Goal: Task Accomplishment & Management: Complete application form

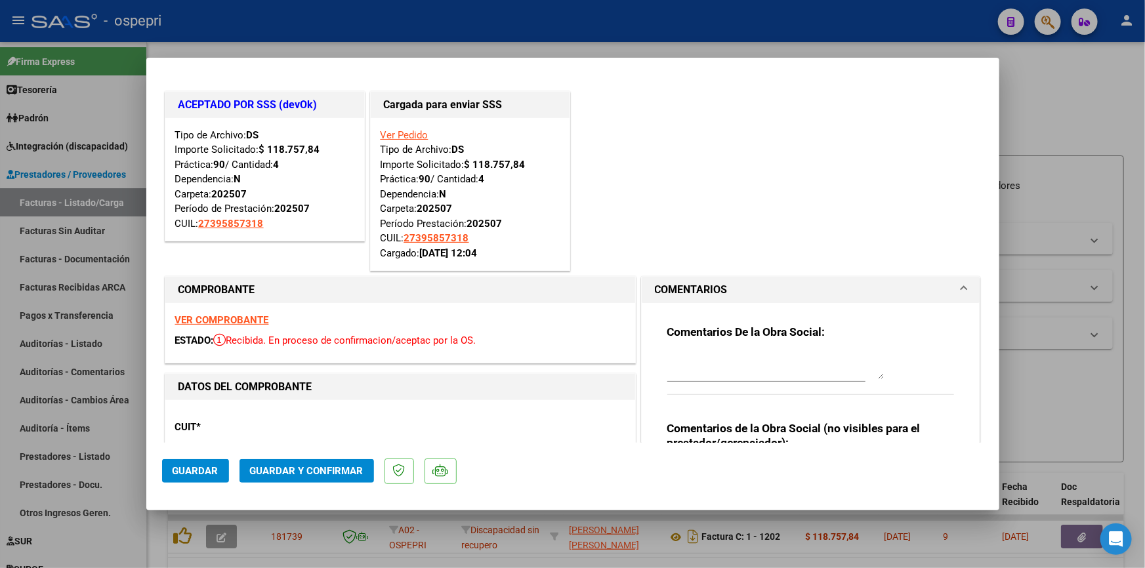
click at [1049, 98] on div at bounding box center [572, 284] width 1145 height 568
type input "$ 0,00"
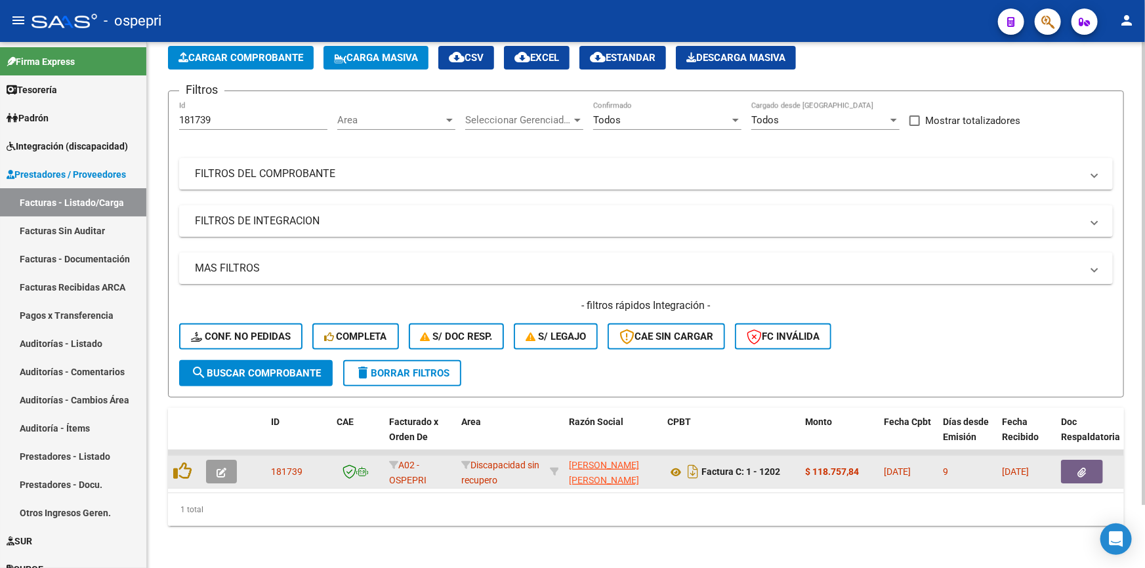
scroll to position [71, 0]
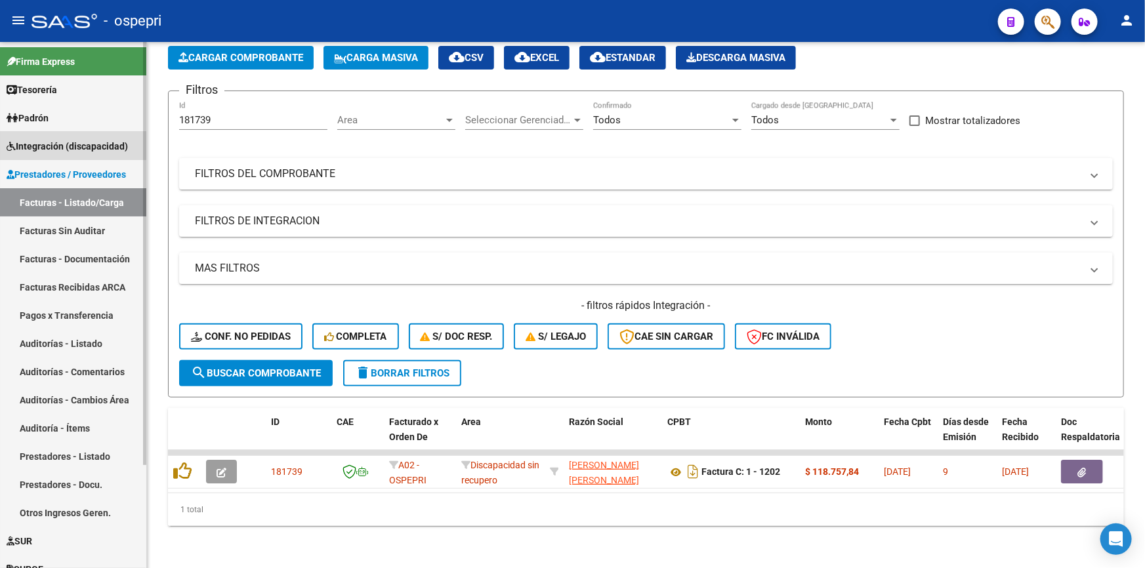
click at [68, 140] on span "Integración (discapacidad)" at bounding box center [67, 146] width 121 height 14
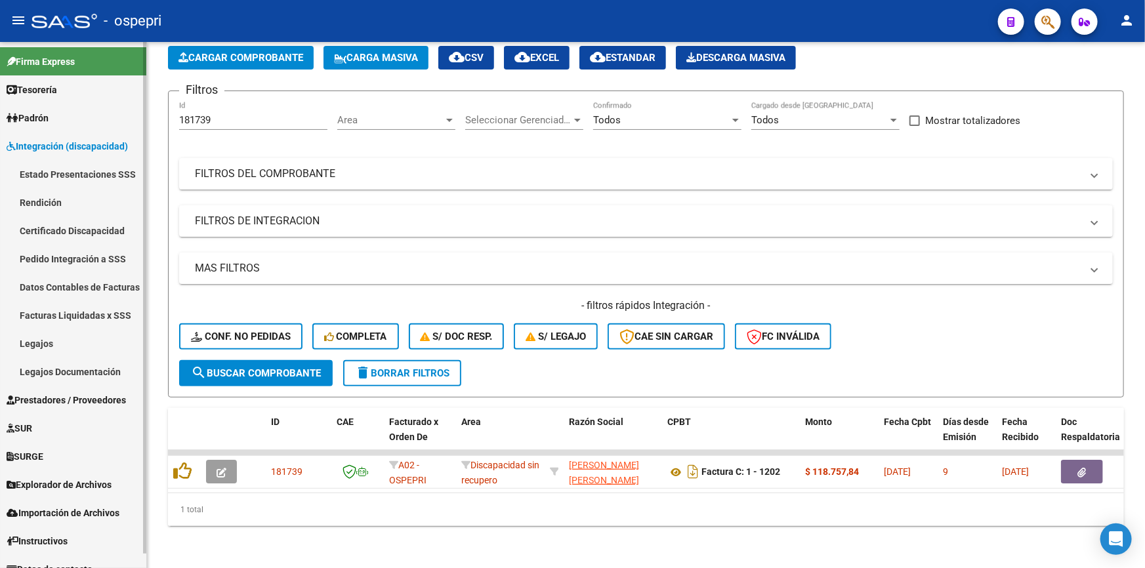
click at [68, 140] on span "Integración (discapacidad)" at bounding box center [67, 146] width 121 height 14
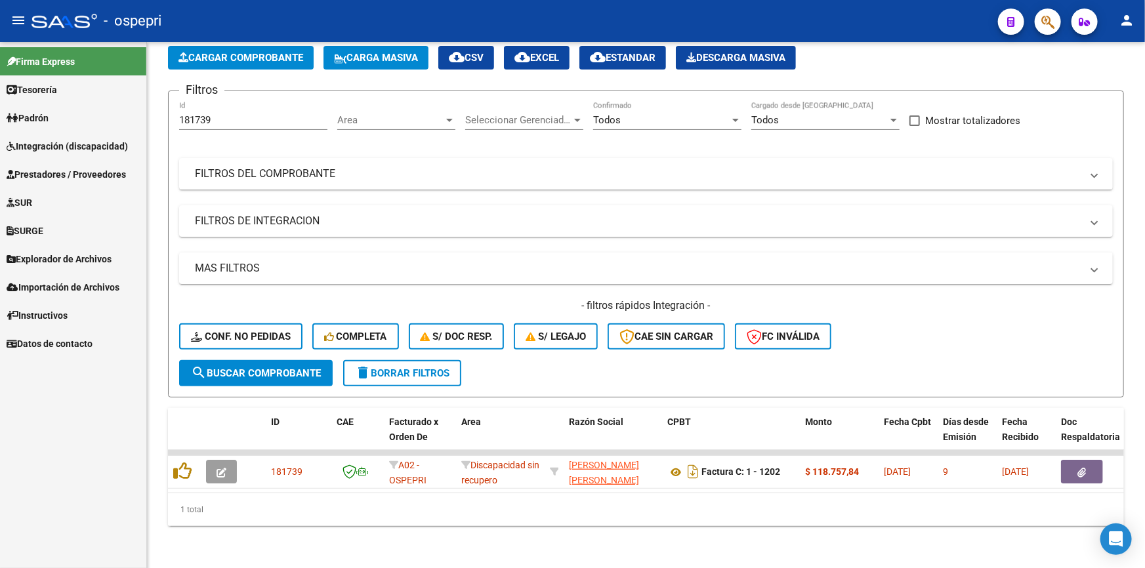
click at [52, 167] on span "Prestadores / Proveedores" at bounding box center [66, 174] width 119 height 14
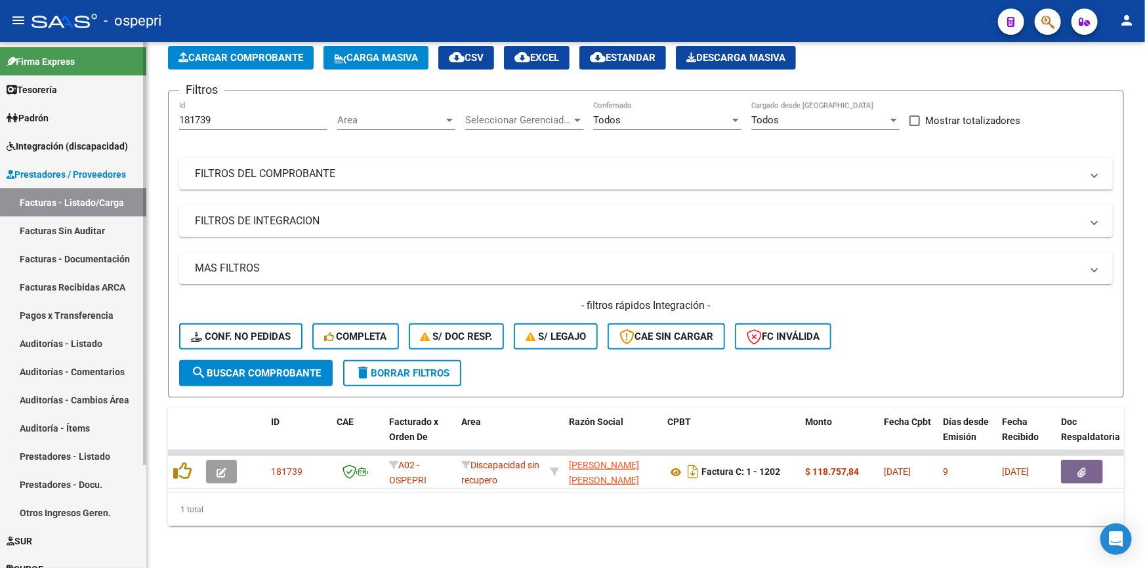
click at [52, 142] on span "Integración (discapacidad)" at bounding box center [67, 146] width 121 height 14
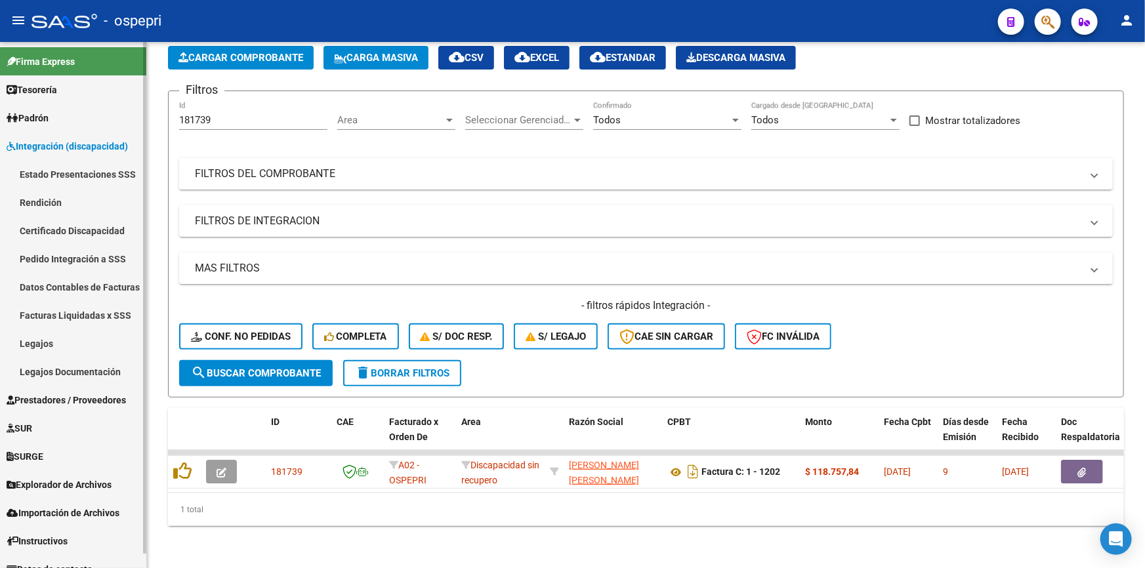
click at [52, 257] on link "Pedido Integración a SSS" at bounding box center [73, 259] width 146 height 28
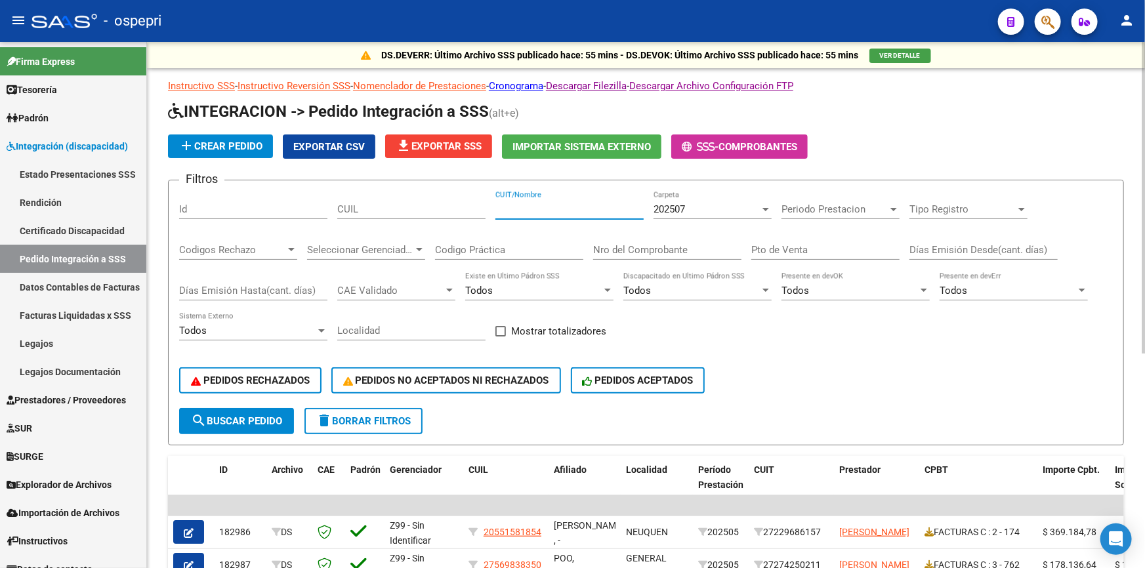
click at [575, 208] on input "CUIT/Nombre" at bounding box center [569, 209] width 148 height 12
type input "colombo"
click at [248, 415] on span "search Buscar Pedido" at bounding box center [236, 421] width 91 height 12
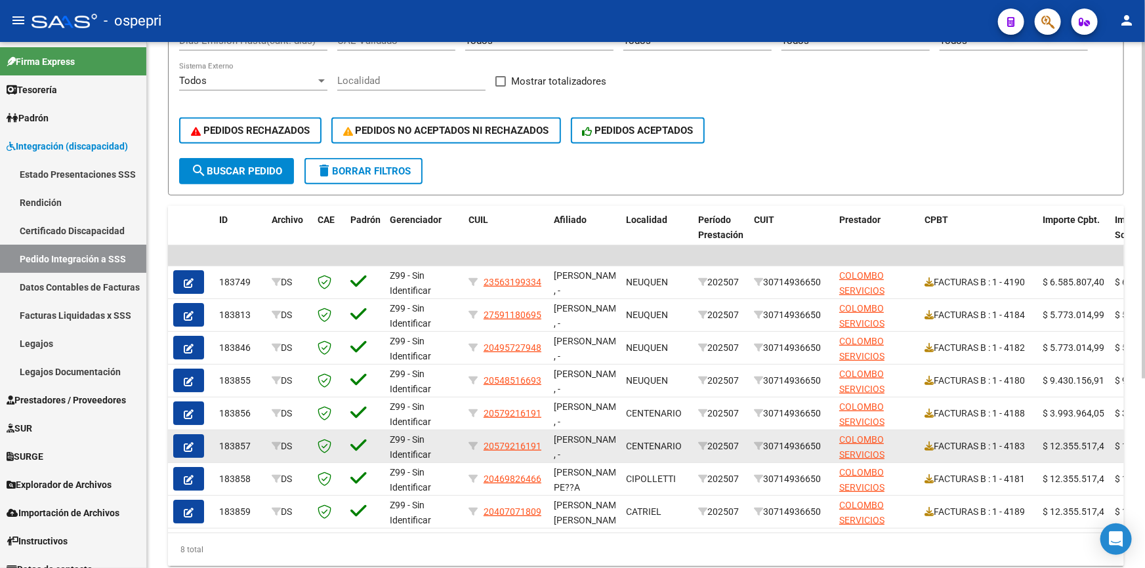
scroll to position [295, 0]
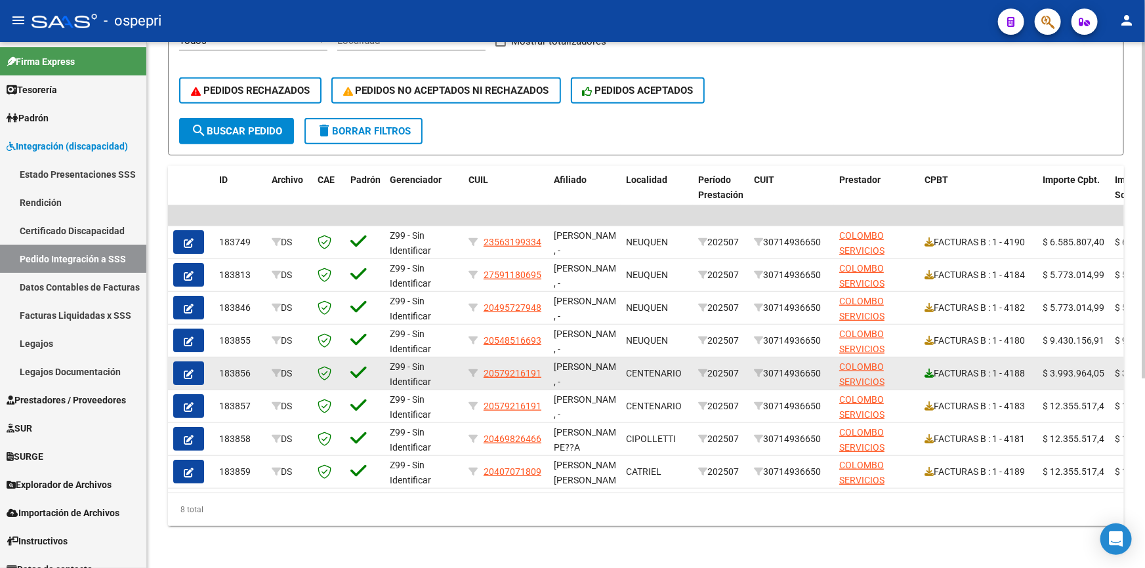
click at [929, 369] on icon at bounding box center [929, 373] width 9 height 9
click at [925, 369] on icon at bounding box center [929, 373] width 9 height 9
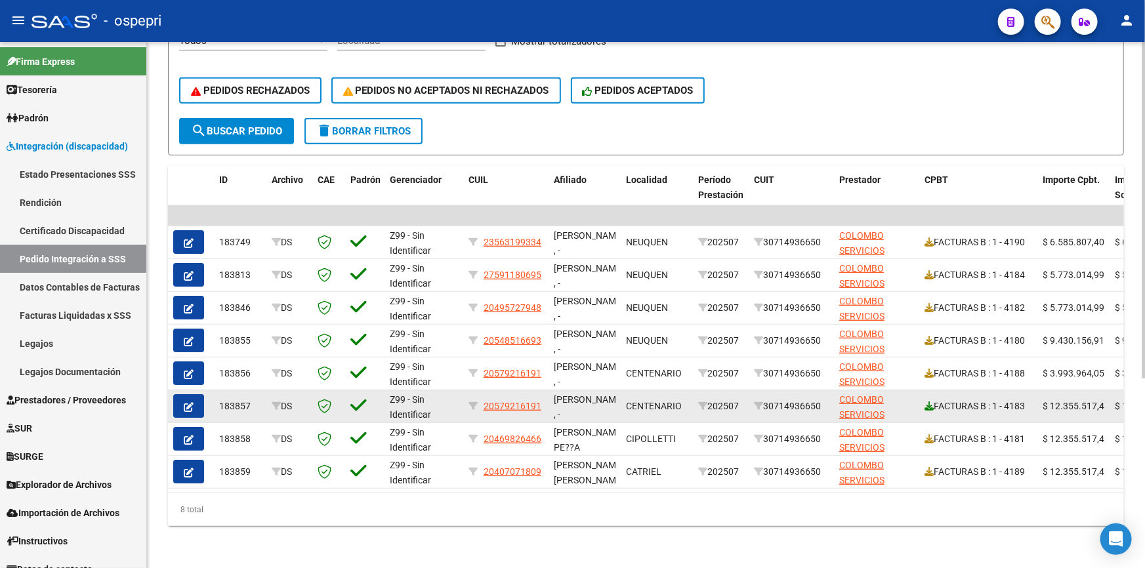
click at [930, 402] on icon at bounding box center [929, 406] width 9 height 9
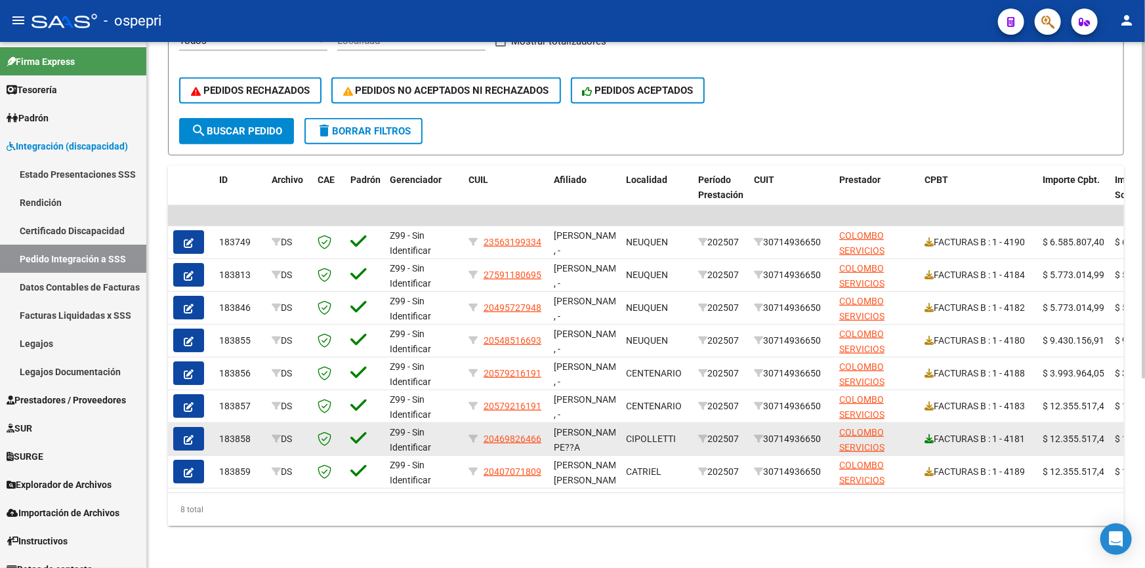
click at [930, 434] on icon at bounding box center [929, 438] width 9 height 9
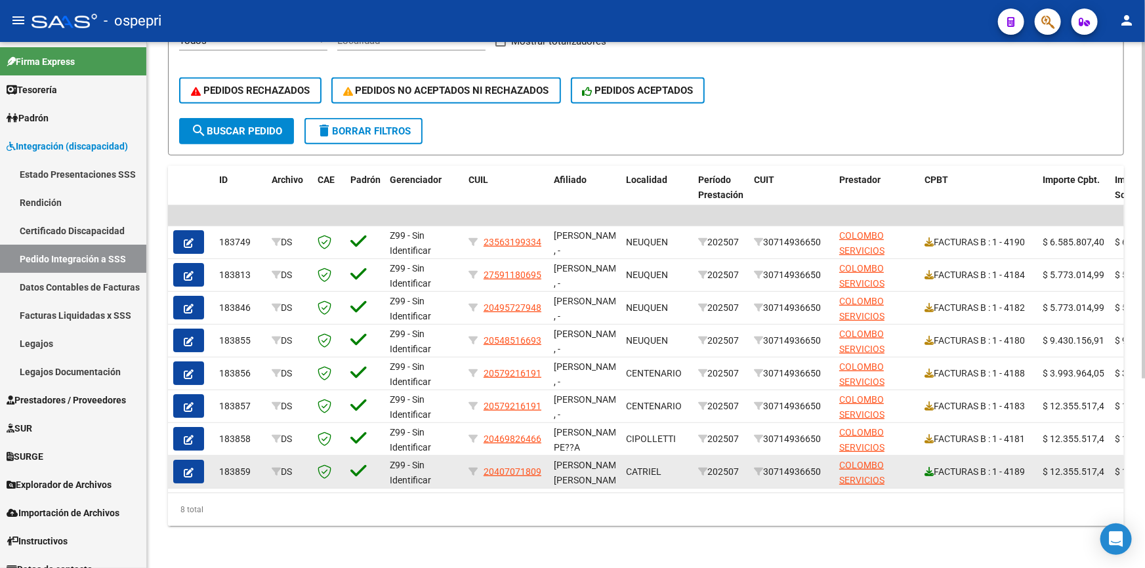
click at [925, 467] on icon at bounding box center [929, 471] width 9 height 9
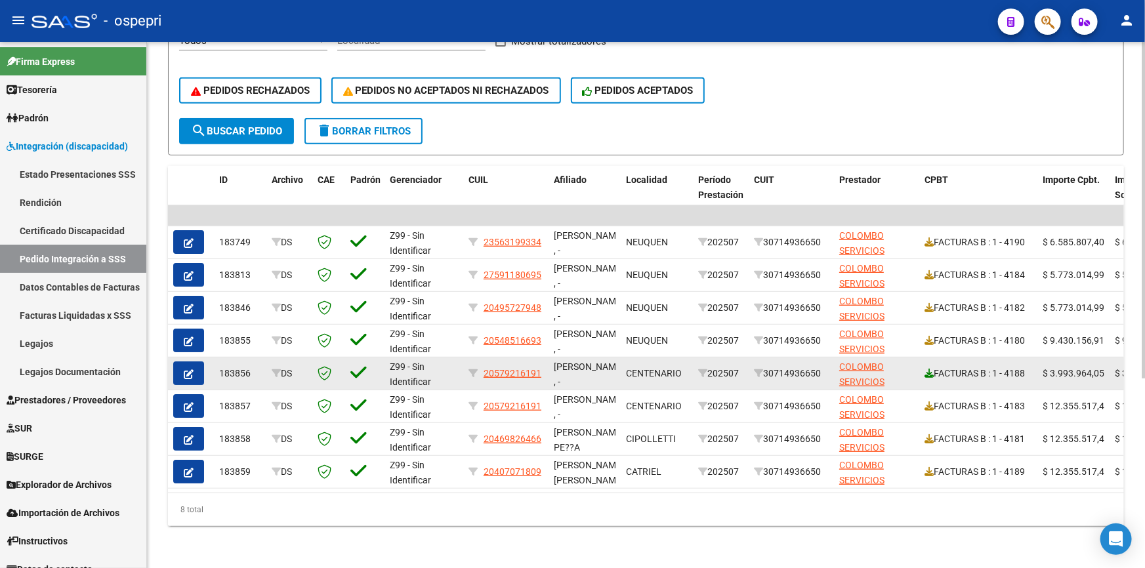
click at [929, 369] on icon at bounding box center [929, 373] width 9 height 9
click at [186, 369] on icon "button" at bounding box center [189, 374] width 10 height 10
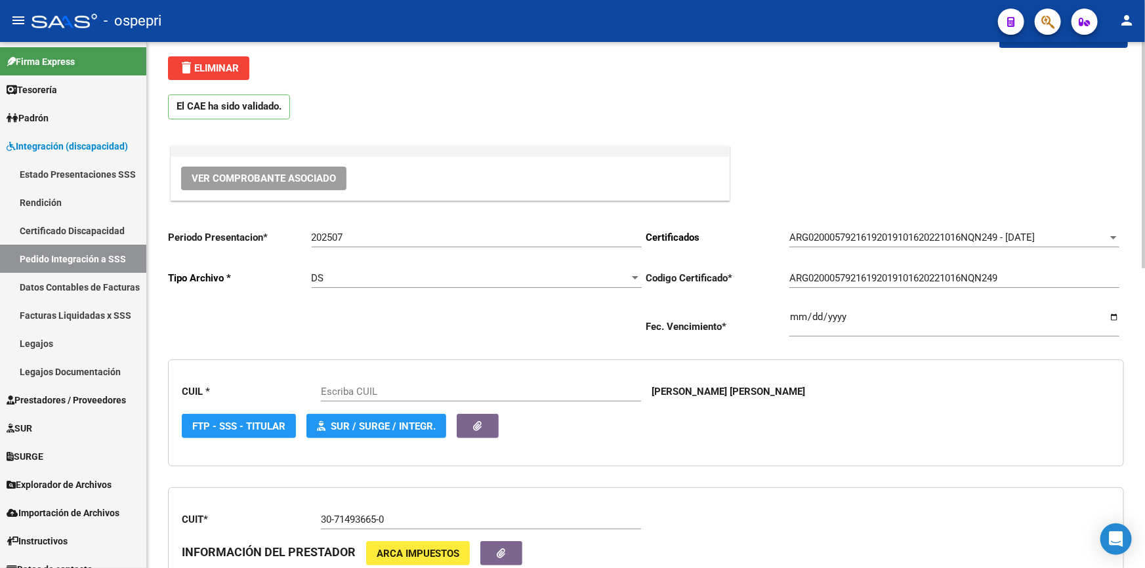
scroll to position [178, 0]
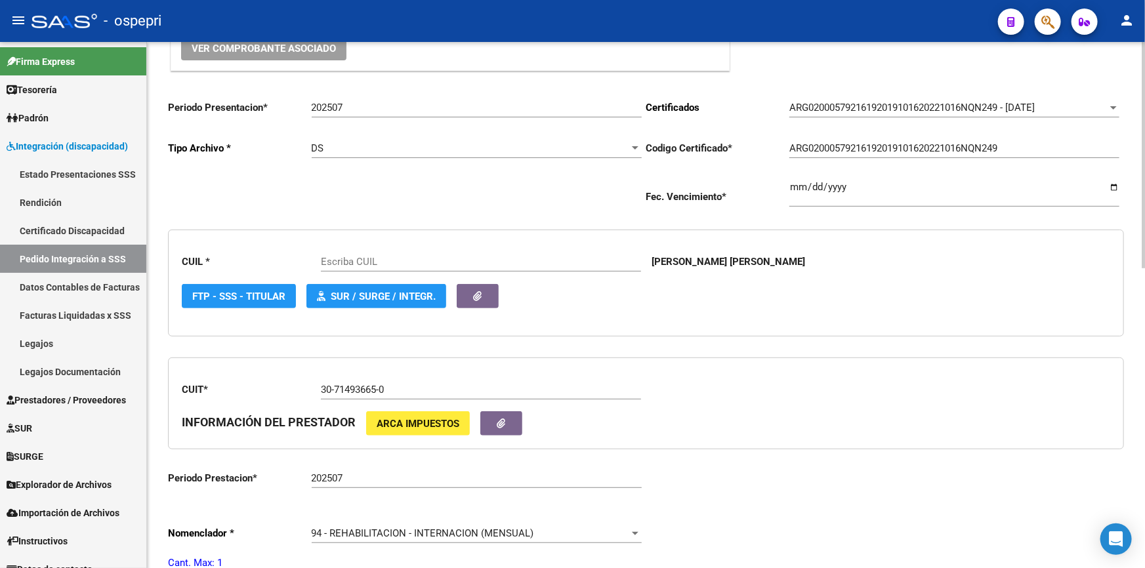
type input "20579216191"
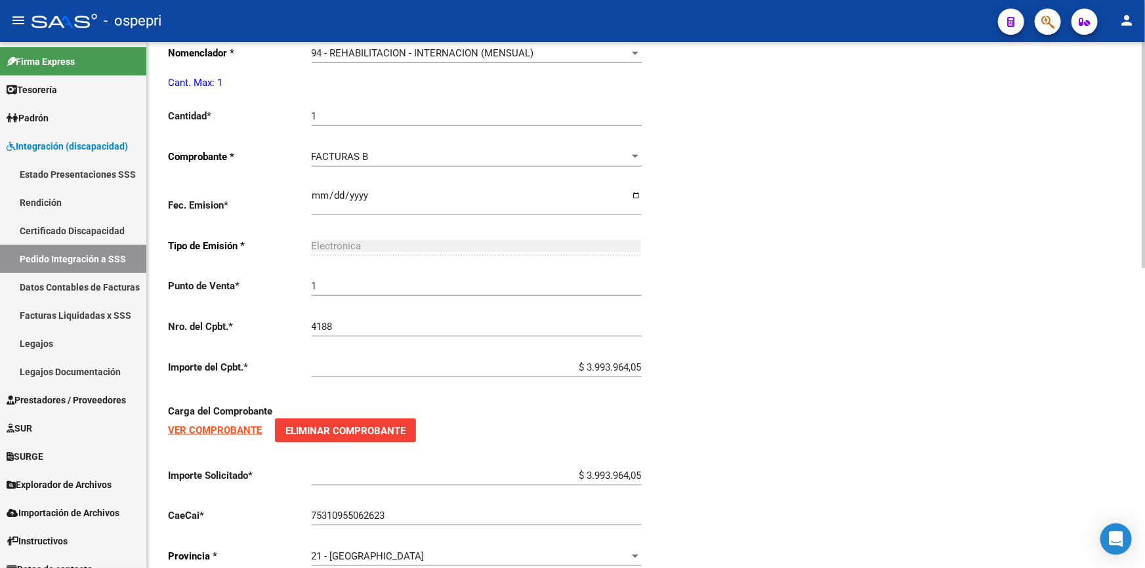
scroll to position [696, 0]
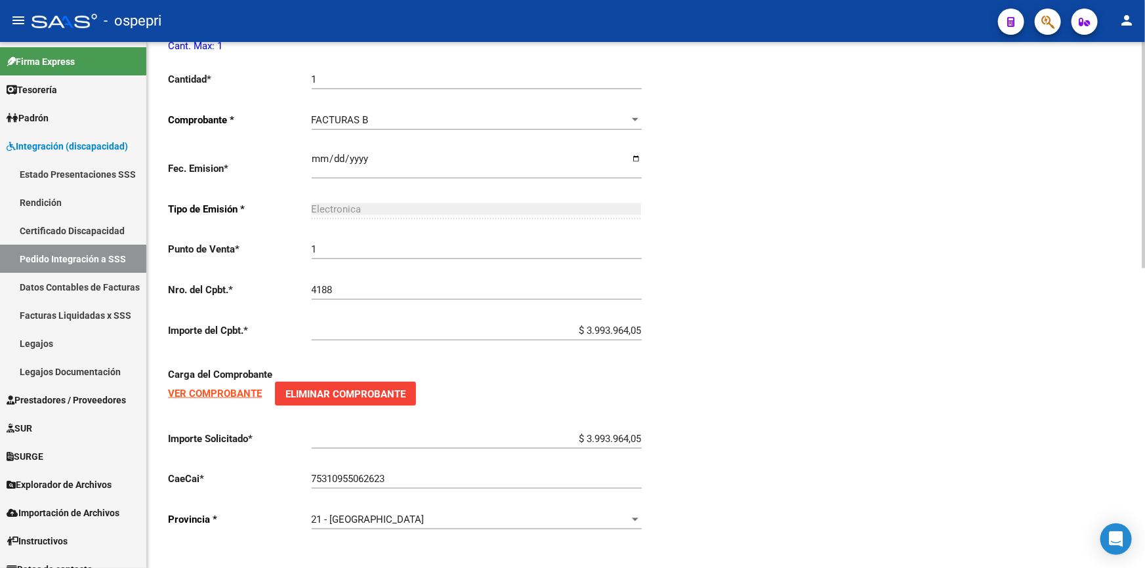
click at [207, 388] on strong "VER COMPROBANTE" at bounding box center [215, 394] width 94 height 12
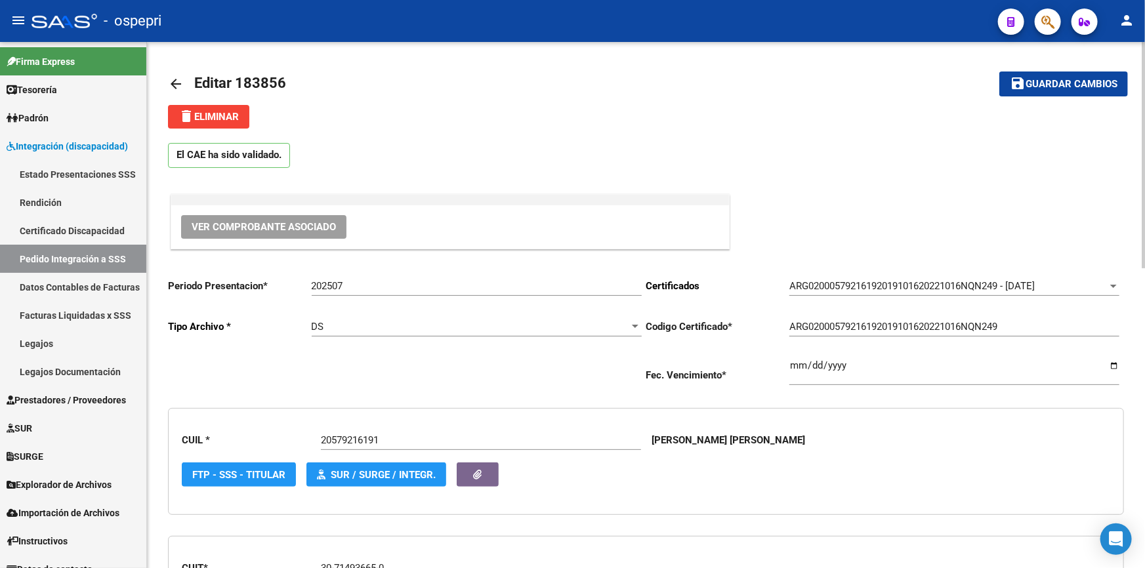
scroll to position [59, 0]
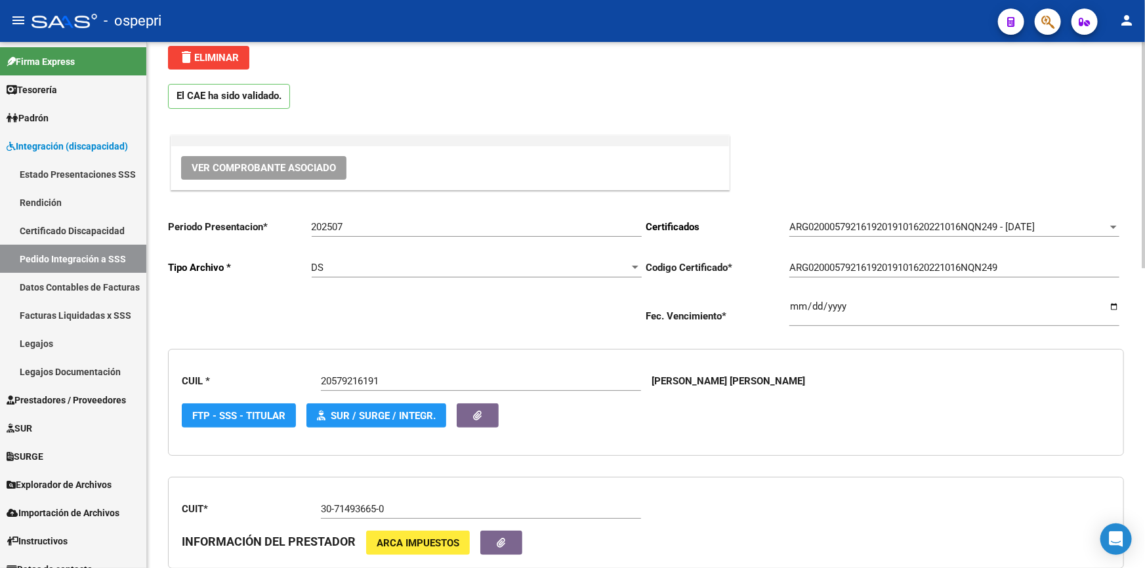
click at [926, 90] on div "El CAE ha sido validado." at bounding box center [646, 93] width 956 height 47
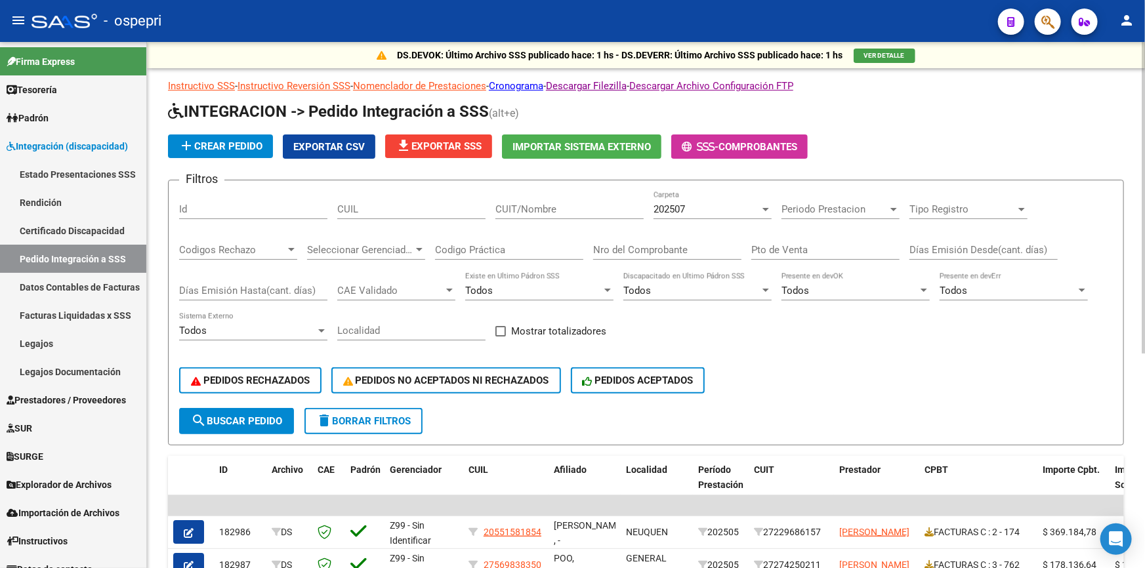
click at [550, 205] on input "CUIT/Nombre" at bounding box center [569, 209] width 148 height 12
type input "colombo"
click at [227, 420] on span "search Buscar Pedido" at bounding box center [236, 421] width 91 height 12
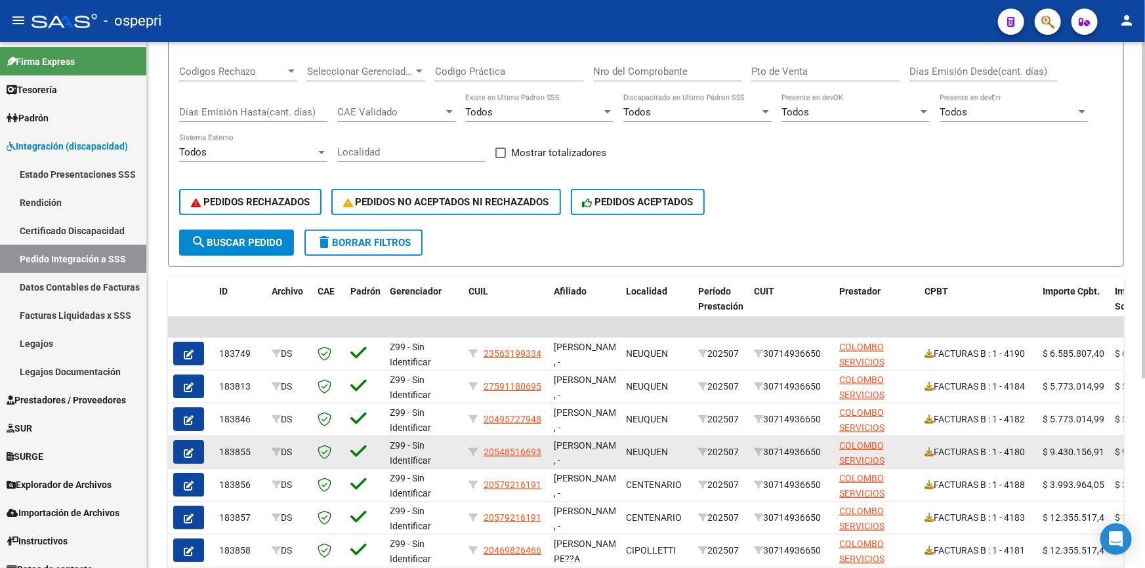
scroll to position [295, 0]
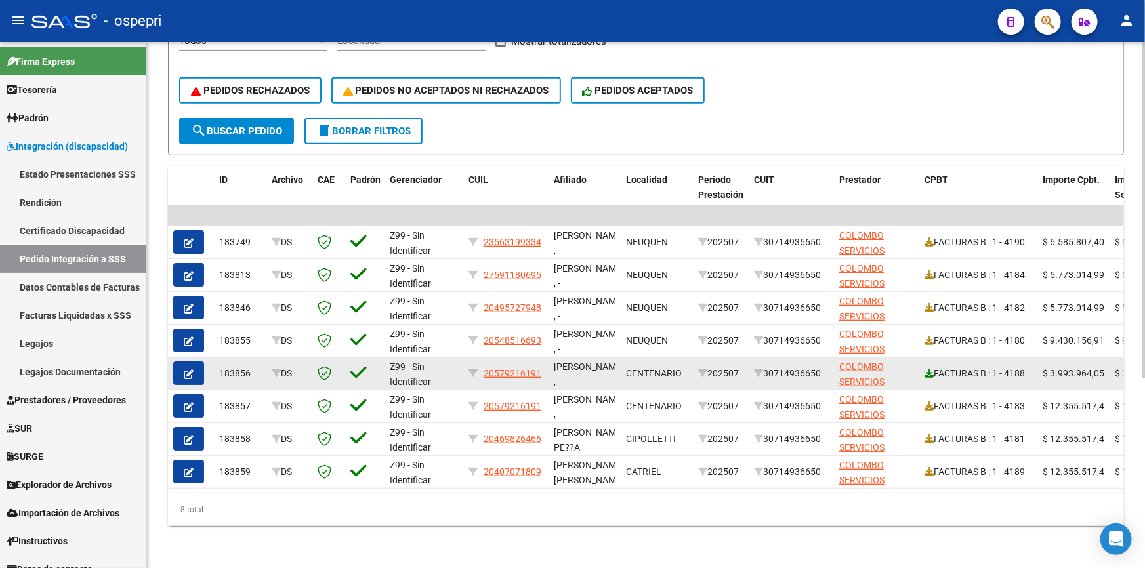
click at [929, 369] on icon at bounding box center [929, 373] width 9 height 9
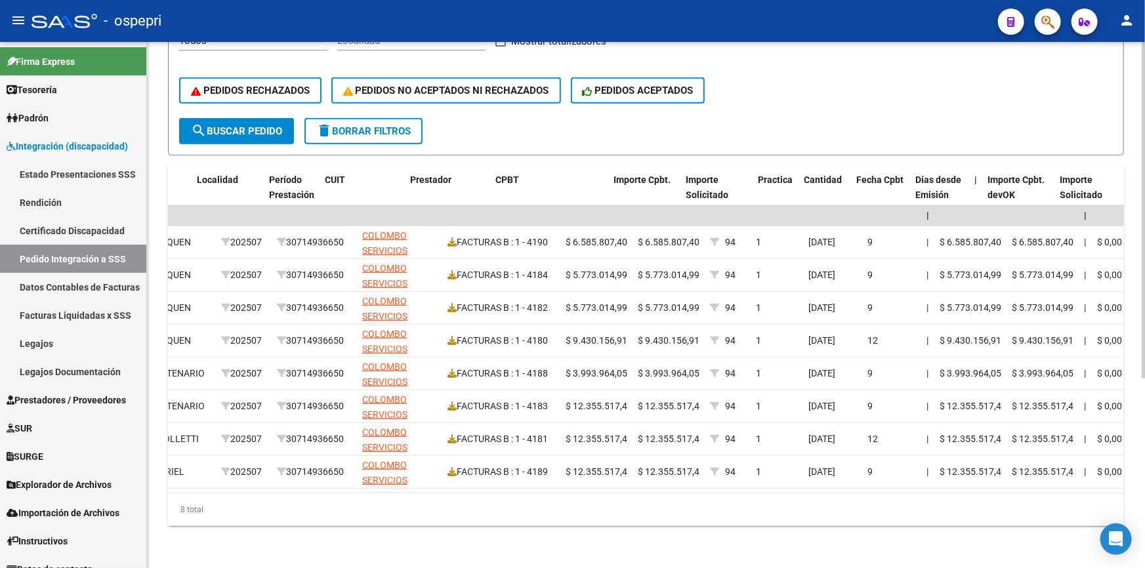
scroll to position [0, 525]
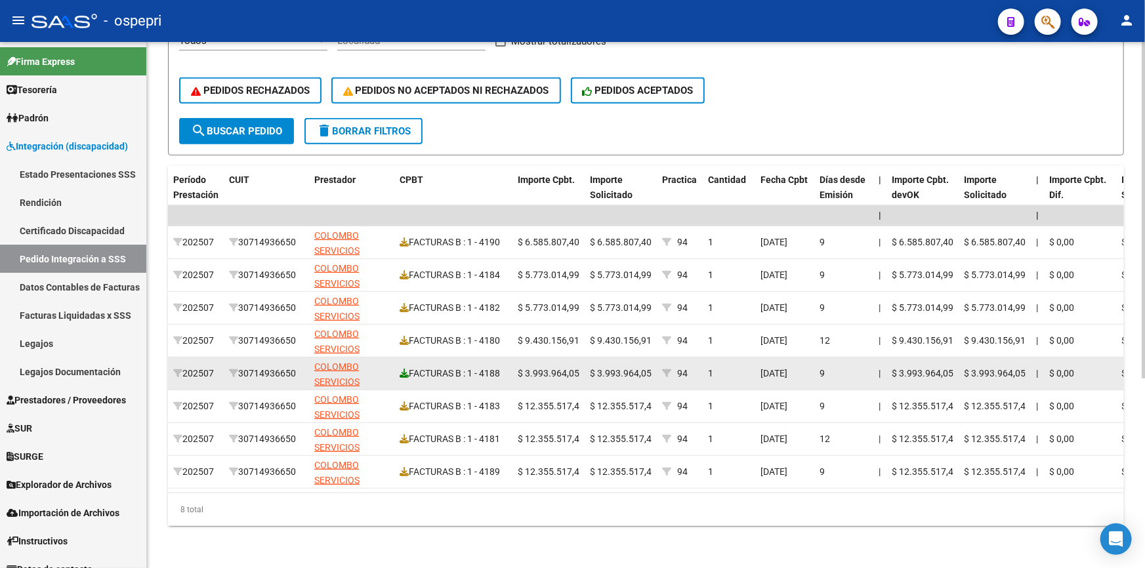
click at [403, 369] on icon at bounding box center [404, 373] width 9 height 9
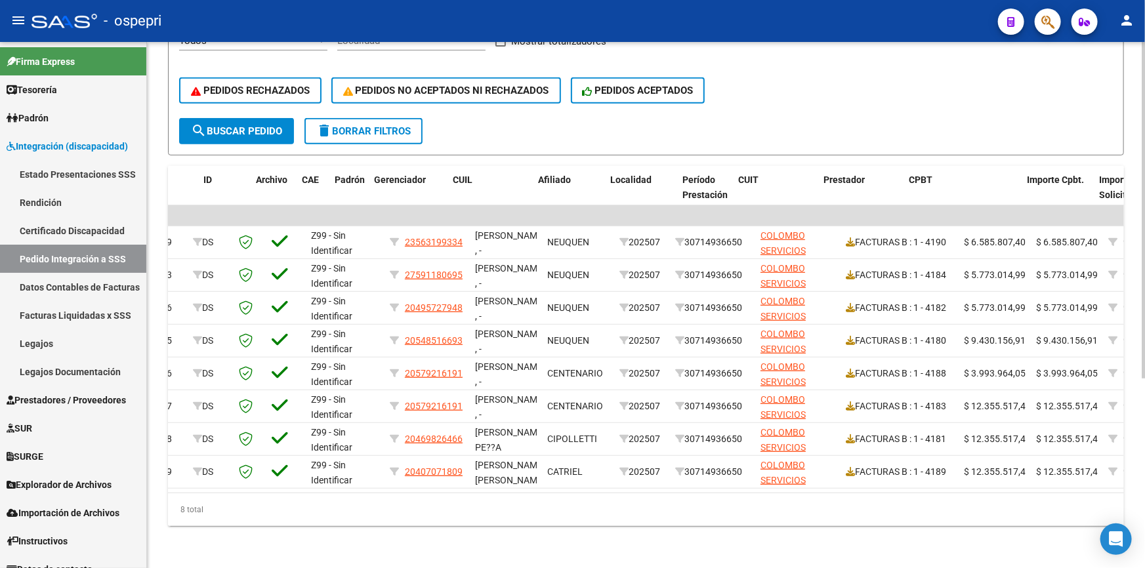
scroll to position [0, 0]
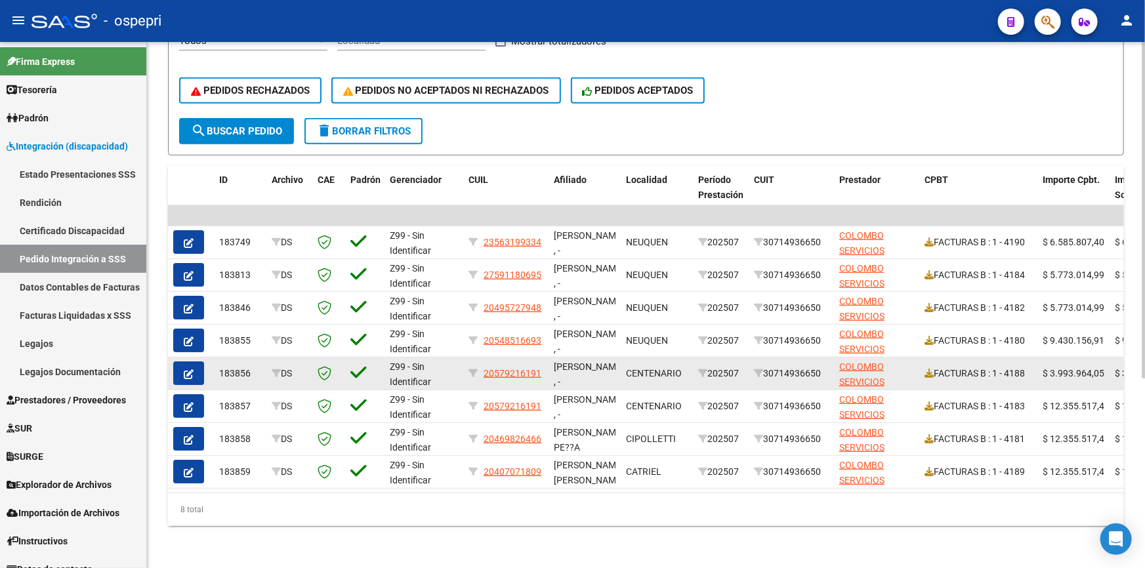
click at [190, 369] on icon "button" at bounding box center [189, 374] width 10 height 10
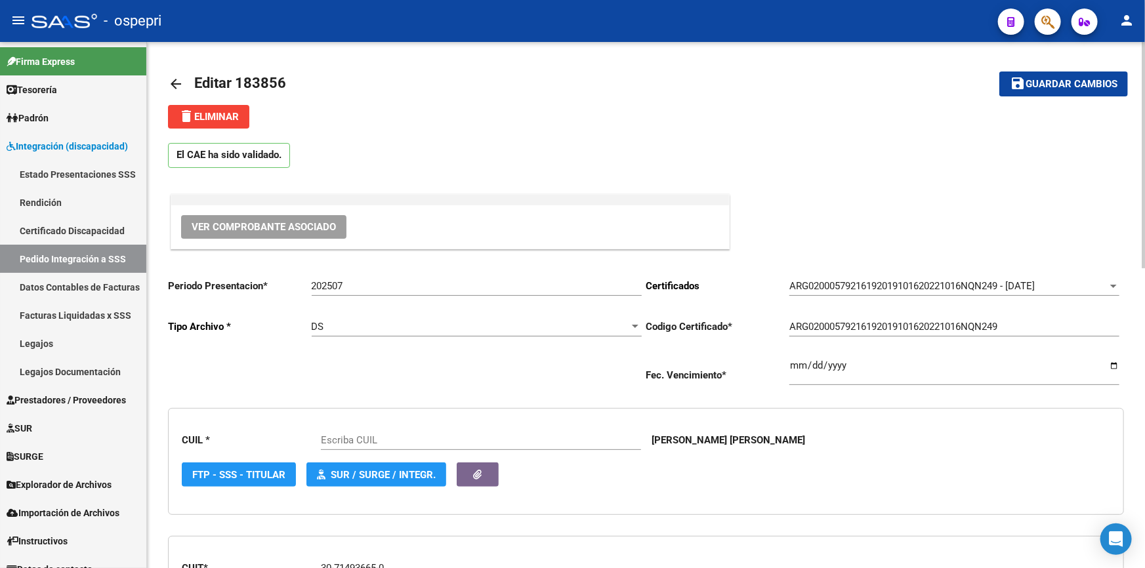
type input "20579216191"
click at [212, 103] on mat-toolbar-row "arrow_back Editar 183856" at bounding box center [540, 84] width 745 height 42
click at [213, 113] on span "delete Eliminar" at bounding box center [208, 117] width 60 height 12
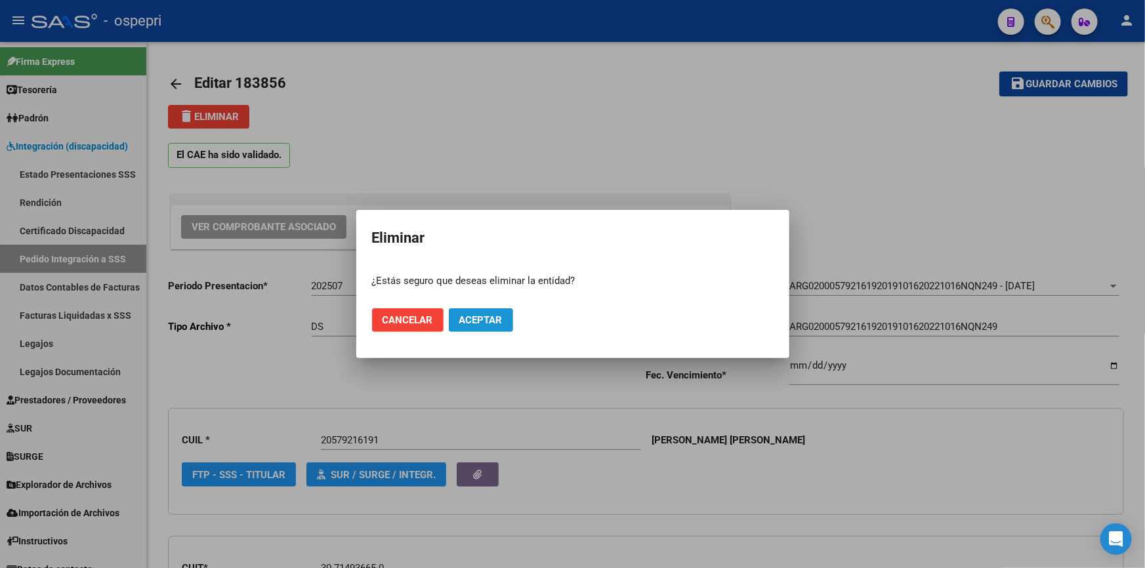
click at [486, 318] on span "Aceptar" at bounding box center [480, 320] width 43 height 12
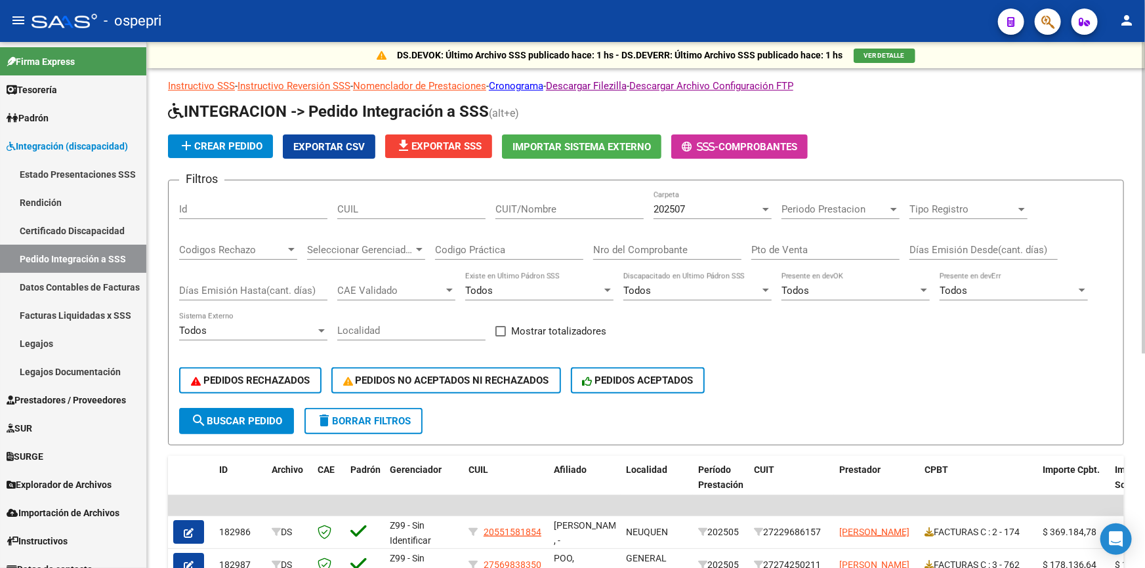
click at [557, 203] on input "CUIT/Nombre" at bounding box center [569, 209] width 148 height 12
type input "colombo"
drag, startPoint x: 234, startPoint y: 417, endPoint x: 231, endPoint y: 429, distance: 12.3
click at [236, 431] on button "search Buscar Pedido" at bounding box center [236, 421] width 115 height 26
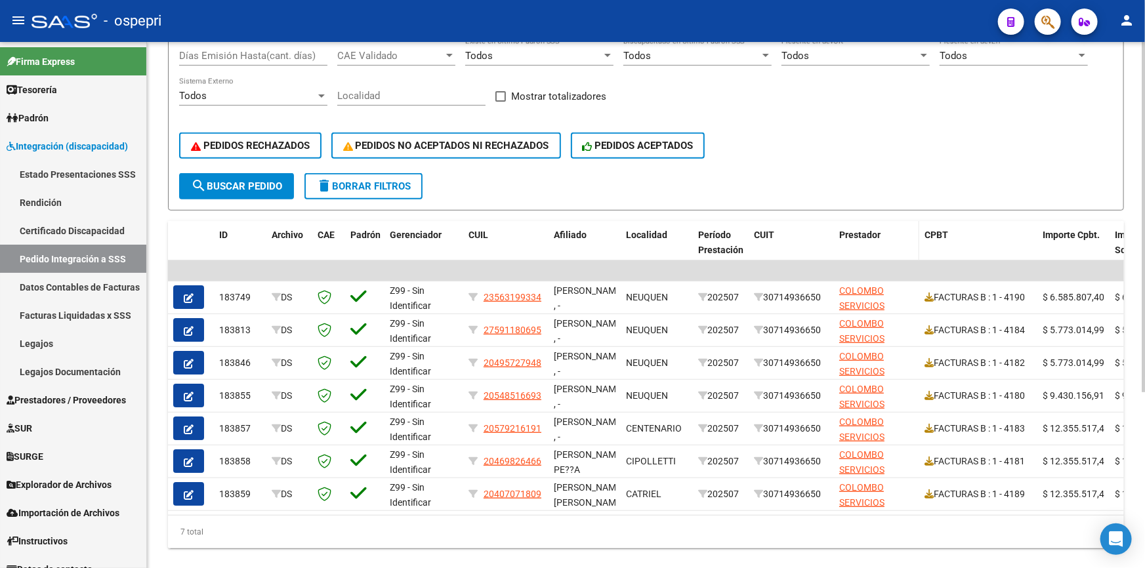
scroll to position [238, 0]
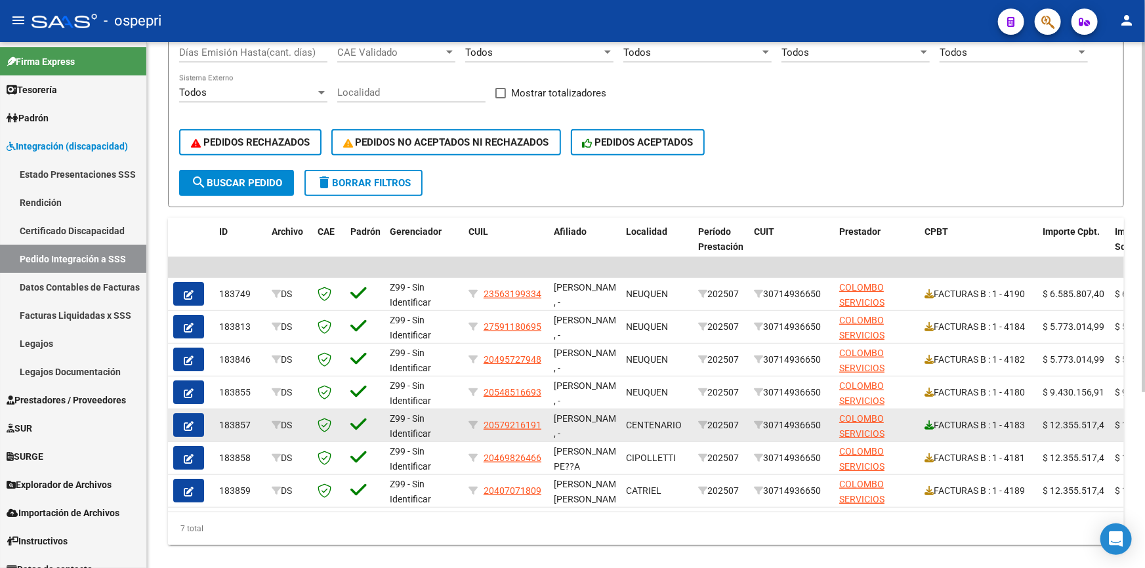
click at [928, 421] on icon at bounding box center [929, 425] width 9 height 9
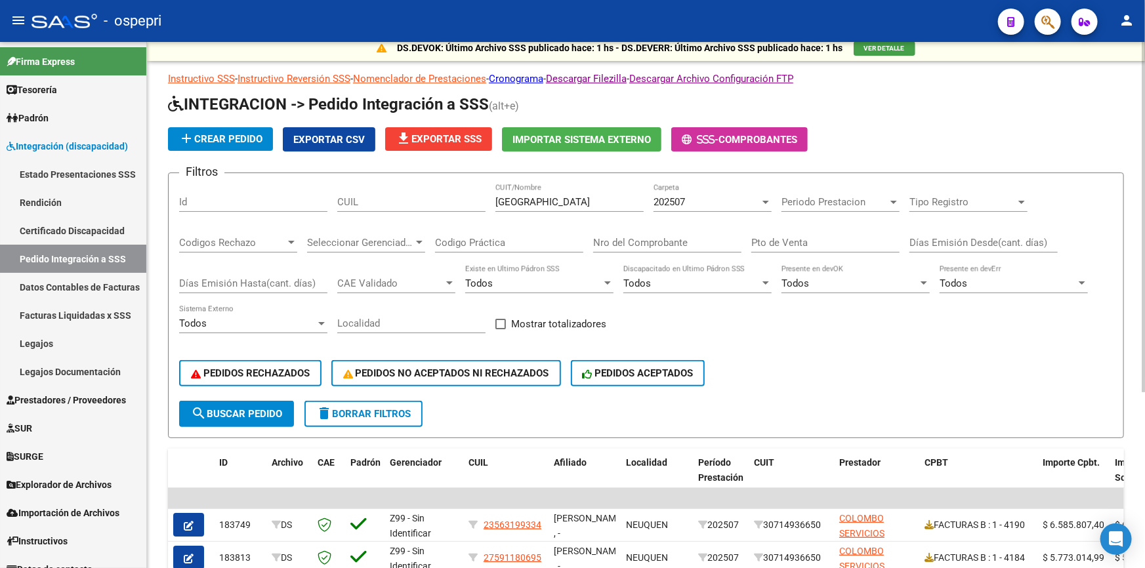
scroll to position [0, 0]
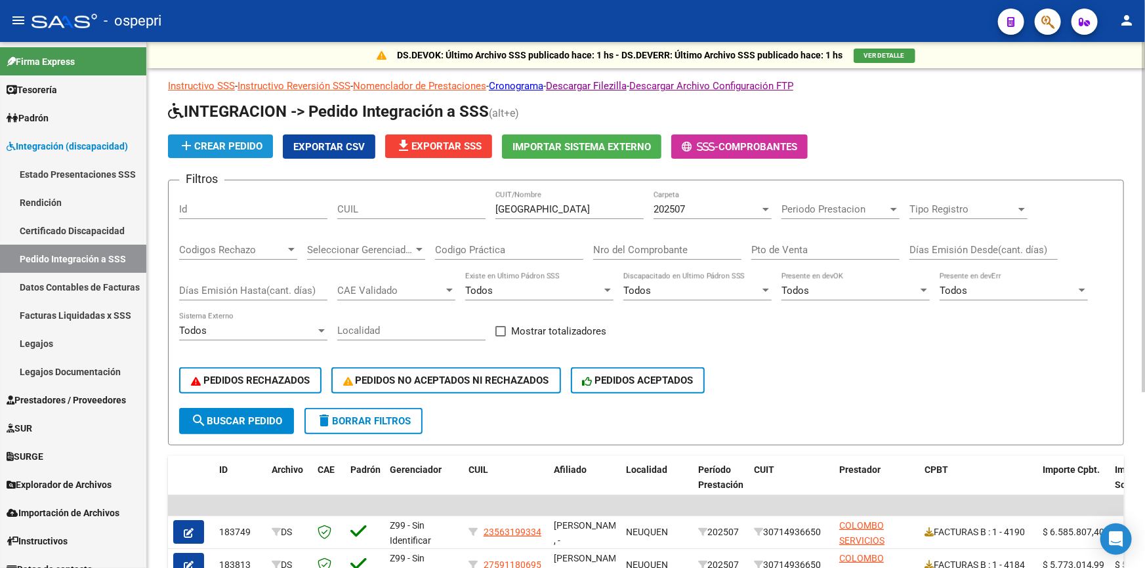
click at [243, 142] on span "add Crear Pedido" at bounding box center [220, 146] width 84 height 12
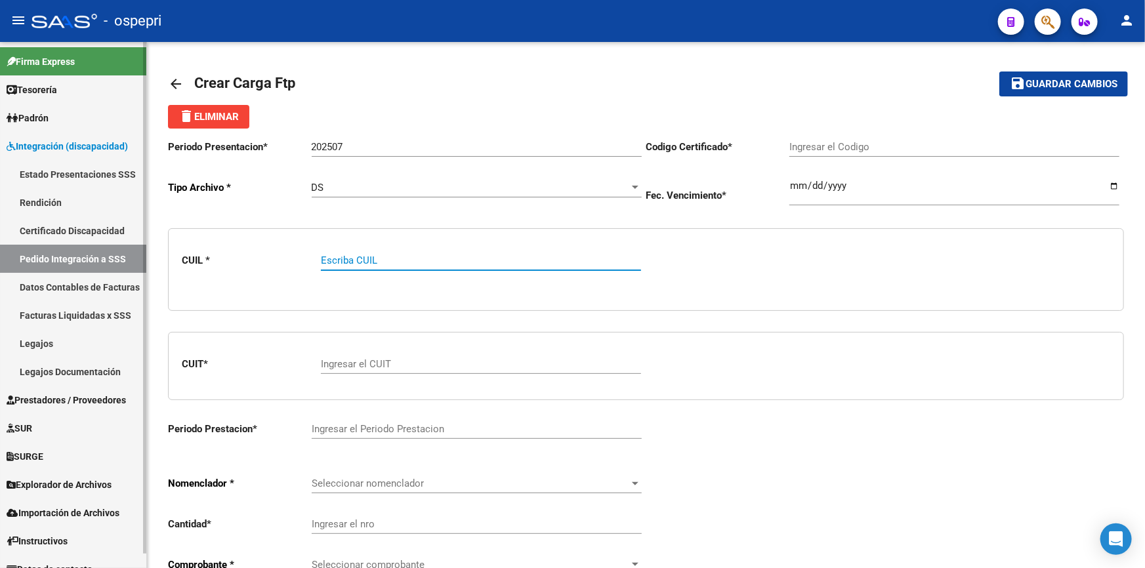
click at [58, 139] on span "Integración (discapacidad)" at bounding box center [67, 146] width 121 height 14
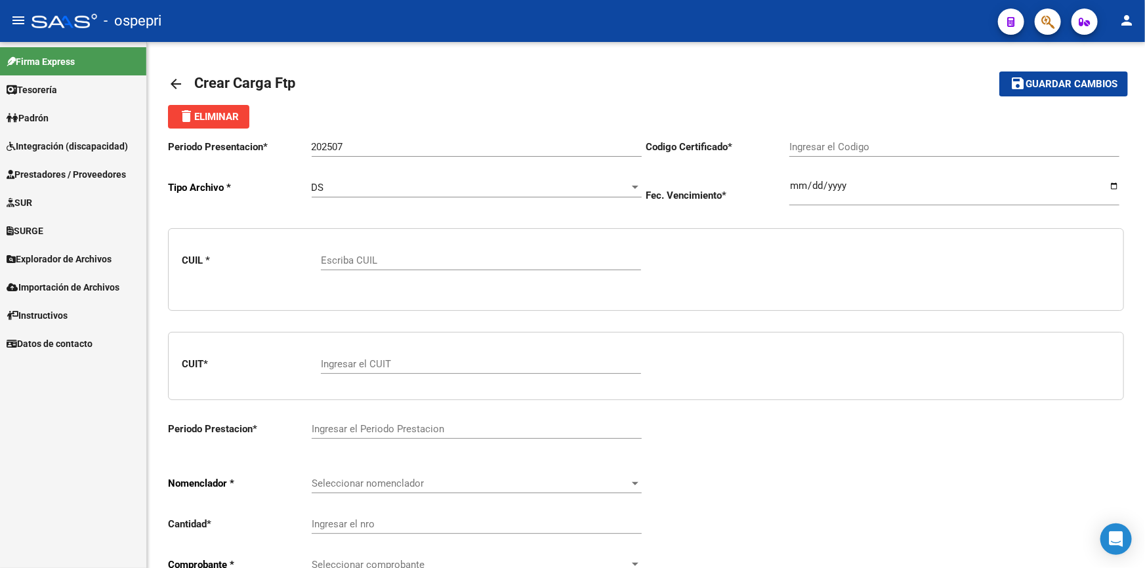
click at [46, 165] on link "Prestadores / Proveedores" at bounding box center [73, 174] width 146 height 28
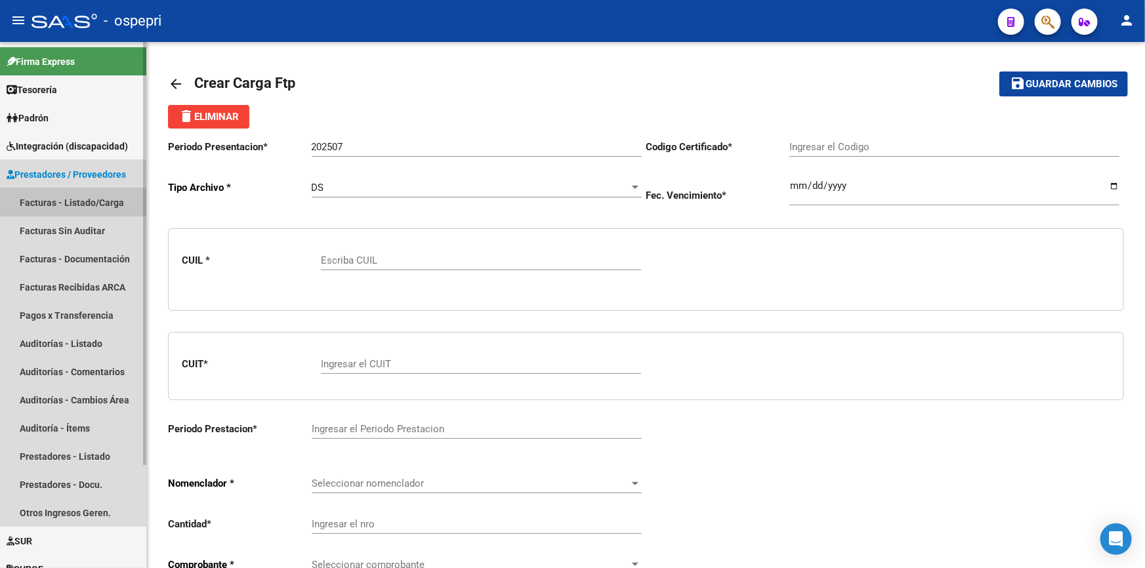
click at [39, 199] on link "Facturas - Listado/Carga" at bounding box center [73, 202] width 146 height 28
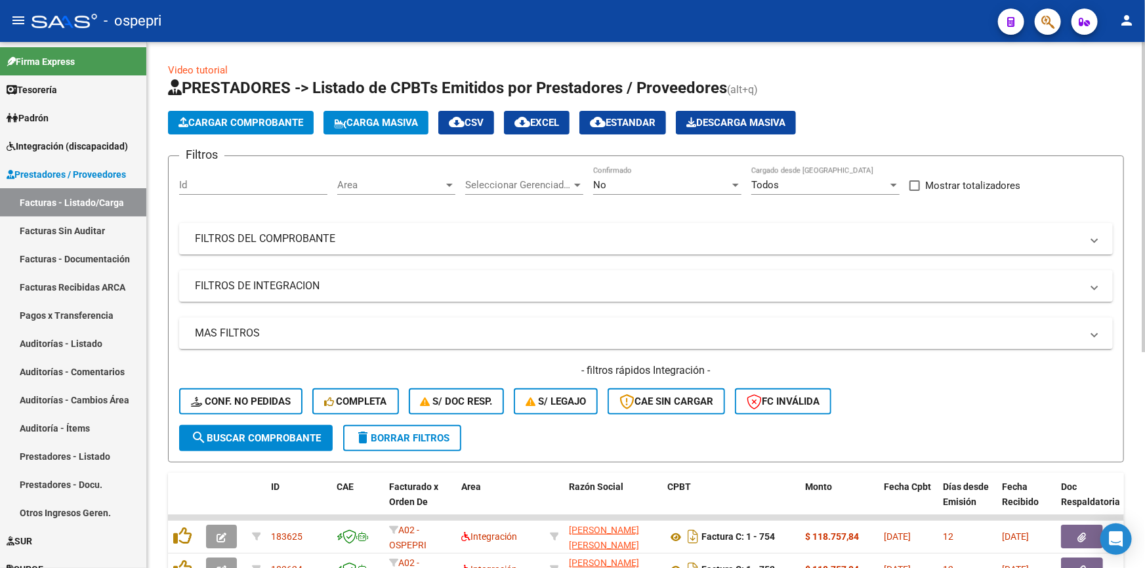
click at [214, 114] on button "Cargar Comprobante" at bounding box center [241, 123] width 146 height 24
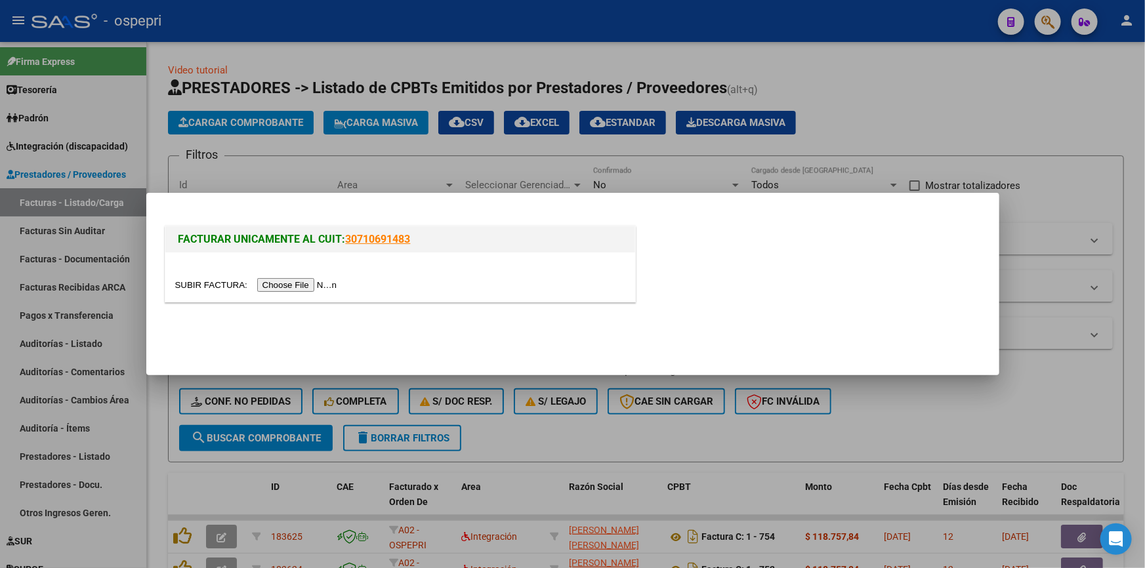
click at [295, 283] on input "file" at bounding box center [258, 285] width 166 height 14
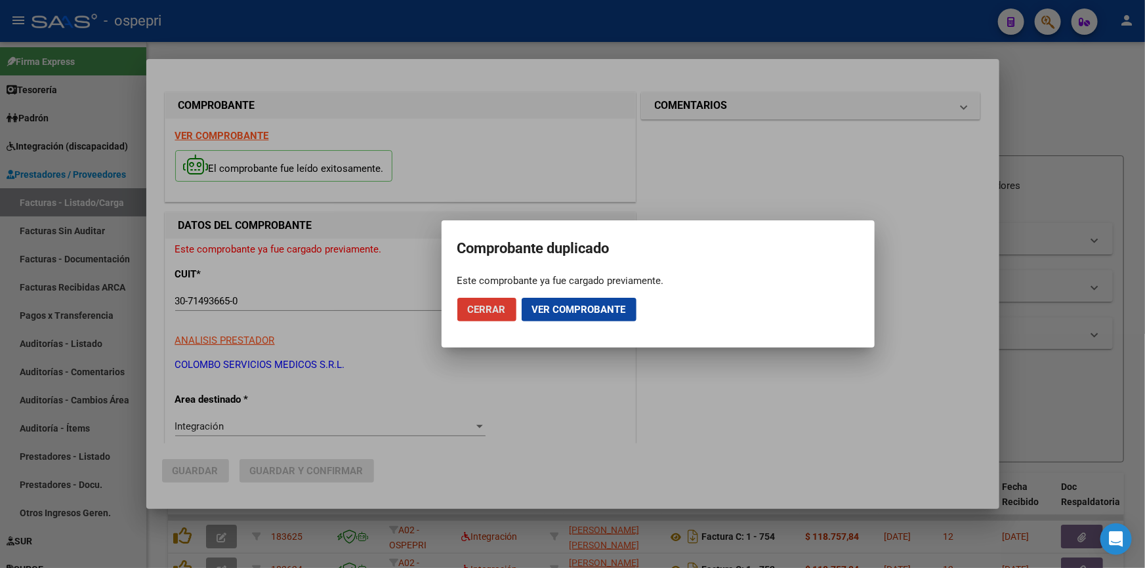
click at [570, 310] on span "Ver comprobante" at bounding box center [579, 310] width 94 height 12
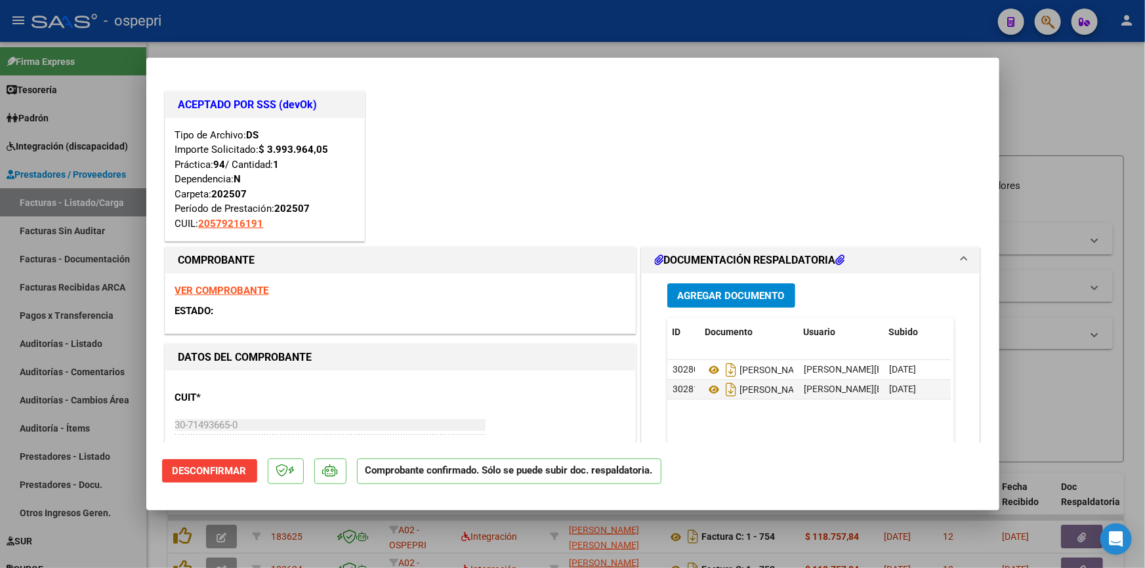
click at [215, 285] on strong "VER COMPROBANTE" at bounding box center [222, 291] width 94 height 12
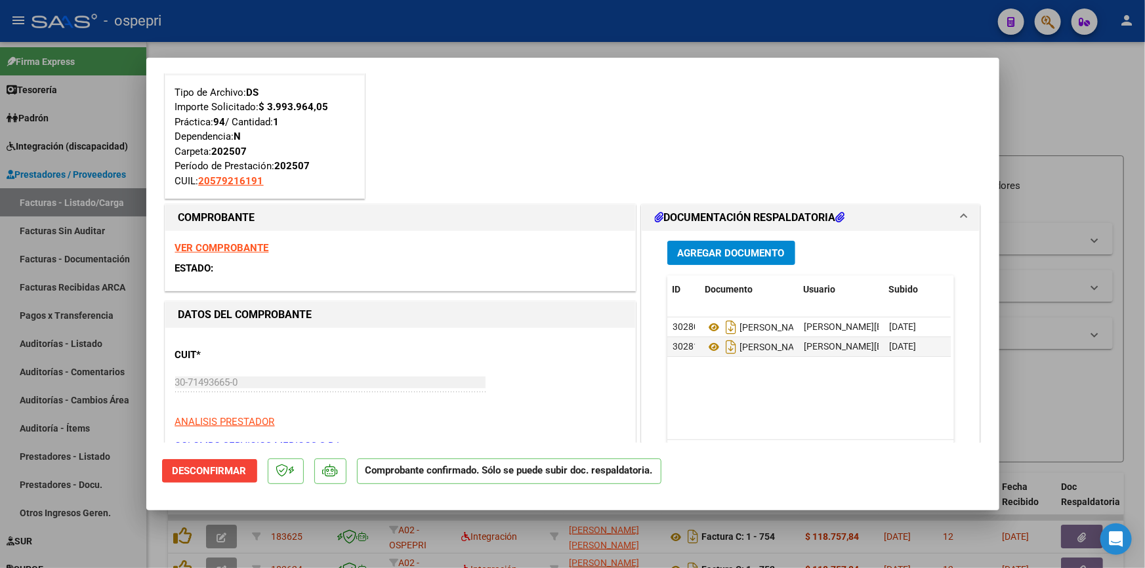
scroll to position [59, 0]
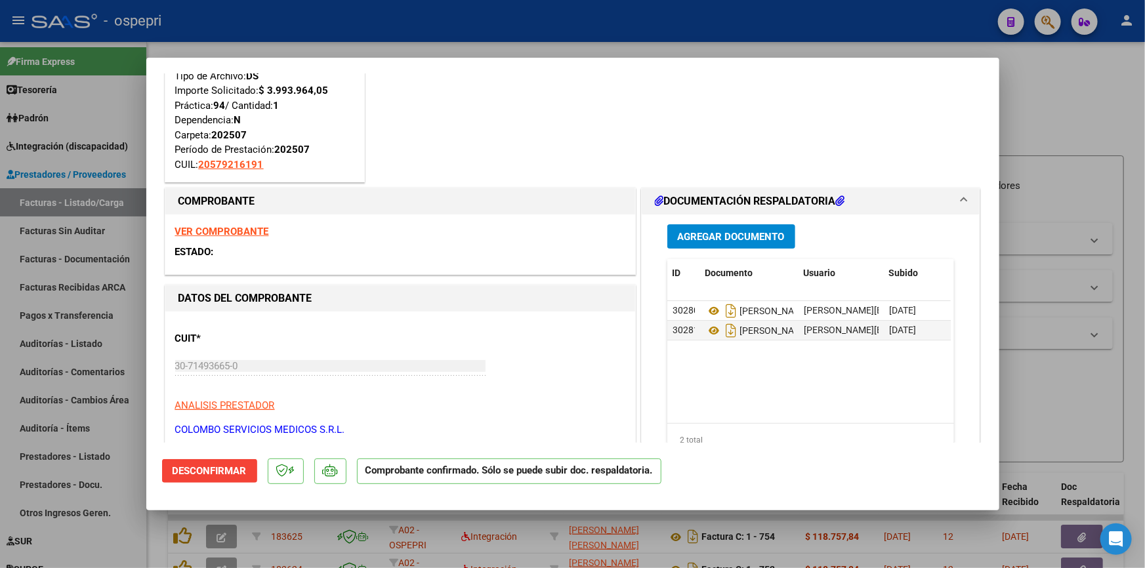
click at [235, 469] on span "Desconfirmar" at bounding box center [210, 471] width 74 height 12
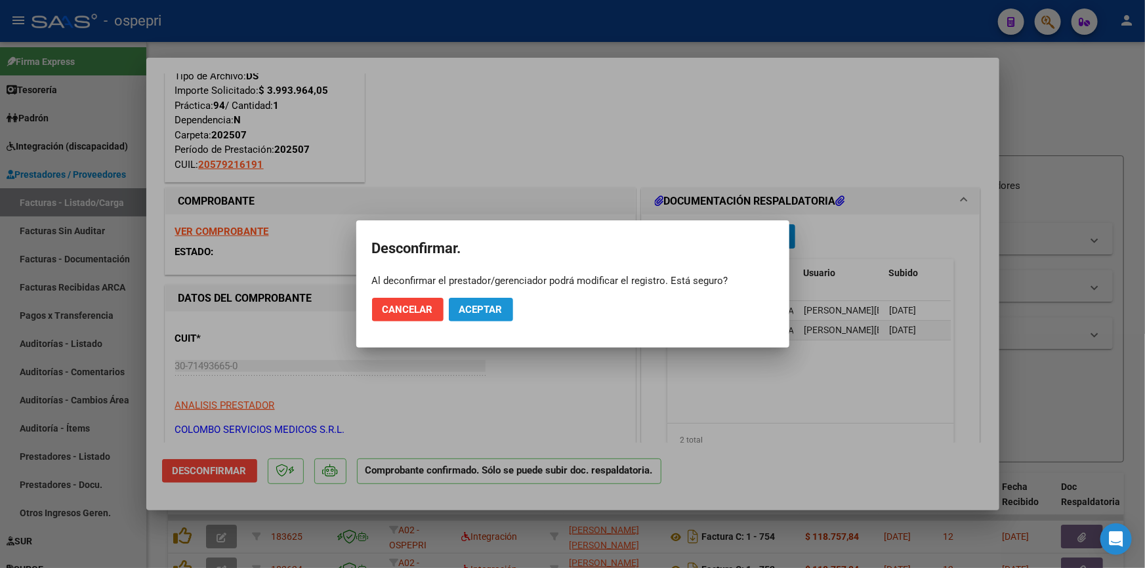
click at [490, 306] on span "Aceptar" at bounding box center [480, 310] width 43 height 12
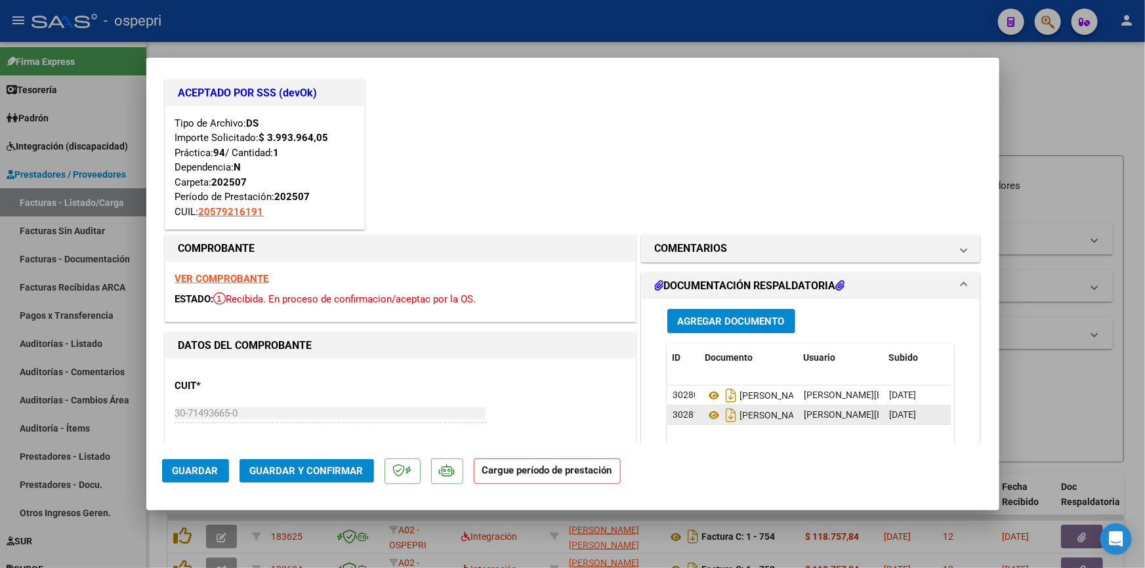
scroll to position [0, 0]
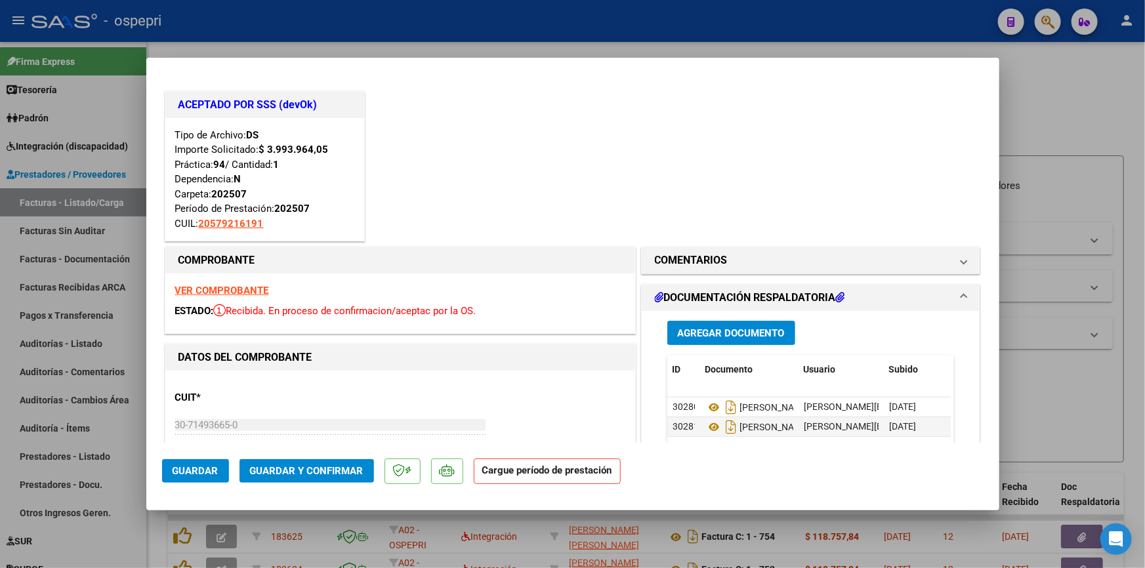
click at [961, 295] on span at bounding box center [963, 298] width 5 height 16
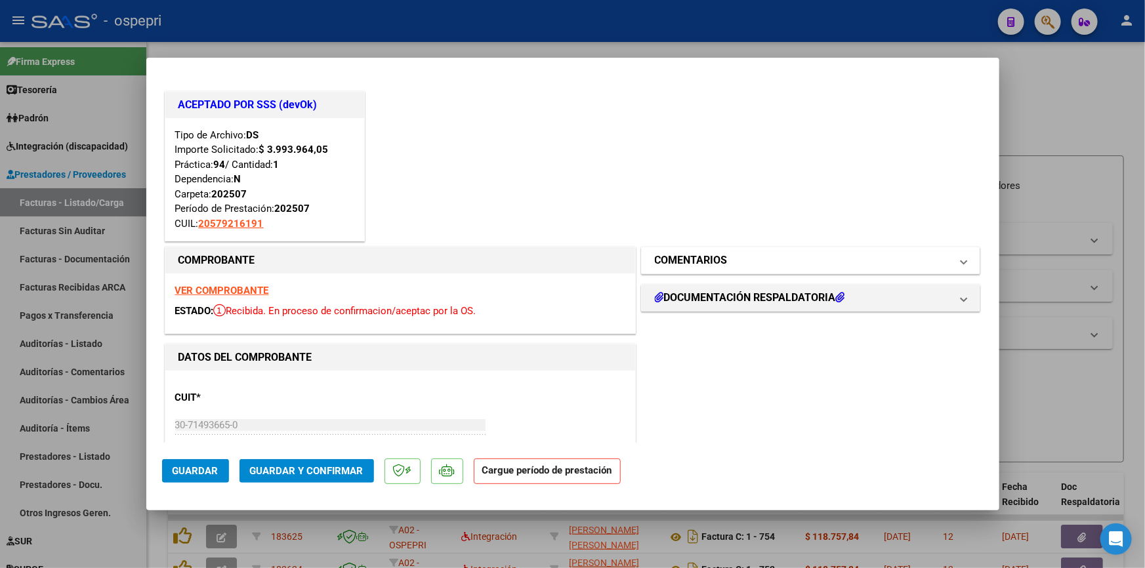
click at [961, 262] on span at bounding box center [963, 261] width 5 height 16
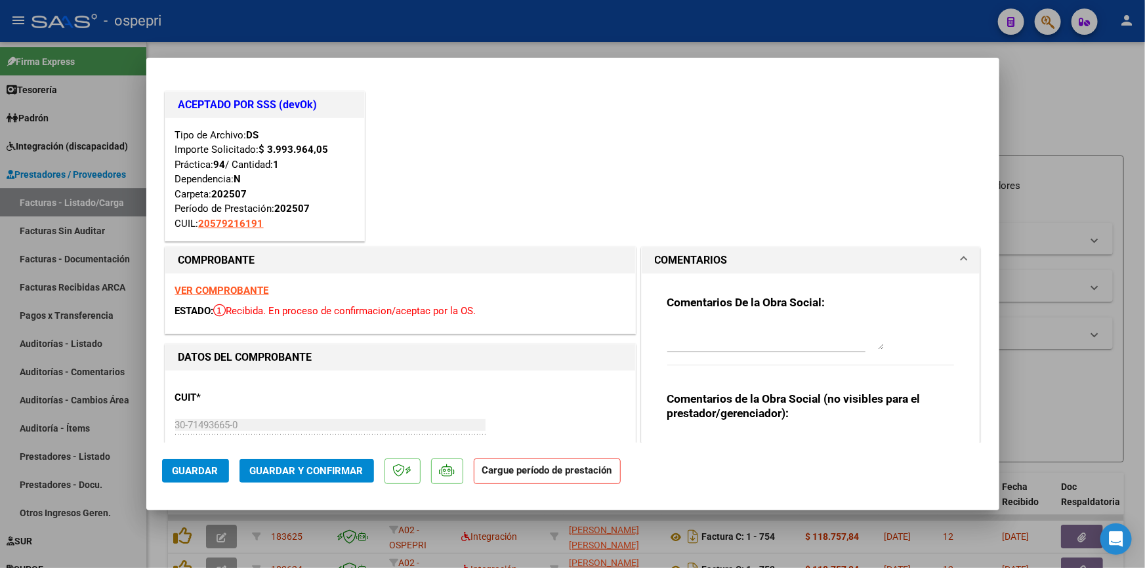
click at [213, 285] on strong "VER COMPROBANTE" at bounding box center [222, 291] width 94 height 12
click at [1055, 97] on div at bounding box center [572, 284] width 1145 height 568
type input "$ 0,00"
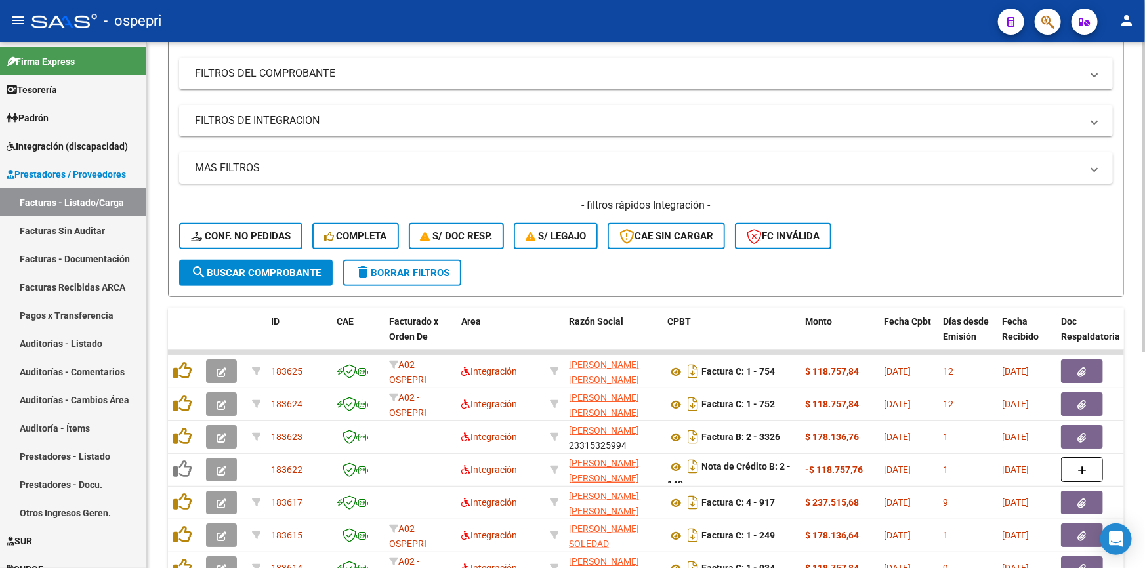
scroll to position [298, 0]
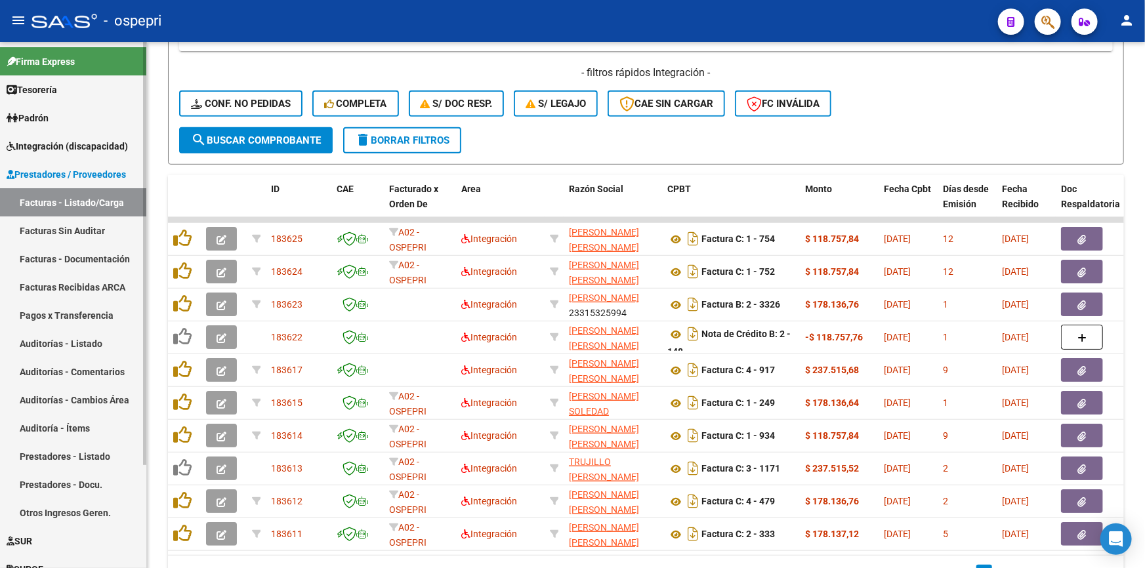
click at [56, 193] on link "Facturas - Listado/Carga" at bounding box center [73, 202] width 146 height 28
click at [58, 169] on span "Prestadores / Proveedores" at bounding box center [66, 174] width 119 height 14
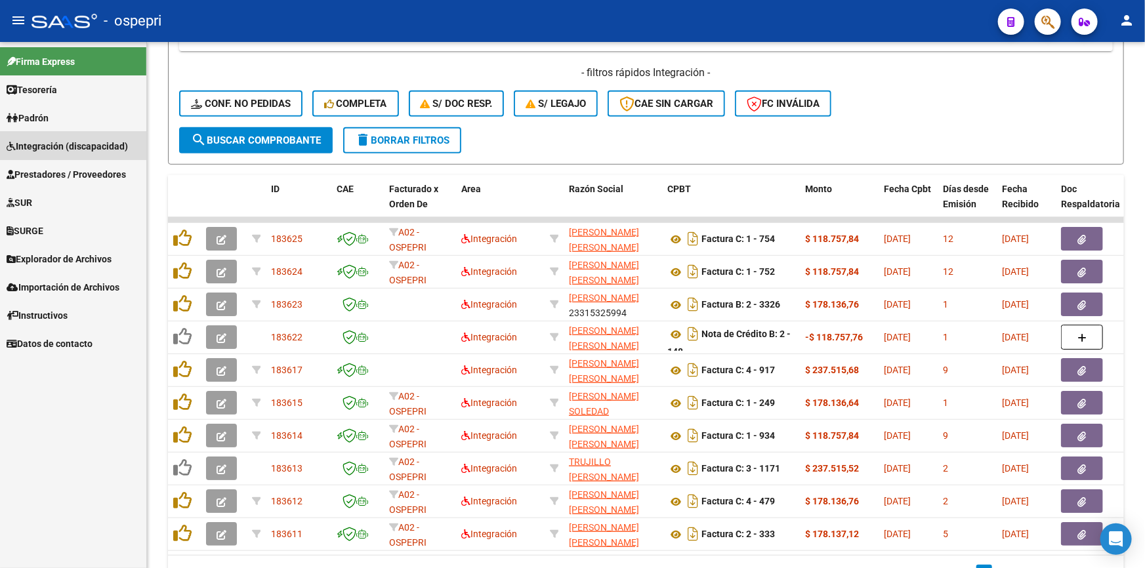
click at [68, 139] on span "Integración (discapacidad)" at bounding box center [67, 146] width 121 height 14
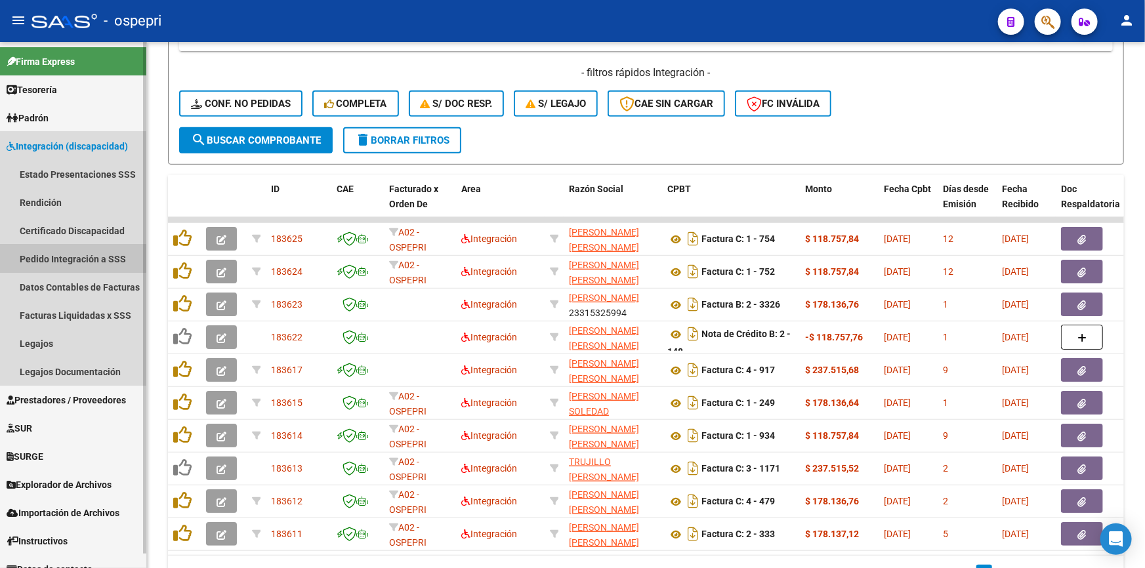
click at [64, 252] on link "Pedido Integración a SSS" at bounding box center [73, 259] width 146 height 28
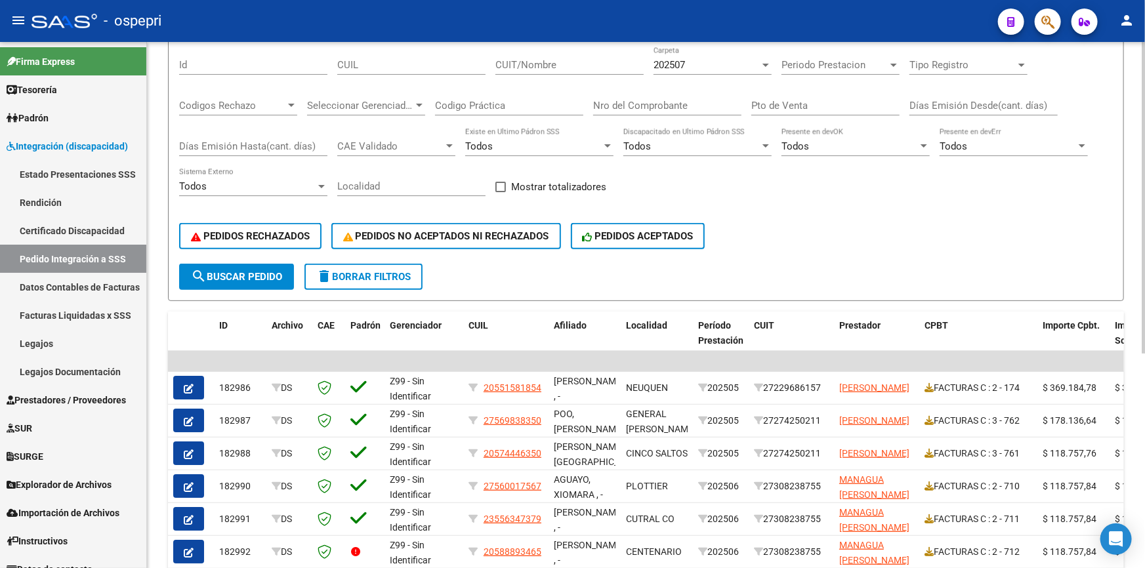
scroll to position [59, 0]
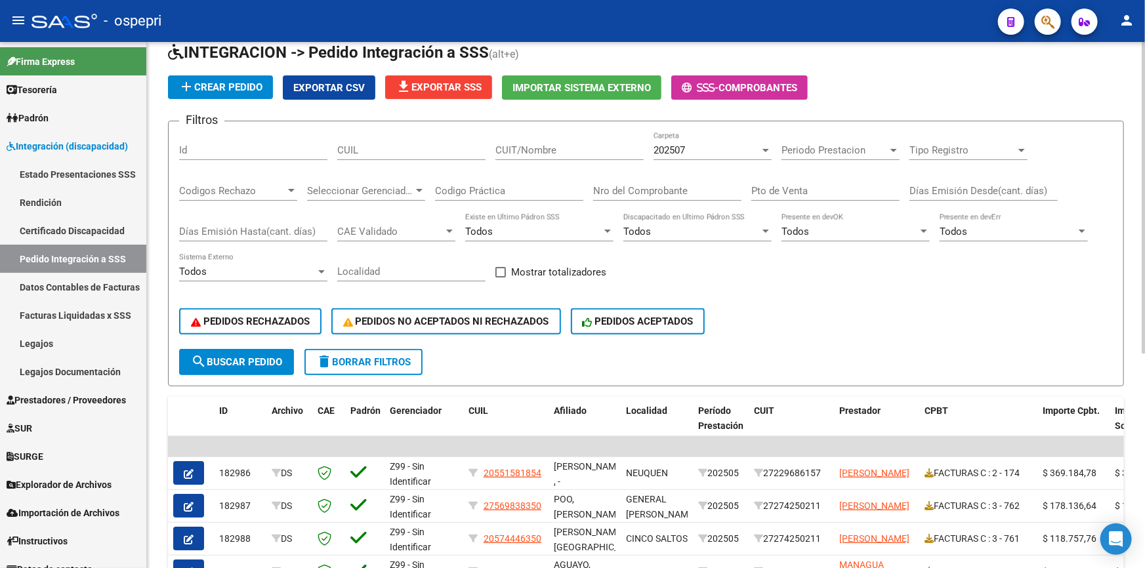
click at [522, 150] on input "CUIT/Nombre" at bounding box center [569, 150] width 148 height 12
type input "colombo"
click at [261, 356] on span "search Buscar Pedido" at bounding box center [236, 362] width 91 height 12
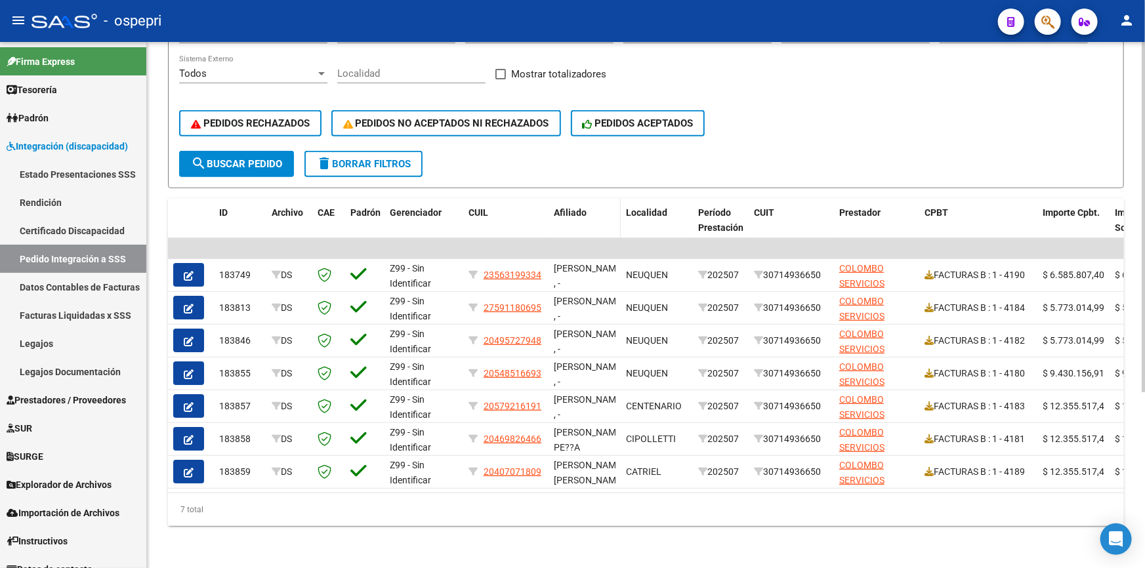
scroll to position [262, 0]
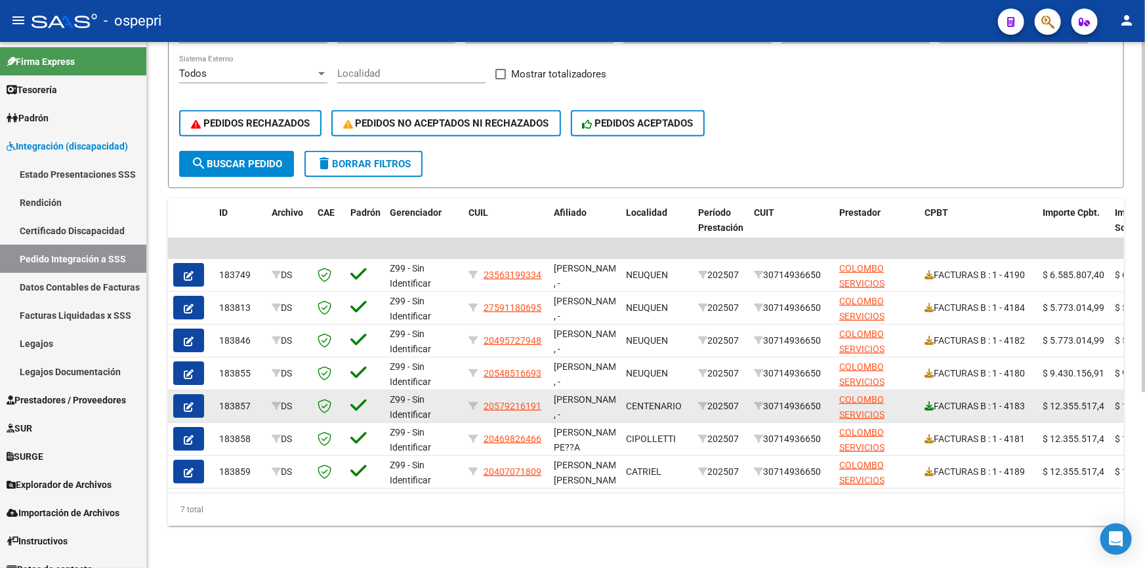
click at [929, 402] on icon at bounding box center [929, 406] width 9 height 9
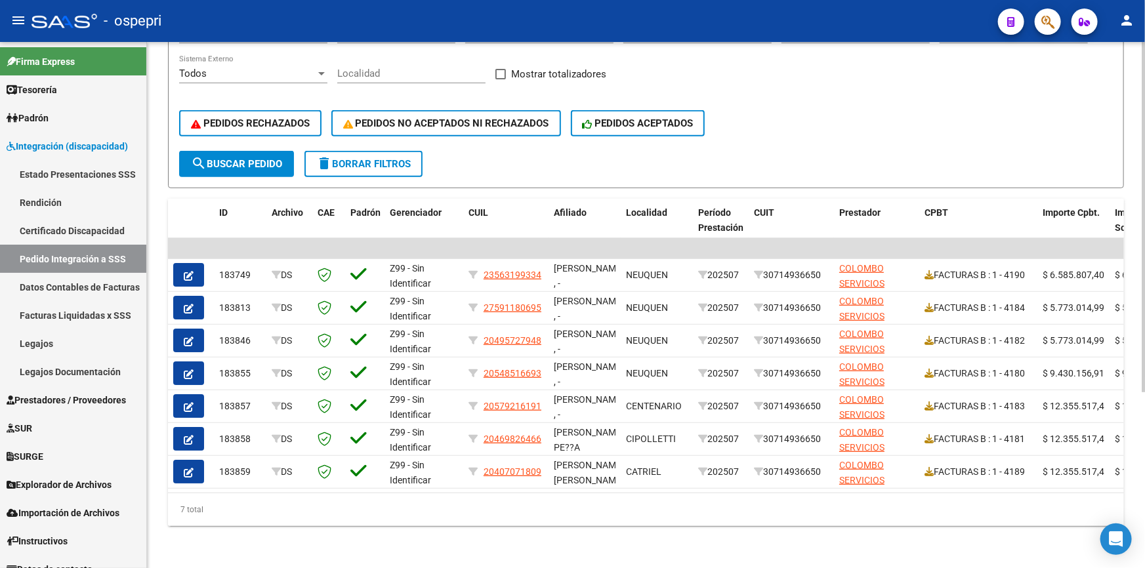
click at [800, 533] on div "DS.DEVOK: Último Archivo SSS publicado hace: 1 hs - DS.DEVERR: Último Archivo S…" at bounding box center [646, 176] width 998 height 783
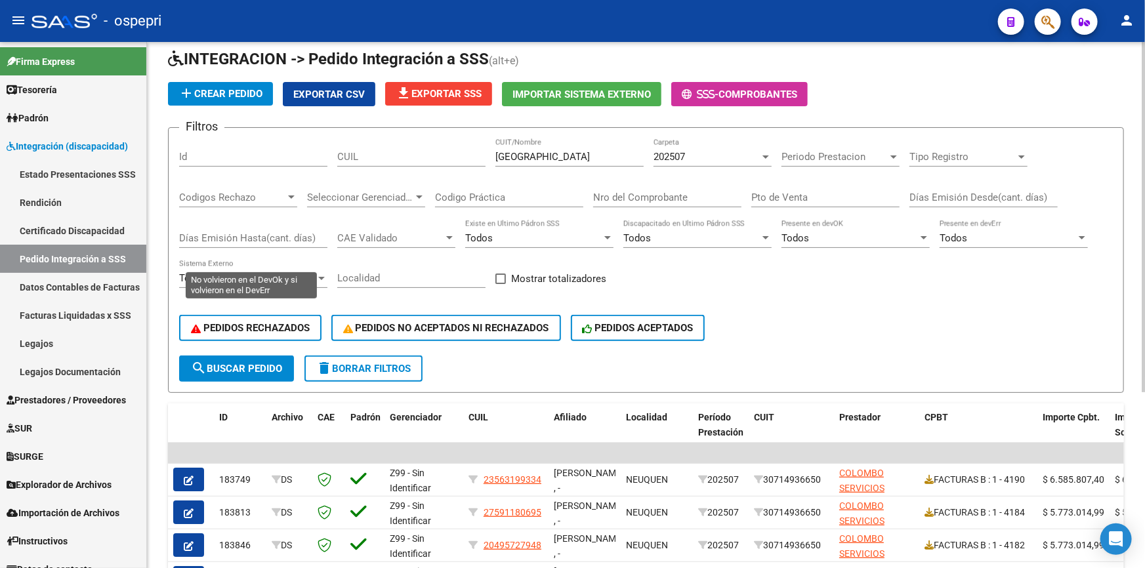
scroll to position [24, 0]
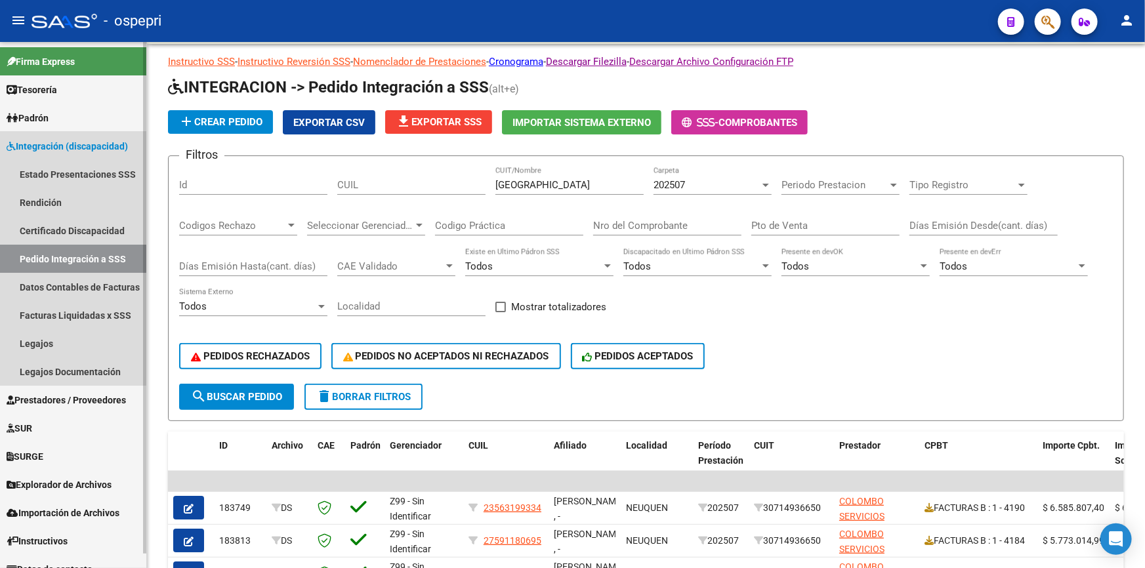
click at [54, 136] on link "Integración (discapacidad)" at bounding box center [73, 146] width 146 height 28
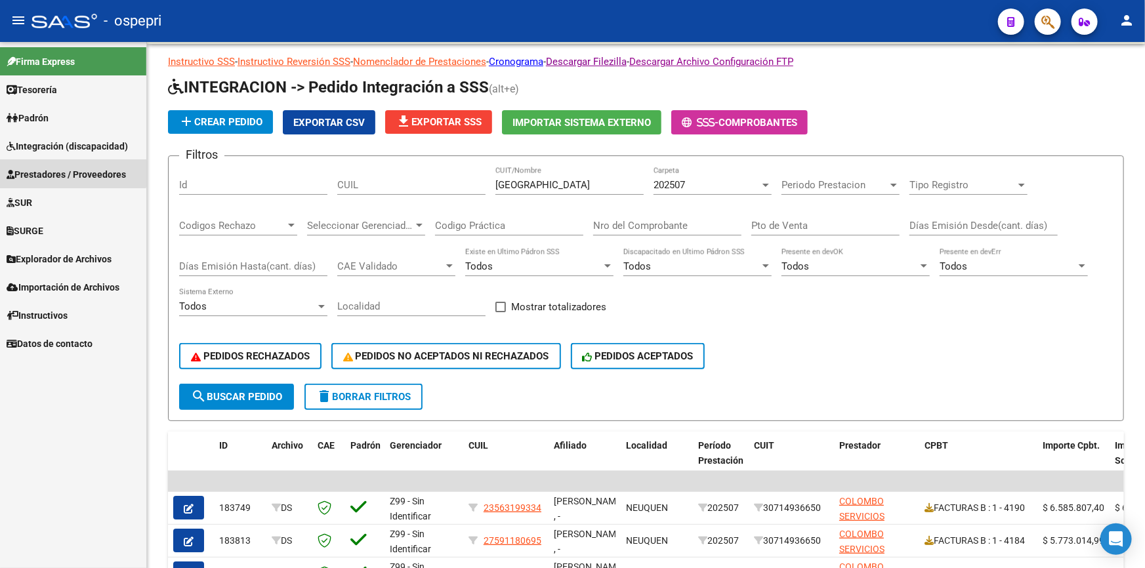
click at [56, 165] on link "Prestadores / Proveedores" at bounding box center [73, 174] width 146 height 28
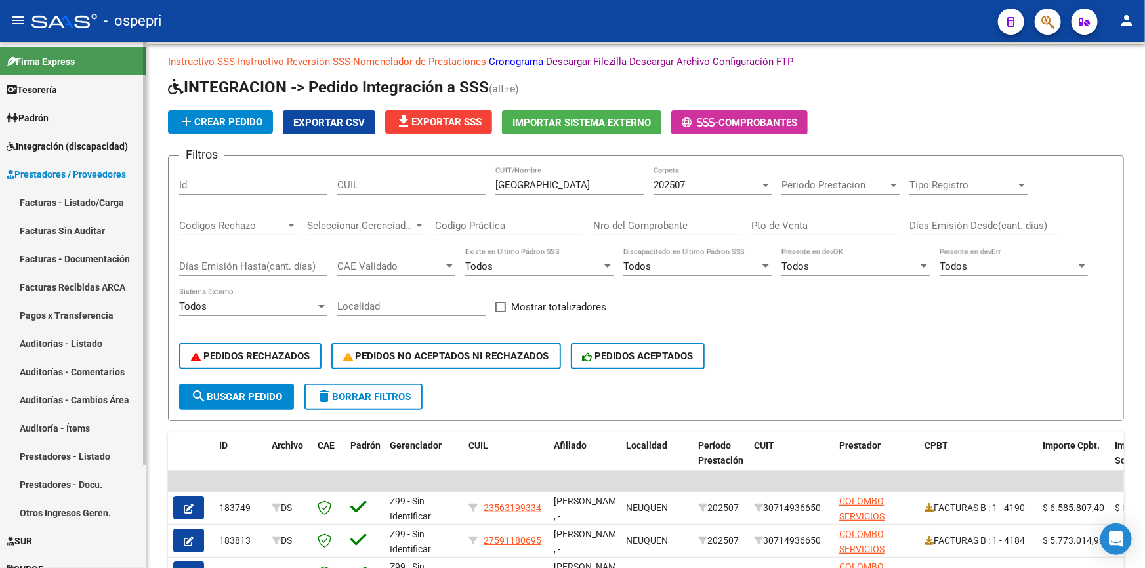
click at [56, 199] on link "Facturas - Listado/Carga" at bounding box center [73, 202] width 146 height 28
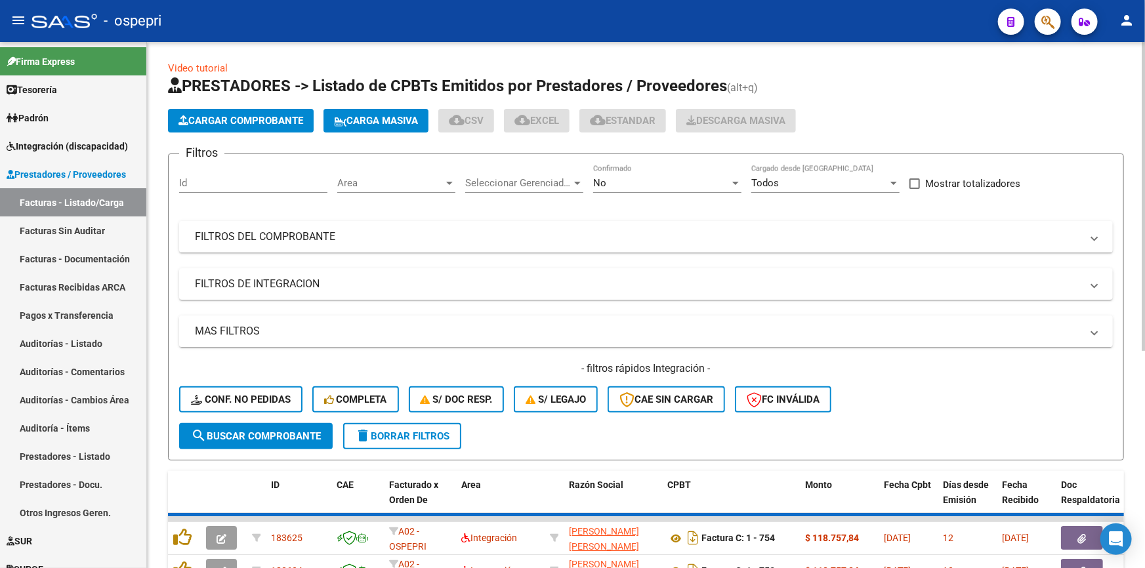
scroll to position [1, 0]
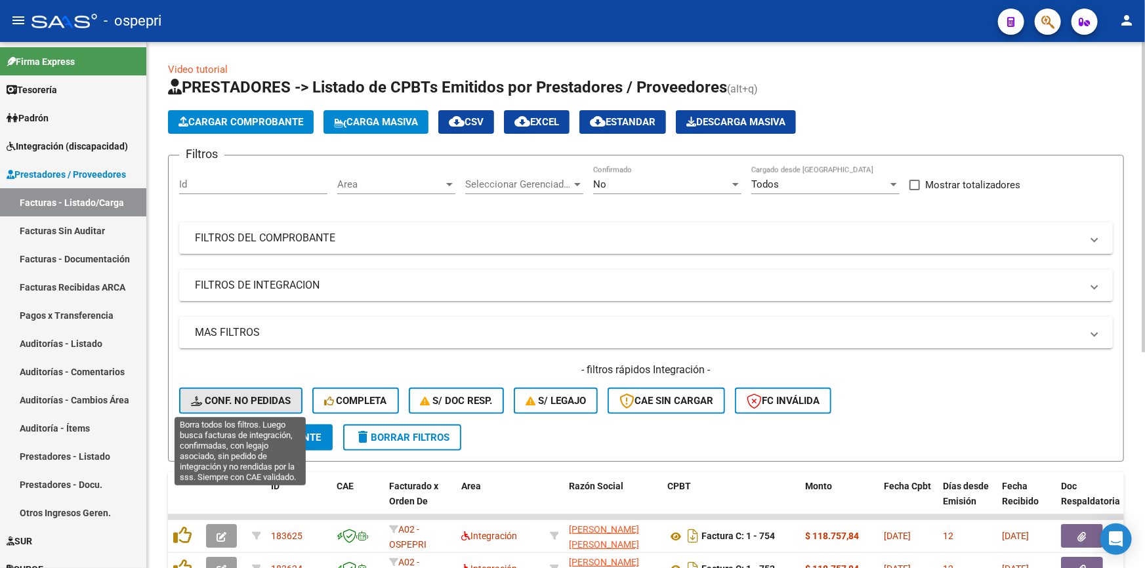
click at [231, 389] on button "Conf. no pedidas" at bounding box center [240, 401] width 123 height 26
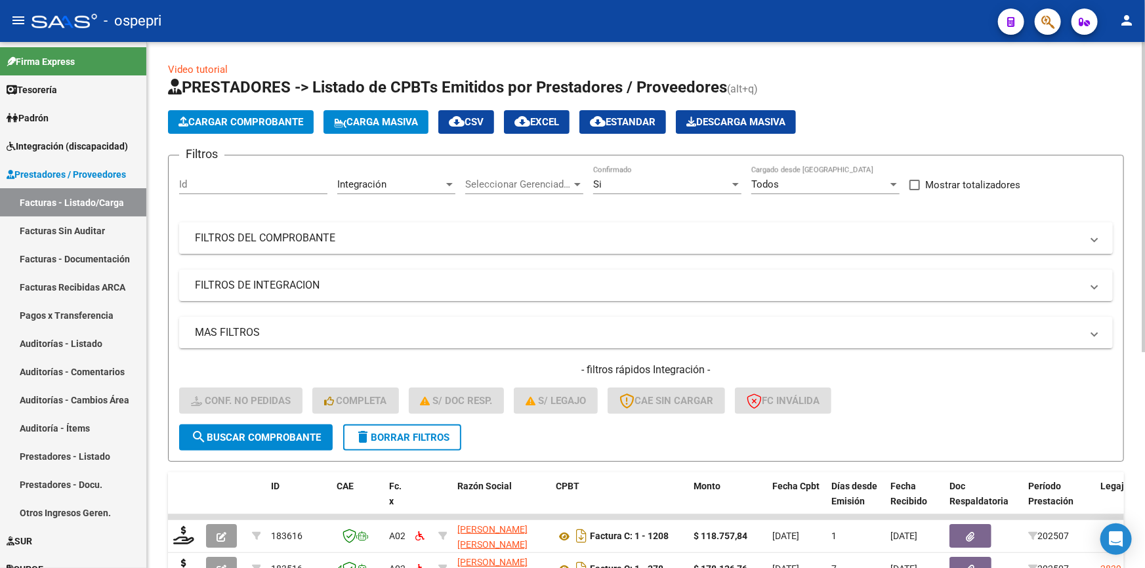
click at [254, 231] on mat-panel-title "FILTROS DEL COMPROBANTE" at bounding box center [638, 238] width 887 height 14
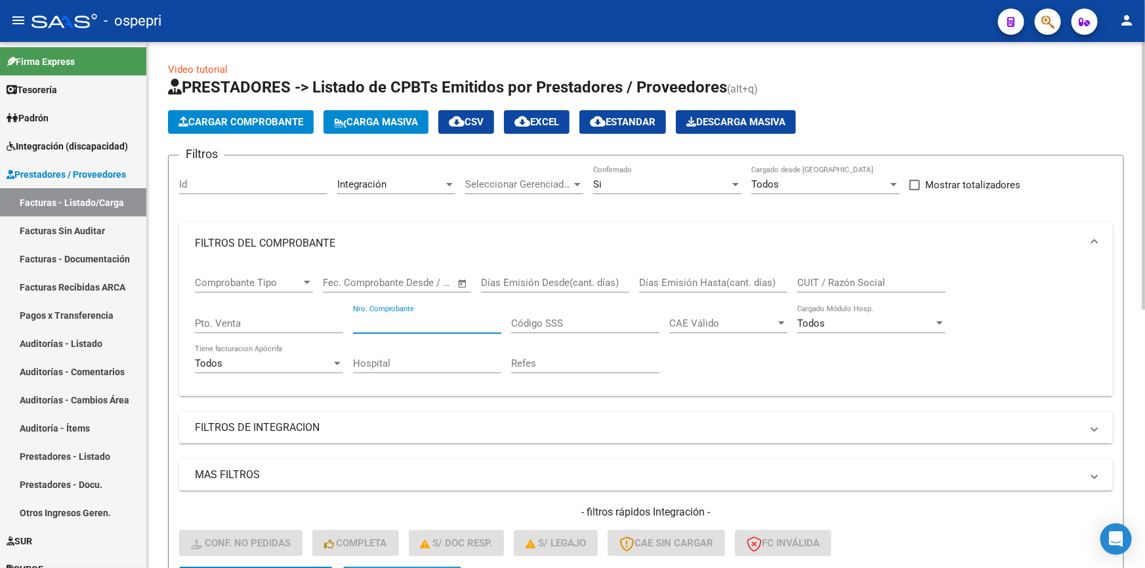
click at [407, 322] on input "Nro. Comprobante" at bounding box center [427, 324] width 148 height 12
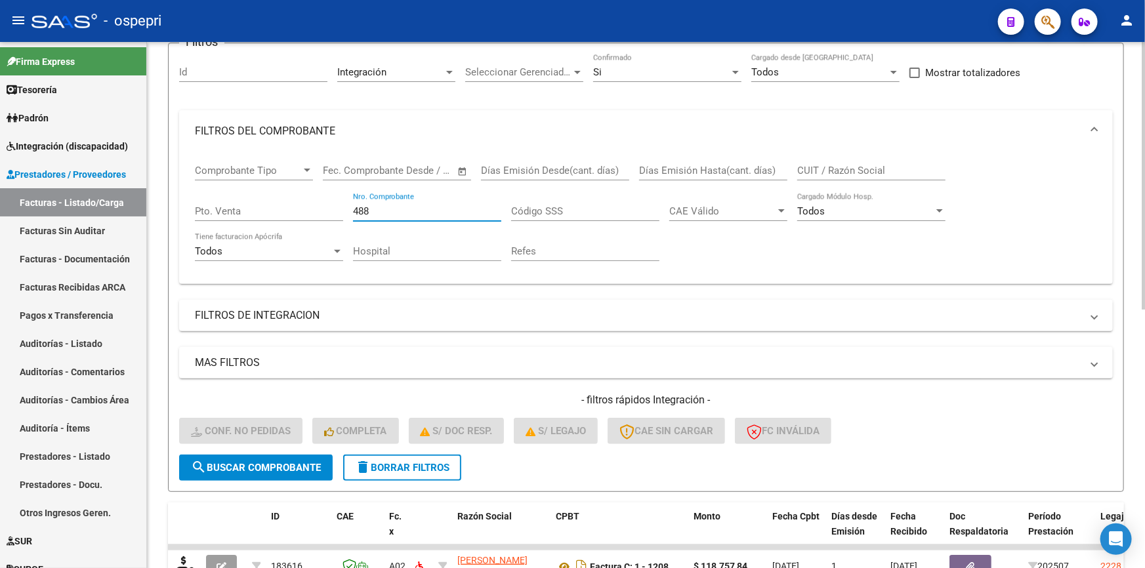
scroll to position [120, 0]
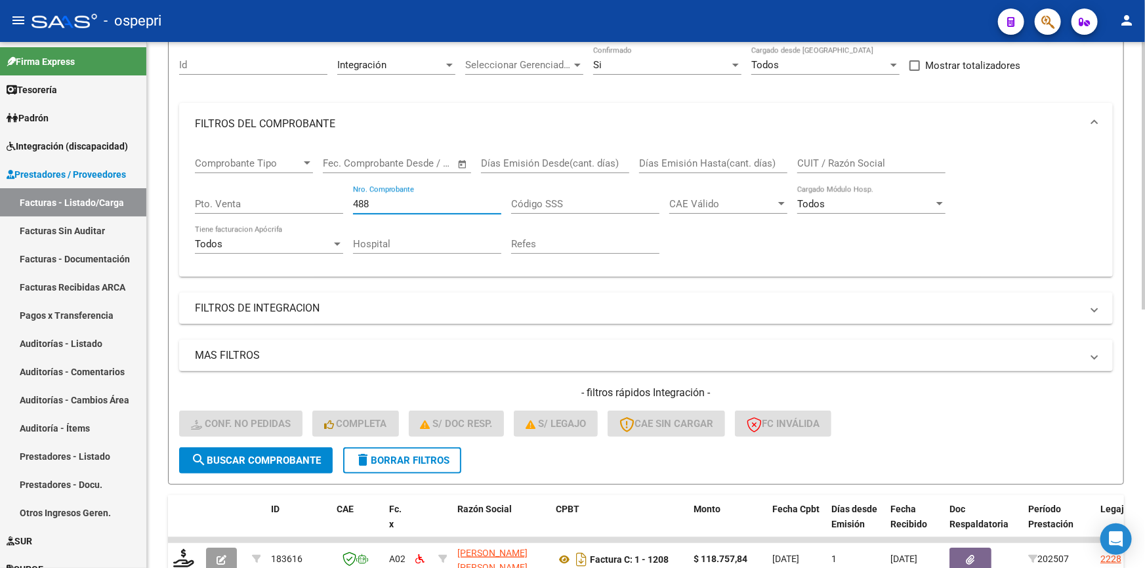
click at [246, 455] on span "search Buscar Comprobante" at bounding box center [256, 461] width 130 height 12
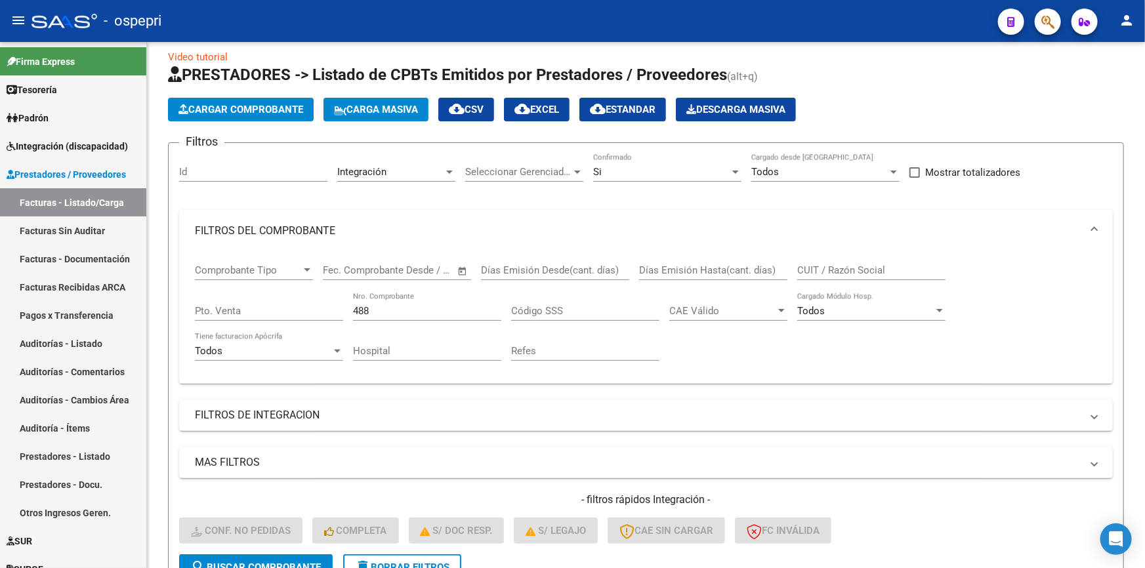
scroll to position [0, 0]
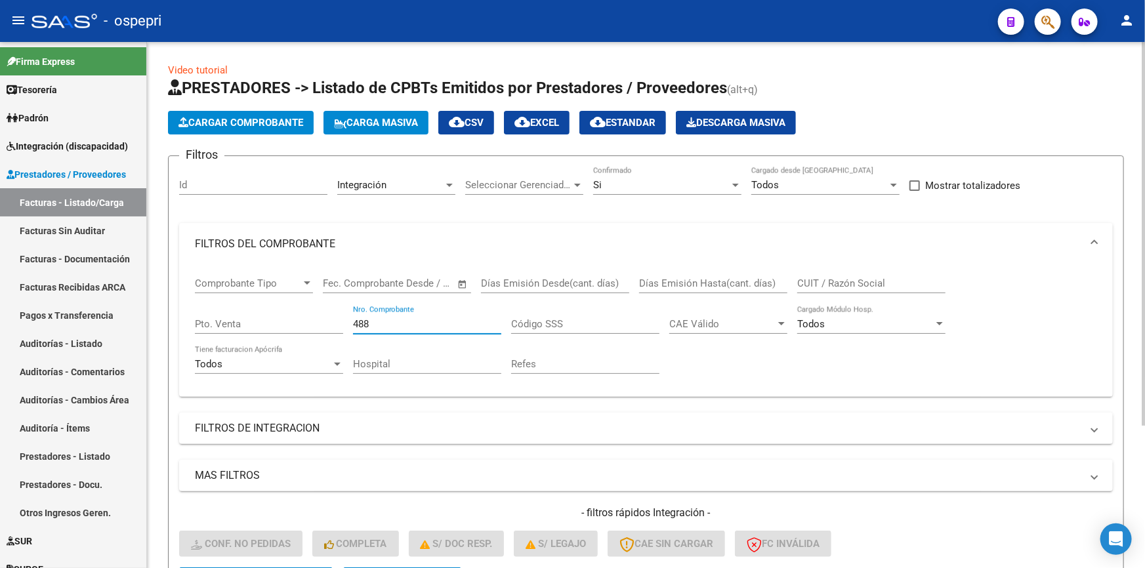
click at [379, 322] on input "488" at bounding box center [427, 324] width 148 height 12
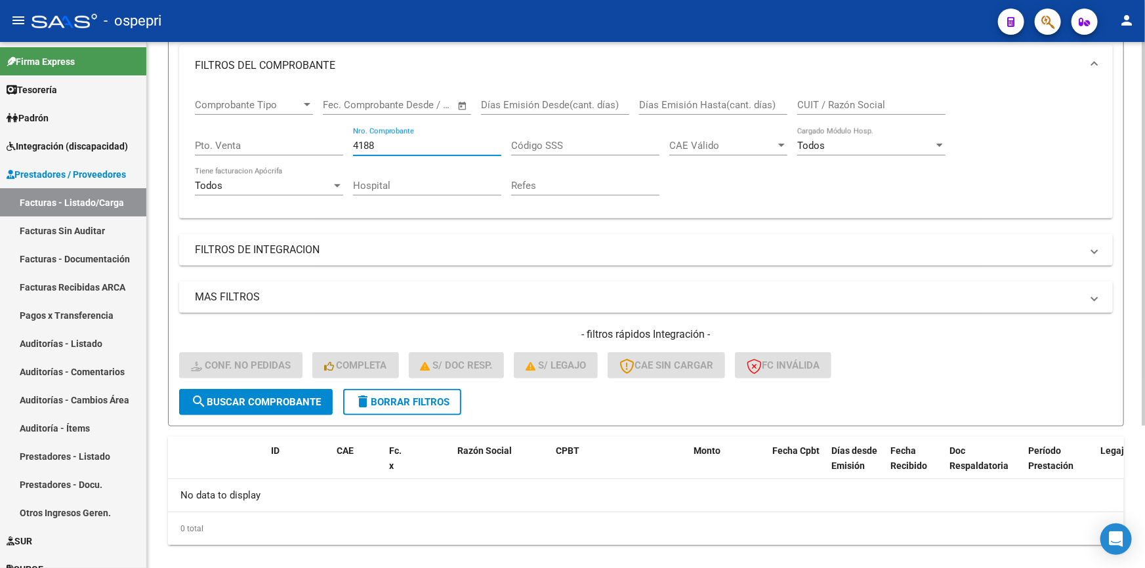
type input "4188"
click at [236, 396] on span "search Buscar Comprobante" at bounding box center [256, 402] width 130 height 12
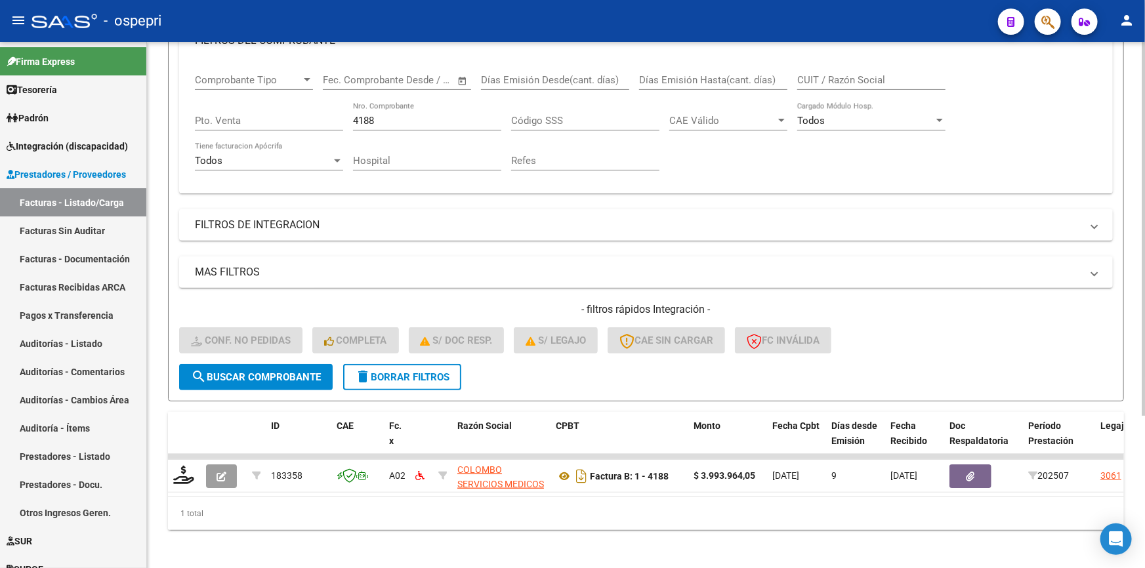
scroll to position [213, 0]
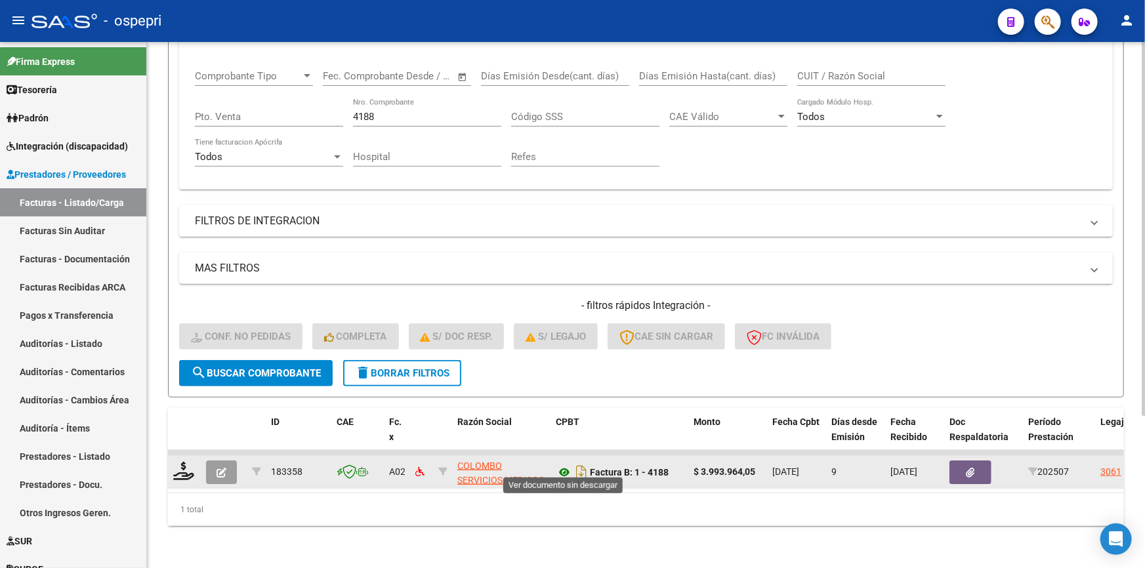
click at [564, 465] on icon at bounding box center [564, 473] width 17 height 16
click at [565, 465] on icon at bounding box center [564, 473] width 17 height 16
click at [568, 465] on icon at bounding box center [564, 473] width 17 height 16
click at [977, 461] on button "button" at bounding box center [971, 473] width 42 height 24
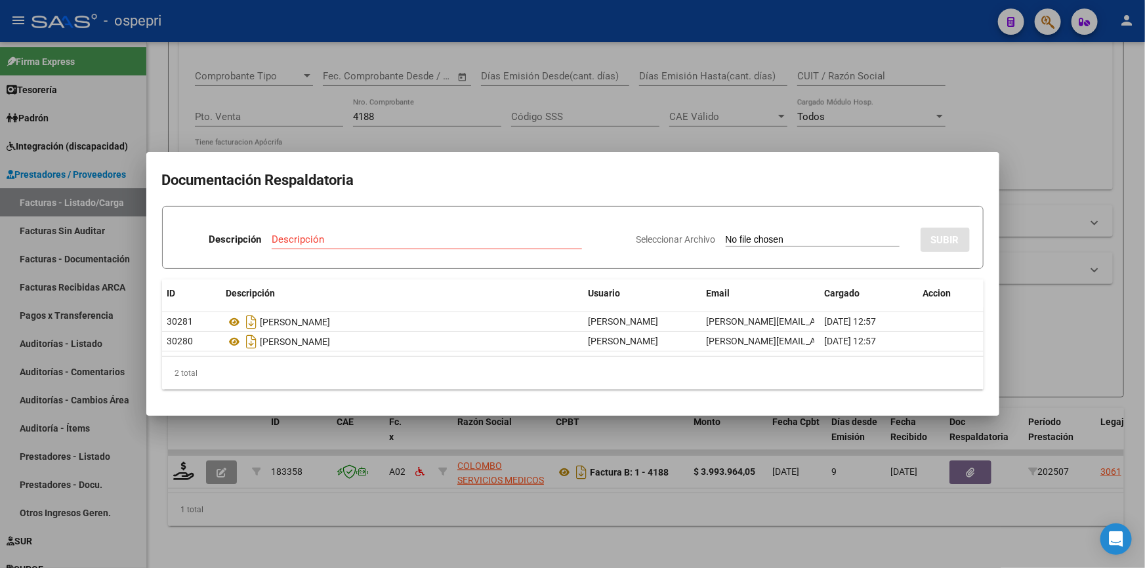
click at [1043, 347] on div at bounding box center [572, 284] width 1145 height 568
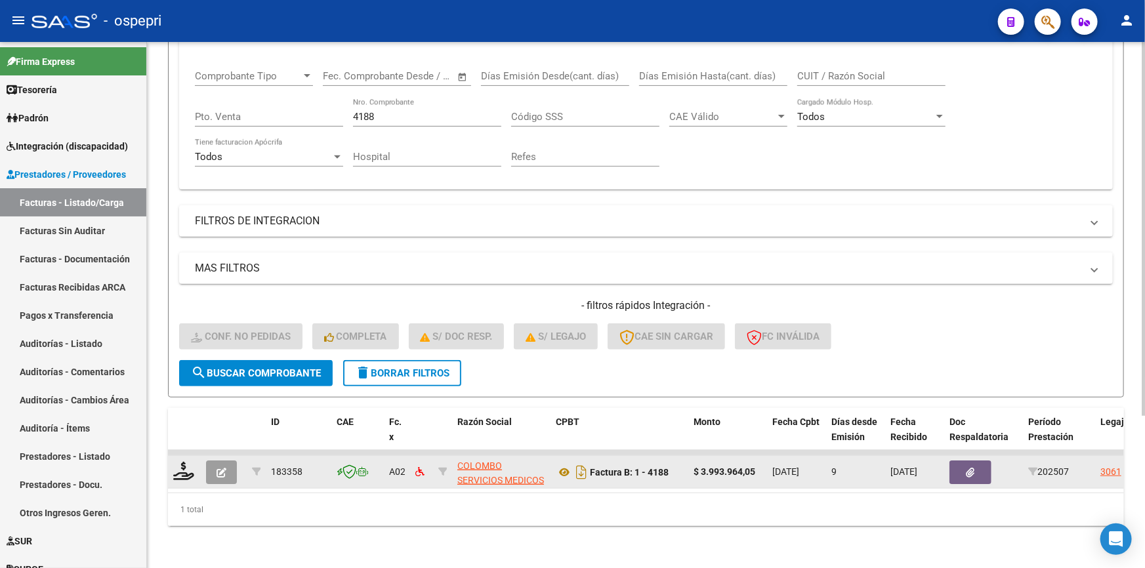
click at [220, 468] on icon "button" at bounding box center [222, 473] width 10 height 10
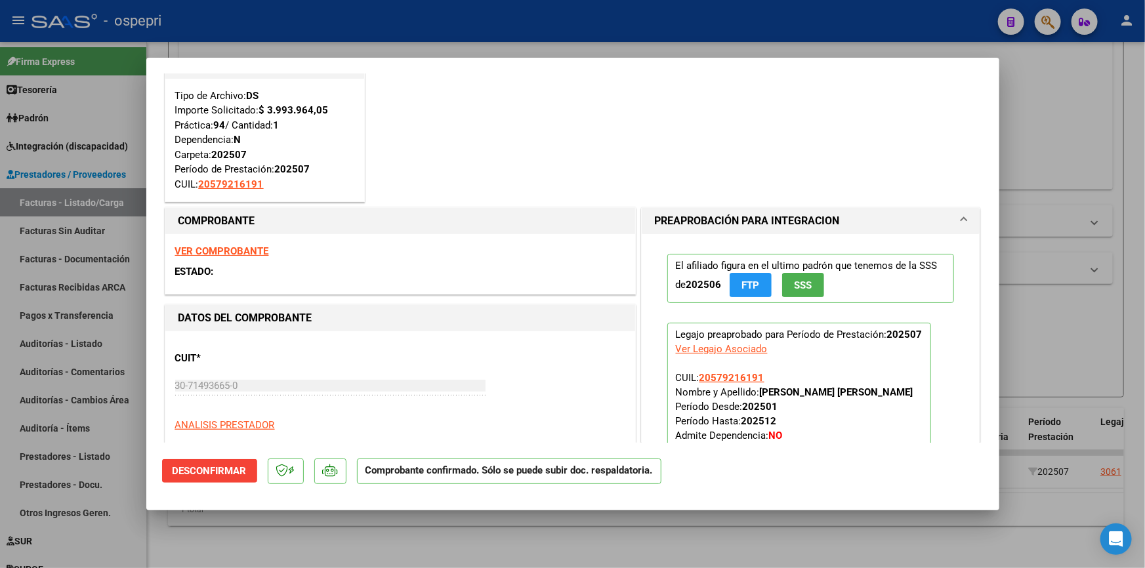
scroll to position [59, 0]
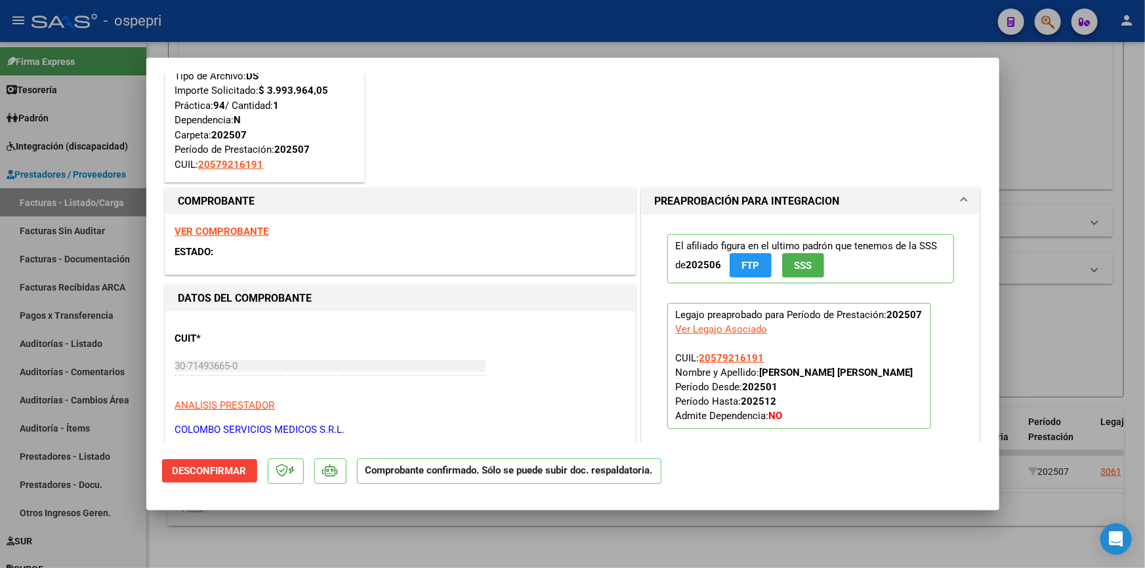
click at [715, 327] on div "Ver Legajo Asociado" at bounding box center [722, 329] width 92 height 14
type input "$ 0,00"
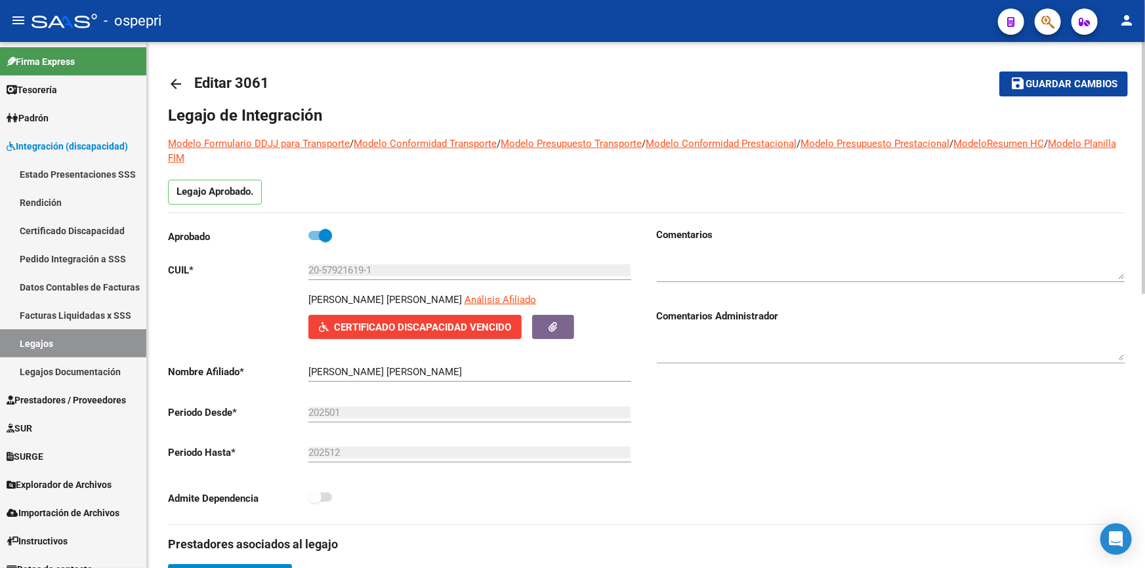
drag, startPoint x: 787, startPoint y: 57, endPoint x: 794, endPoint y: 60, distance: 7.1
click at [177, 80] on mat-icon "arrow_back" at bounding box center [176, 84] width 16 height 16
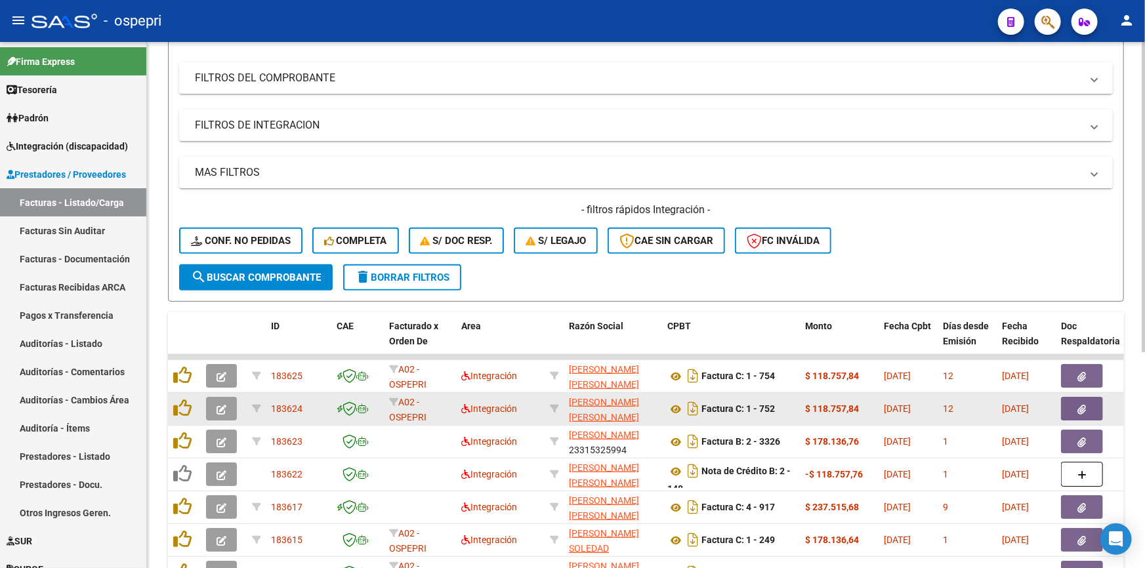
scroll to position [238, 0]
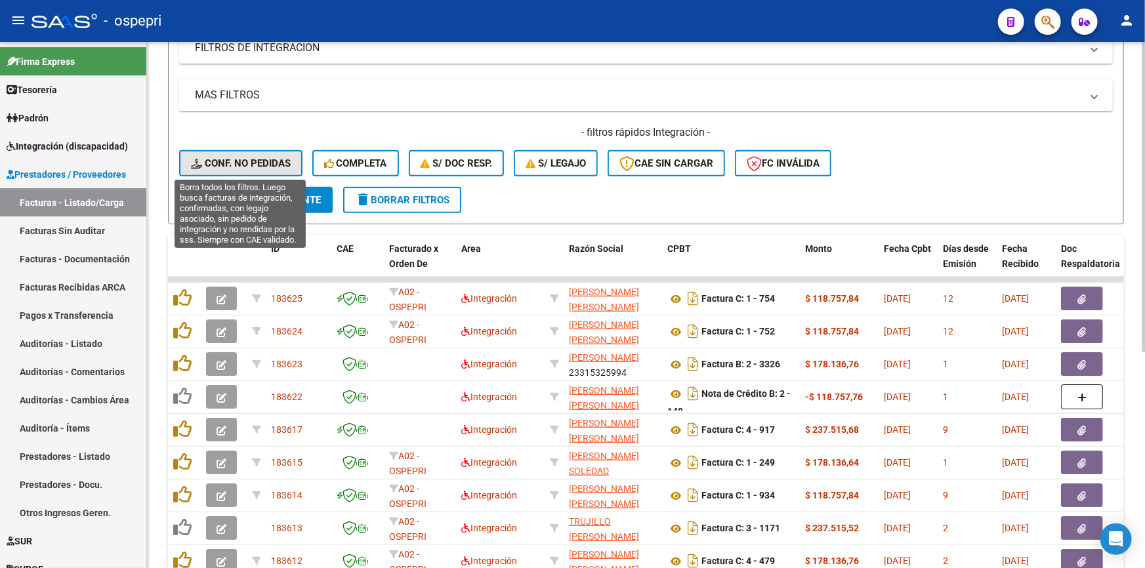
click at [262, 158] on span "Conf. no pedidas" at bounding box center [241, 163] width 100 height 12
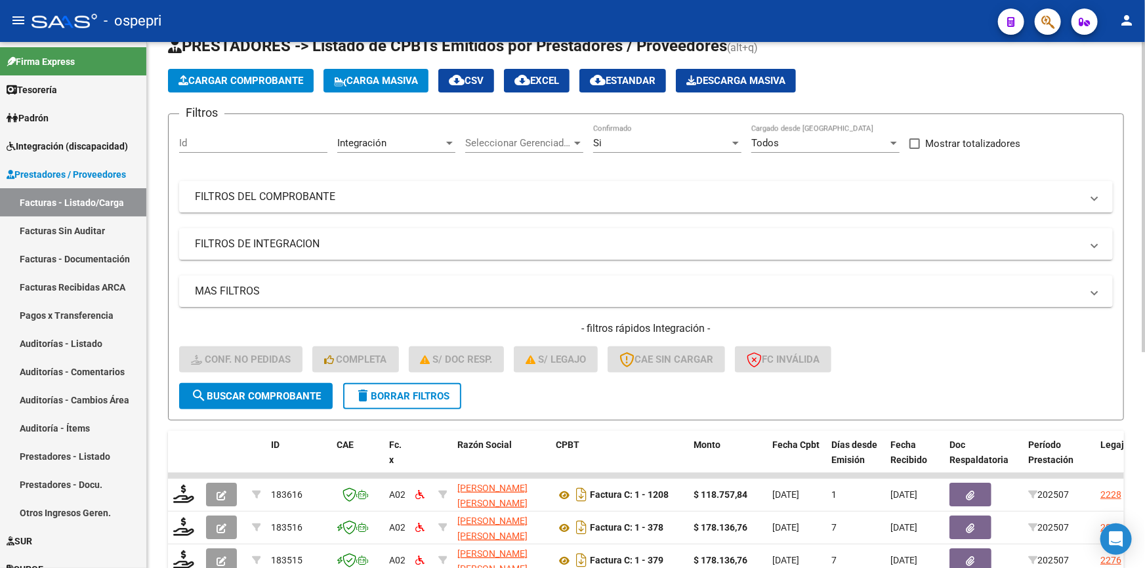
scroll to position [8, 0]
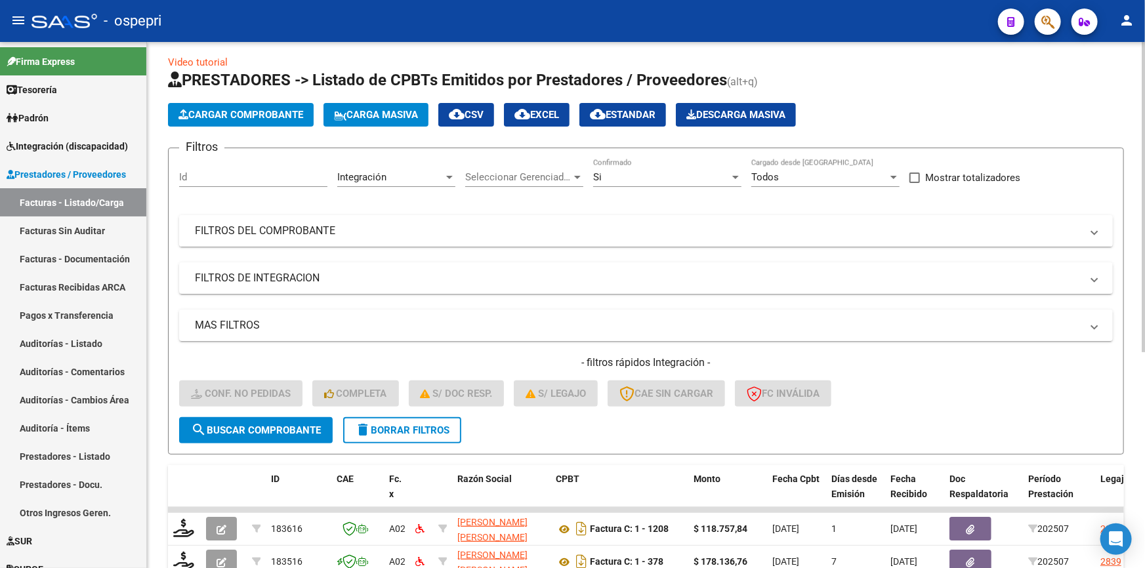
click at [276, 225] on mat-panel-title "FILTROS DEL COMPROBANTE" at bounding box center [638, 231] width 887 height 14
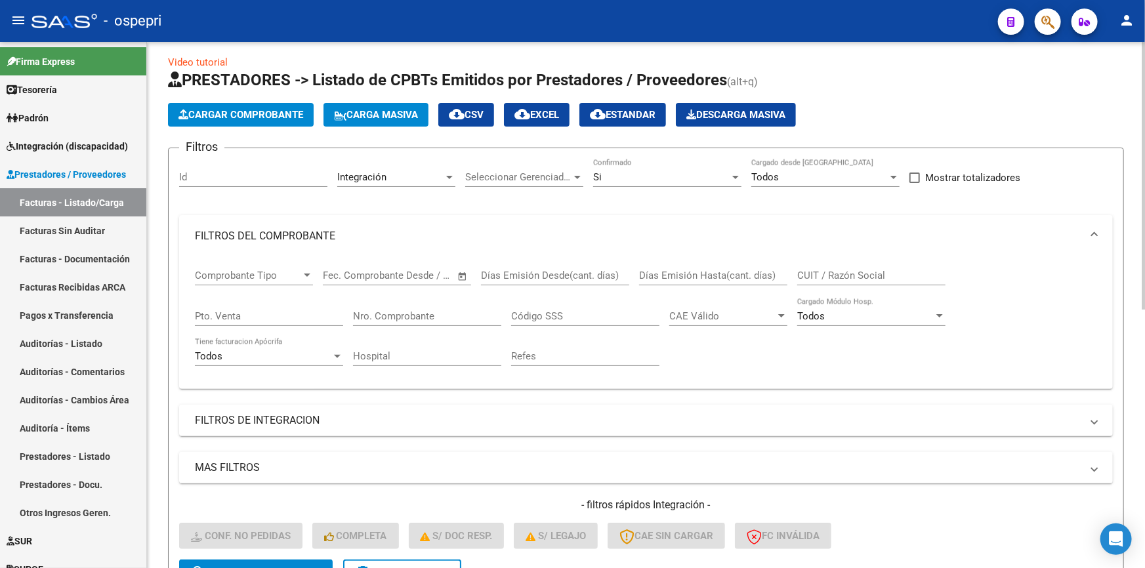
click at [392, 311] on input "Nro. Comprobante" at bounding box center [427, 316] width 148 height 12
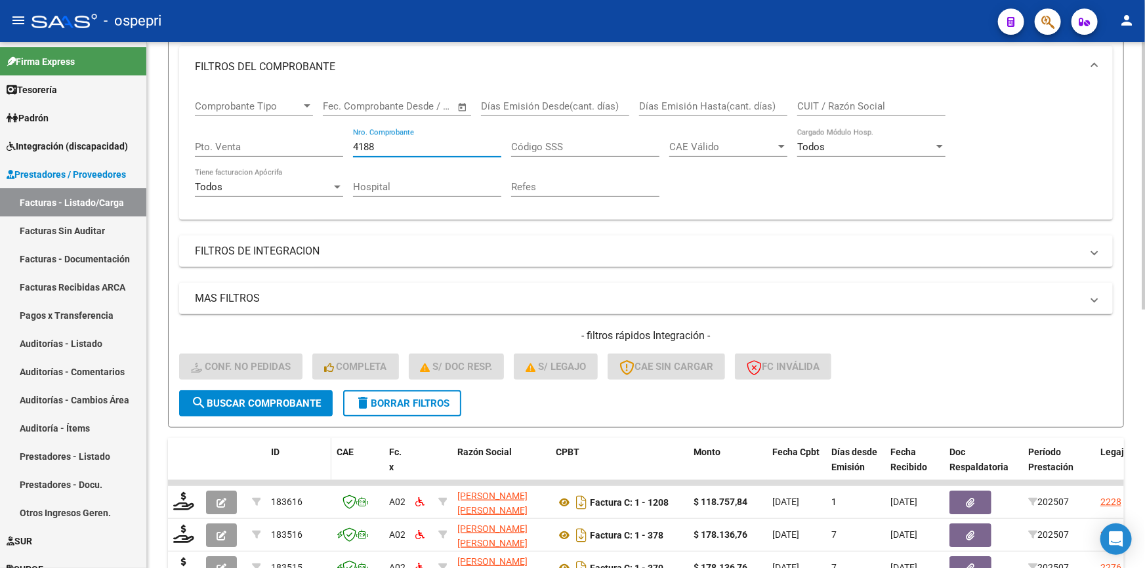
scroll to position [187, 0]
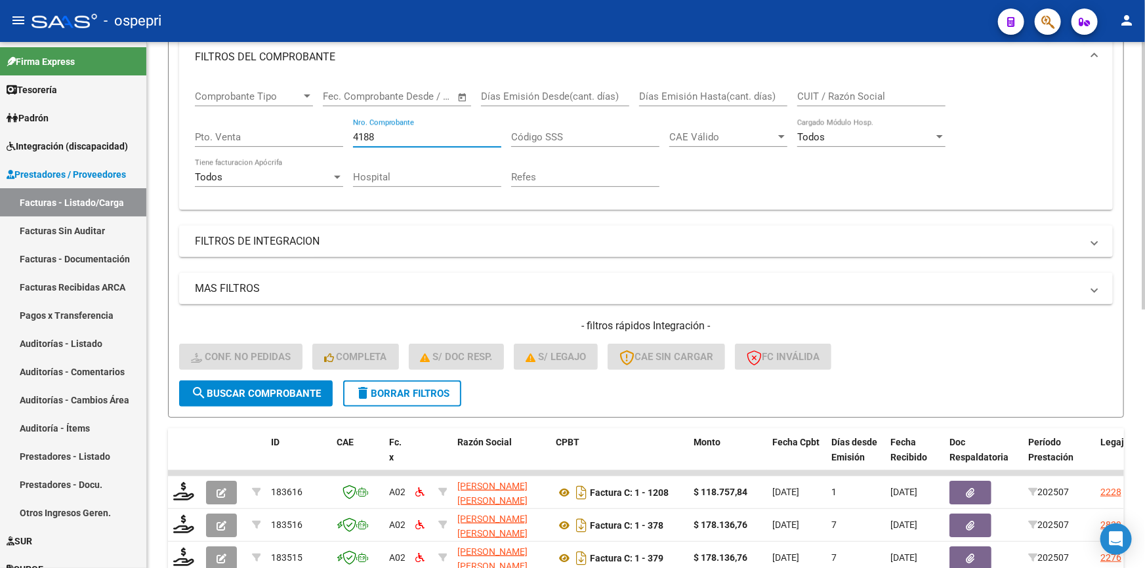
type input "4188"
click at [286, 388] on span "search Buscar Comprobante" at bounding box center [256, 394] width 130 height 12
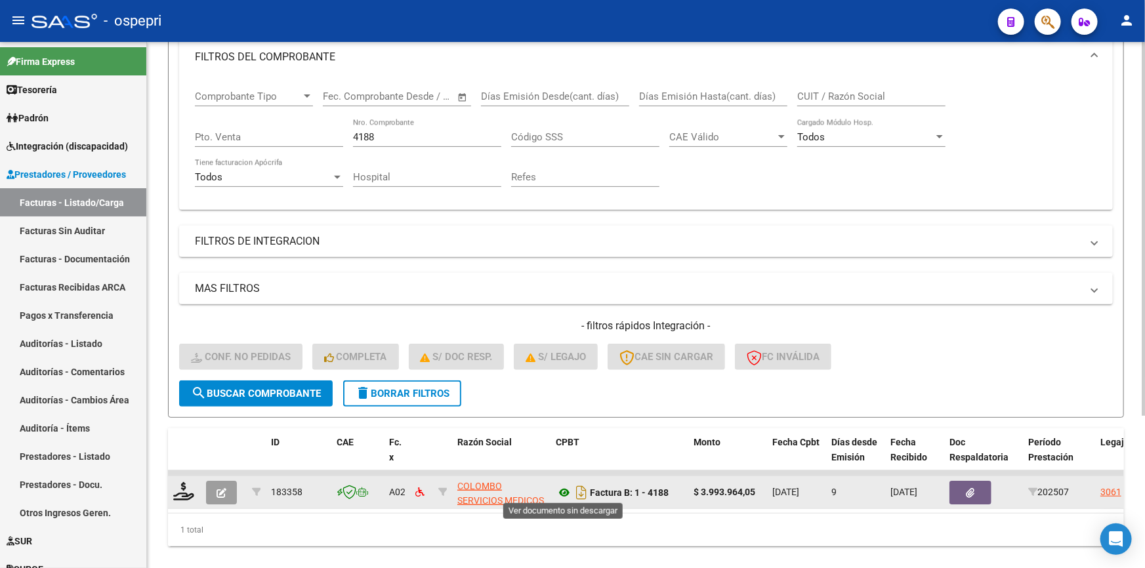
click at [565, 493] on icon at bounding box center [564, 493] width 17 height 16
click at [581, 491] on icon "Descargar documento" at bounding box center [581, 492] width 17 height 21
click at [219, 488] on icon "button" at bounding box center [222, 493] width 10 height 10
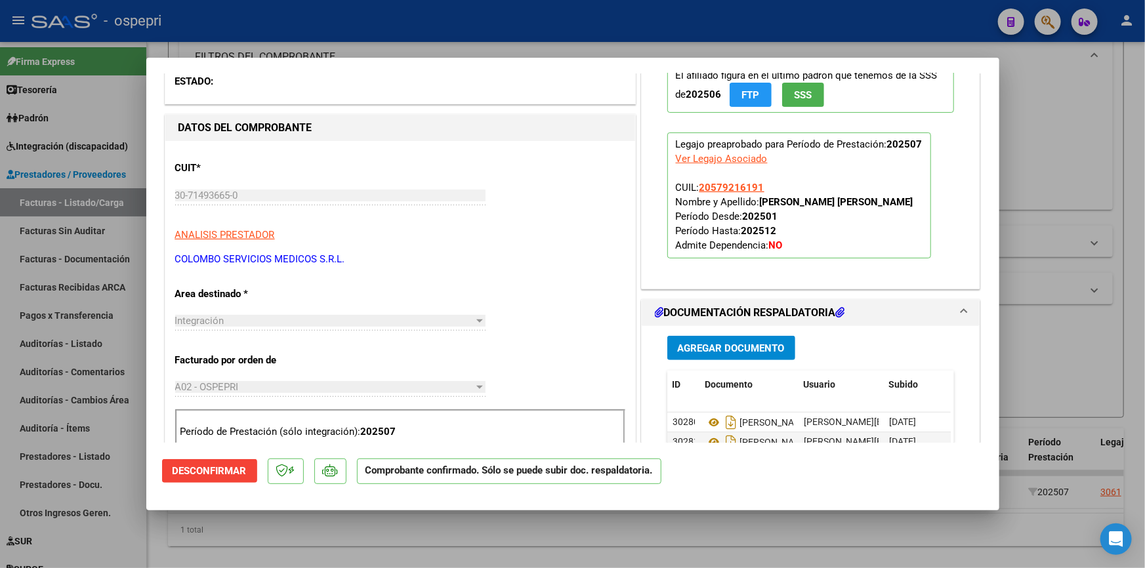
scroll to position [238, 0]
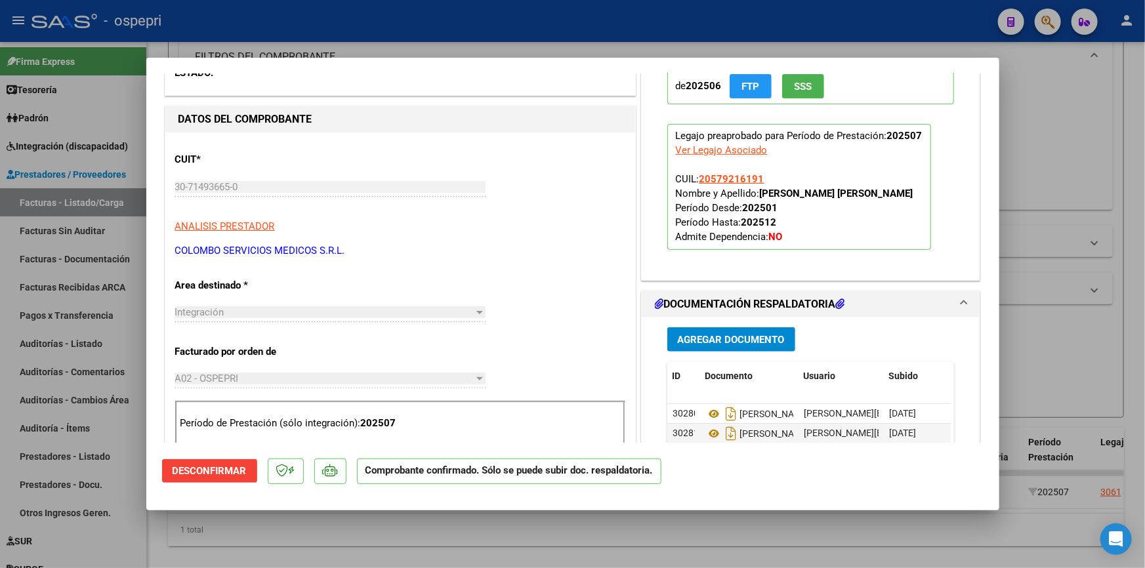
click at [738, 335] on span "Agregar Documento" at bounding box center [731, 340] width 107 height 12
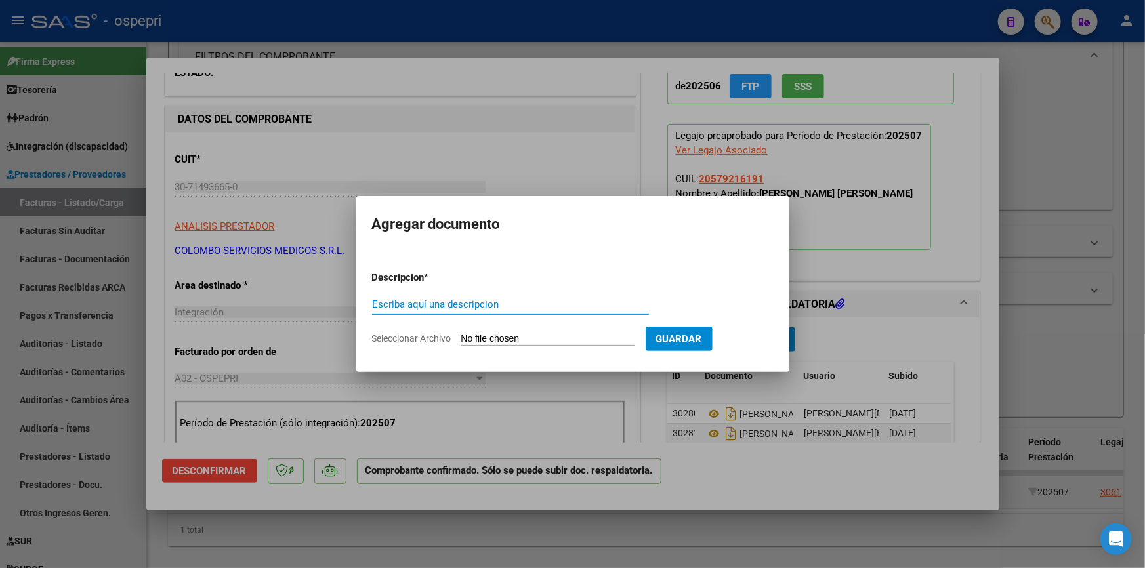
drag, startPoint x: 460, startPoint y: 307, endPoint x: 466, endPoint y: 299, distance: 9.8
click at [463, 300] on input "Escriba aquí una descripcion" at bounding box center [510, 305] width 277 height 12
type input "lucero"
click at [537, 333] on input "Seleccionar Archivo" at bounding box center [548, 339] width 174 height 12
type input "C:\fakepath\PRESTACION VISITA MEDICA.pdf"
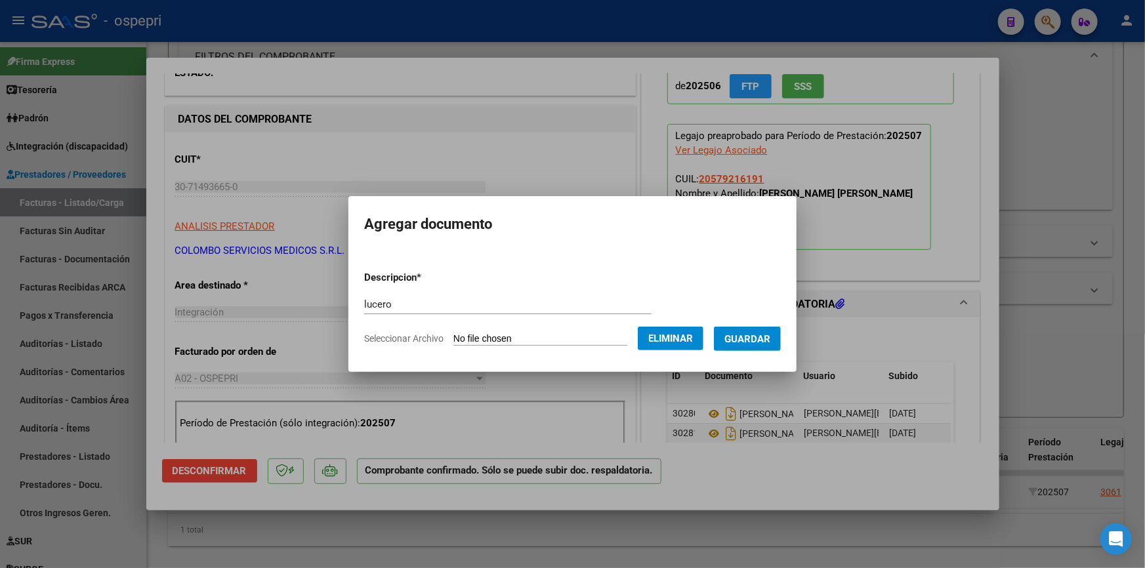
click at [755, 336] on span "Guardar" at bounding box center [747, 339] width 46 height 12
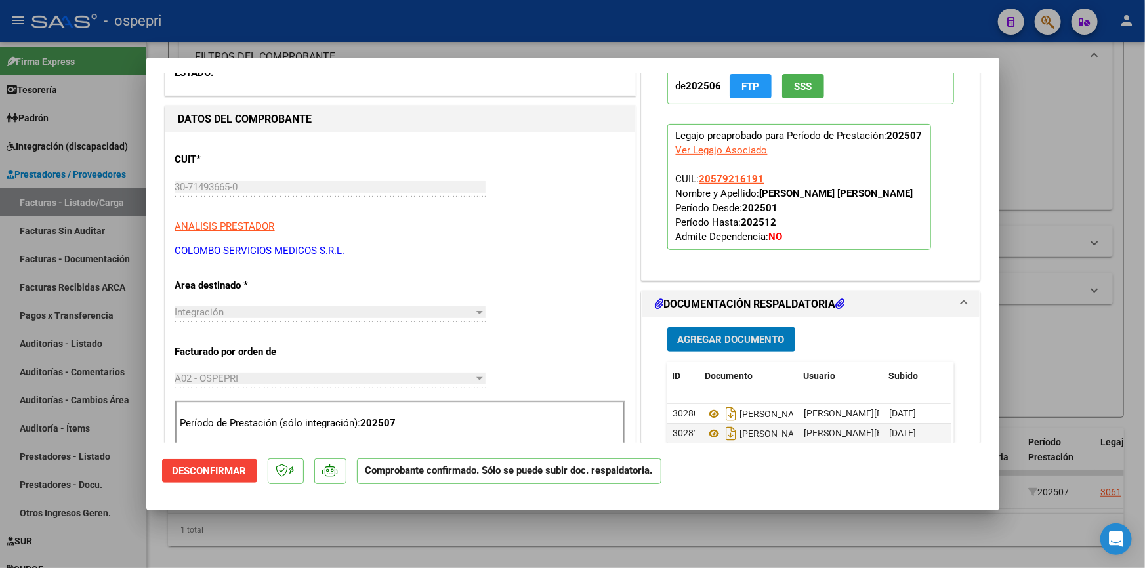
click at [716, 335] on span "Agregar Documento" at bounding box center [731, 340] width 107 height 12
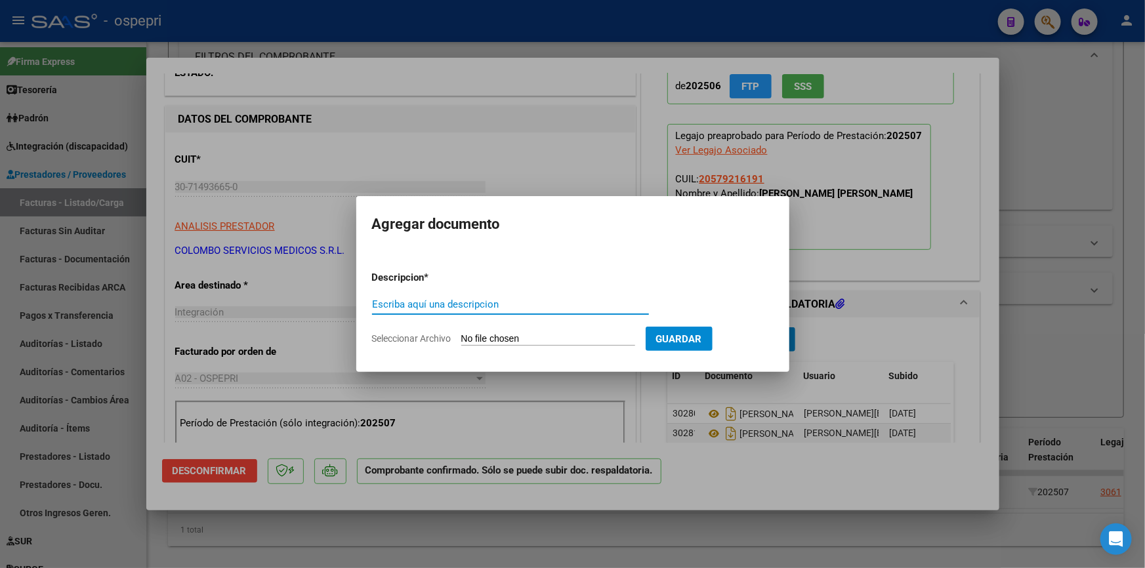
click at [428, 304] on input "Escriba aquí una descripcion" at bounding box center [510, 305] width 277 height 12
type input "lucero"
click at [483, 341] on input "Seleccionar Archivo" at bounding box center [548, 339] width 174 height 12
type input "C:\fakepath\FACT-4188.pdf"
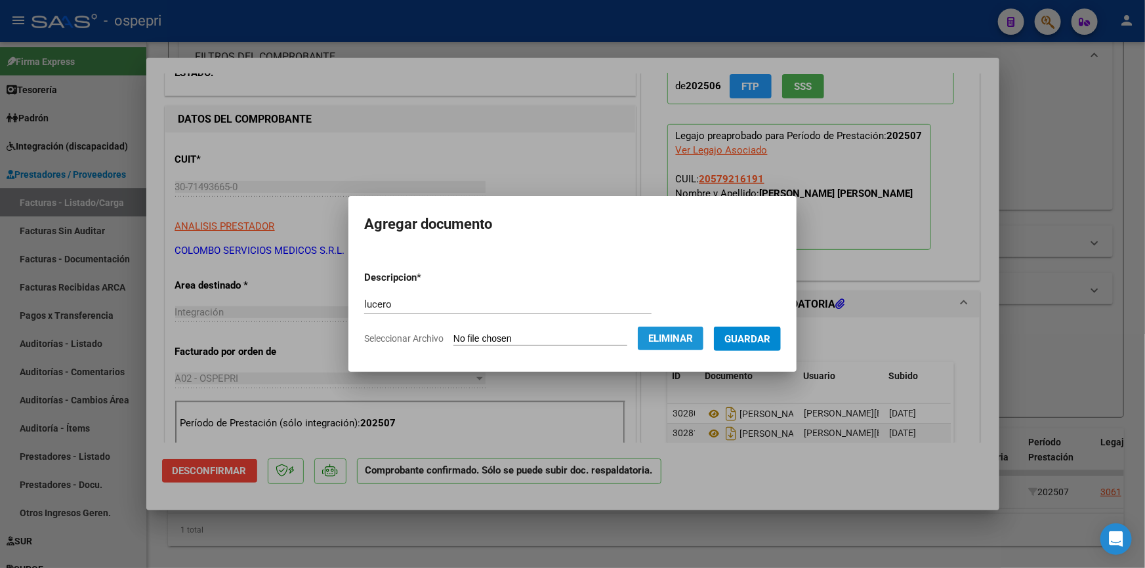
click at [693, 333] on span "Eliminar" at bounding box center [670, 339] width 45 height 12
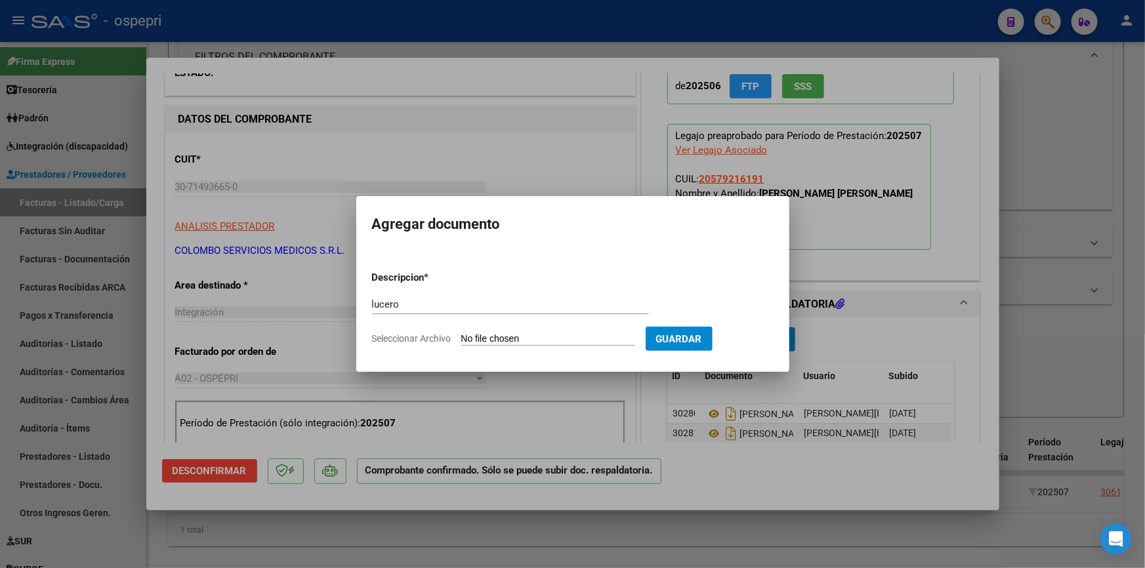
click at [503, 334] on input "Seleccionar Archivo" at bounding box center [548, 339] width 174 height 12
type input "C:\fakepath\EVOLUCION VISITA MEDICA.pdf"
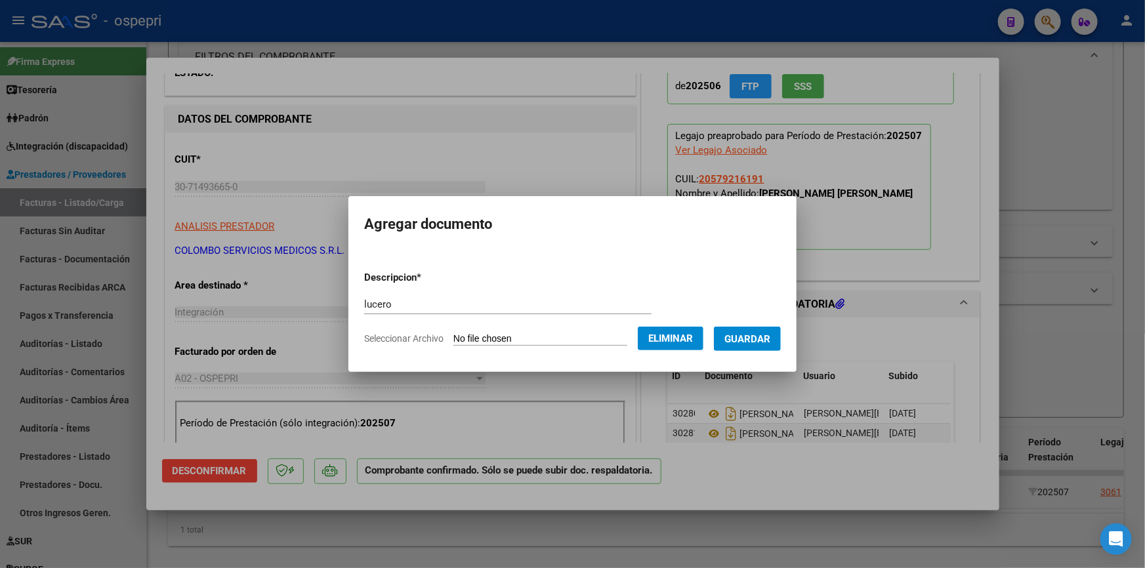
click at [769, 331] on button "Guardar" at bounding box center [747, 339] width 67 height 24
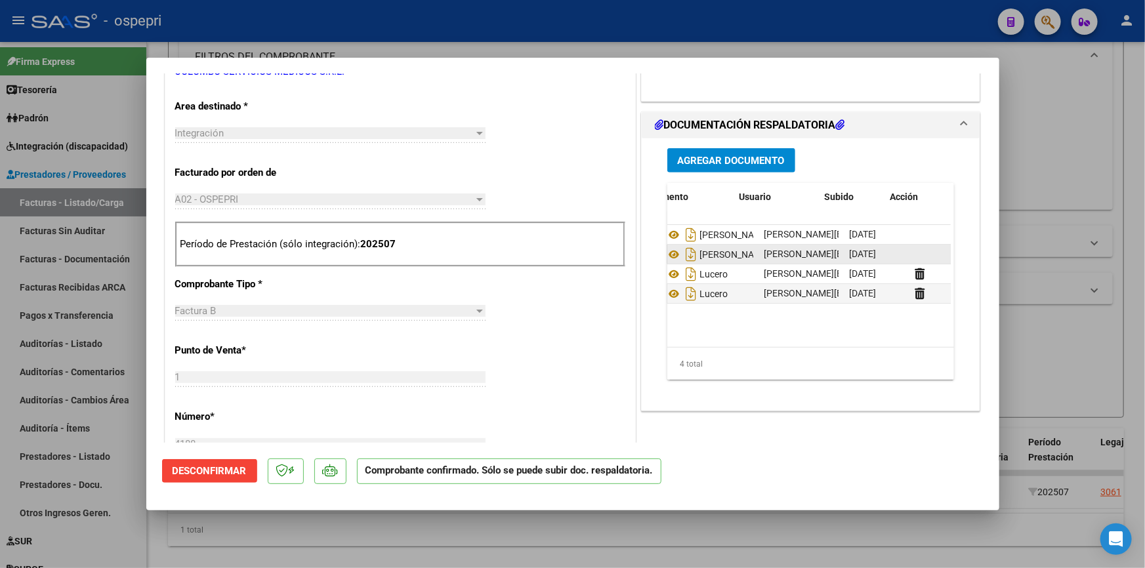
scroll to position [0, 64]
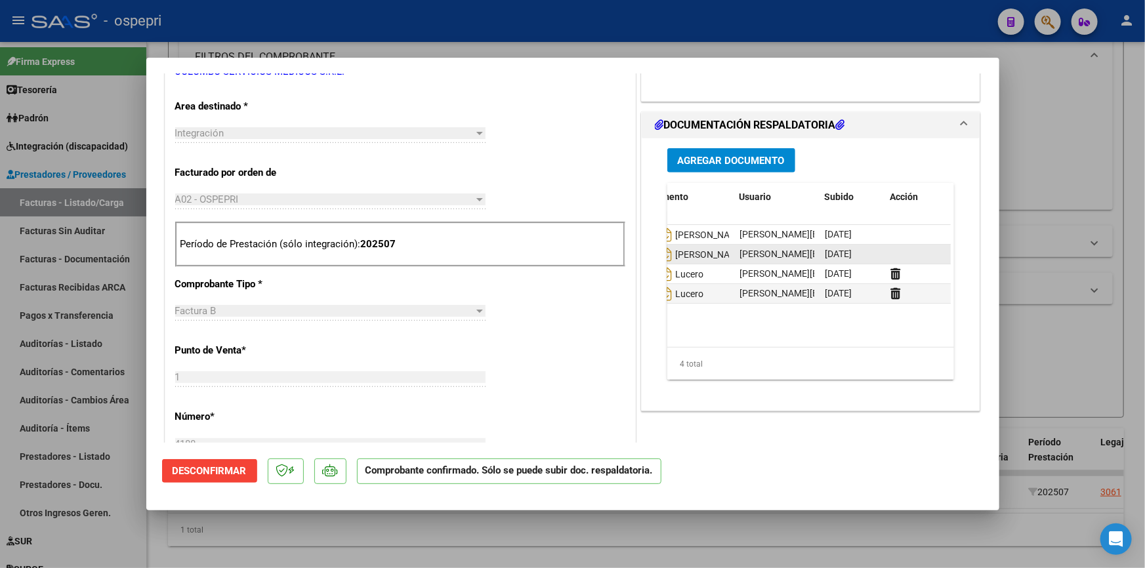
drag, startPoint x: 667, startPoint y: 234, endPoint x: 940, endPoint y: 249, distance: 273.4
click at [887, 249] on datatable-scroller "30280 Seguel irene.gonzalez@ospepri.org.ar - Irene González 07/08/2025 30281 Se…" at bounding box center [744, 264] width 283 height 79
click at [919, 407] on div "Agregar Documento ID Documento Usuario Subido Acción 30280 Seguel irene.gonzale…" at bounding box center [811, 274] width 339 height 272
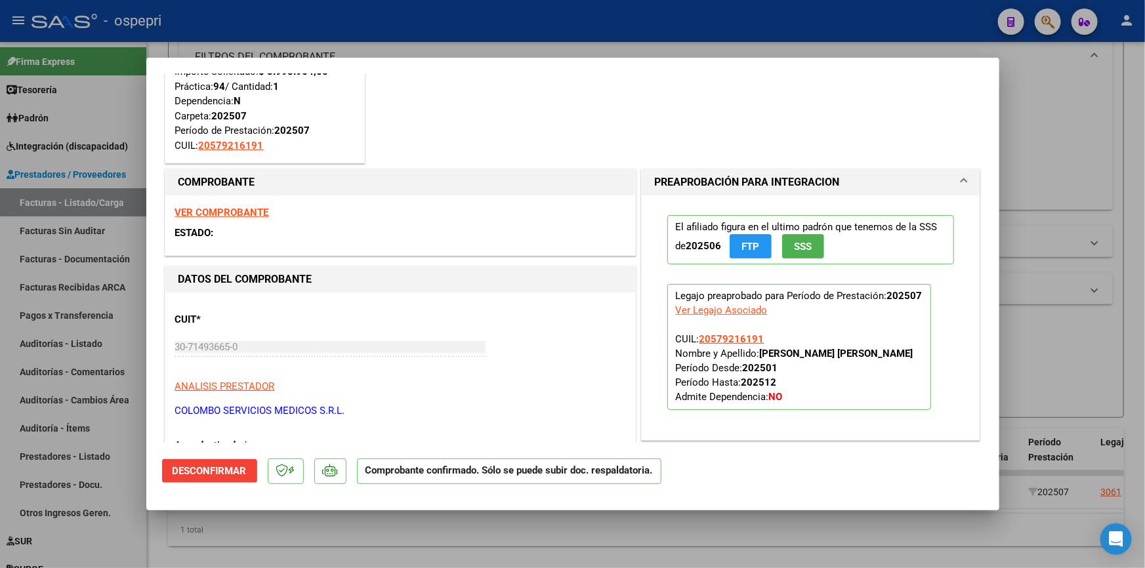
scroll to position [77, 0]
click at [187, 210] on strong "VER COMPROBANTE" at bounding box center [222, 214] width 94 height 12
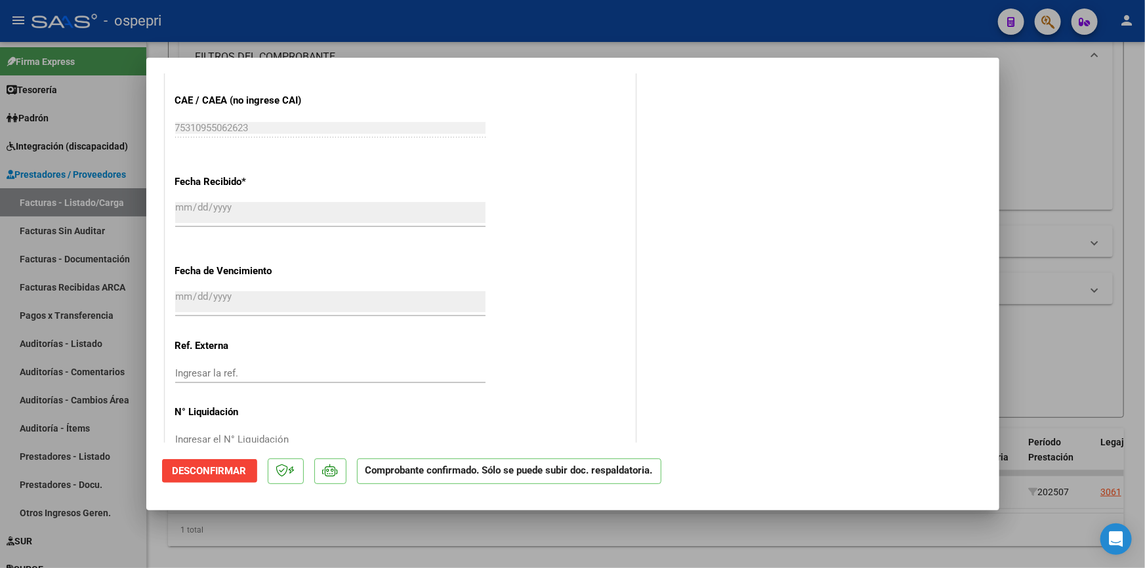
scroll to position [971, 0]
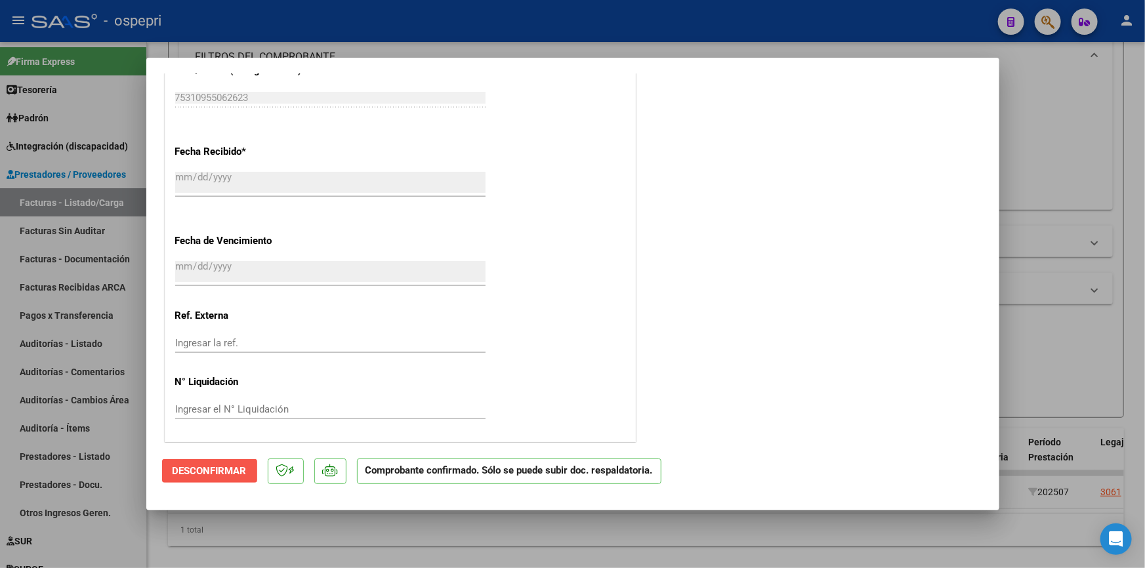
click at [224, 469] on span "Desconfirmar" at bounding box center [210, 471] width 74 height 12
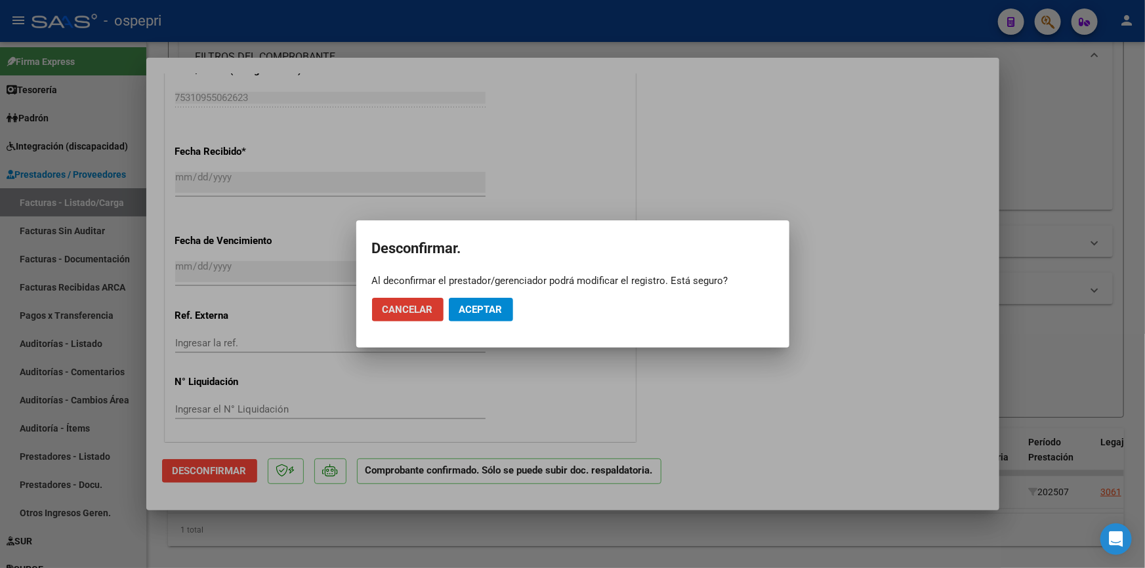
click at [478, 304] on span "Aceptar" at bounding box center [480, 310] width 43 height 12
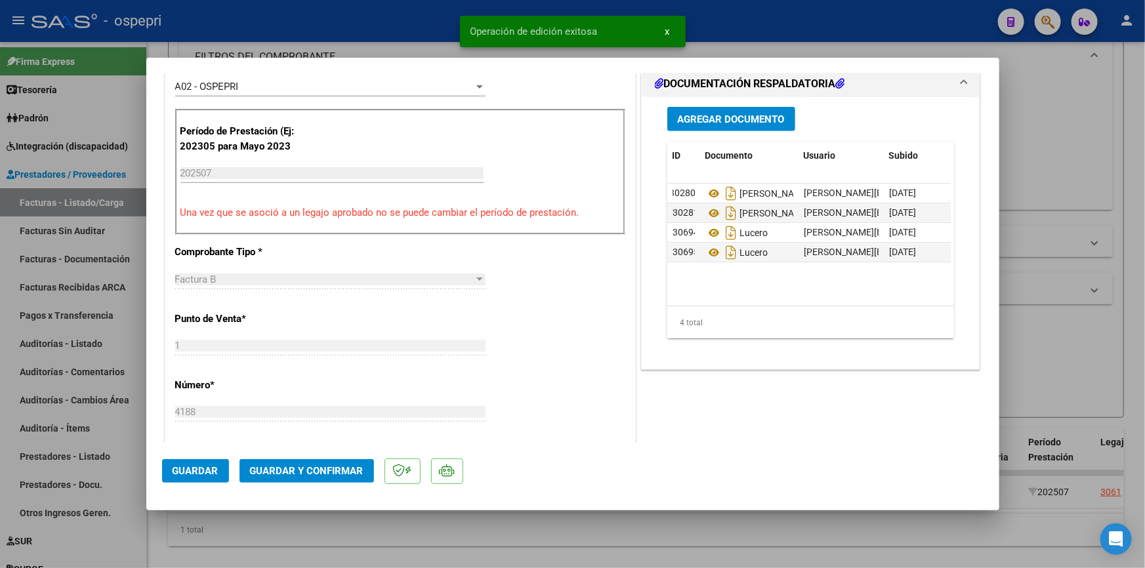
scroll to position [516, 0]
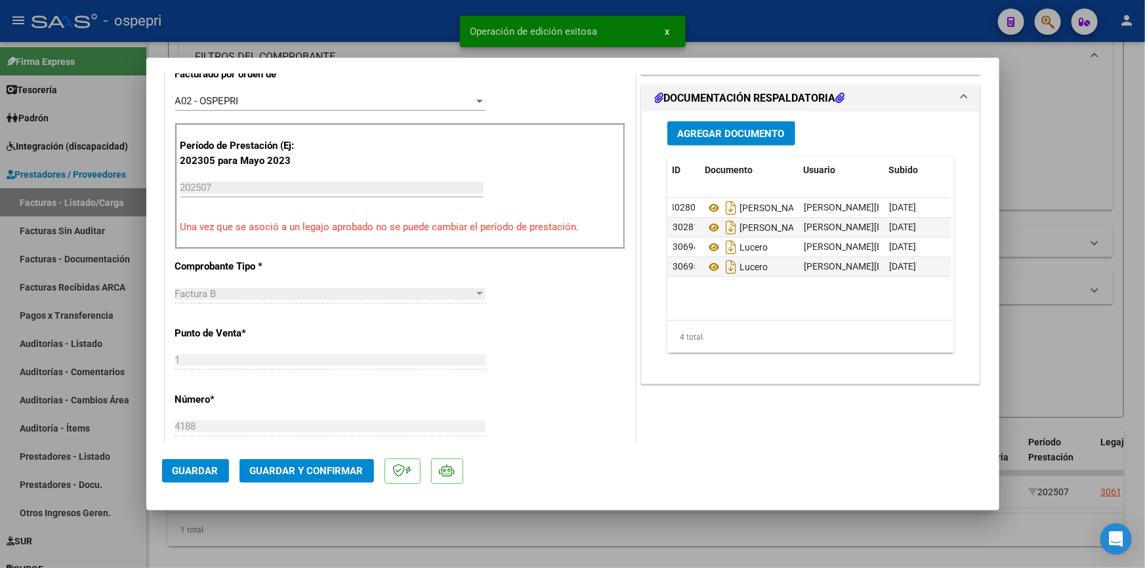
click at [938, 308] on datatable-body "30280 Seguel irene.gonzalez@ospepri.org.ar - Irene González 07/08/2025 30281 Se…" at bounding box center [808, 259] width 283 height 122
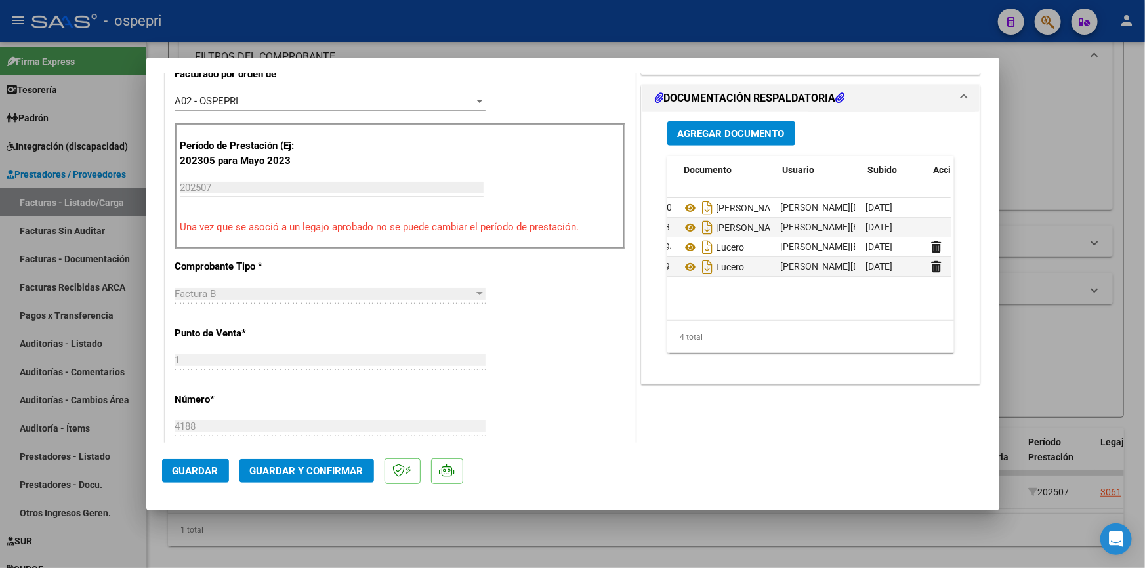
scroll to position [0, 64]
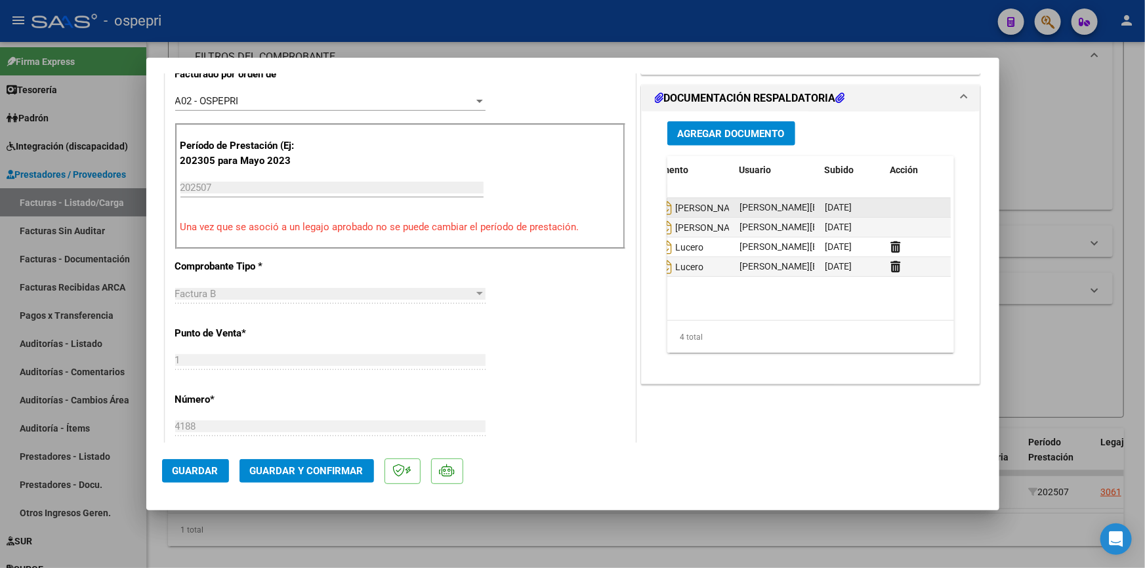
click at [892, 205] on datatable-body-cell at bounding box center [918, 207] width 66 height 19
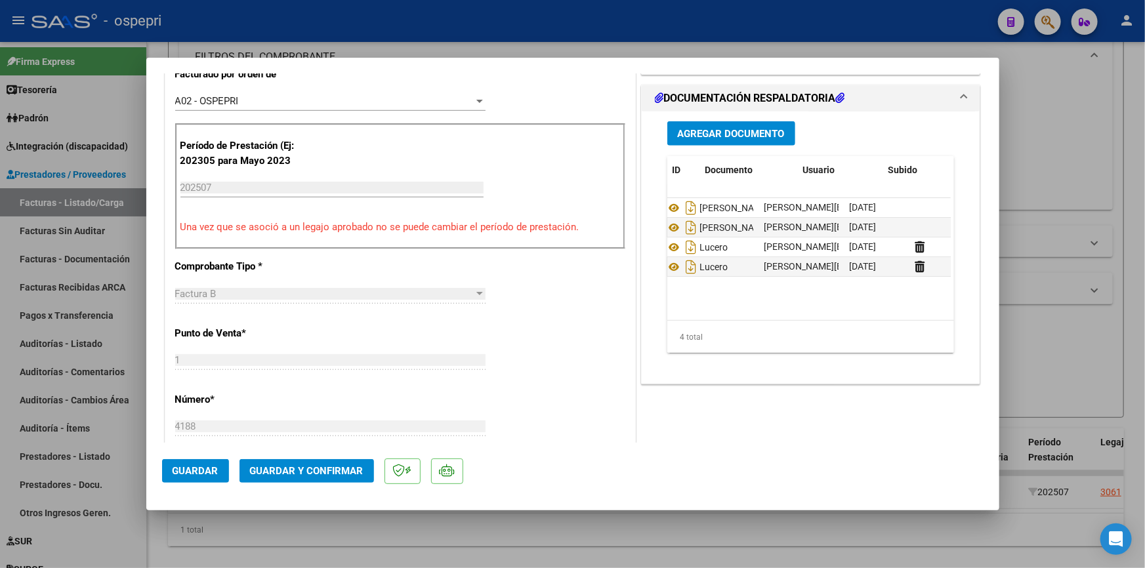
scroll to position [0, 0]
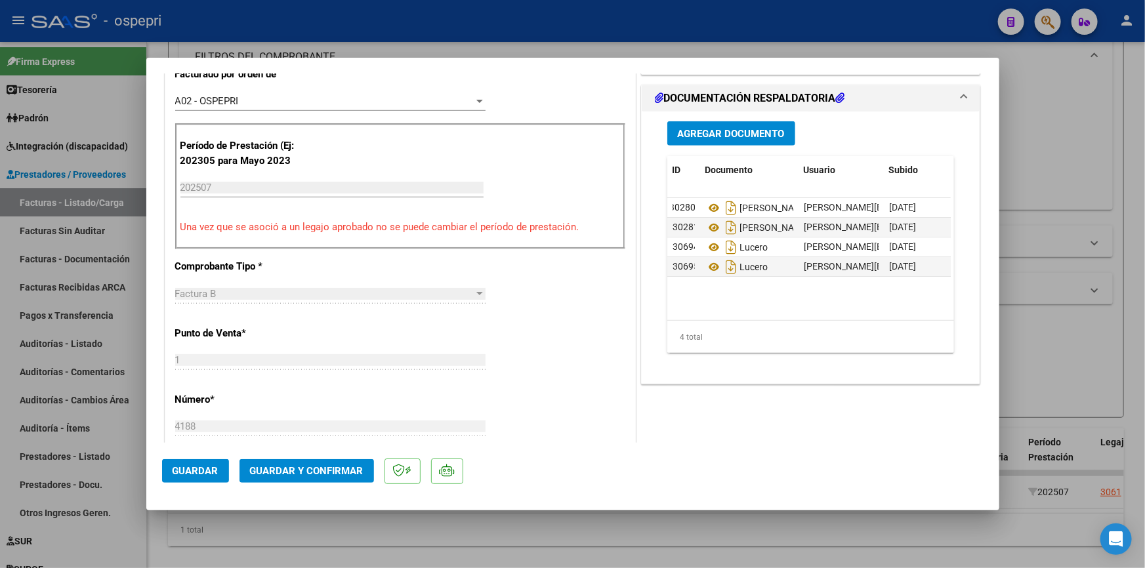
click at [961, 91] on span at bounding box center [963, 99] width 5 height 16
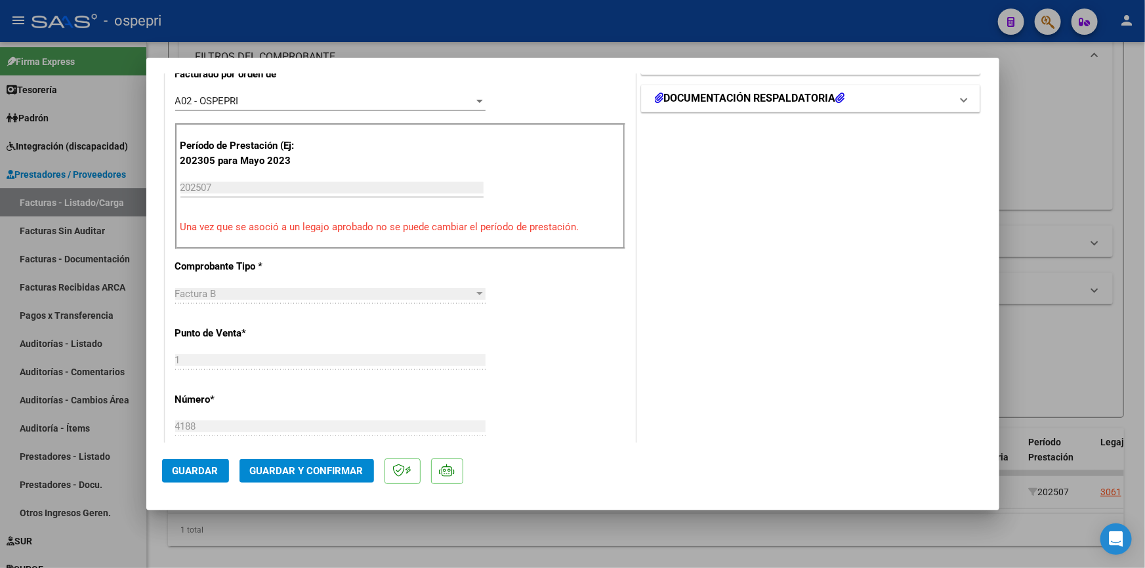
click at [961, 91] on span at bounding box center [963, 99] width 5 height 16
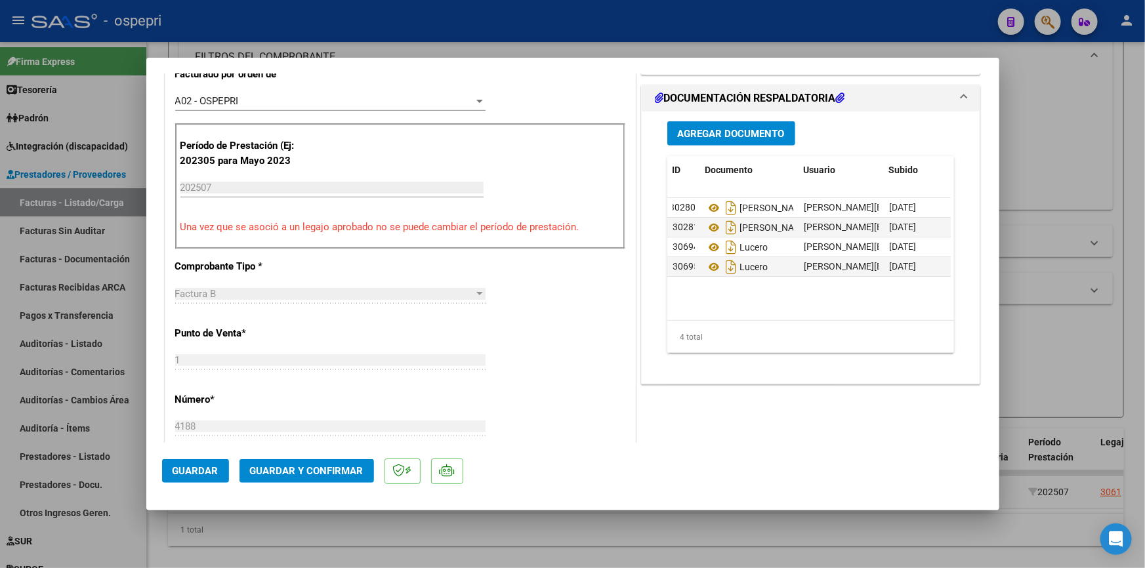
click at [1038, 133] on div at bounding box center [572, 284] width 1145 height 568
type input "$ 0,00"
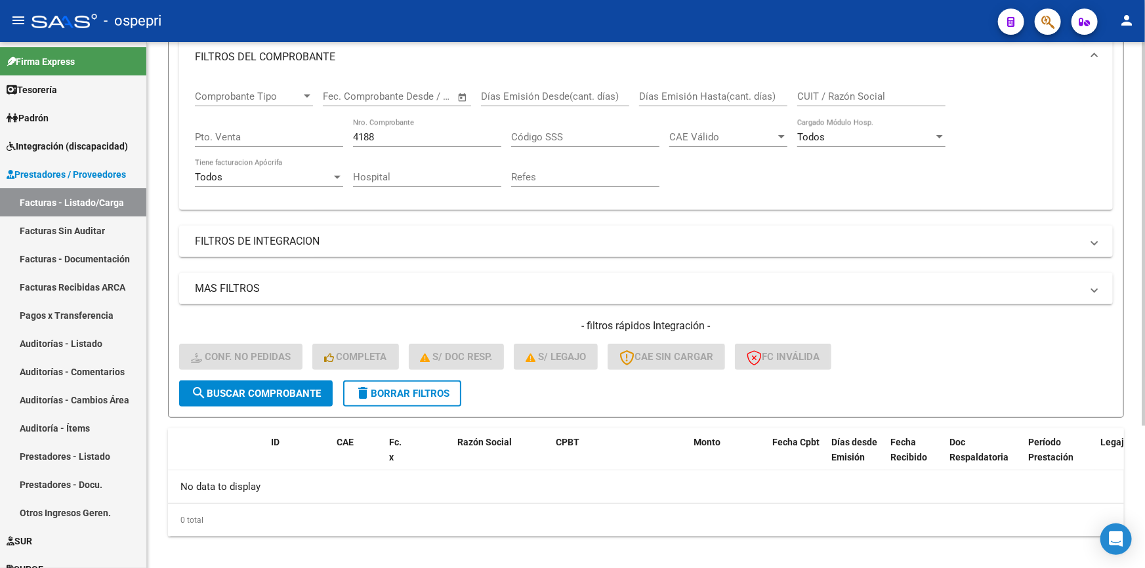
click at [219, 381] on button "search Buscar Comprobante" at bounding box center [256, 394] width 154 height 26
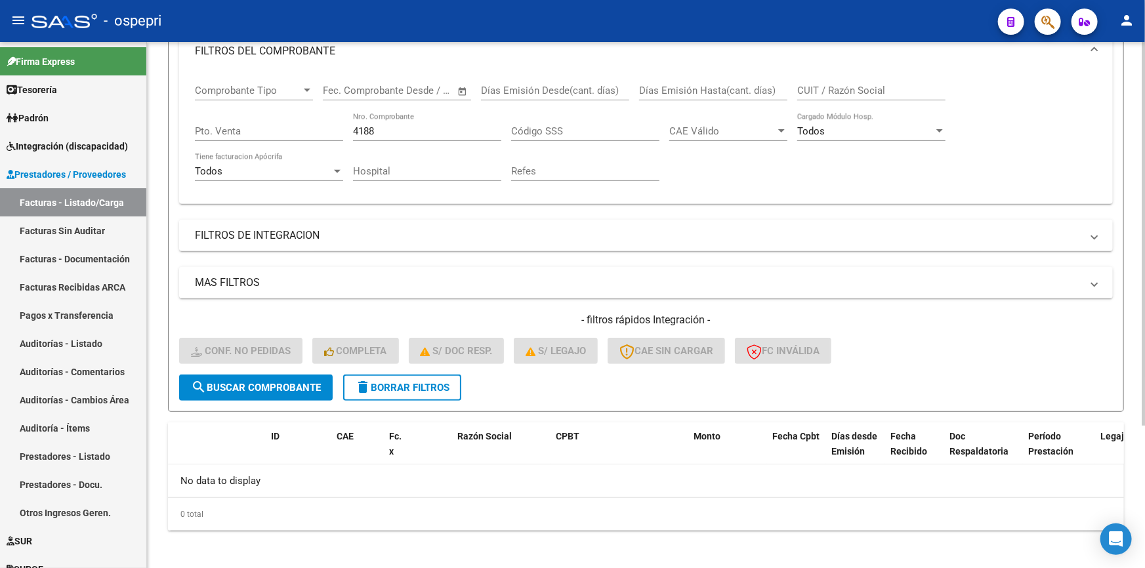
scroll to position [195, 0]
click at [264, 381] on span "search Buscar Comprobante" at bounding box center [256, 386] width 130 height 12
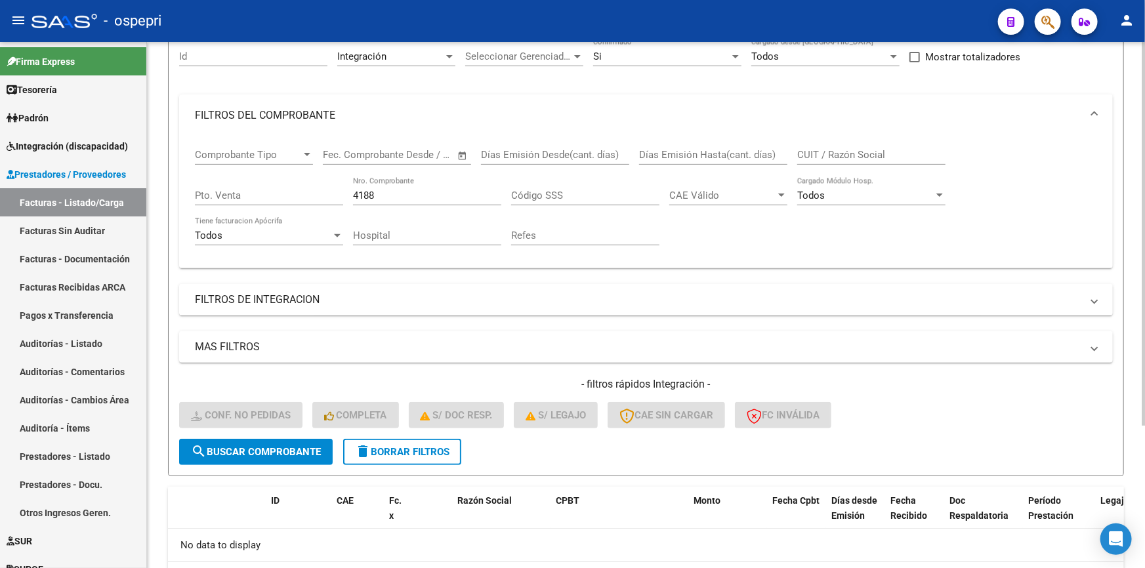
scroll to position [75, 0]
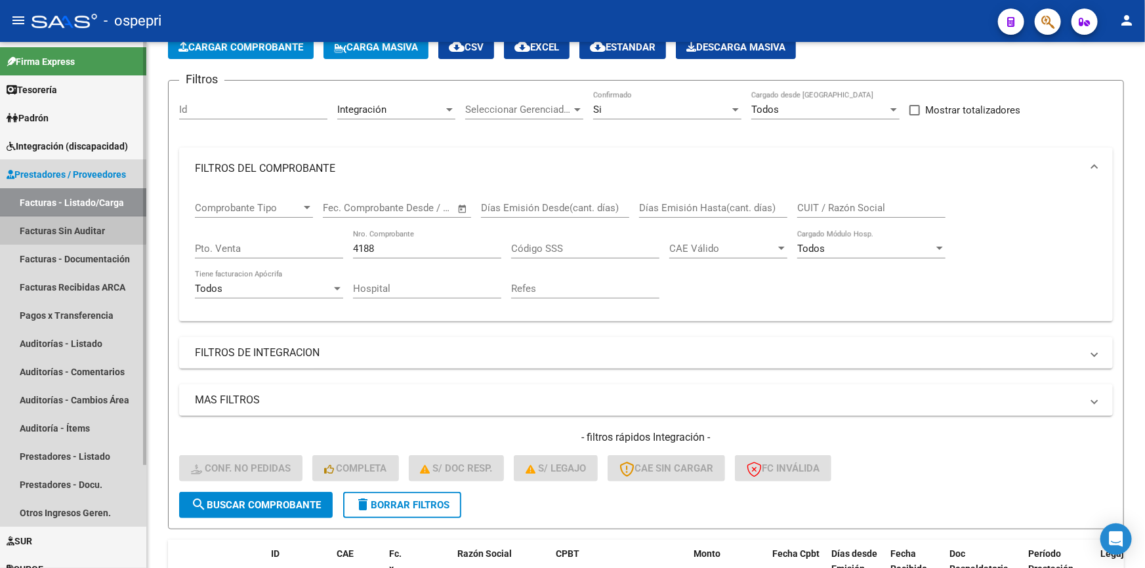
click at [45, 221] on link "Facturas Sin Auditar" at bounding box center [73, 231] width 146 height 28
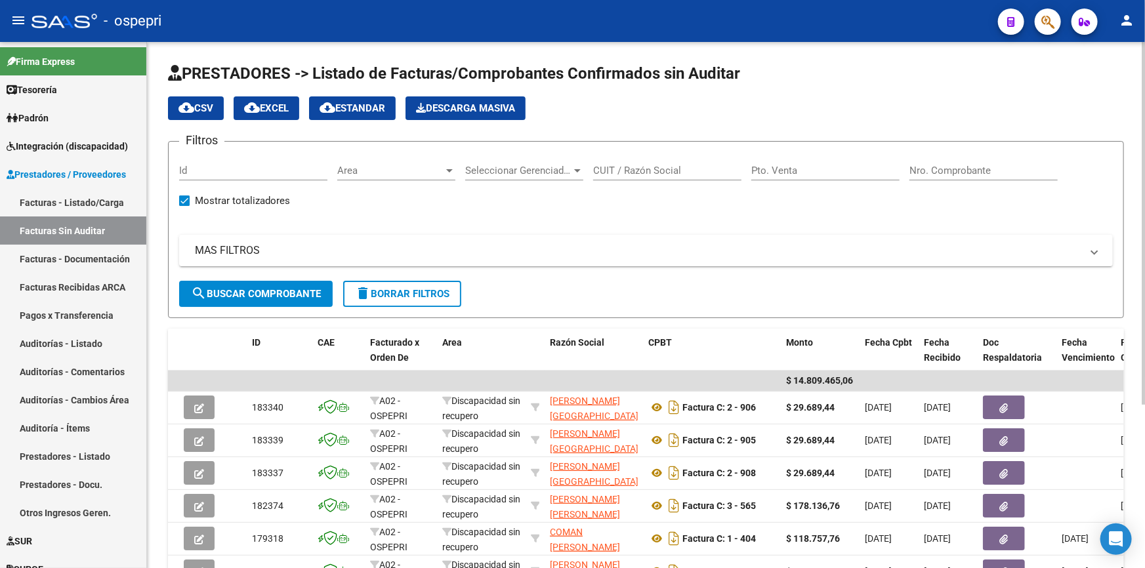
click at [415, 288] on span "delete Borrar Filtros" at bounding box center [402, 294] width 94 height 12
checkbox input "false"
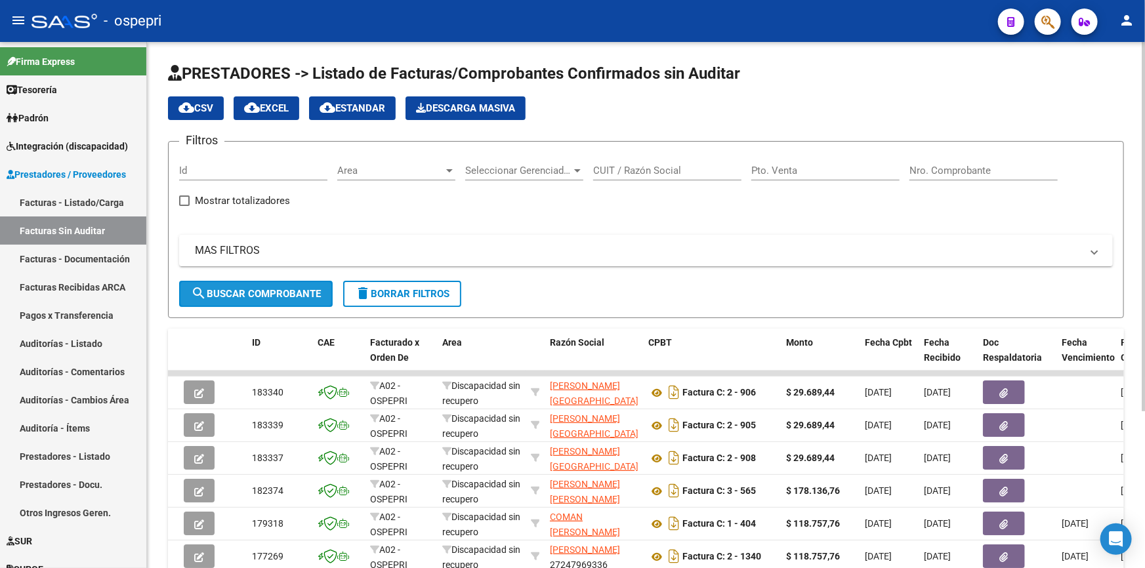
click at [284, 281] on button "search Buscar Comprobante" at bounding box center [256, 294] width 154 height 26
click at [932, 170] on input "Nro. Comprobante" at bounding box center [983, 171] width 148 height 12
type input "4188"
click at [237, 290] on span "search Buscar Comprobante" at bounding box center [256, 294] width 130 height 12
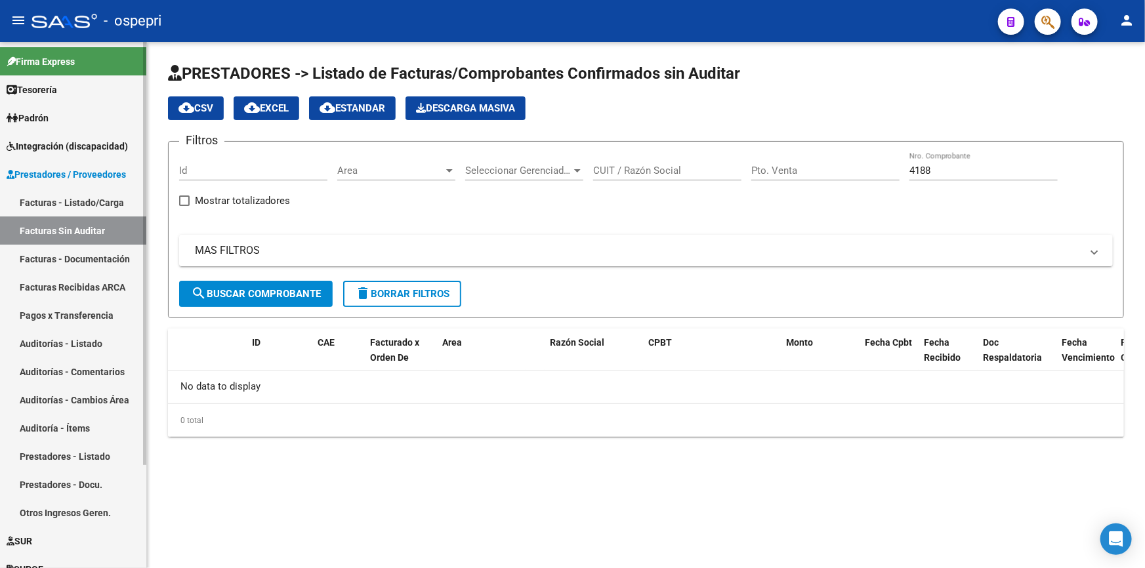
click at [58, 142] on span "Integración (discapacidad)" at bounding box center [67, 146] width 121 height 14
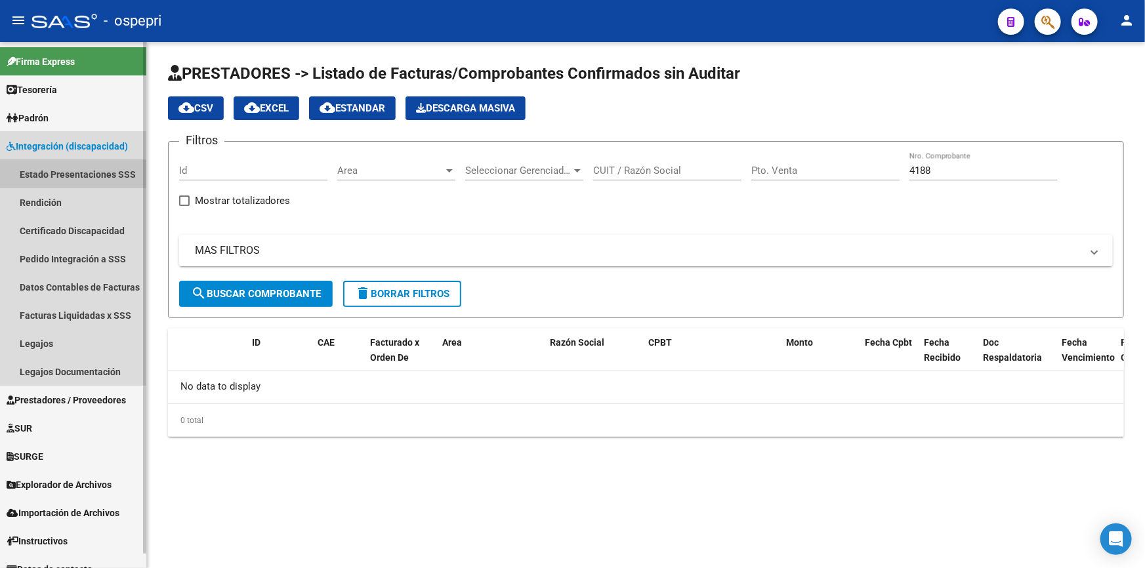
click at [50, 169] on link "Estado Presentaciones SSS" at bounding box center [73, 174] width 146 height 28
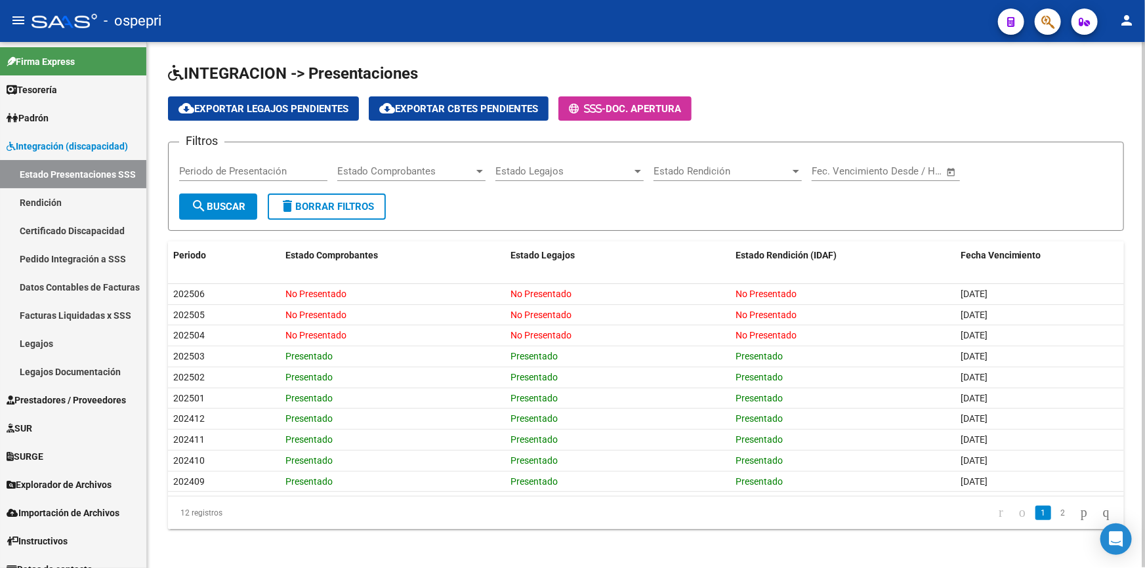
click at [253, 167] on input "Periodo de Presentación" at bounding box center [253, 171] width 148 height 12
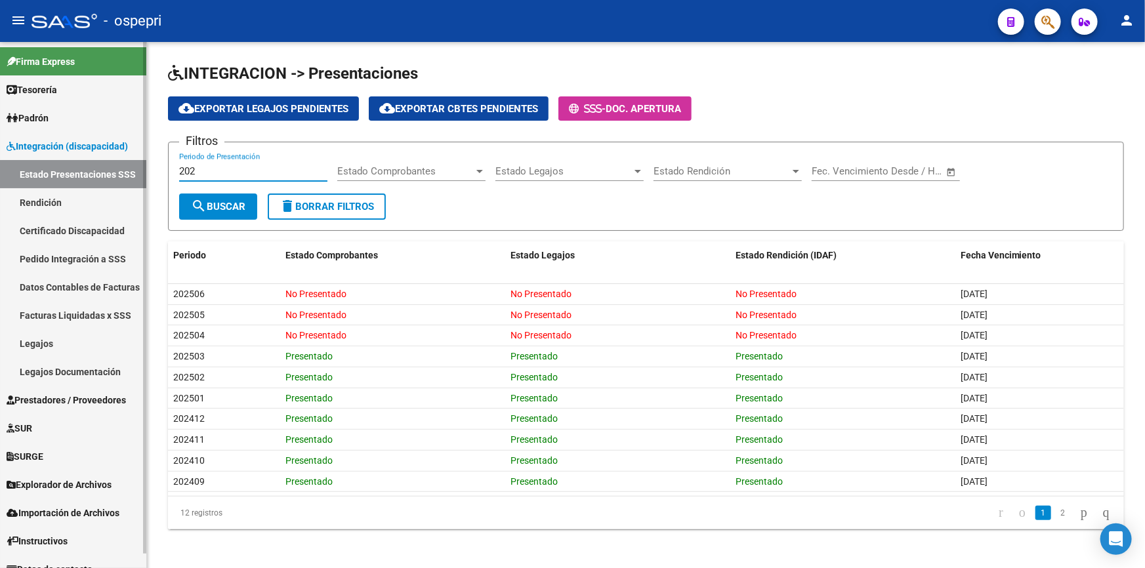
type input "202"
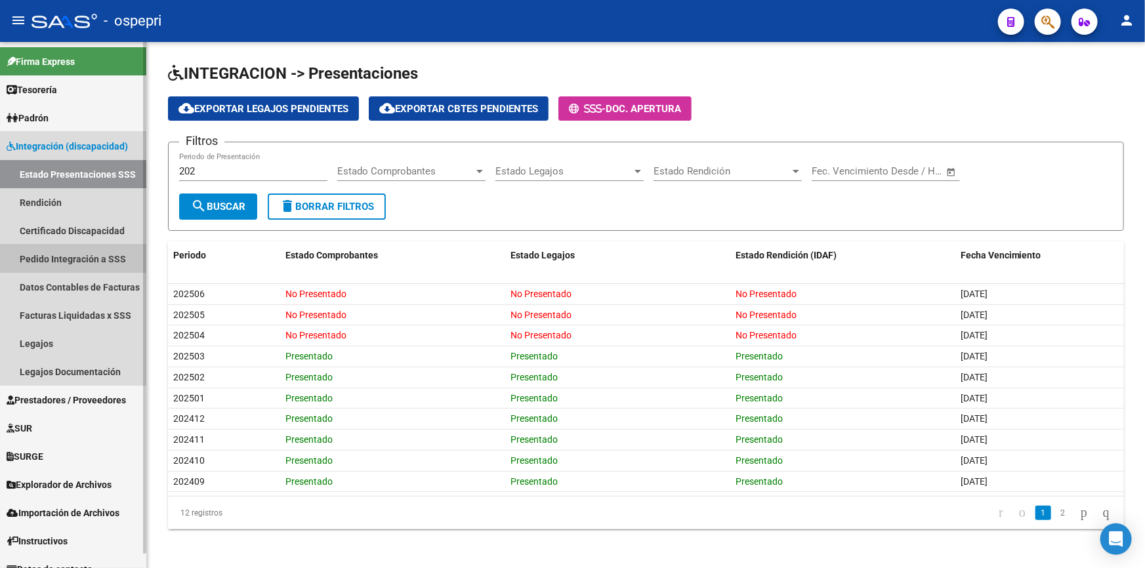
click at [55, 256] on link "Pedido Integración a SSS" at bounding box center [73, 259] width 146 height 28
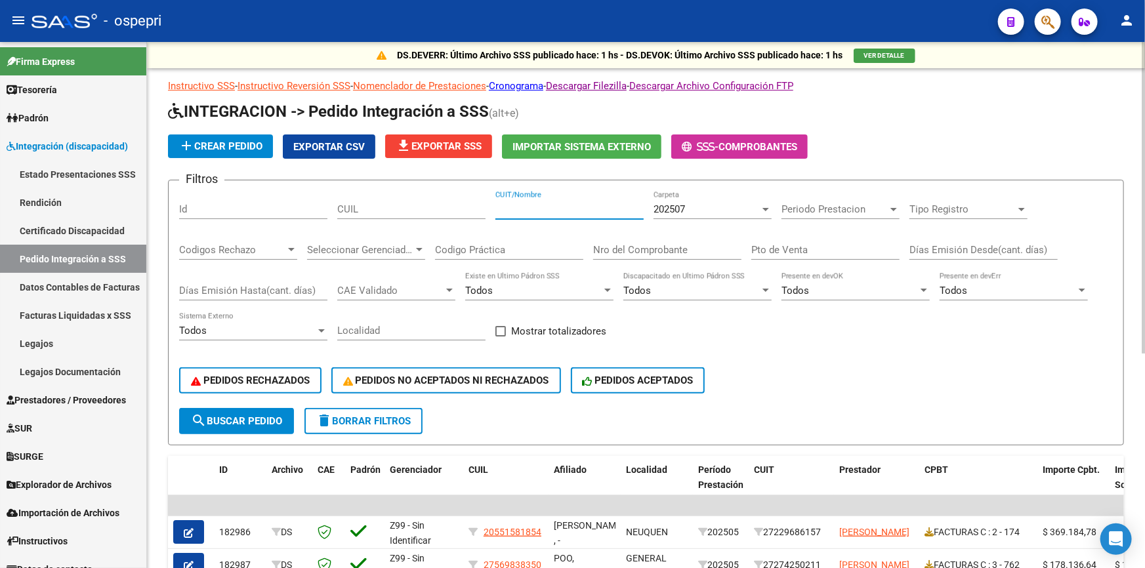
click at [534, 210] on input "CUIT/Nombre" at bounding box center [569, 209] width 148 height 12
type input "colombo"
click at [262, 418] on span "search Buscar Pedido" at bounding box center [236, 421] width 91 height 12
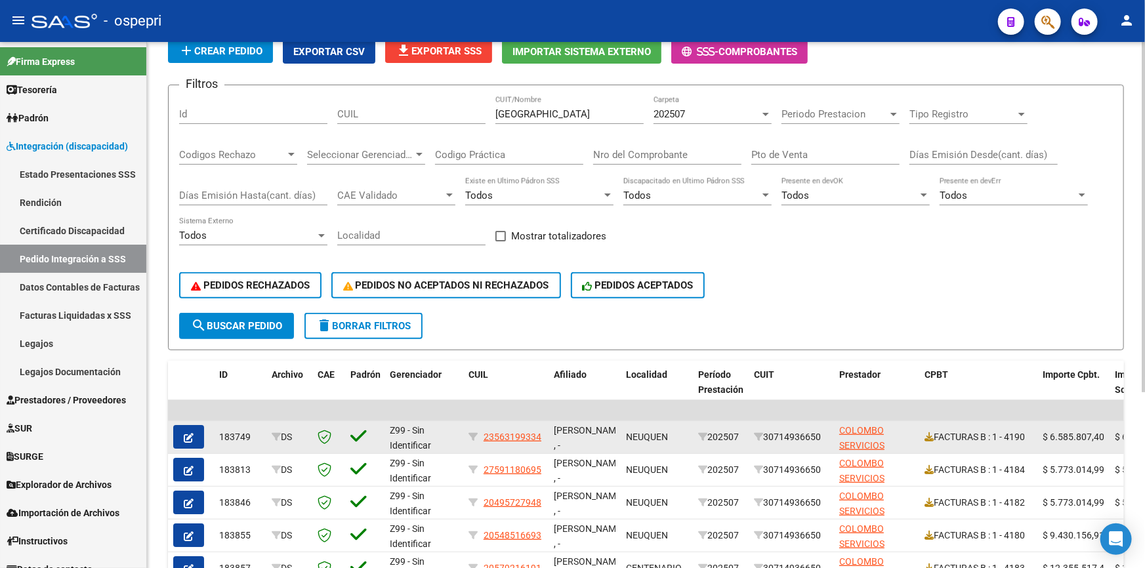
scroll to position [84, 0]
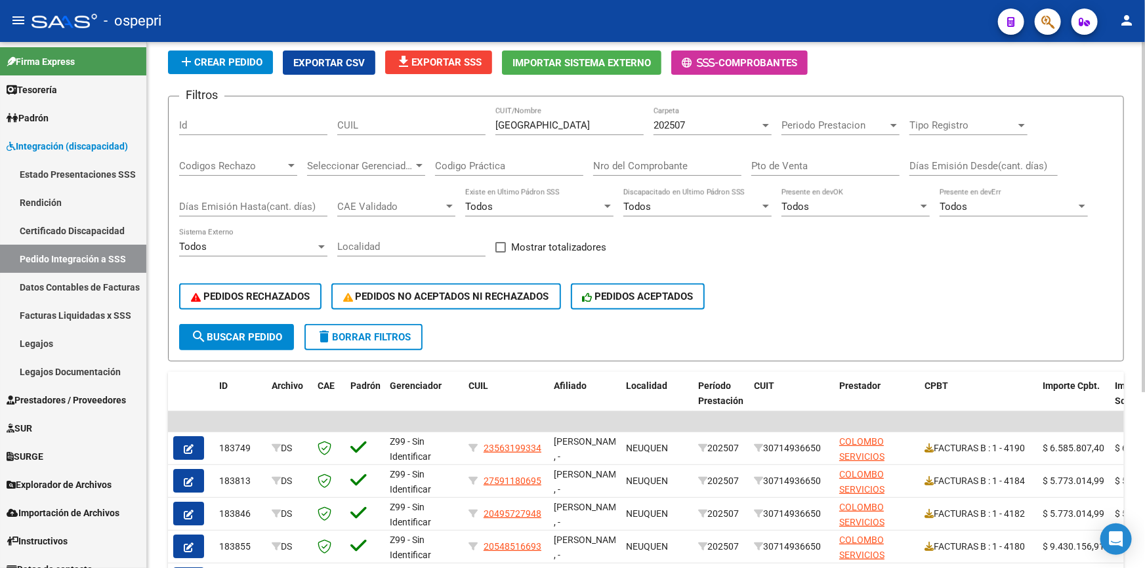
click at [684, 161] on input "Nro del Comprobante" at bounding box center [667, 166] width 148 height 12
type input "4188"
click at [206, 325] on button "search Buscar Pedido" at bounding box center [236, 337] width 115 height 26
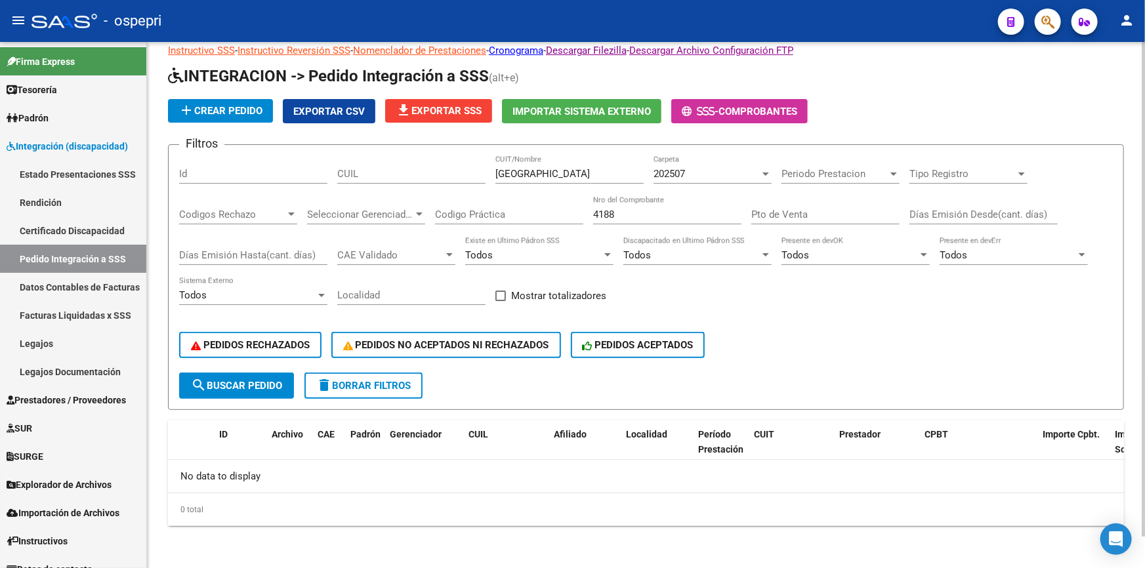
scroll to position [33, 0]
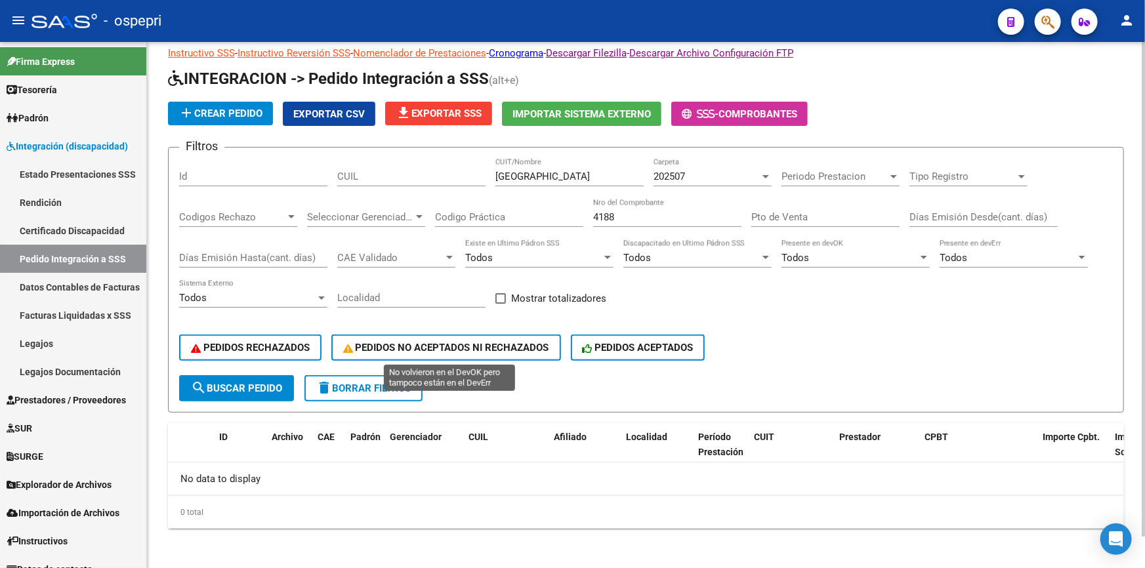
click at [390, 339] on button "PEDIDOS NO ACEPTADOS NI RECHAZADOS" at bounding box center [446, 348] width 230 height 26
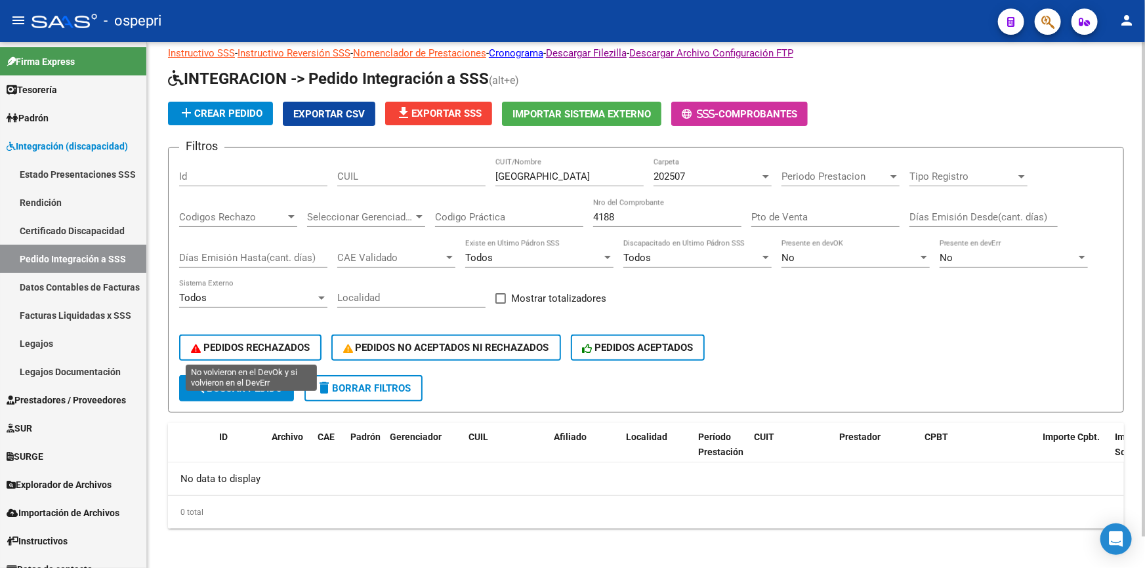
click at [235, 342] on span "PEDIDOS RECHAZADOS" at bounding box center [250, 348] width 119 height 12
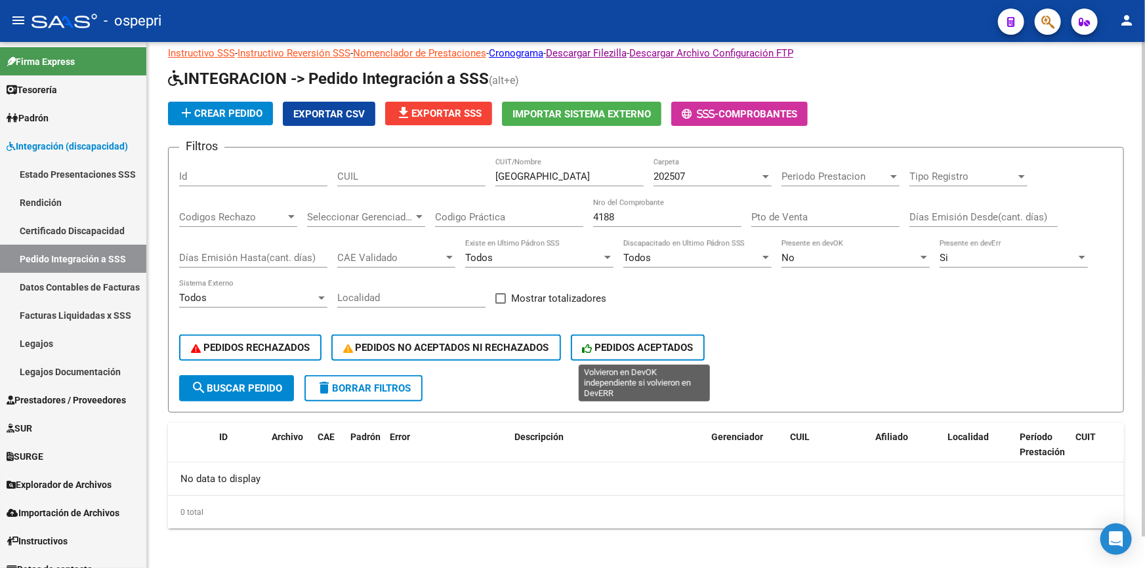
click at [638, 344] on span "PEDIDOS ACEPTADOS" at bounding box center [638, 348] width 111 height 12
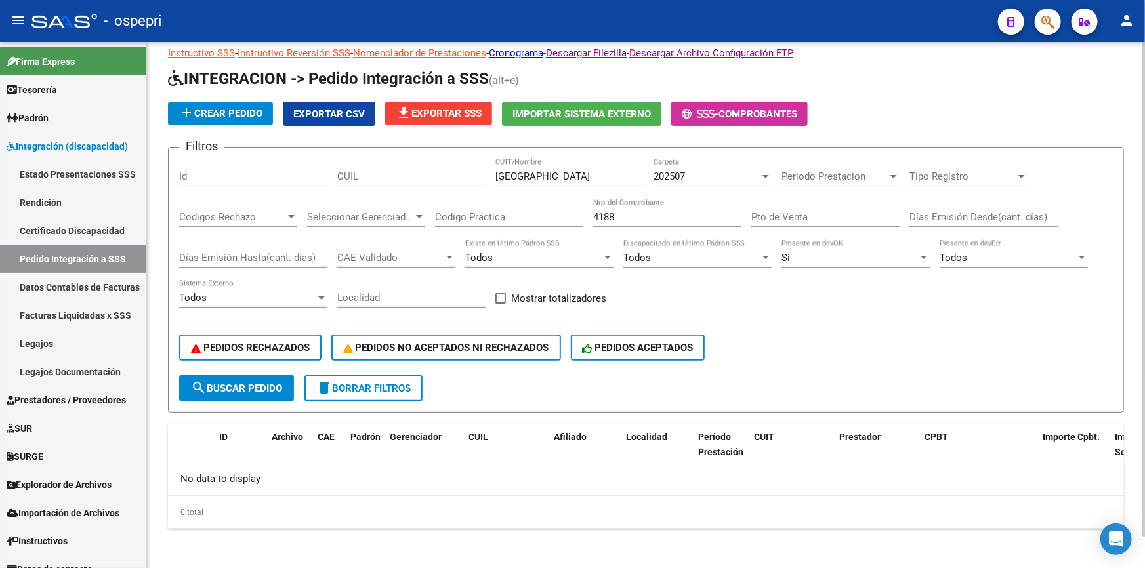
click at [251, 377] on button "search Buscar Pedido" at bounding box center [236, 388] width 115 height 26
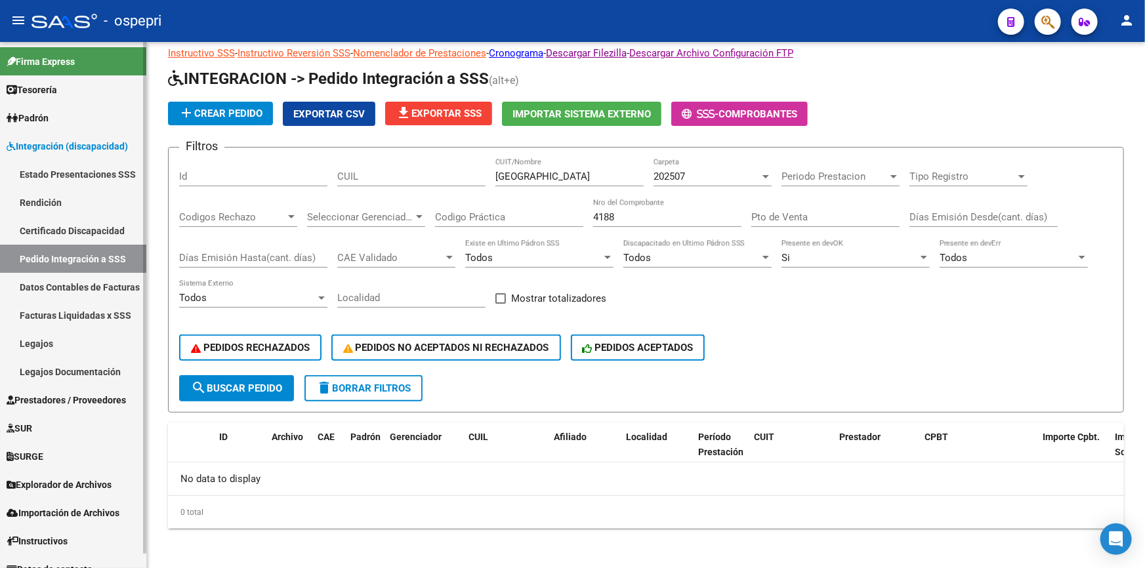
click at [46, 139] on span "Integración (discapacidad)" at bounding box center [67, 146] width 121 height 14
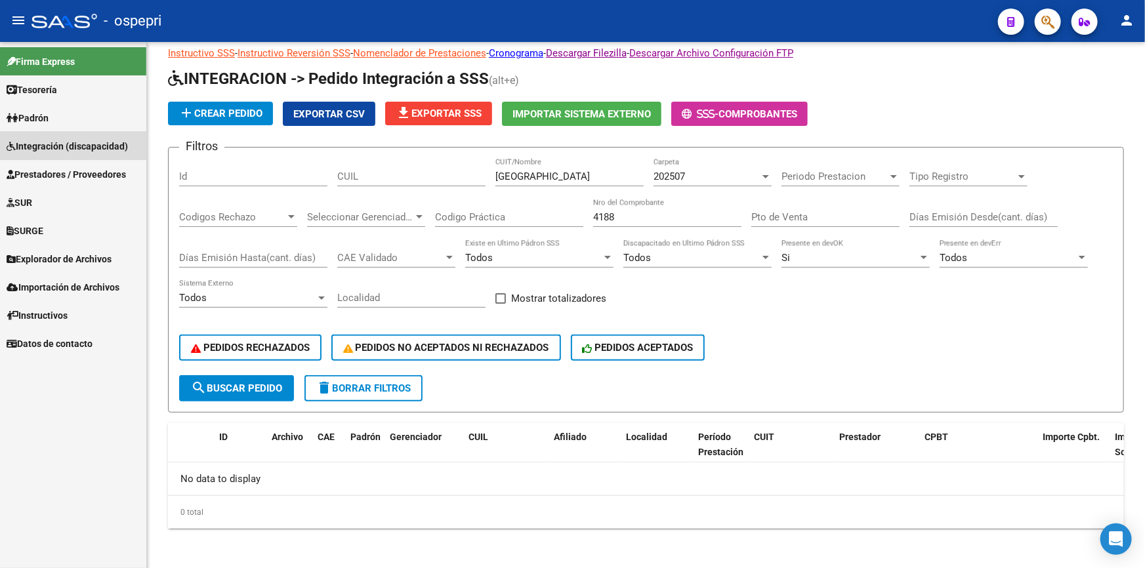
click at [46, 139] on span "Integración (discapacidad)" at bounding box center [67, 146] width 121 height 14
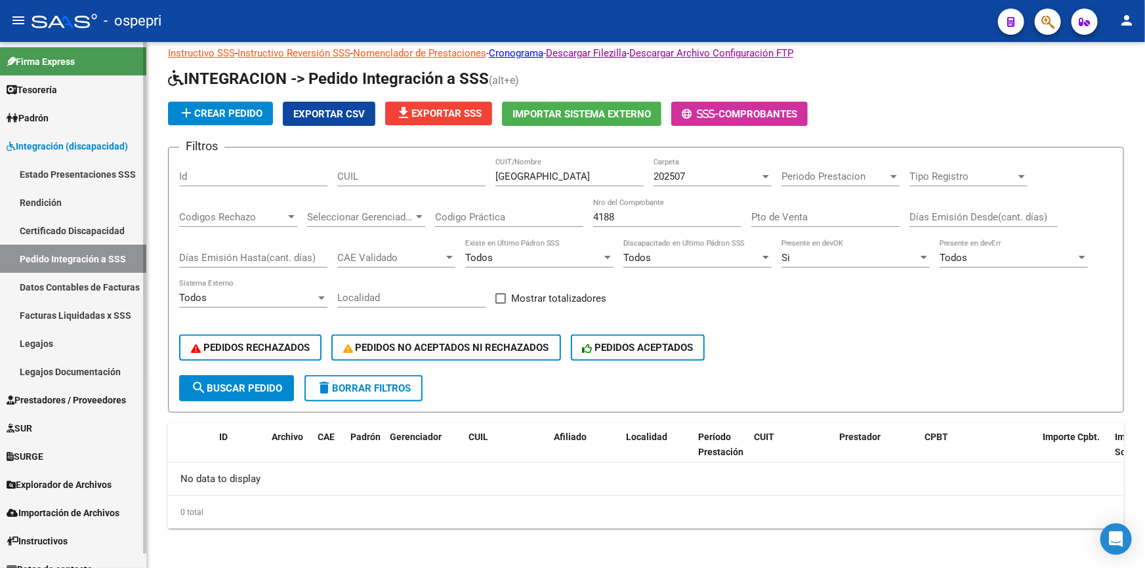
click at [46, 139] on span "Integración (discapacidad)" at bounding box center [67, 146] width 121 height 14
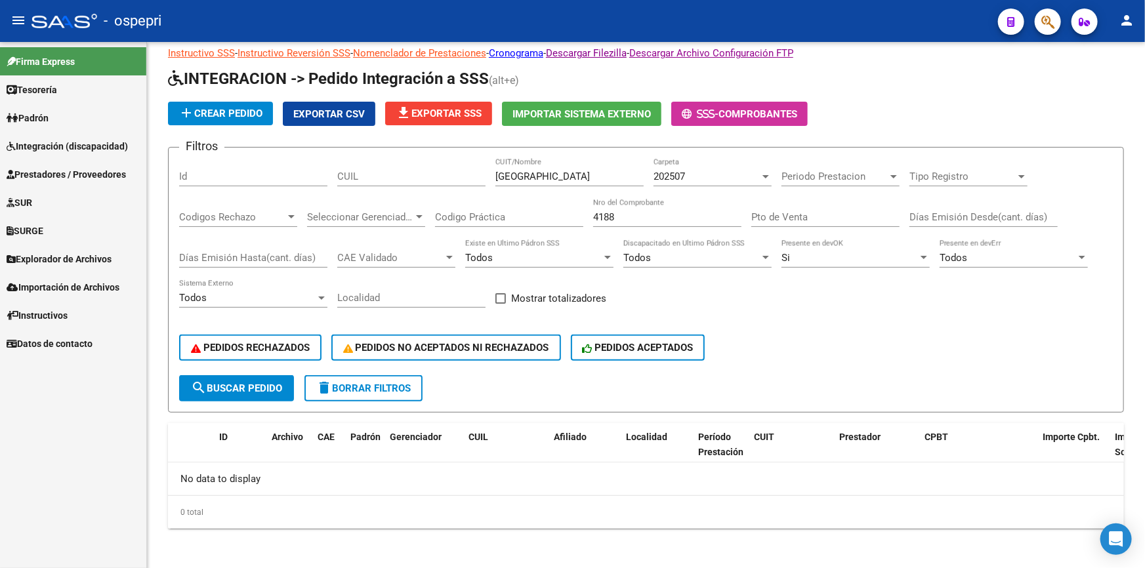
click at [42, 167] on span "Prestadores / Proveedores" at bounding box center [66, 174] width 119 height 14
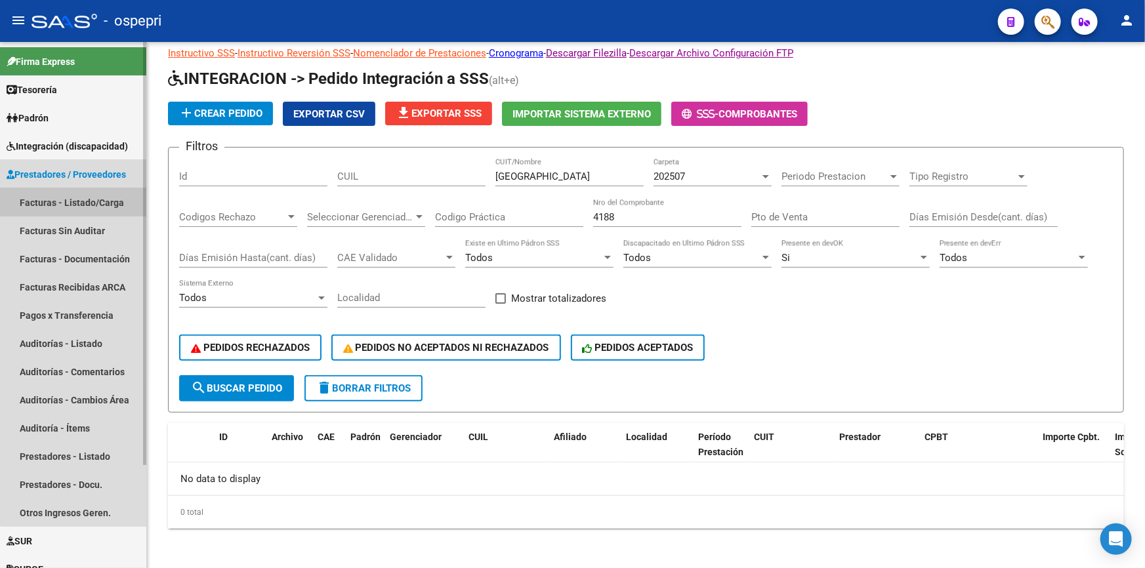
click at [87, 196] on link "Facturas - Listado/Carga" at bounding box center [73, 202] width 146 height 28
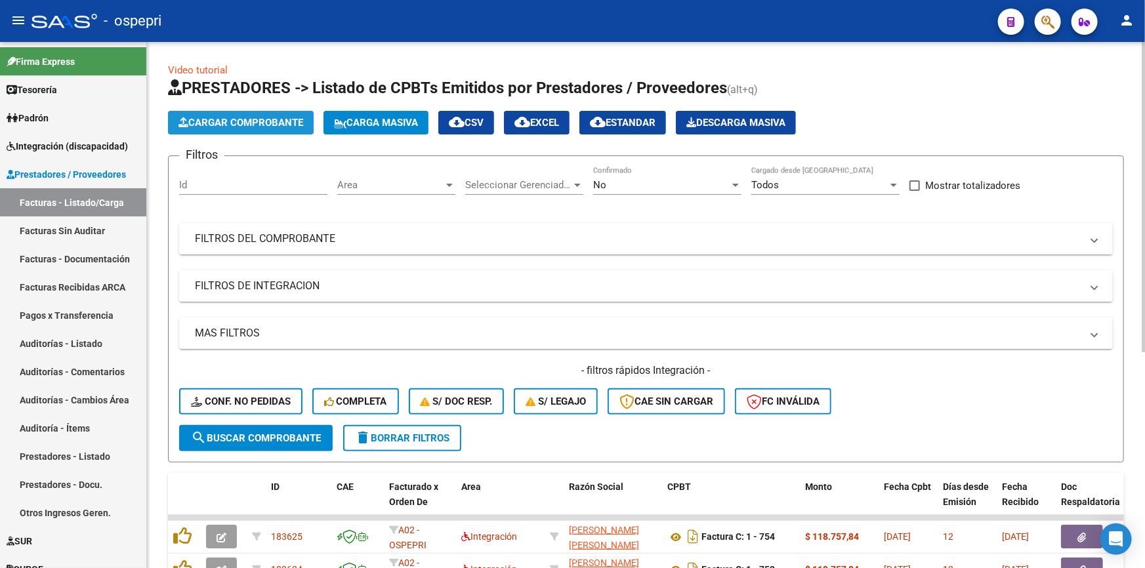
click at [262, 117] on span "Cargar Comprobante" at bounding box center [240, 123] width 125 height 12
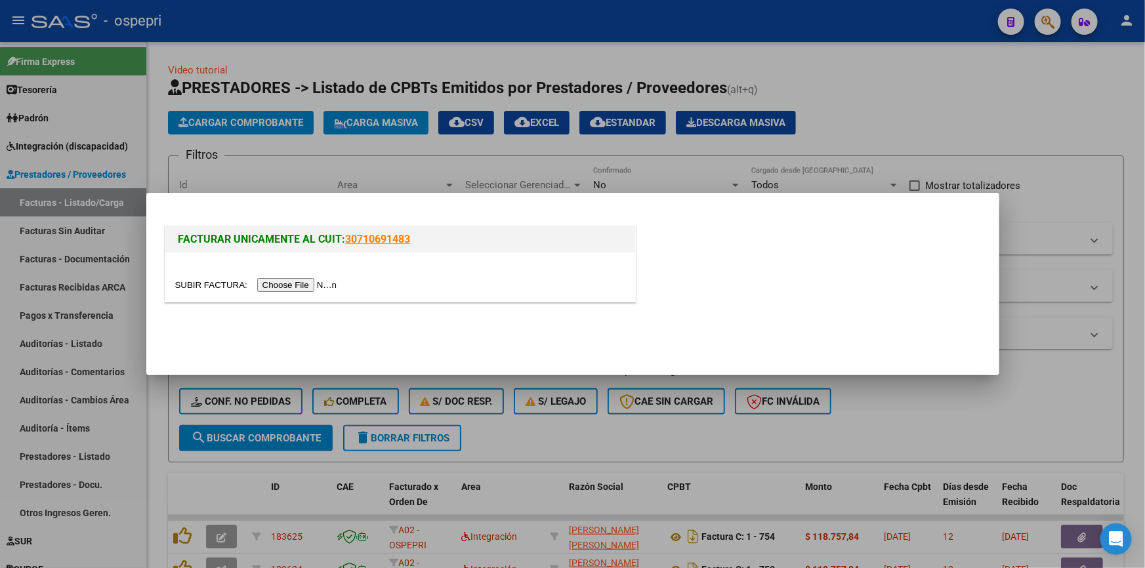
click at [288, 283] on input "file" at bounding box center [258, 285] width 166 height 14
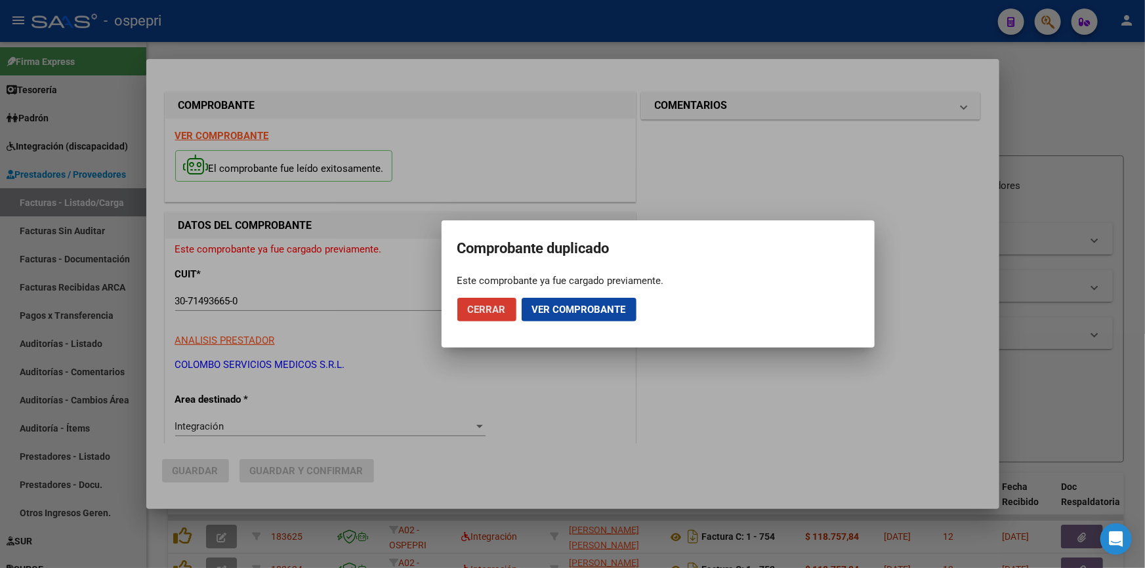
click at [552, 306] on span "Ver comprobante" at bounding box center [579, 310] width 94 height 12
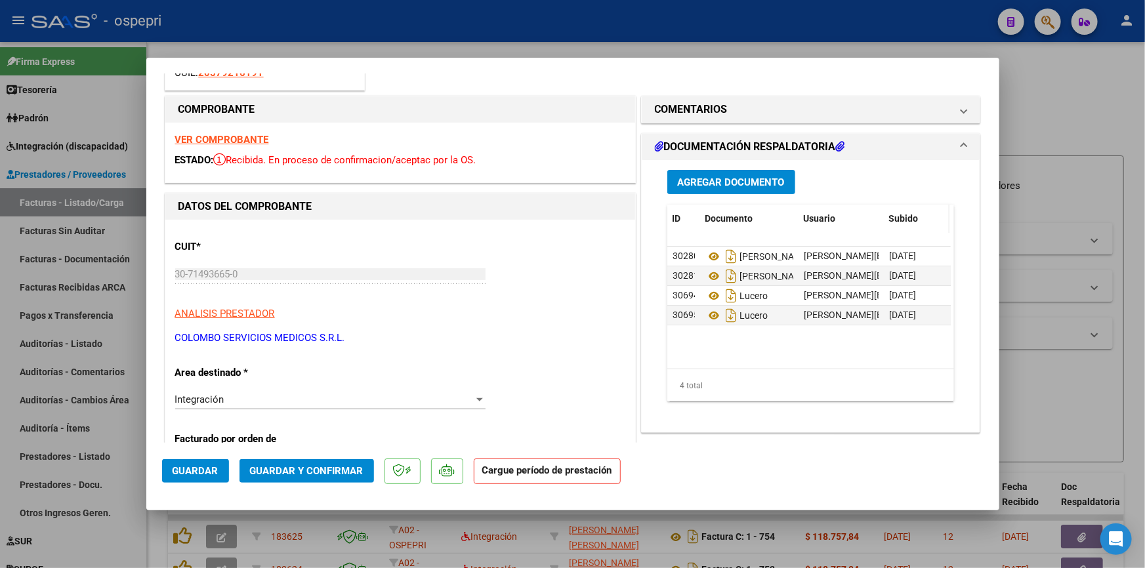
scroll to position [238, 0]
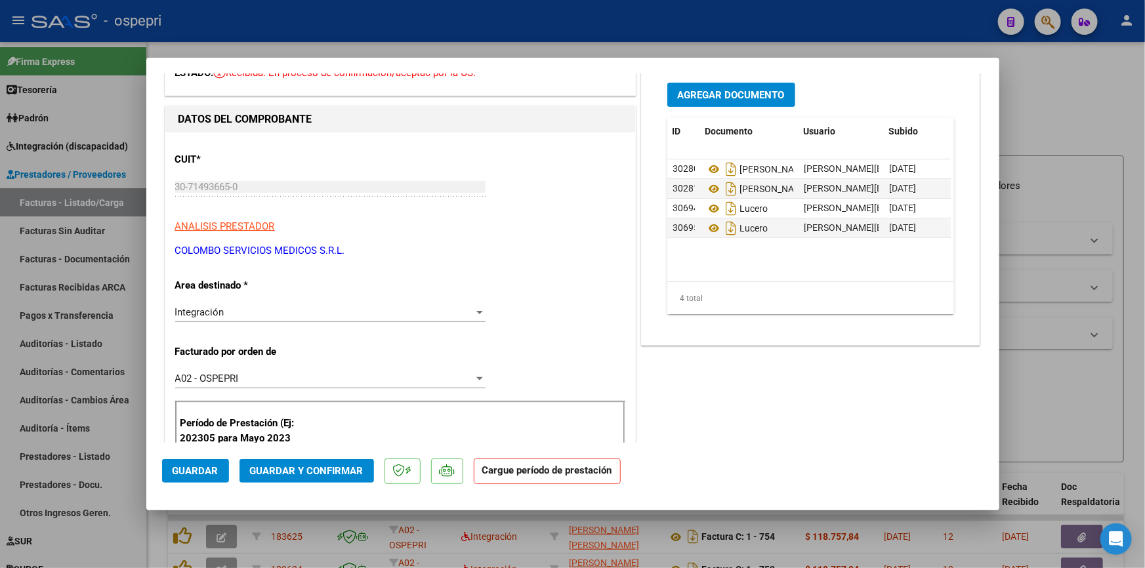
click at [1074, 82] on div at bounding box center [572, 284] width 1145 height 568
type input "$ 0,00"
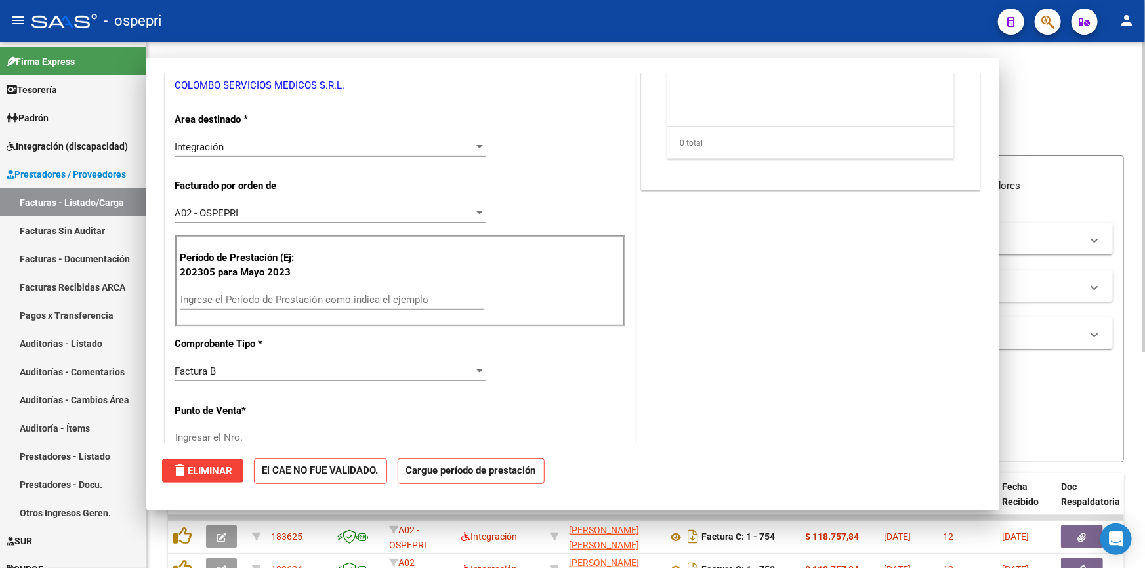
scroll to position [83, 0]
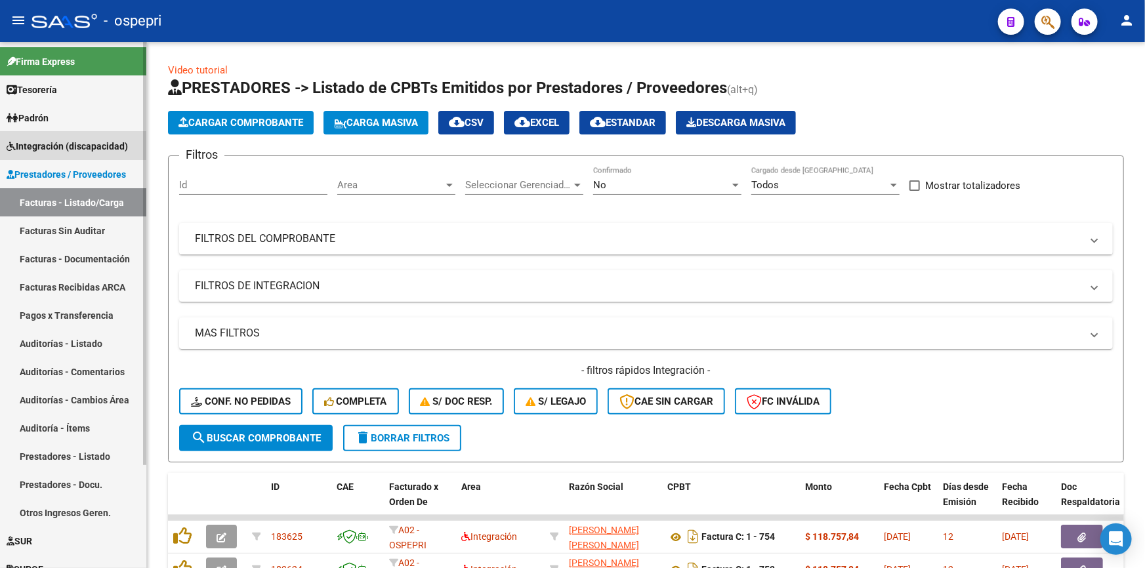
click at [52, 142] on span "Integración (discapacidad)" at bounding box center [67, 146] width 121 height 14
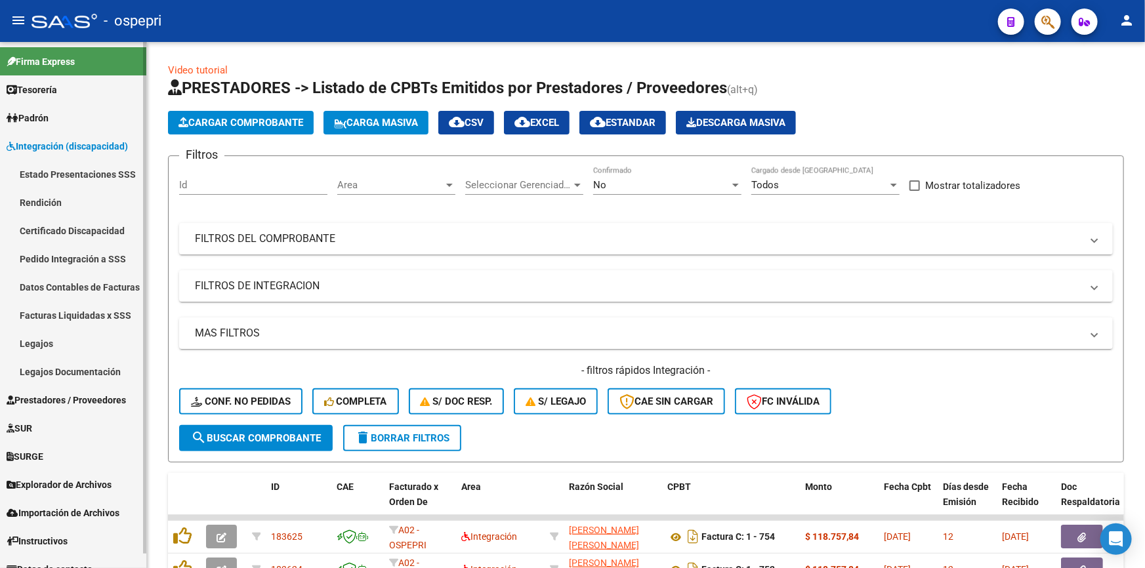
click at [64, 256] on link "Pedido Integración a SSS" at bounding box center [73, 259] width 146 height 28
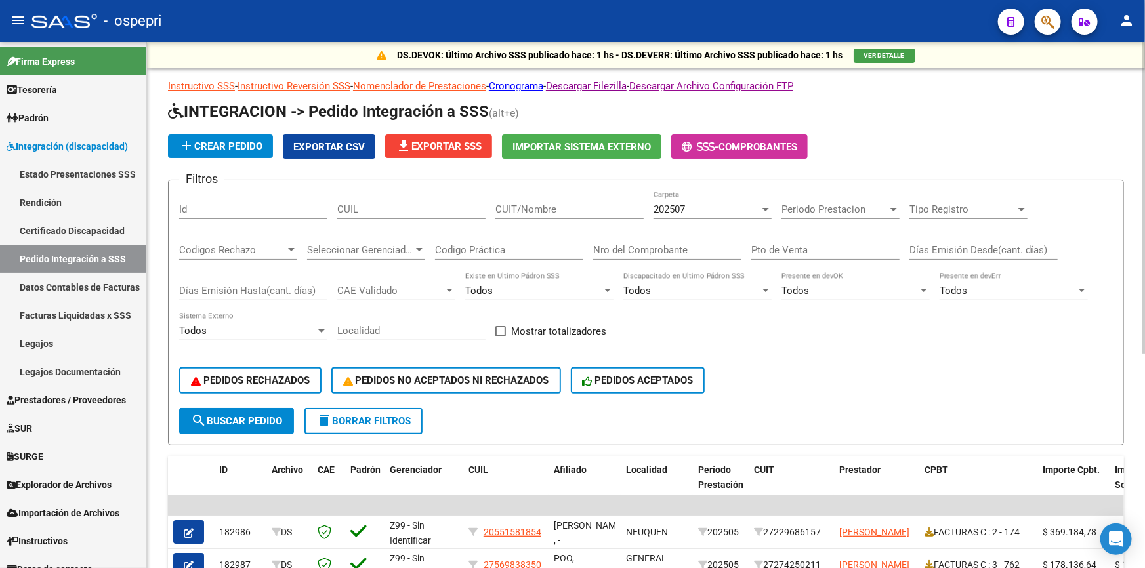
click at [554, 207] on input "CUIT/Nombre" at bounding box center [569, 209] width 148 height 12
type input "dar salud"
click at [246, 408] on button "search Buscar Pedido" at bounding box center [236, 421] width 115 height 26
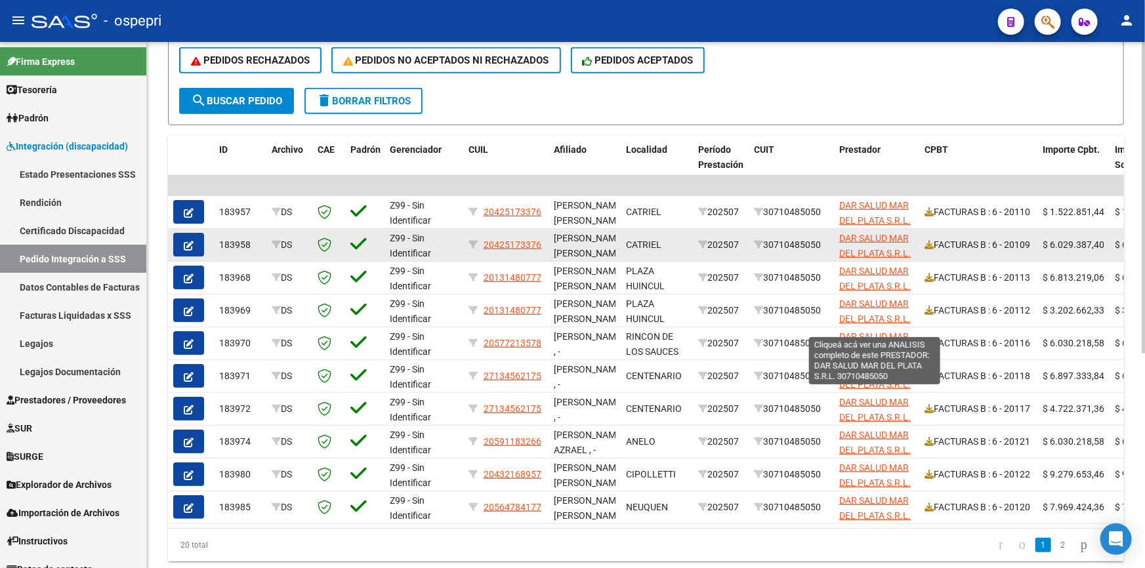
scroll to position [358, 0]
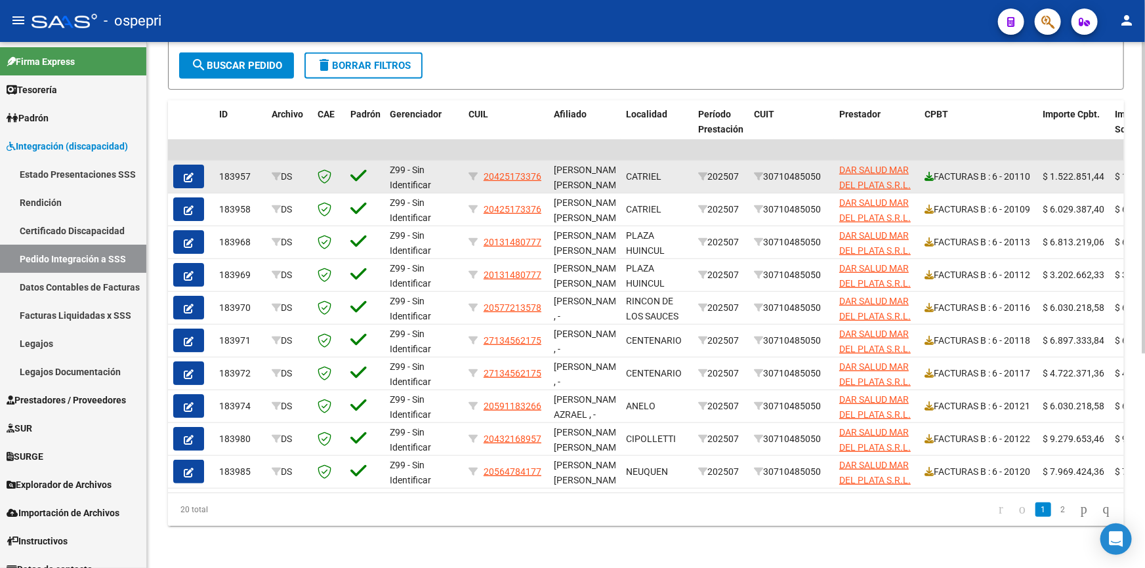
click at [932, 172] on icon at bounding box center [929, 176] width 9 height 9
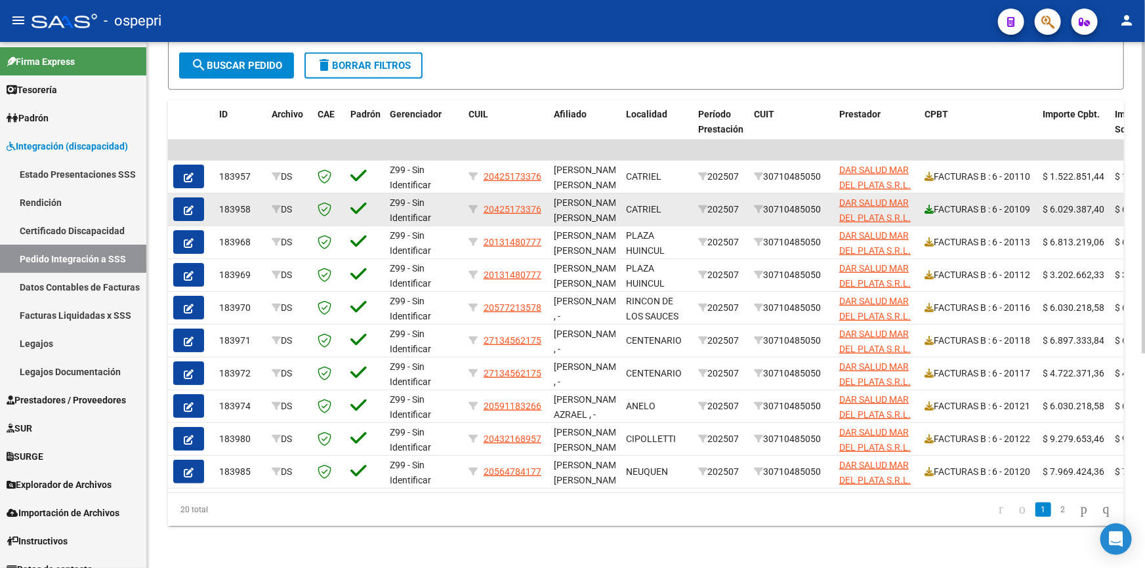
click at [930, 205] on icon at bounding box center [929, 209] width 9 height 9
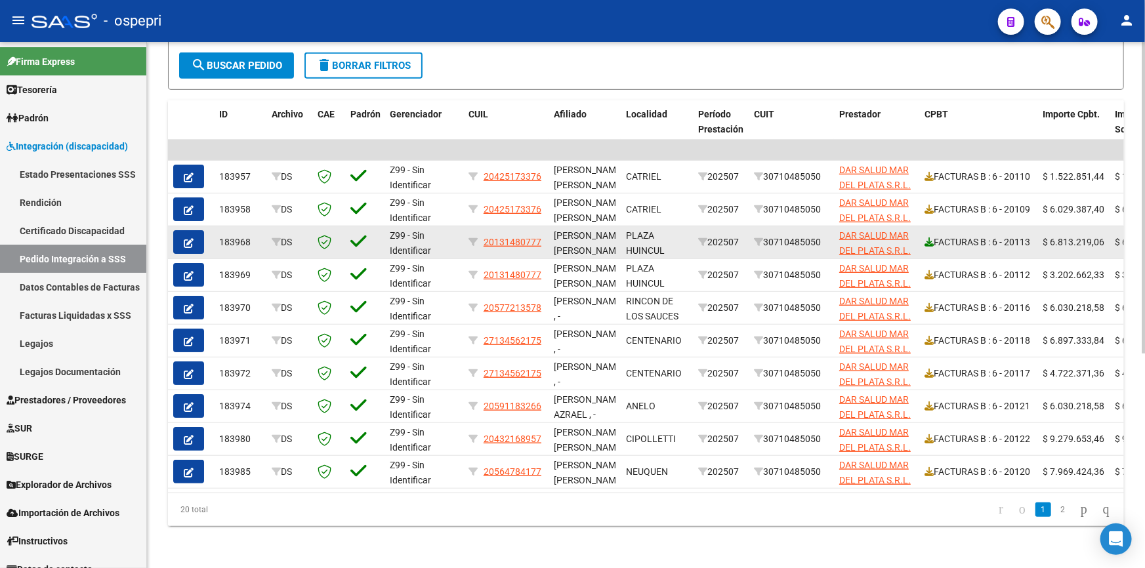
click at [930, 238] on icon at bounding box center [929, 242] width 9 height 9
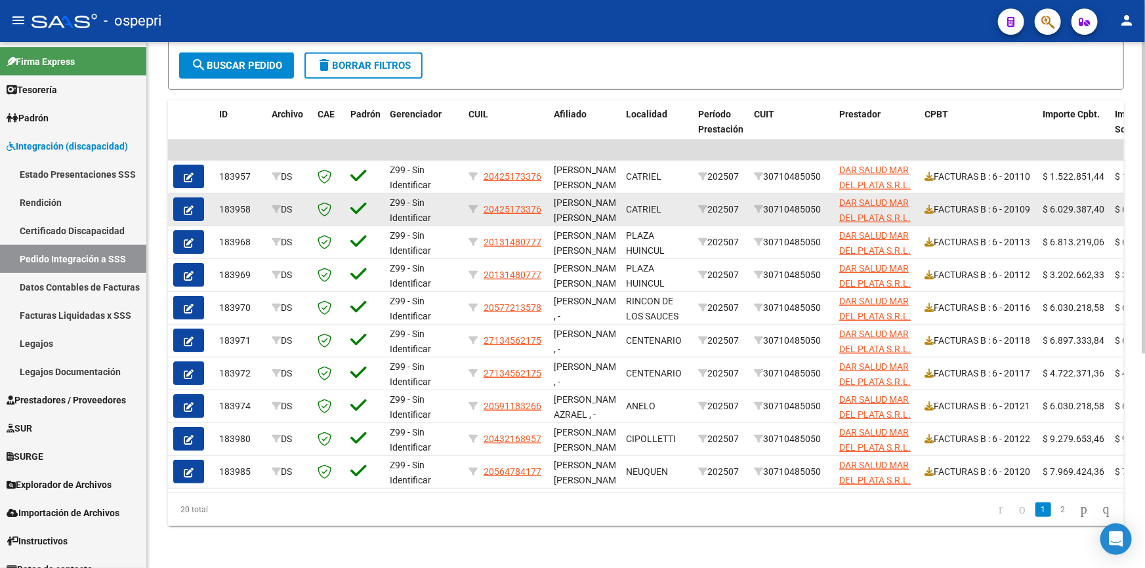
scroll to position [0, 0]
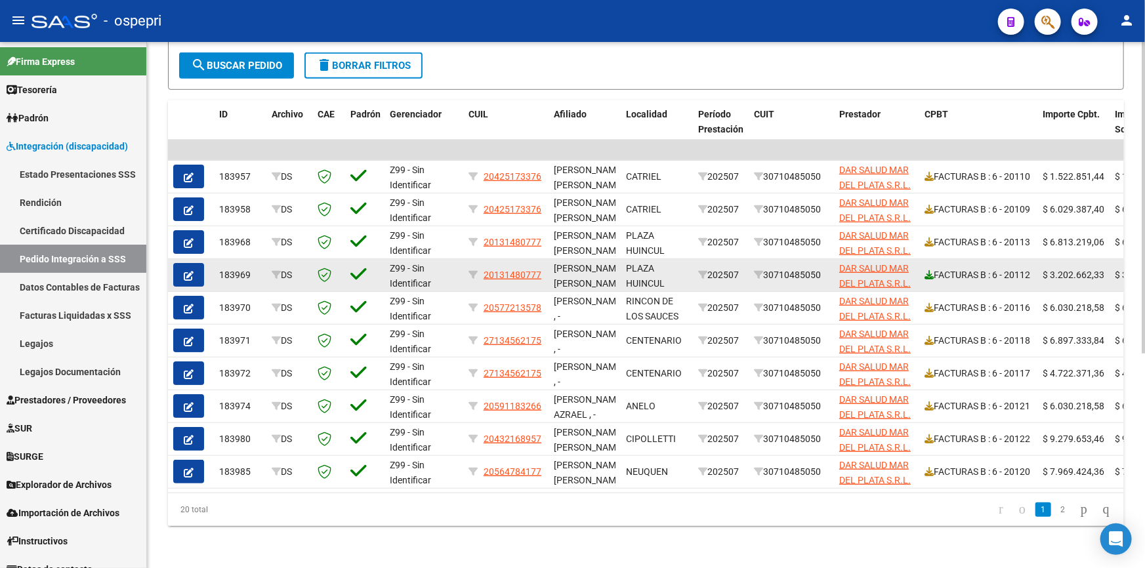
click at [930, 270] on icon at bounding box center [929, 274] width 9 height 9
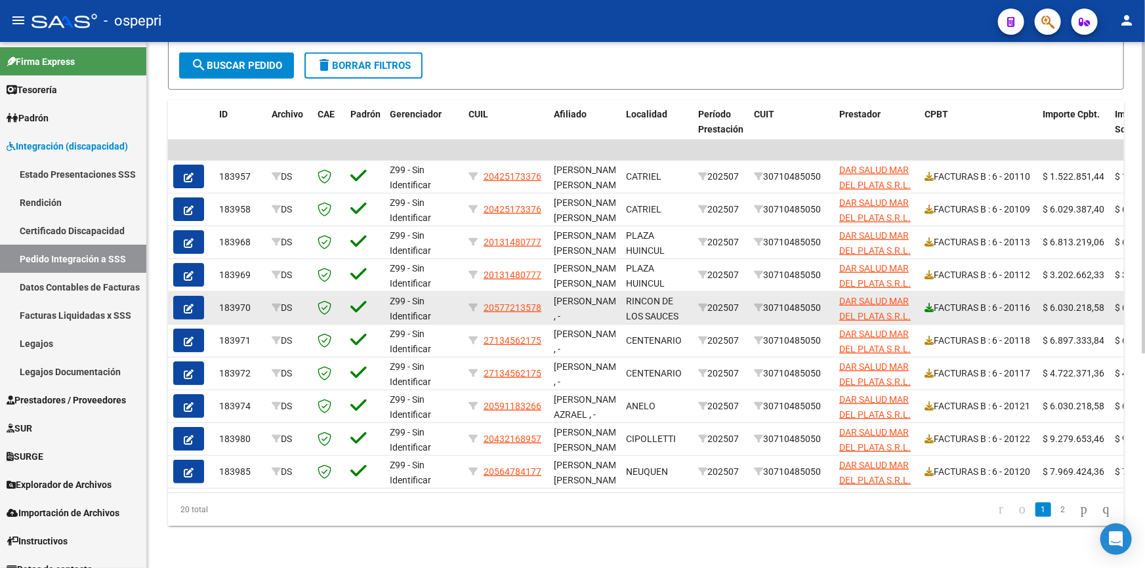
click at [927, 303] on icon at bounding box center [929, 307] width 9 height 9
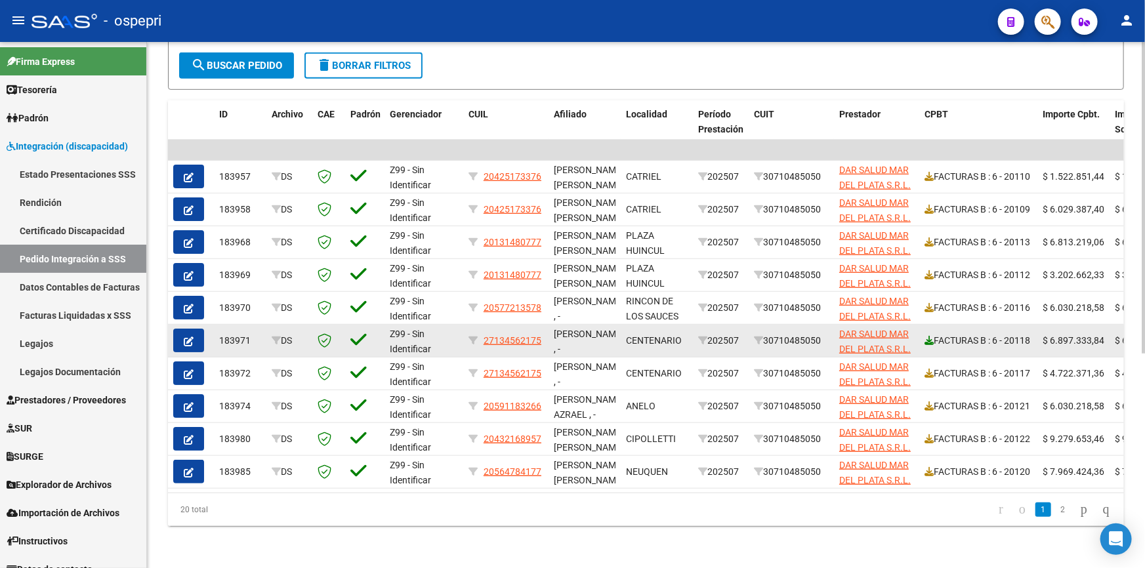
click at [929, 336] on icon at bounding box center [929, 340] width 9 height 9
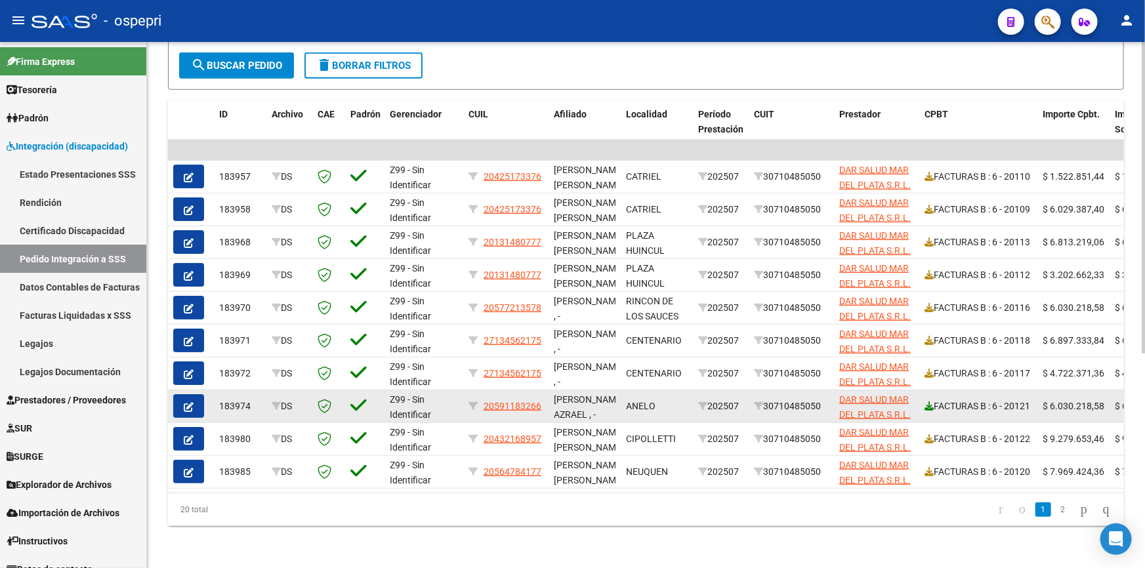
click at [929, 402] on icon at bounding box center [929, 406] width 9 height 9
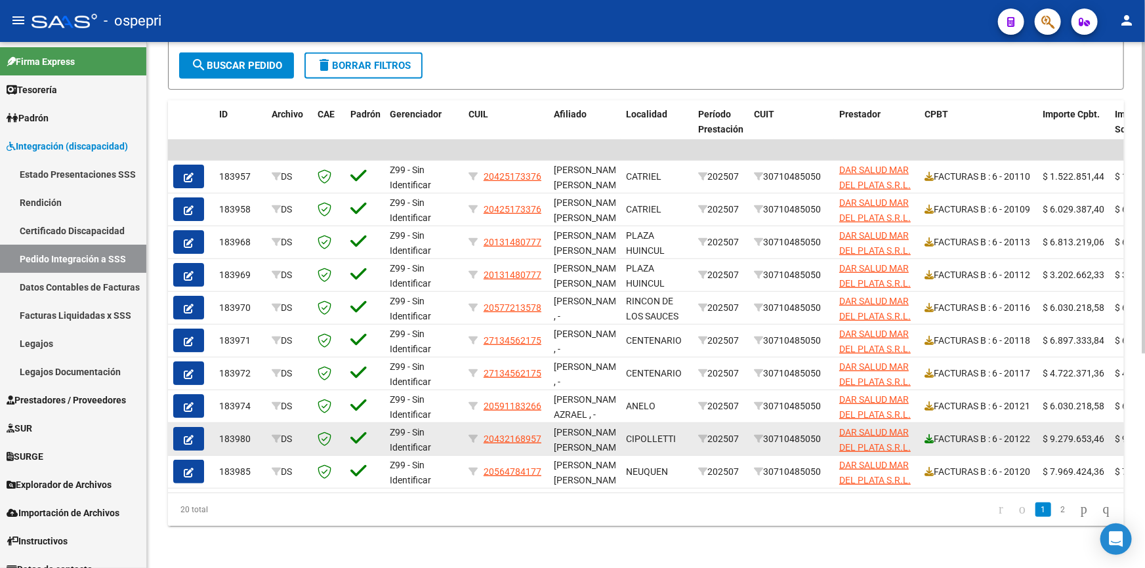
click at [930, 434] on icon at bounding box center [929, 438] width 9 height 9
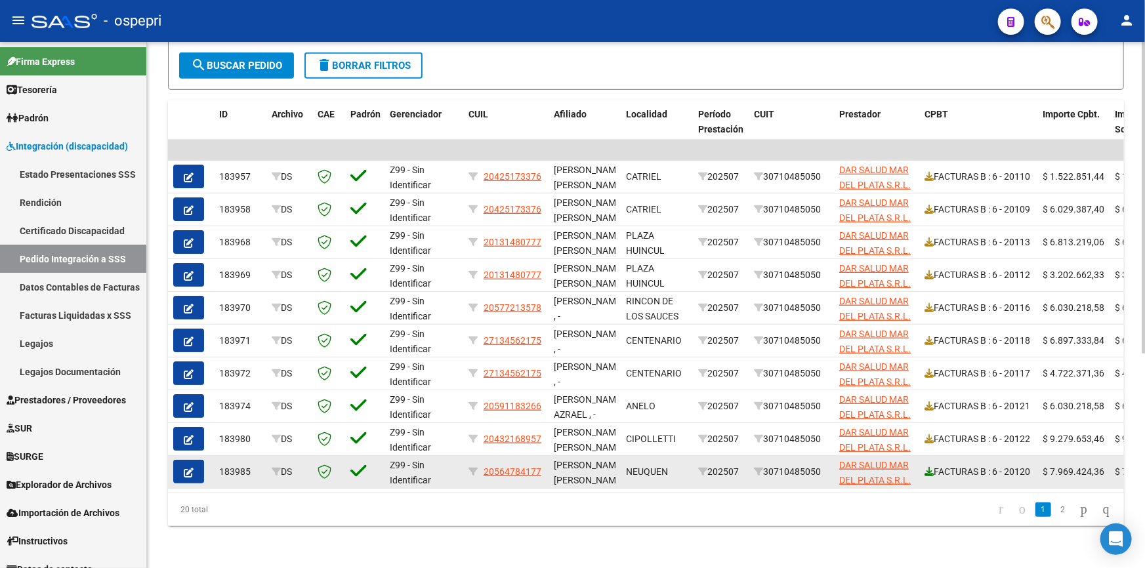
click at [930, 467] on icon at bounding box center [929, 471] width 9 height 9
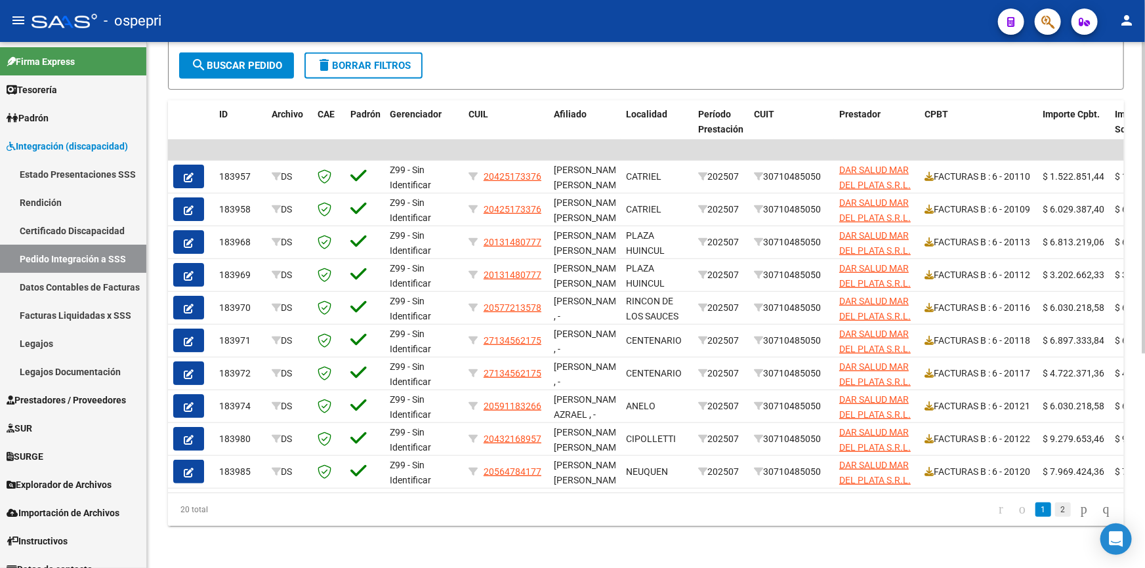
click at [1055, 515] on link "2" at bounding box center [1063, 510] width 16 height 14
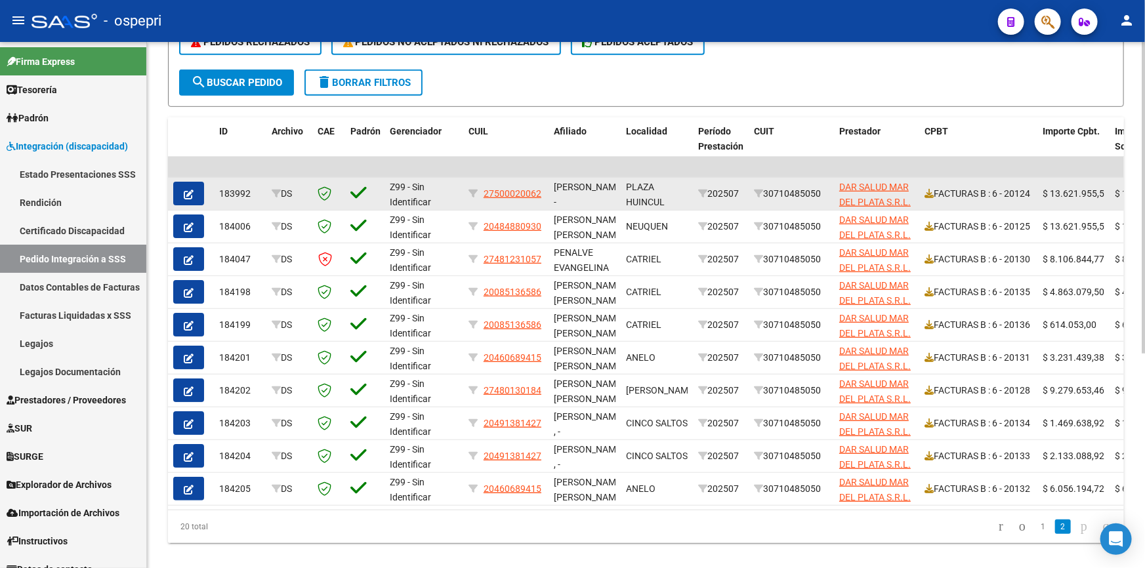
scroll to position [358, 0]
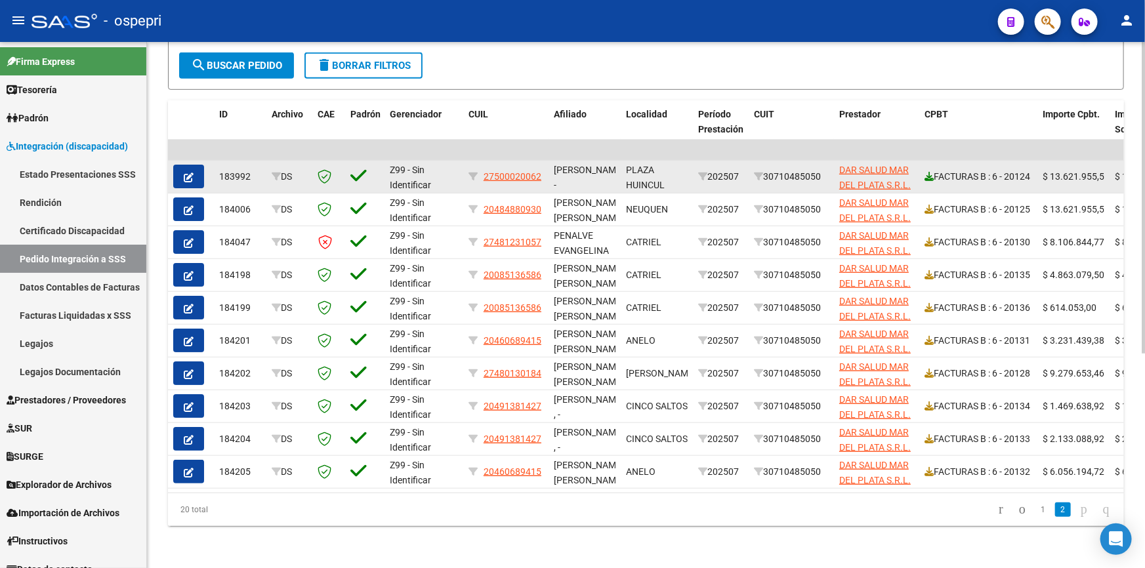
click at [925, 172] on icon at bounding box center [929, 176] width 9 height 9
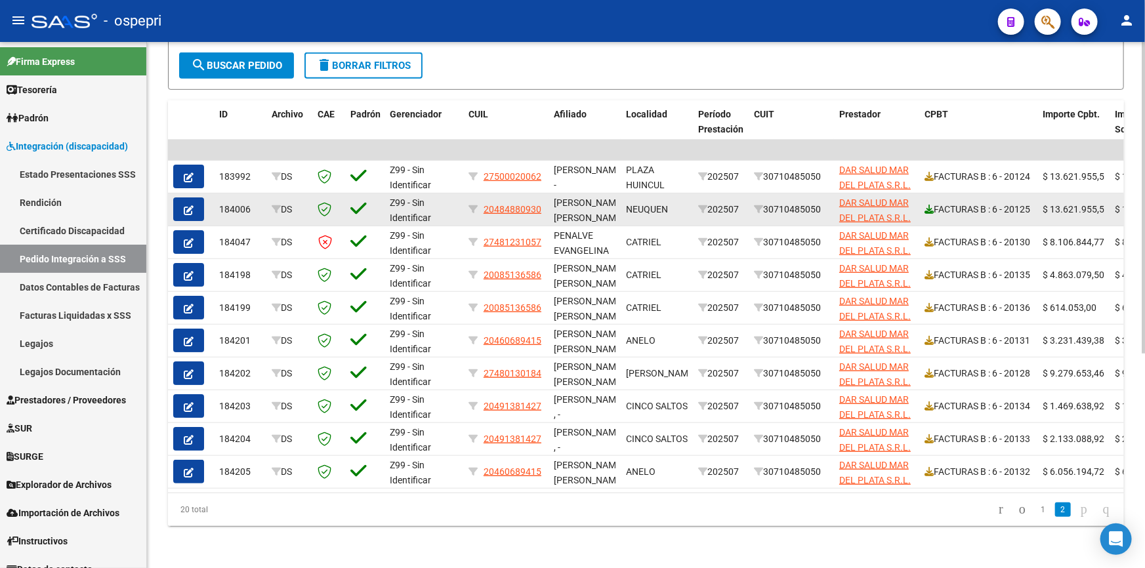
click at [927, 205] on icon at bounding box center [929, 209] width 9 height 9
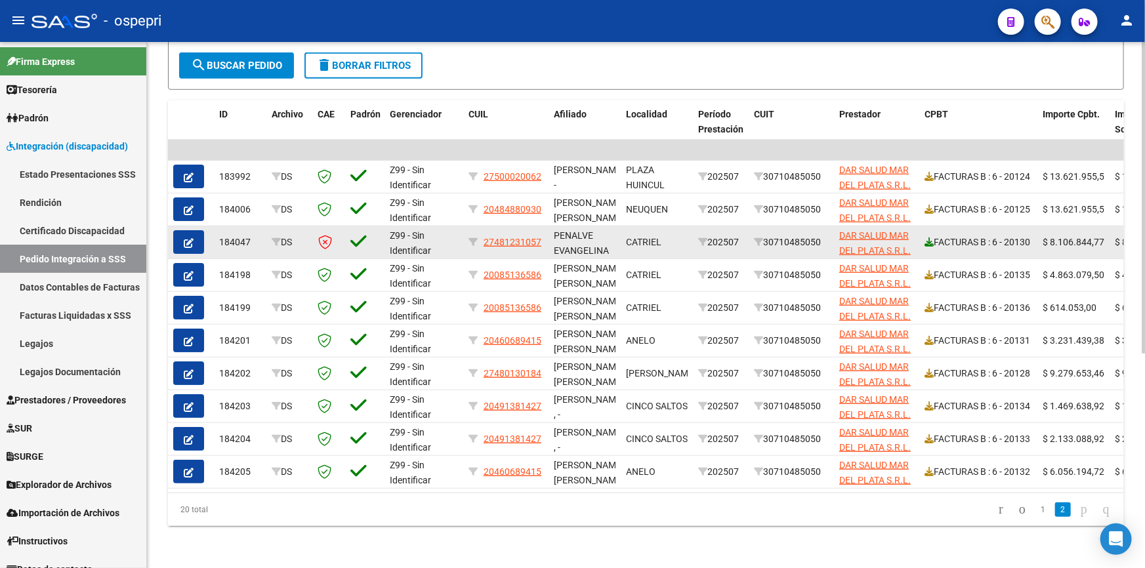
click at [930, 238] on icon at bounding box center [929, 242] width 9 height 9
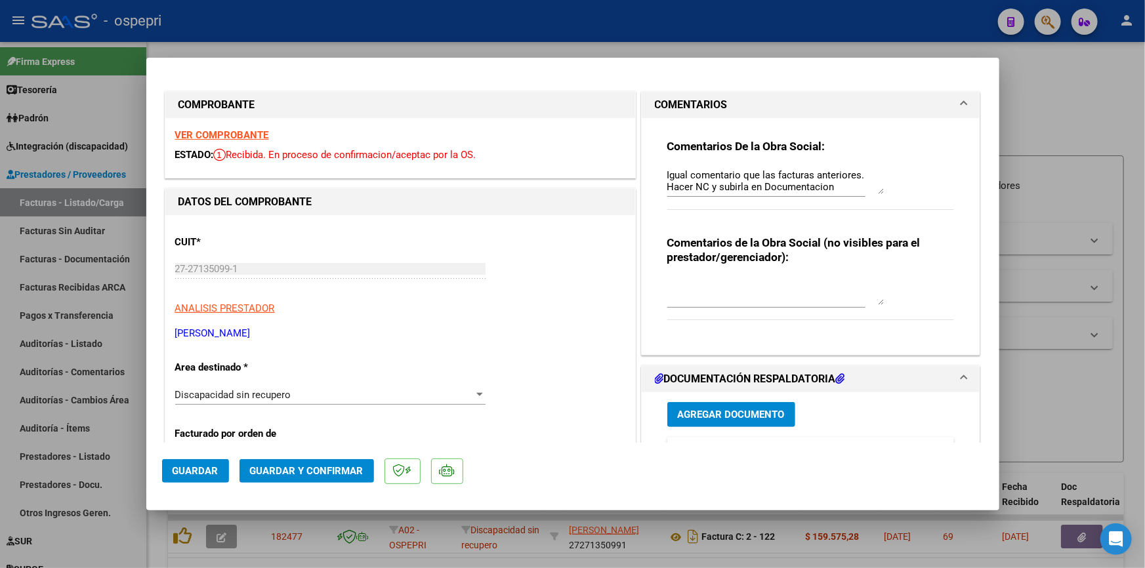
click at [1037, 110] on div at bounding box center [572, 284] width 1145 height 568
type input "$ 0,00"
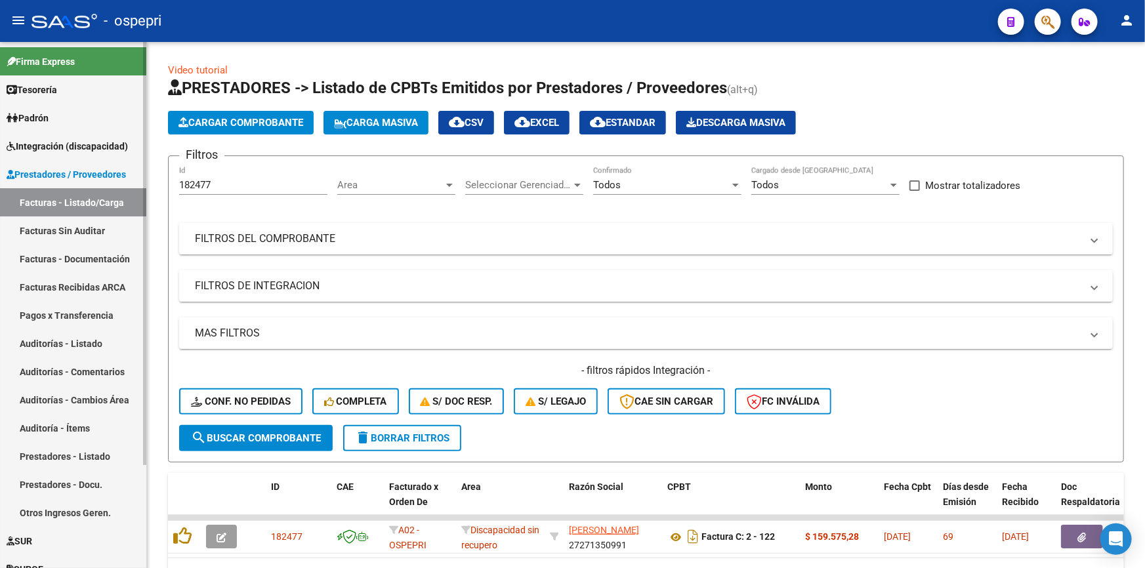
click at [54, 141] on span "Integración (discapacidad)" at bounding box center [67, 146] width 121 height 14
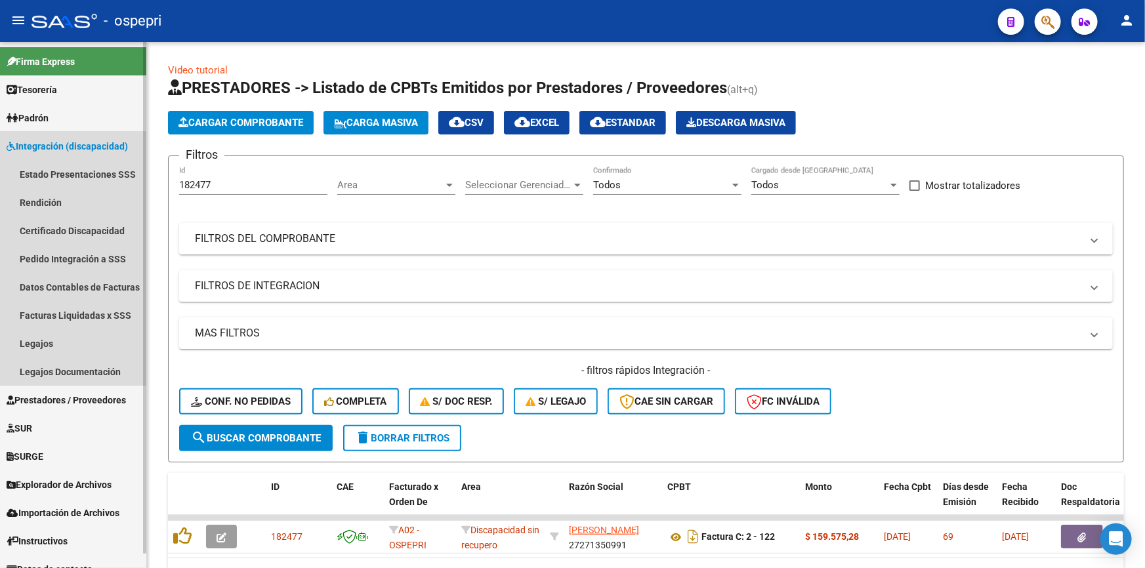
click at [52, 139] on span "Integración (discapacidad)" at bounding box center [67, 146] width 121 height 14
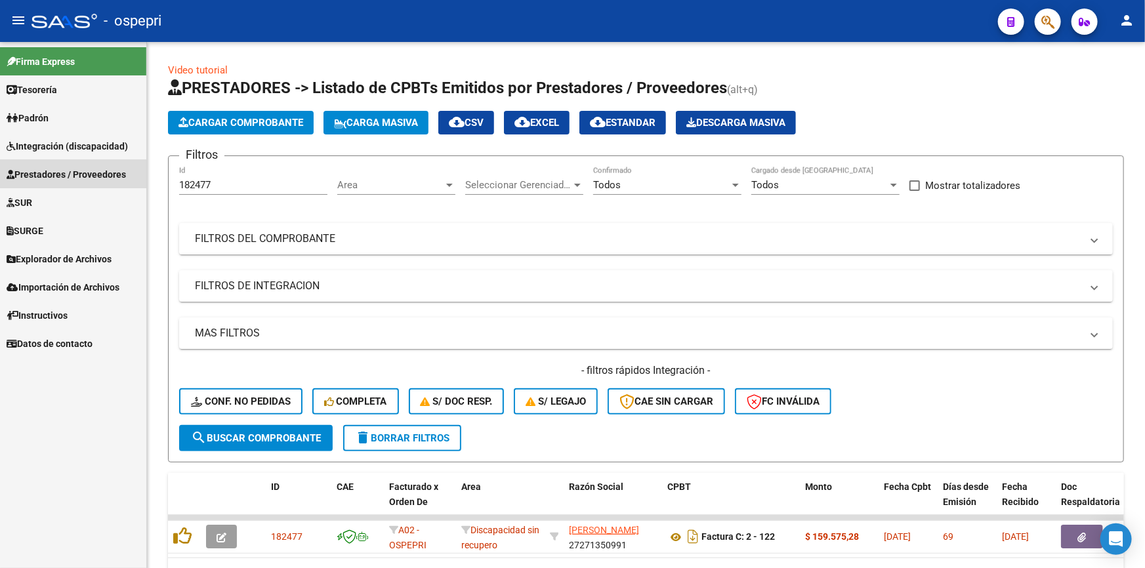
click at [45, 169] on span "Prestadores / Proveedores" at bounding box center [66, 174] width 119 height 14
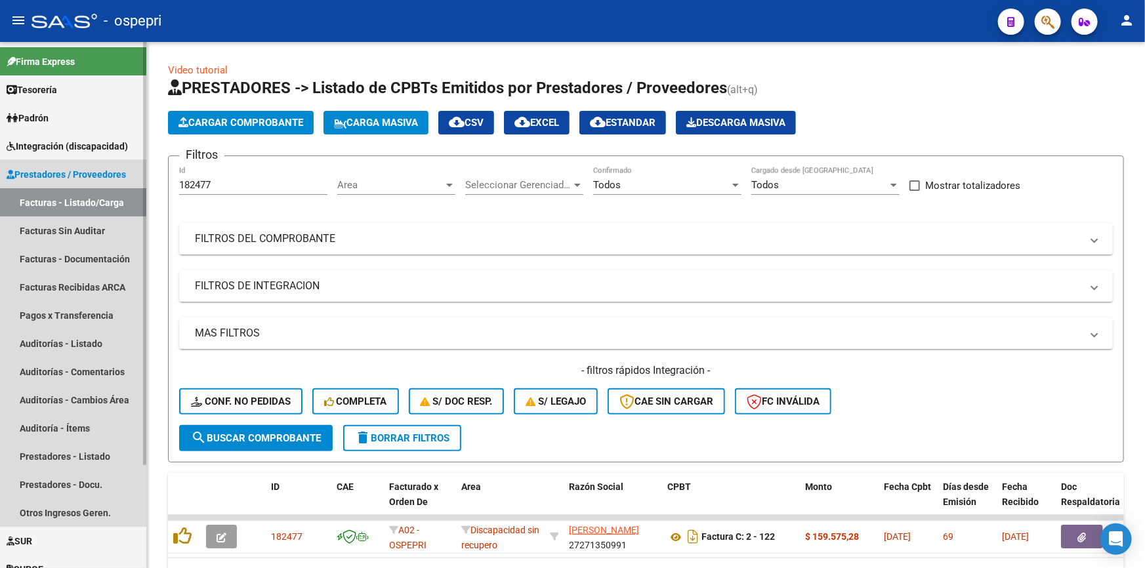
click at [51, 165] on link "Prestadores / Proveedores" at bounding box center [73, 174] width 146 height 28
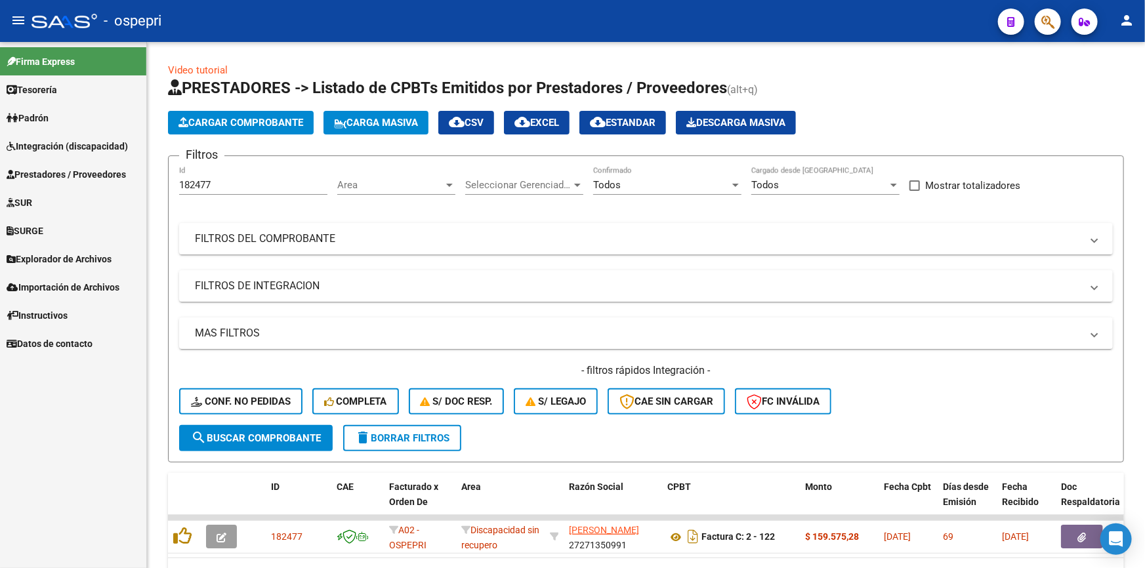
click at [48, 139] on span "Integración (discapacidad)" at bounding box center [67, 146] width 121 height 14
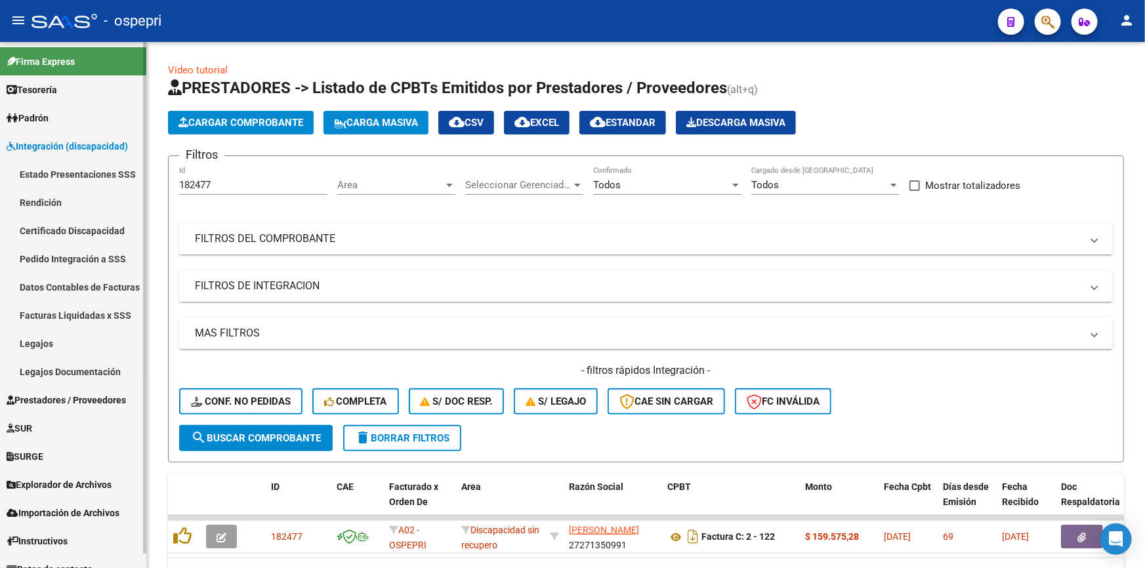
click at [47, 139] on span "Integración (discapacidad)" at bounding box center [67, 146] width 121 height 14
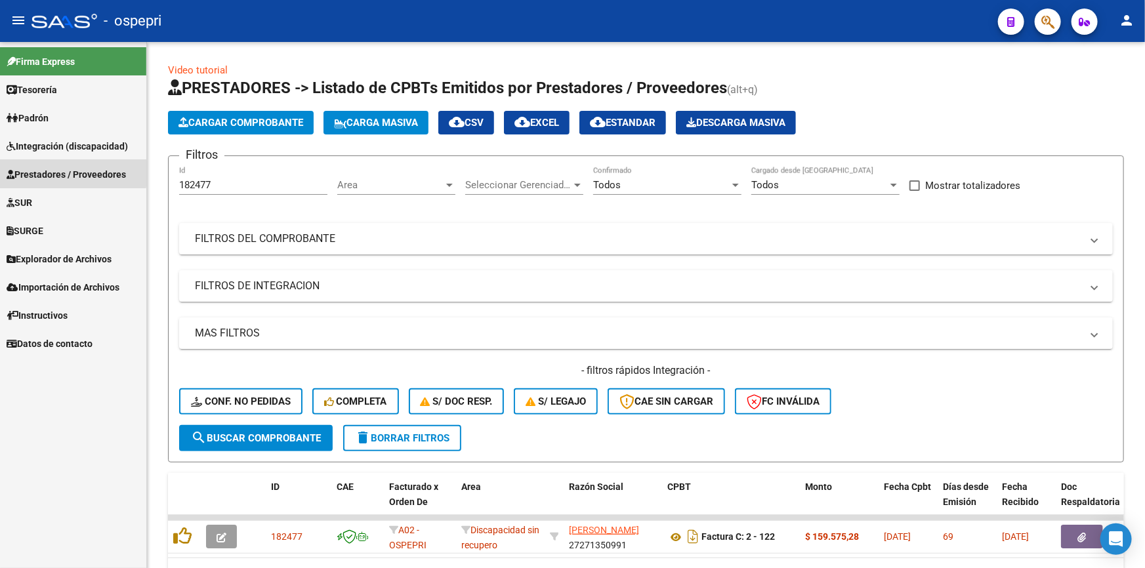
click at [51, 171] on span "Prestadores / Proveedores" at bounding box center [66, 174] width 119 height 14
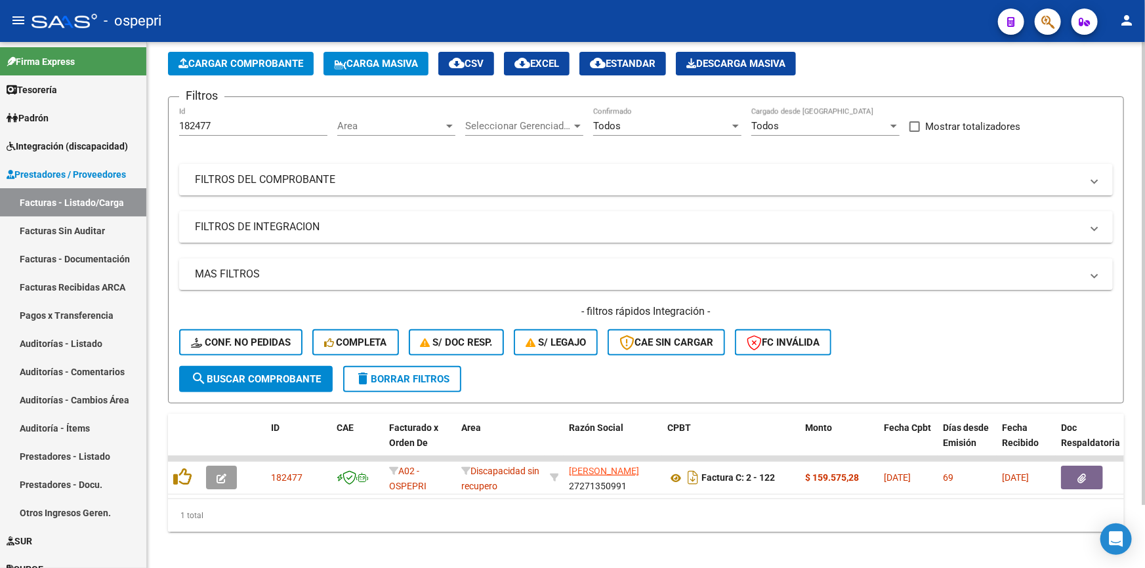
scroll to position [59, 0]
click at [48, 171] on span "Prestadores / Proveedores" at bounding box center [66, 174] width 119 height 14
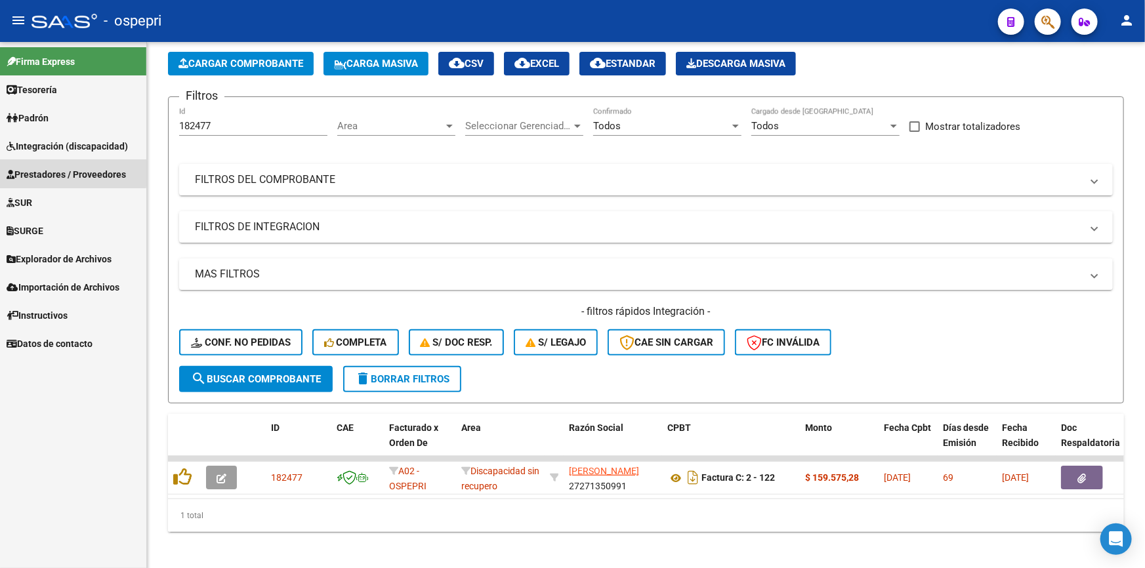
click at [48, 171] on span "Prestadores / Proveedores" at bounding box center [66, 174] width 119 height 14
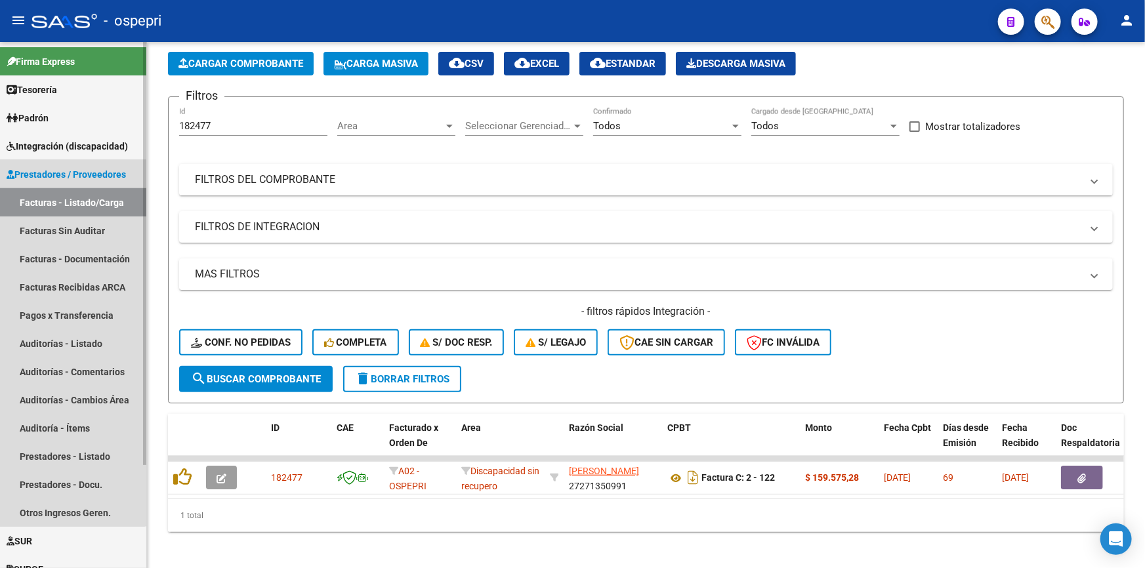
click at [38, 196] on link "Facturas - Listado/Carga" at bounding box center [73, 202] width 146 height 28
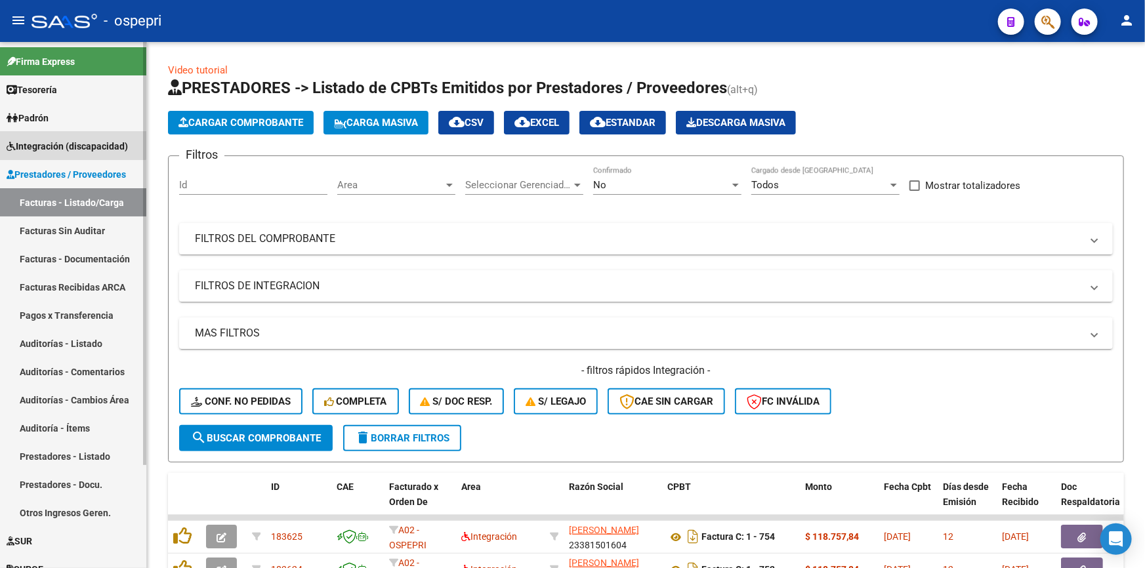
click at [57, 140] on span "Integración (discapacidad)" at bounding box center [67, 146] width 121 height 14
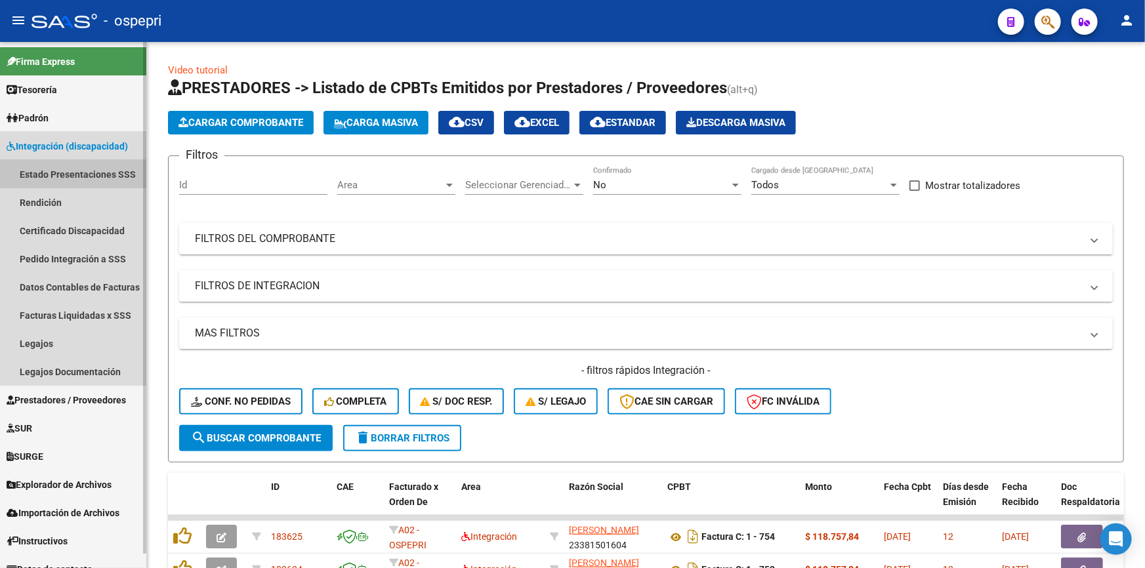
click at [69, 168] on link "Estado Presentaciones SSS" at bounding box center [73, 174] width 146 height 28
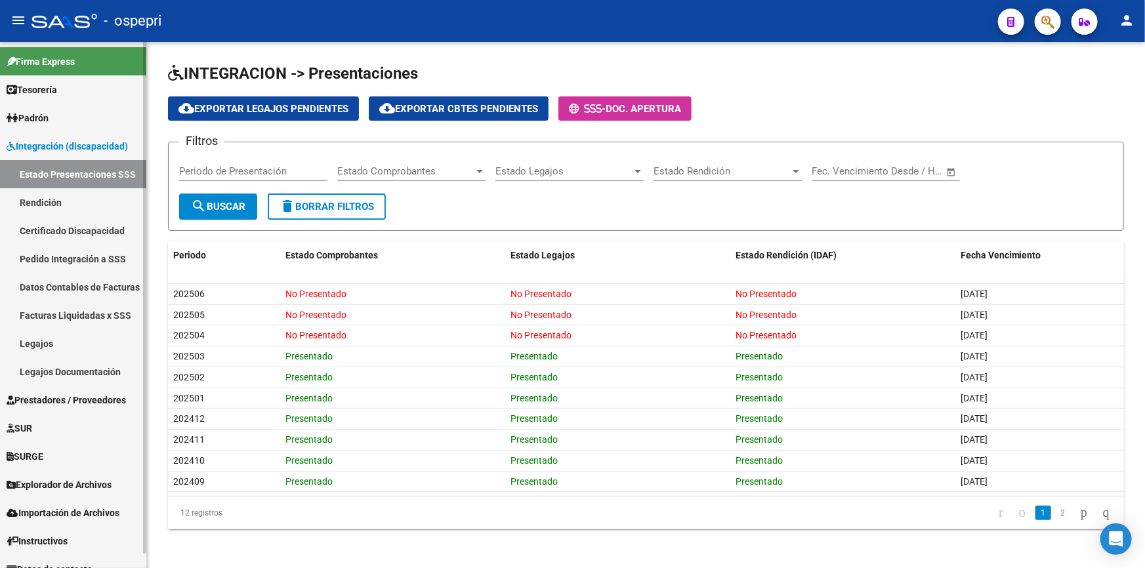
click at [52, 253] on link "Pedido Integración a SSS" at bounding box center [73, 259] width 146 height 28
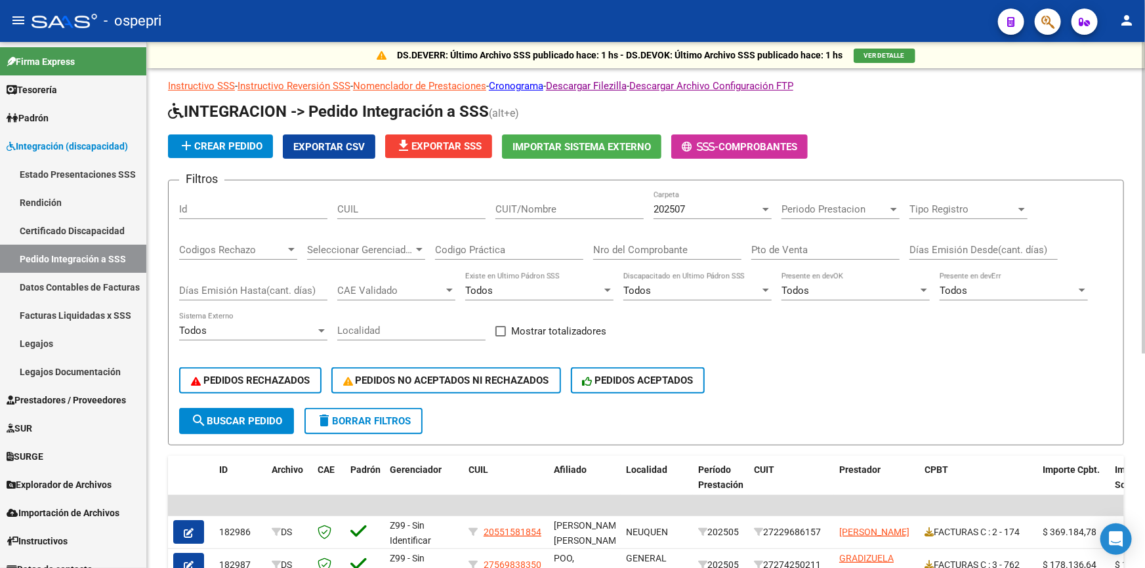
click at [554, 197] on div "CUIT/Nombre" at bounding box center [569, 205] width 148 height 28
type input "DAR SALUD"
drag, startPoint x: 218, startPoint y: 413, endPoint x: 256, endPoint y: 414, distance: 38.1
click at [219, 413] on button "search Buscar Pedido" at bounding box center [236, 421] width 115 height 26
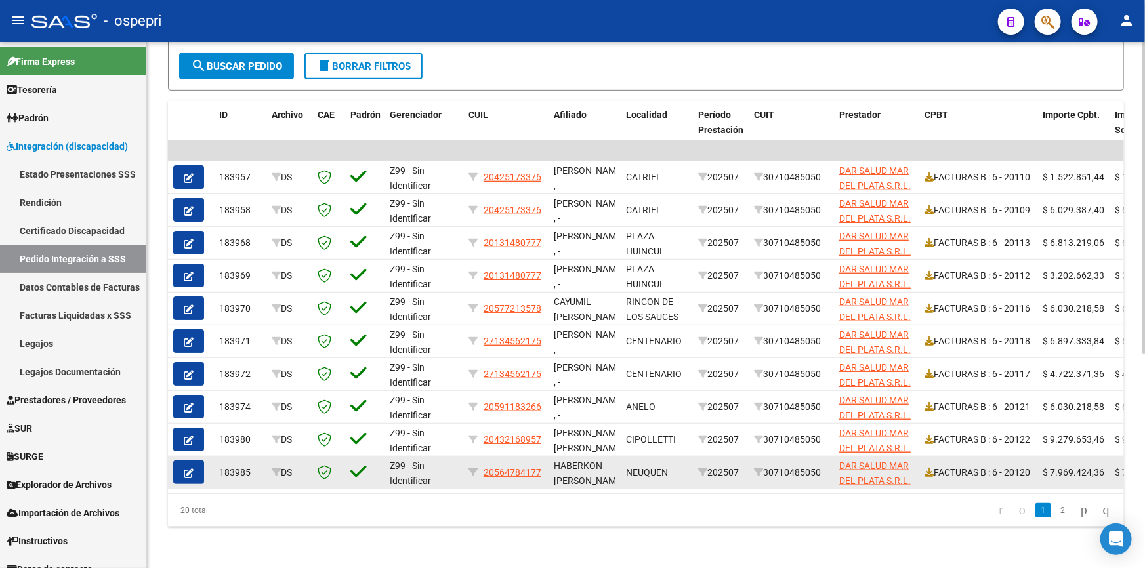
scroll to position [361, 0]
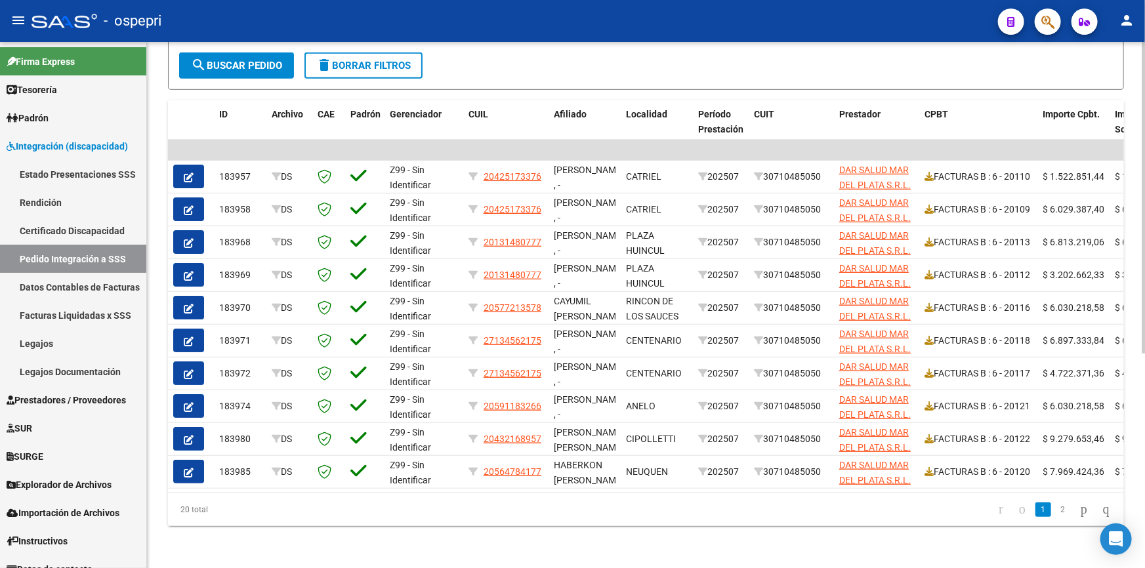
click at [1055, 509] on link "2" at bounding box center [1063, 510] width 16 height 14
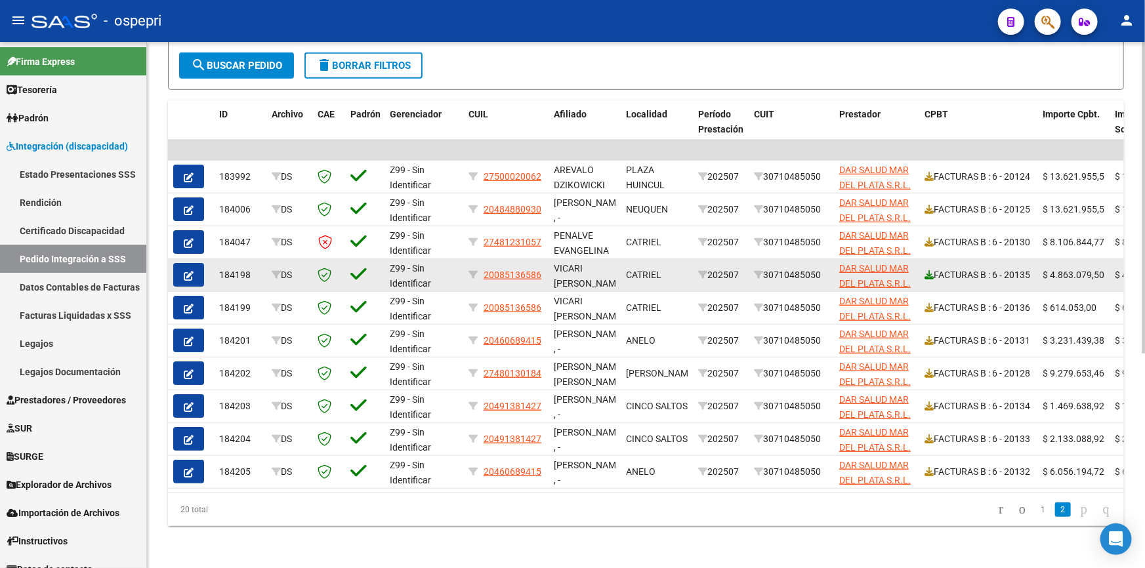
click at [932, 270] on icon at bounding box center [929, 274] width 9 height 9
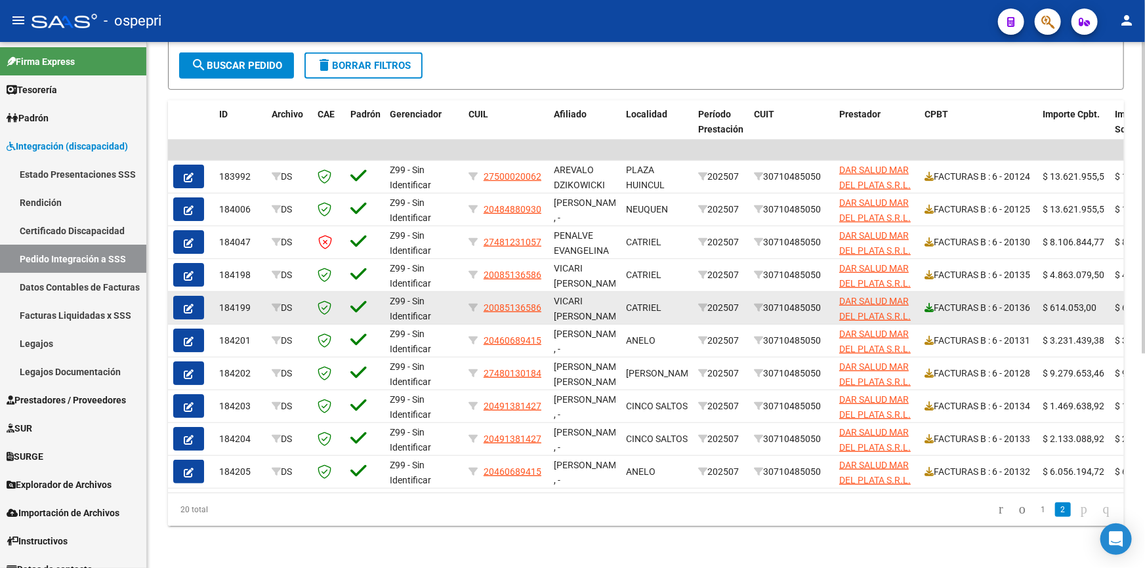
click at [930, 303] on icon at bounding box center [929, 307] width 9 height 9
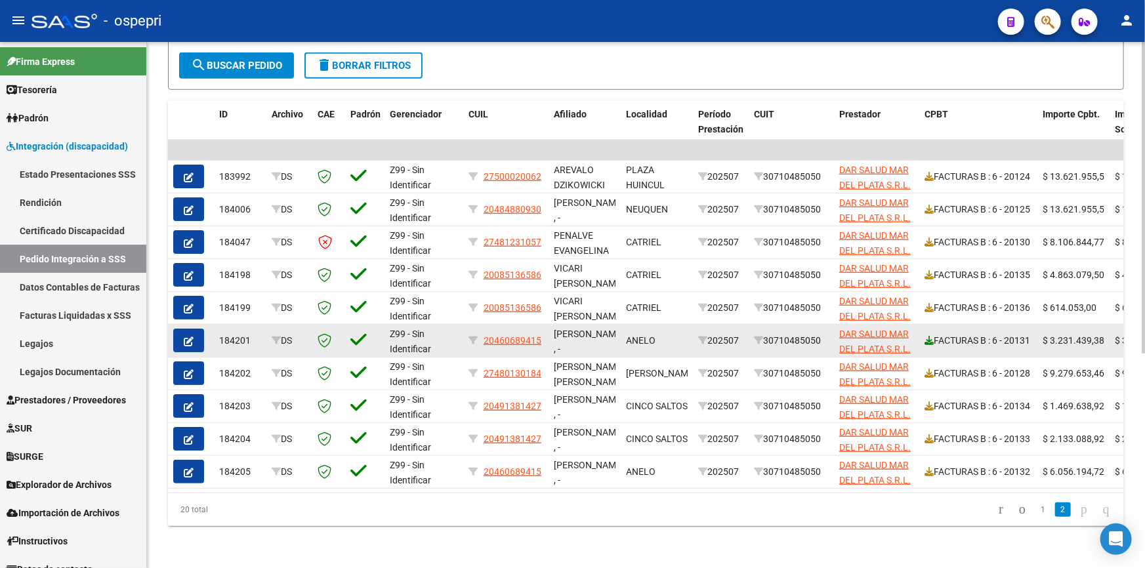
click at [927, 336] on icon at bounding box center [929, 340] width 9 height 9
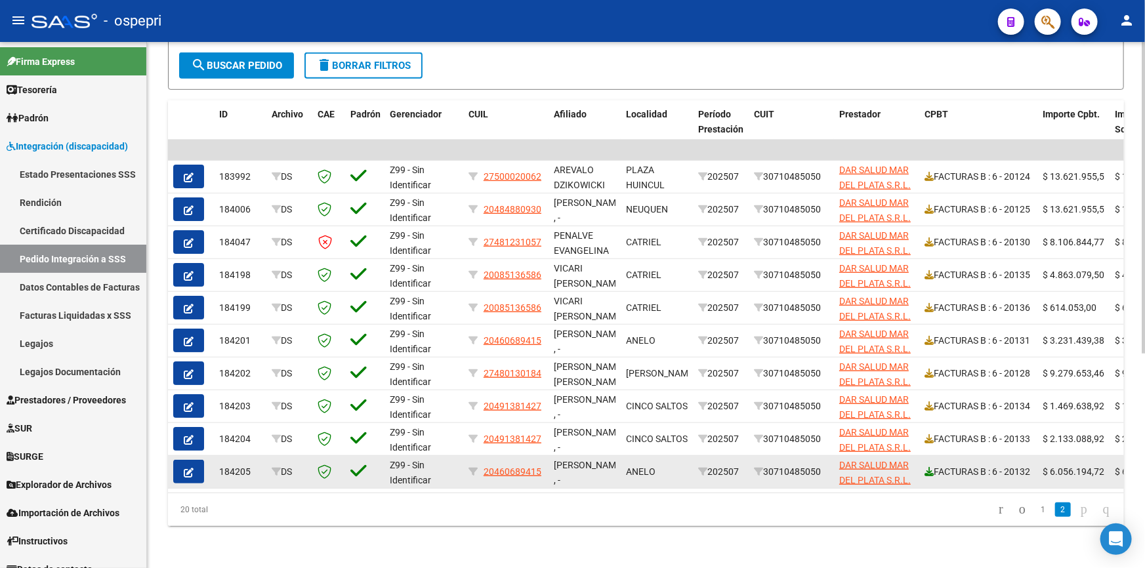
click at [930, 467] on icon at bounding box center [929, 471] width 9 height 9
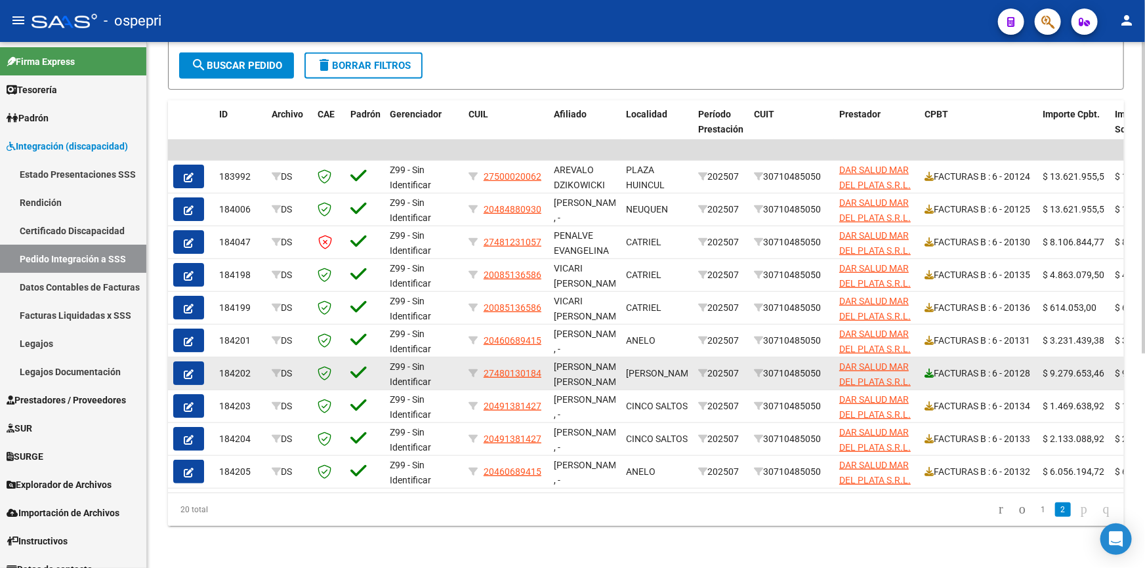
click at [927, 369] on icon at bounding box center [929, 373] width 9 height 9
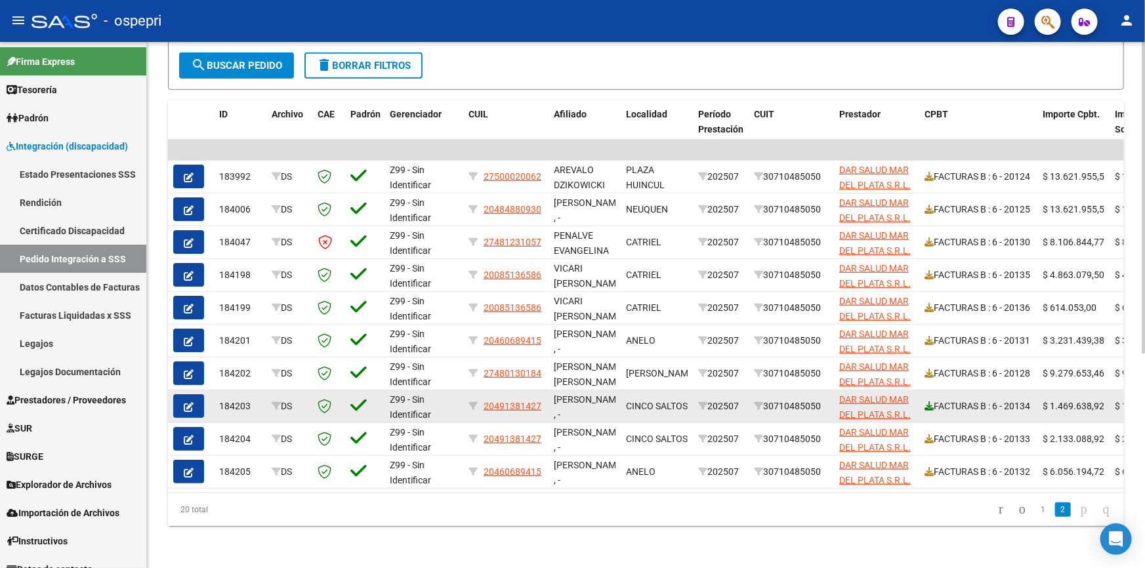
click at [927, 402] on icon at bounding box center [929, 406] width 9 height 9
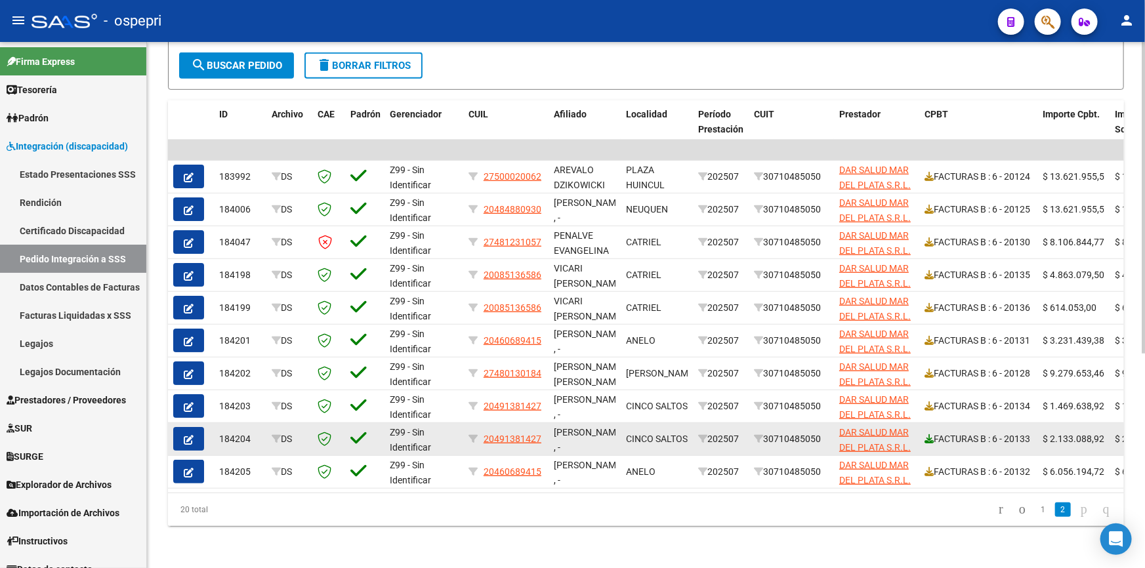
click at [930, 434] on icon at bounding box center [929, 438] width 9 height 9
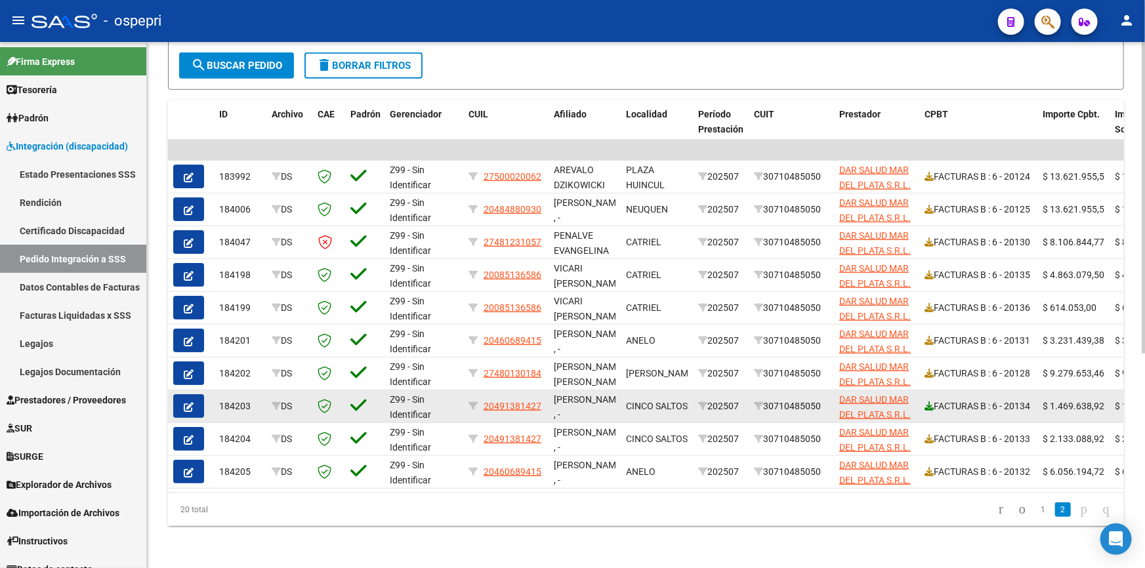
click at [926, 402] on icon at bounding box center [929, 406] width 9 height 9
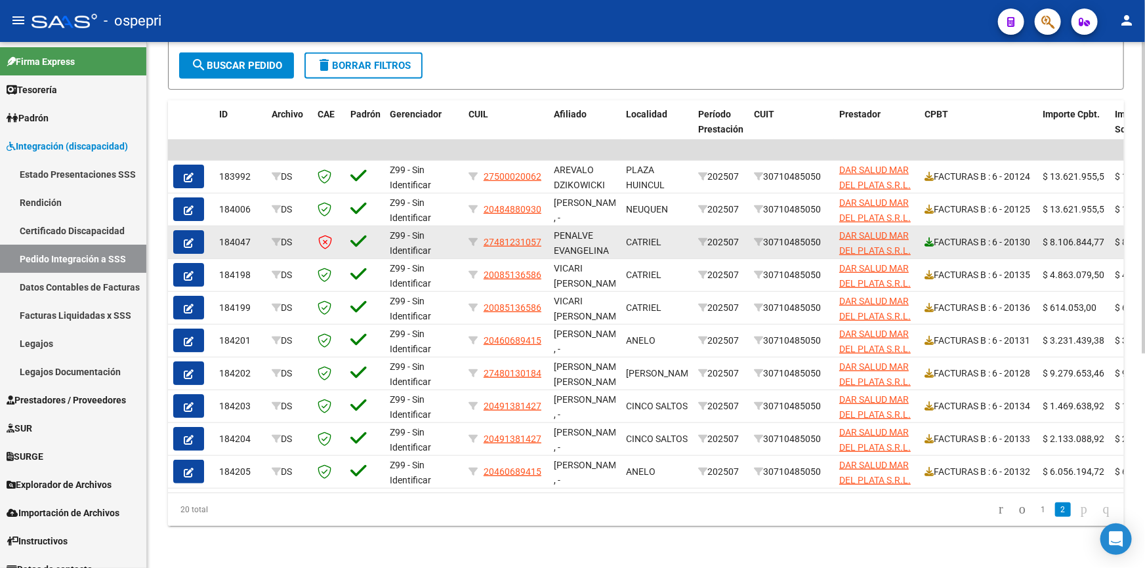
click at [930, 238] on icon at bounding box center [929, 242] width 9 height 9
click at [190, 238] on icon "button" at bounding box center [189, 243] width 10 height 10
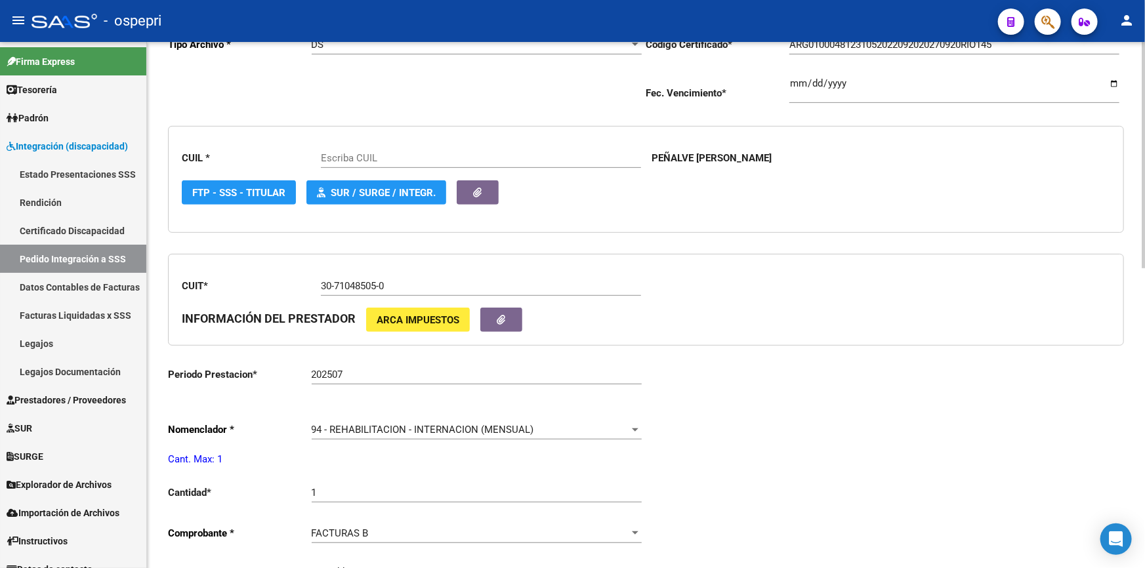
type input "27481231057"
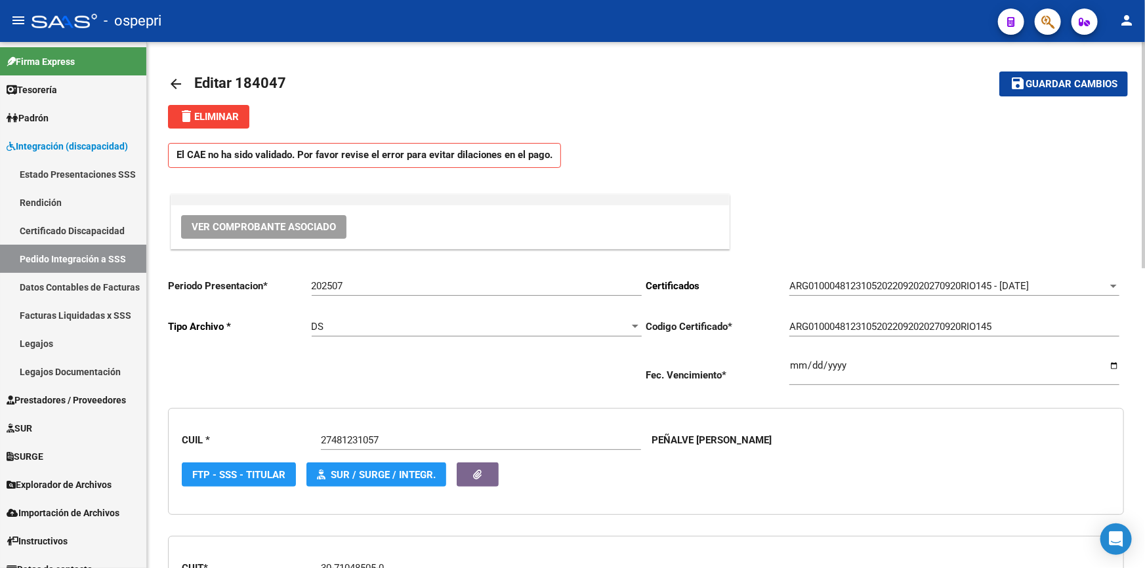
drag, startPoint x: 739, startPoint y: 42, endPoint x: 726, endPoint y: 62, distance: 24.2
click at [168, 77] on mat-icon "arrow_back" at bounding box center [176, 84] width 16 height 16
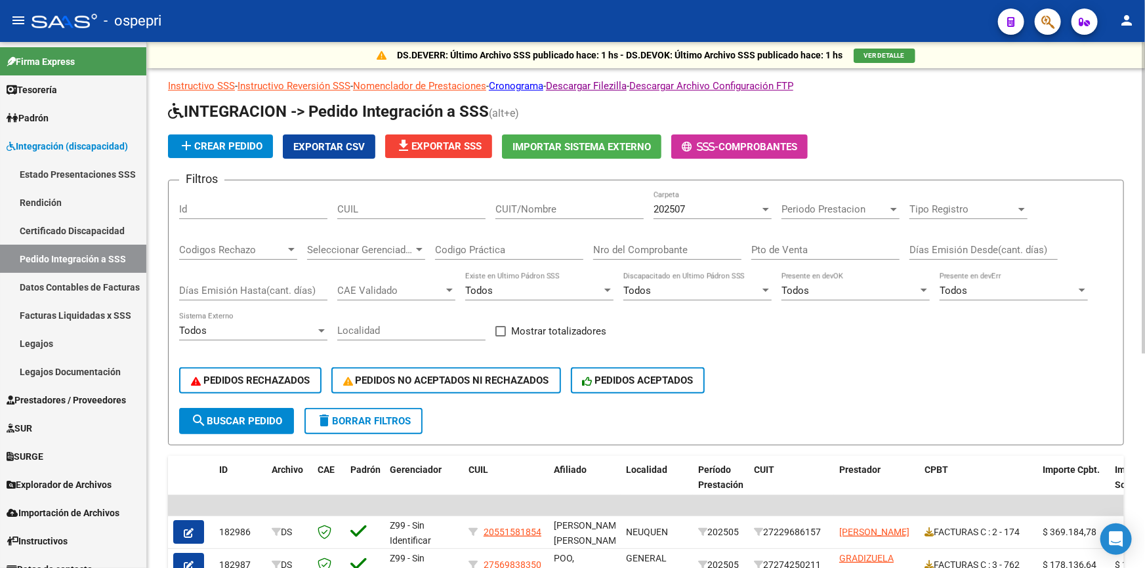
drag, startPoint x: 563, startPoint y: 197, endPoint x: 576, endPoint y: 187, distance: 16.4
click at [565, 194] on div "CUIT/Nombre" at bounding box center [569, 205] width 148 height 28
type input "DAR SALUD"
click at [228, 409] on button "search Buscar Pedido" at bounding box center [236, 421] width 115 height 26
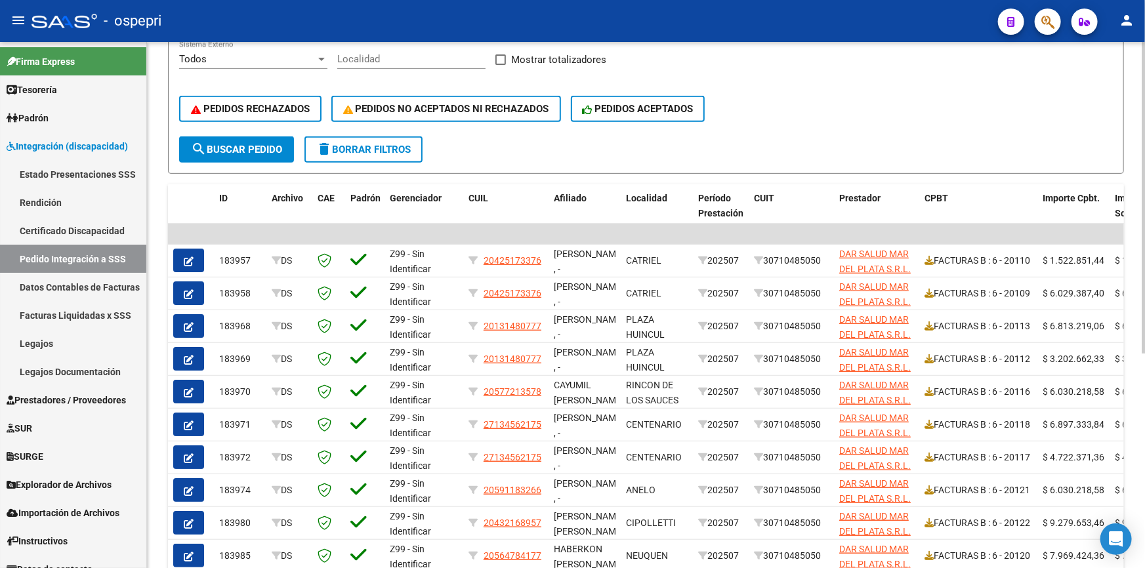
scroll to position [298, 0]
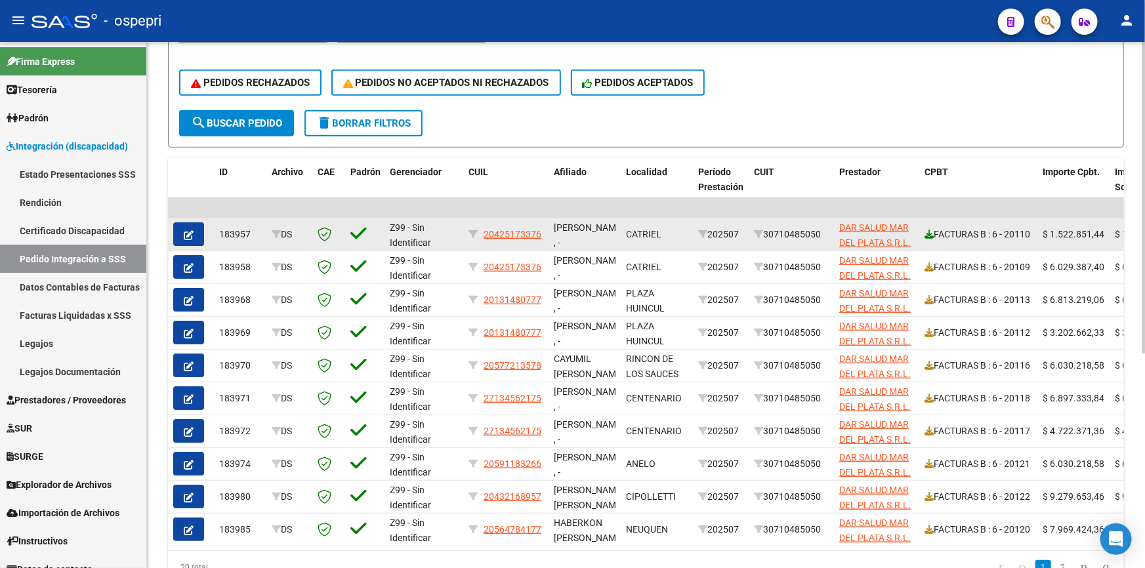
click at [928, 230] on icon at bounding box center [929, 234] width 9 height 9
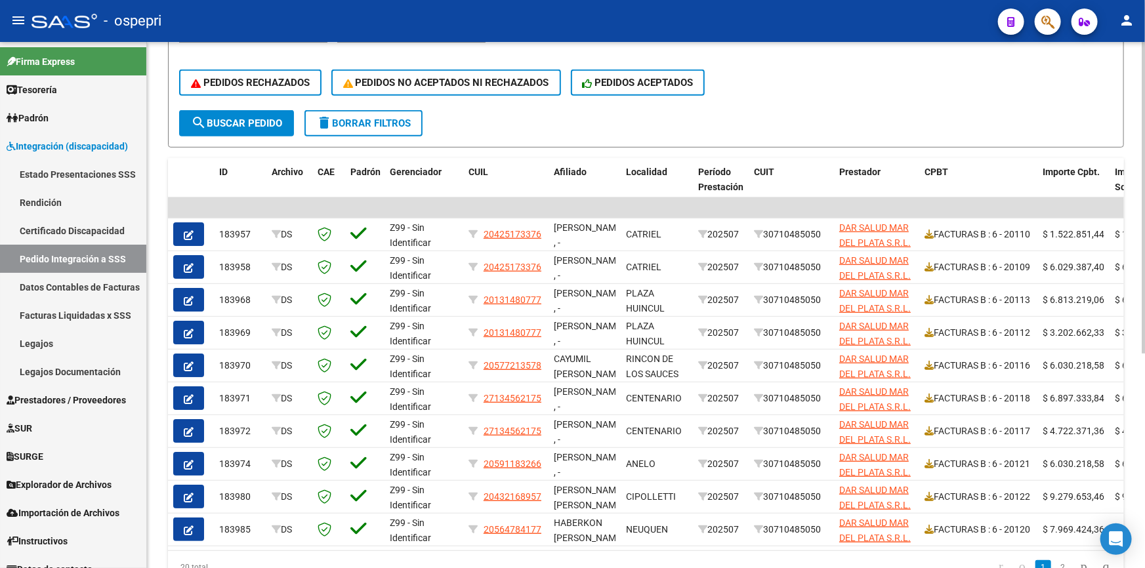
scroll to position [361, 0]
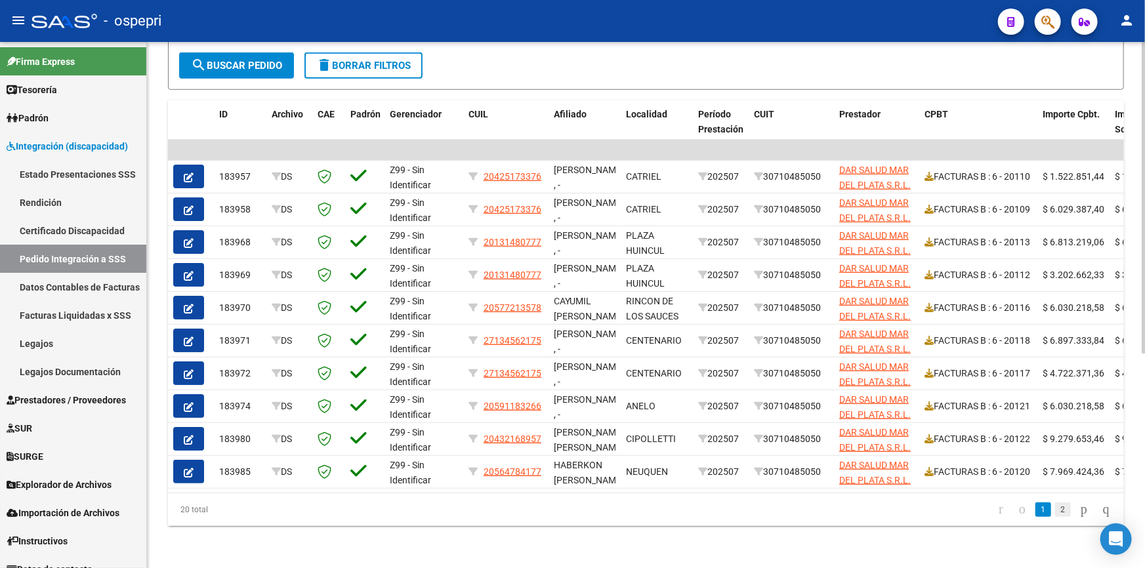
click at [1055, 507] on link "2" at bounding box center [1063, 510] width 16 height 14
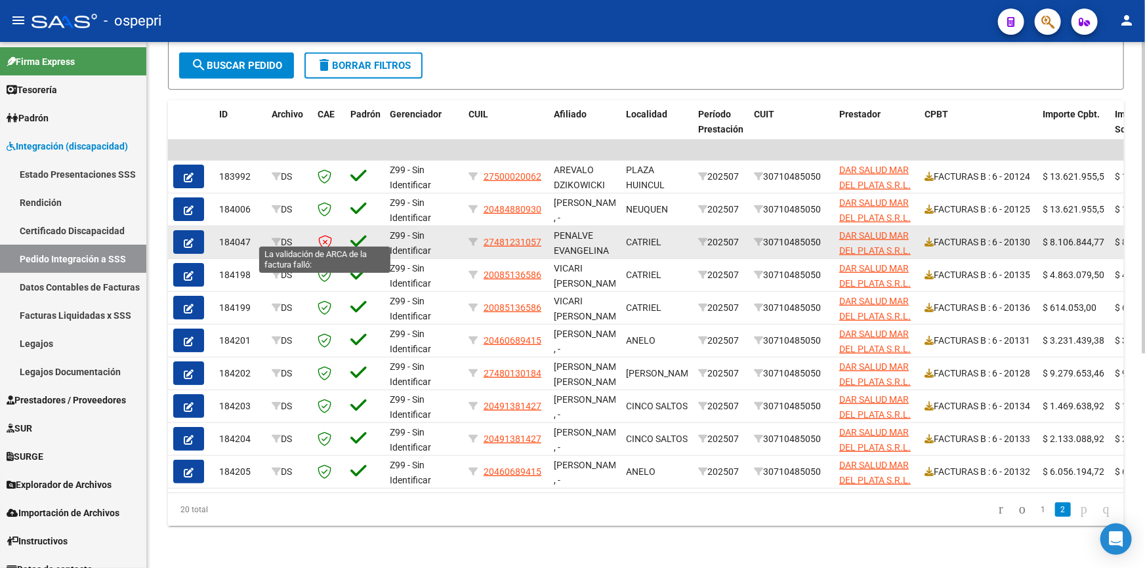
click at [324, 235] on icon at bounding box center [325, 242] width 14 height 14
click at [189, 238] on icon "button" at bounding box center [189, 243] width 10 height 10
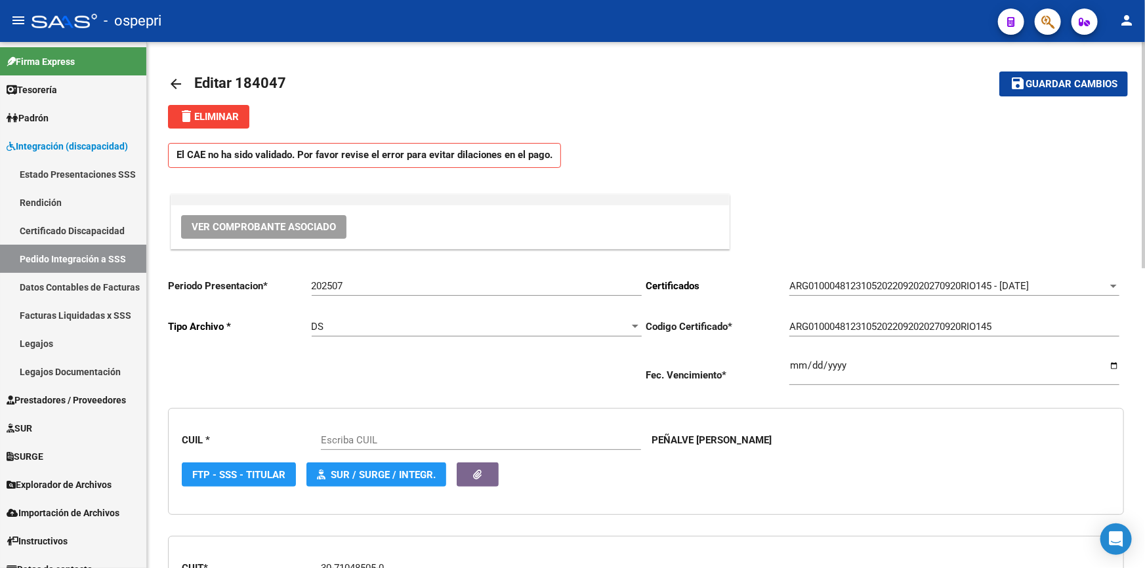
type input "27481231057"
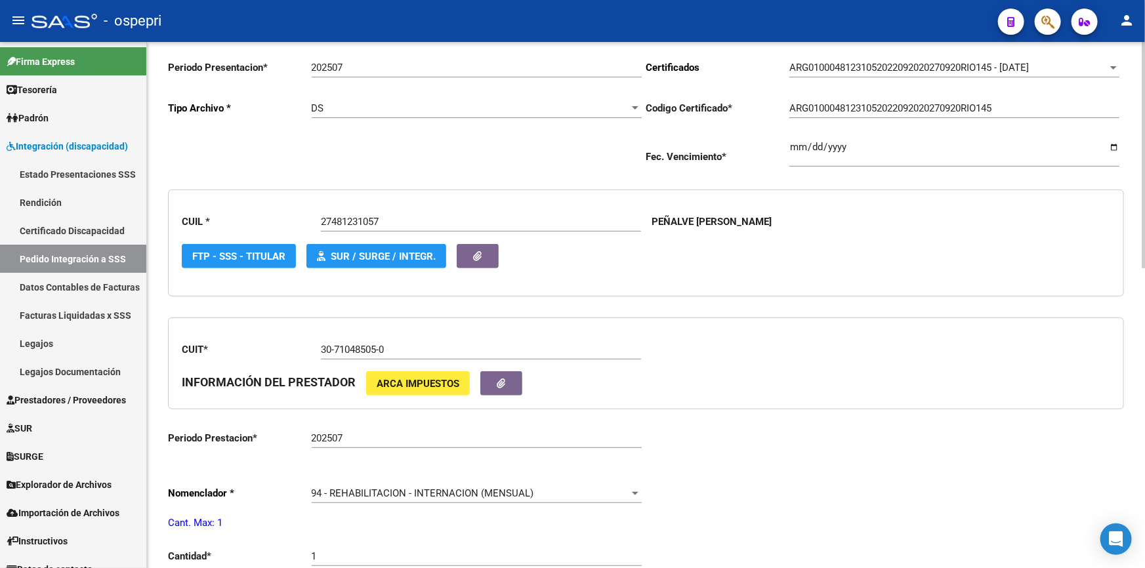
scroll to position [696, 0]
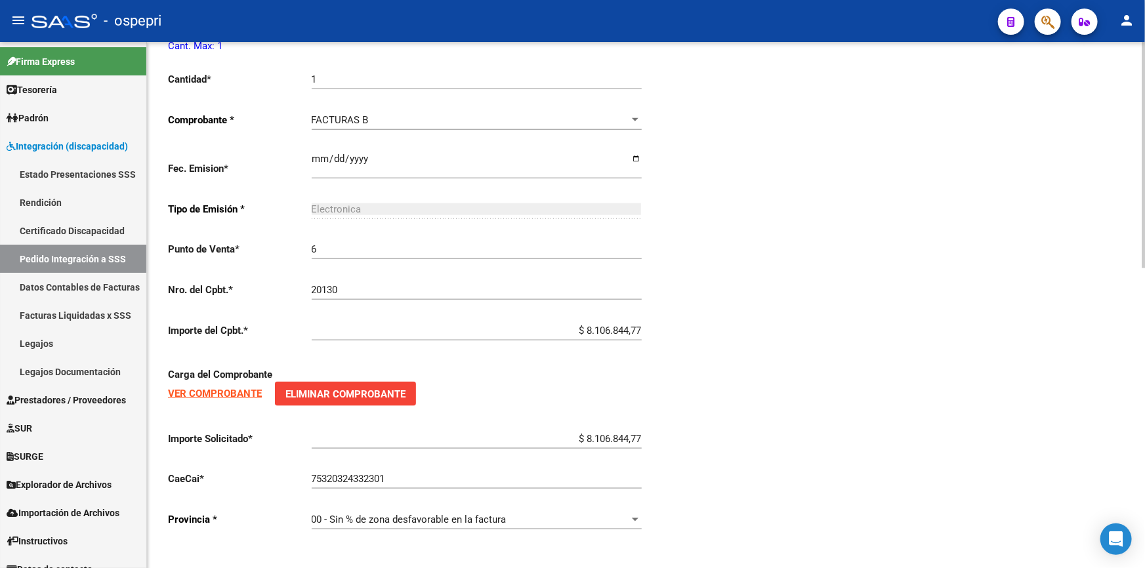
click at [196, 388] on strong "VER COMPROBANTE" at bounding box center [215, 394] width 94 height 12
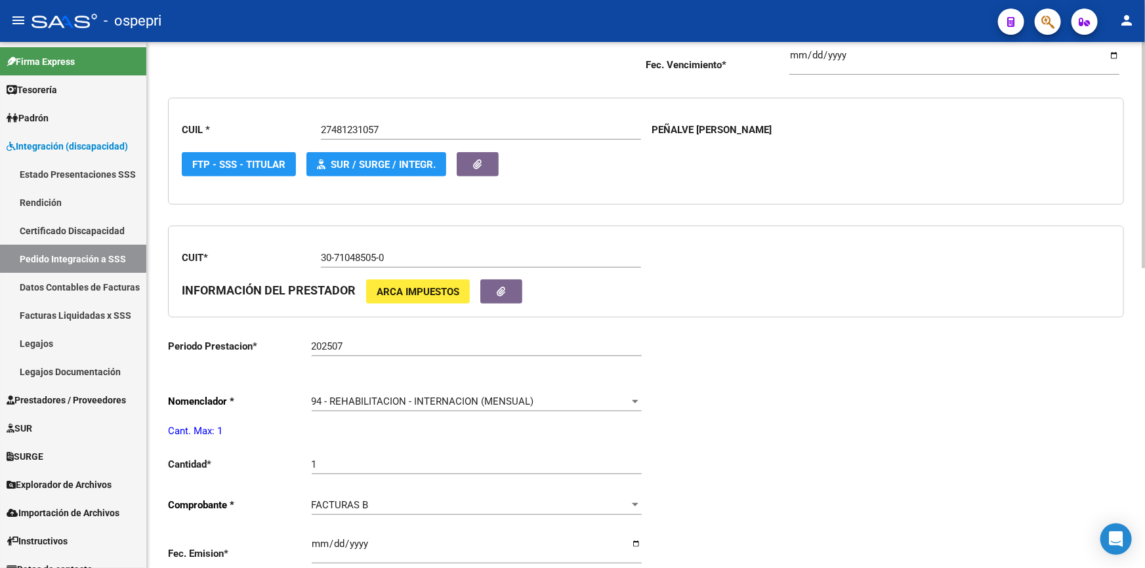
scroll to position [278, 0]
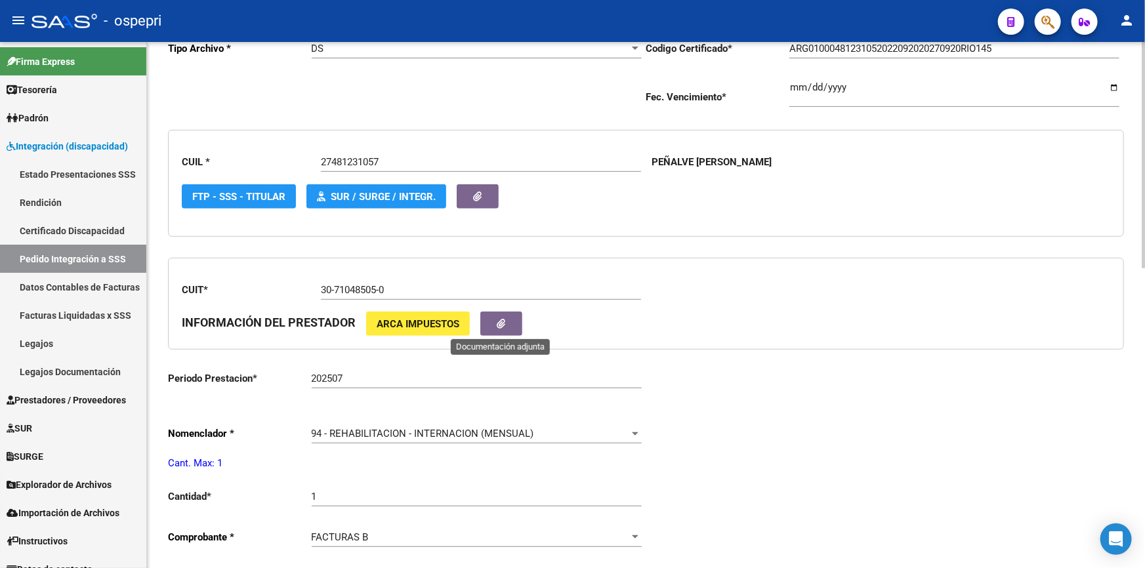
click at [500, 321] on icon "button" at bounding box center [501, 324] width 9 height 10
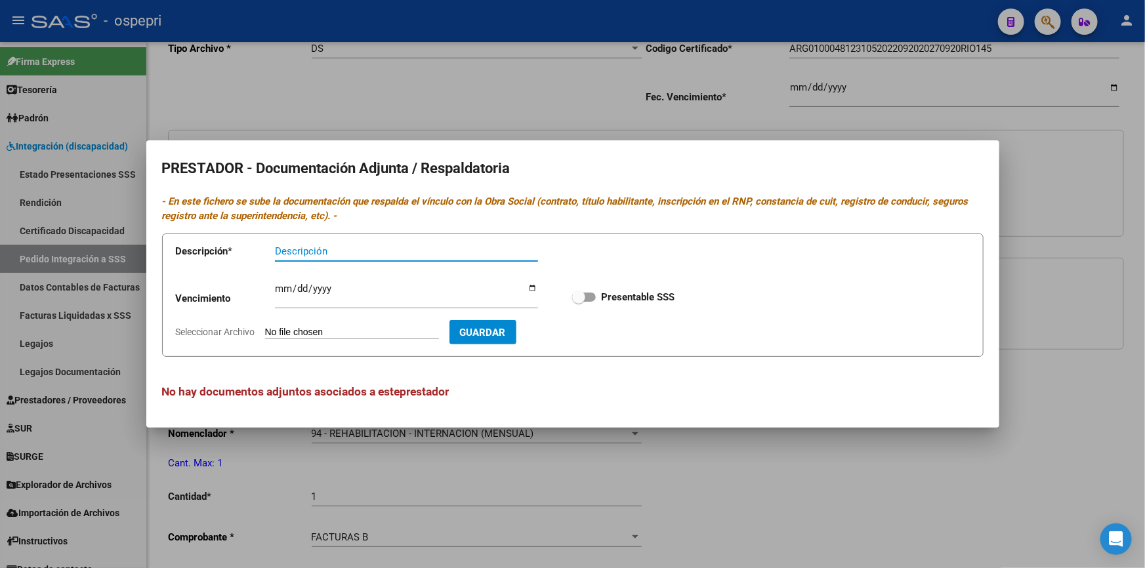
click at [599, 97] on div at bounding box center [572, 284] width 1145 height 568
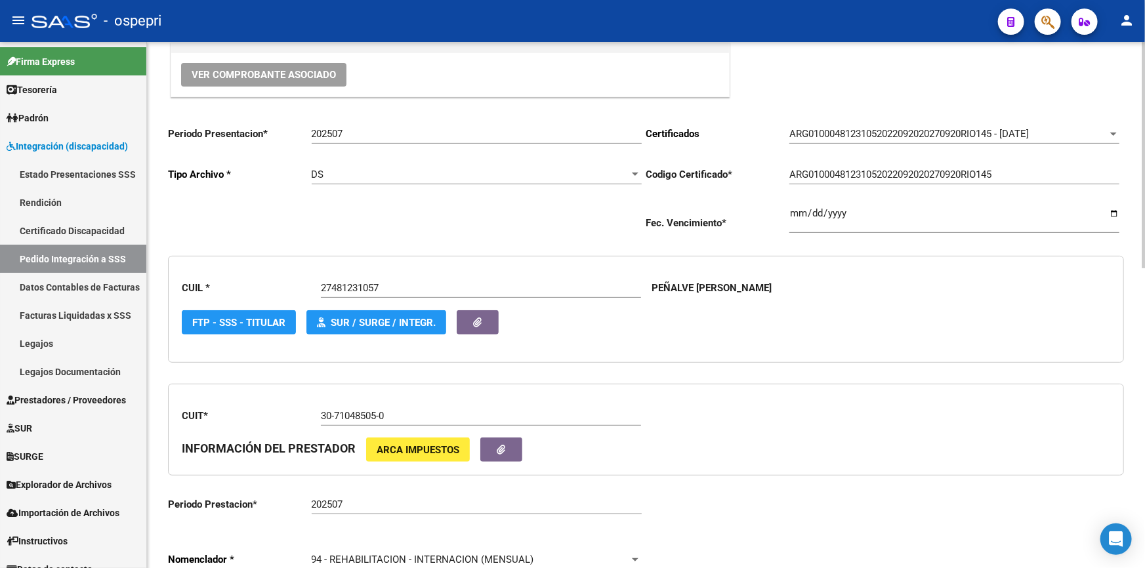
scroll to position [99, 0]
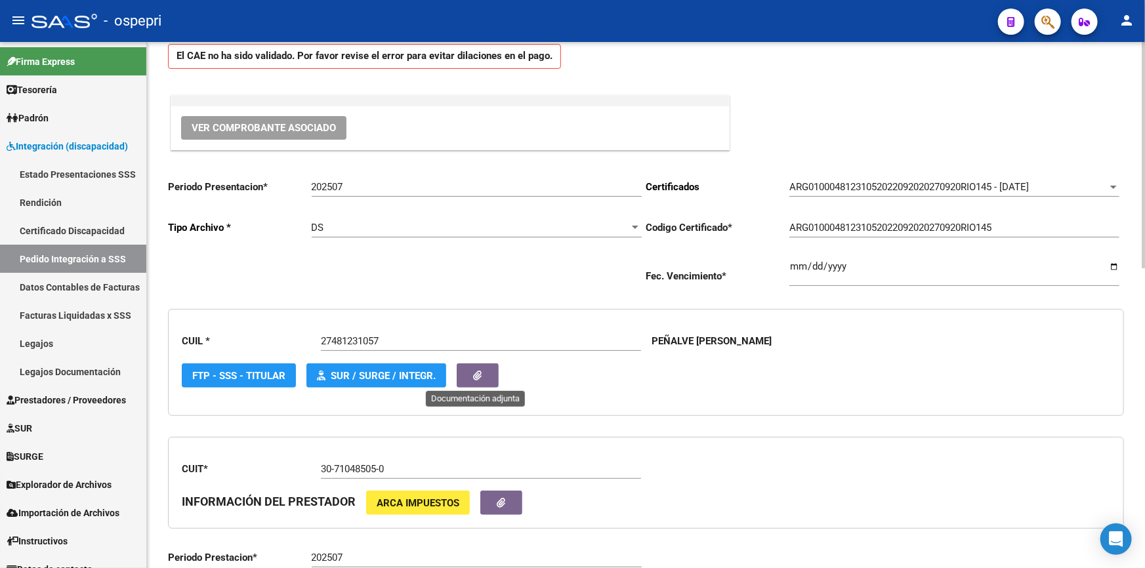
click at [478, 371] on icon "button" at bounding box center [478, 376] width 9 height 10
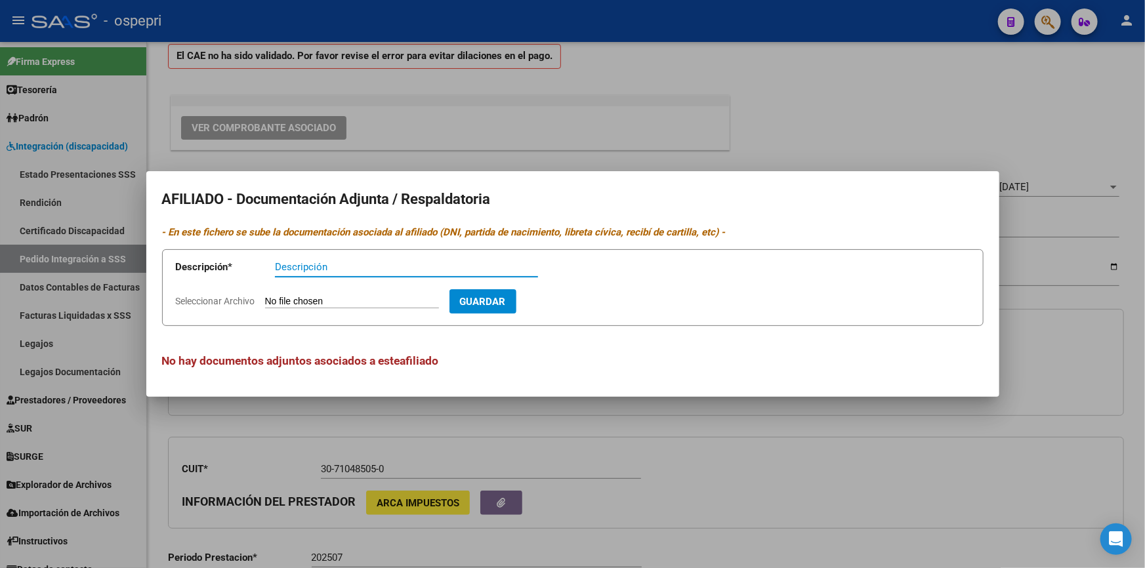
click at [665, 432] on div at bounding box center [572, 284] width 1145 height 568
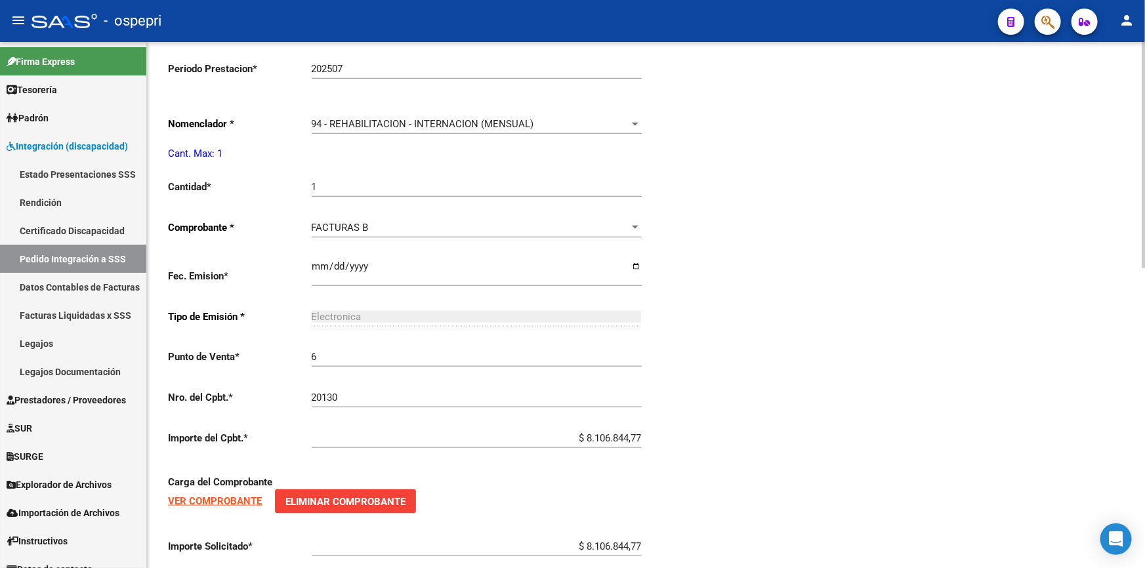
scroll to position [696, 0]
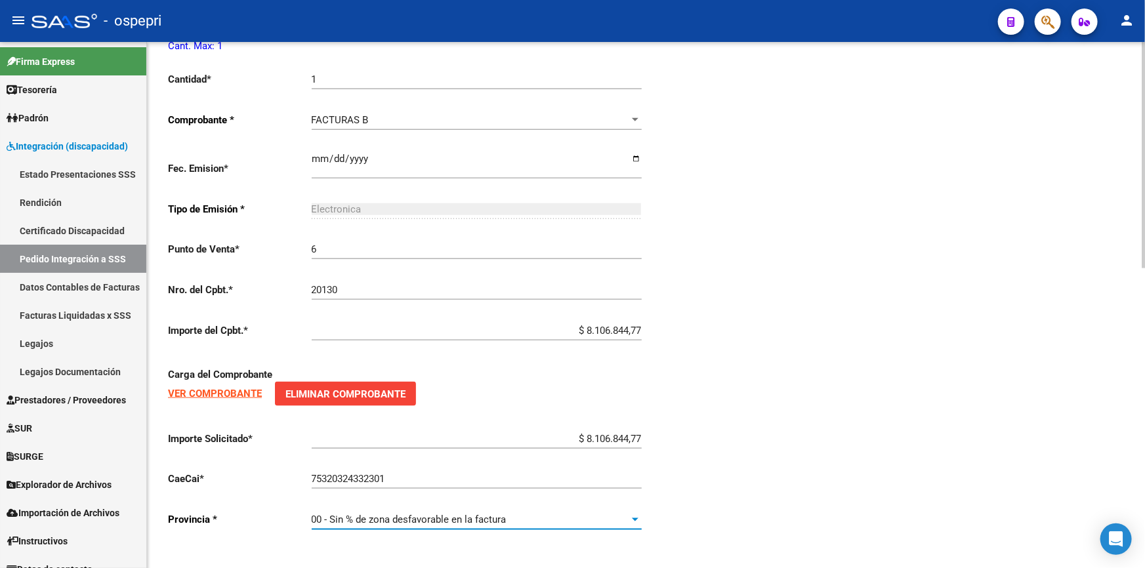
click at [637, 514] on div at bounding box center [635, 519] width 12 height 10
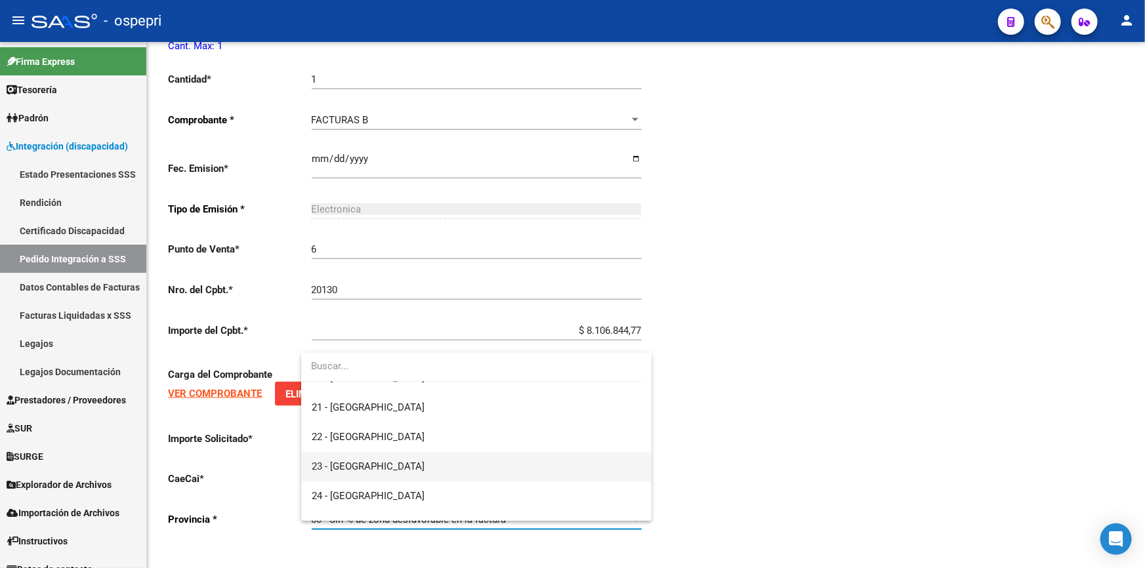
scroll to position [98, 0]
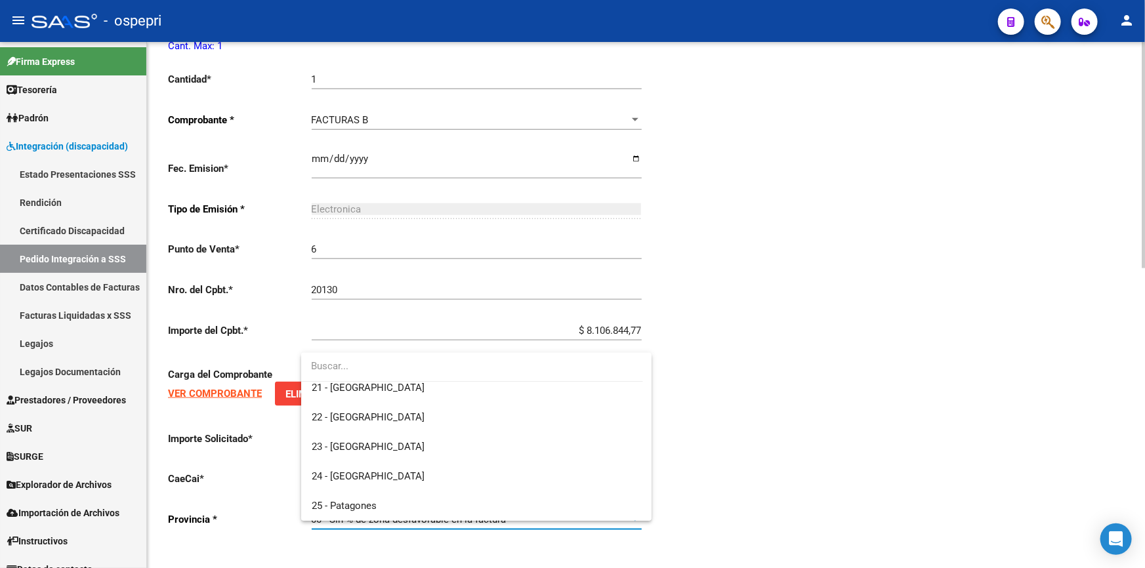
click at [914, 456] on div at bounding box center [572, 284] width 1145 height 568
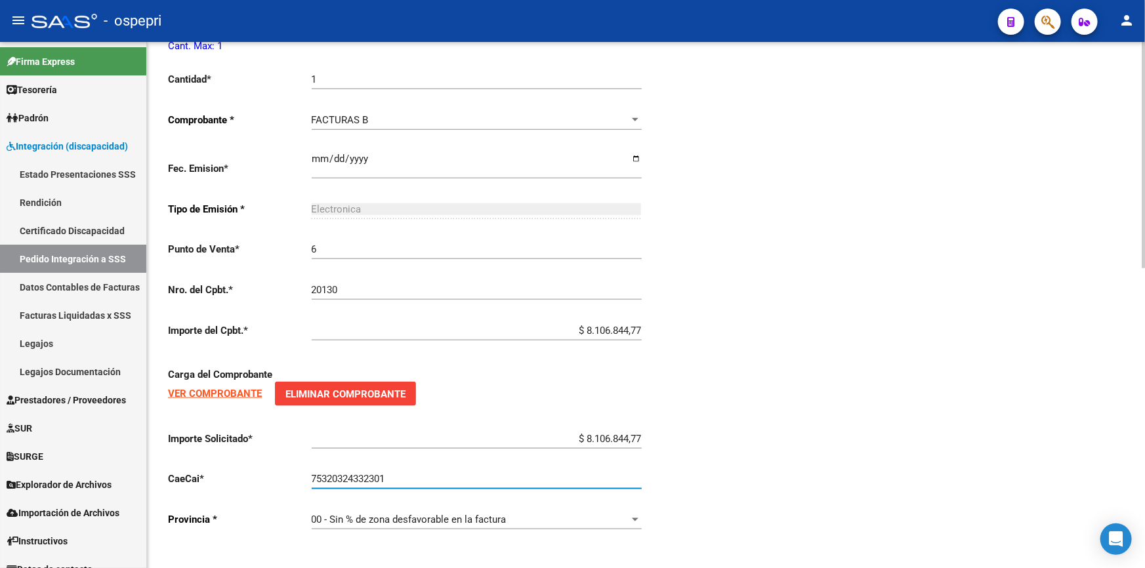
click at [425, 474] on input "75320324332301" at bounding box center [477, 479] width 330 height 12
click at [636, 518] on div at bounding box center [635, 519] width 7 height 3
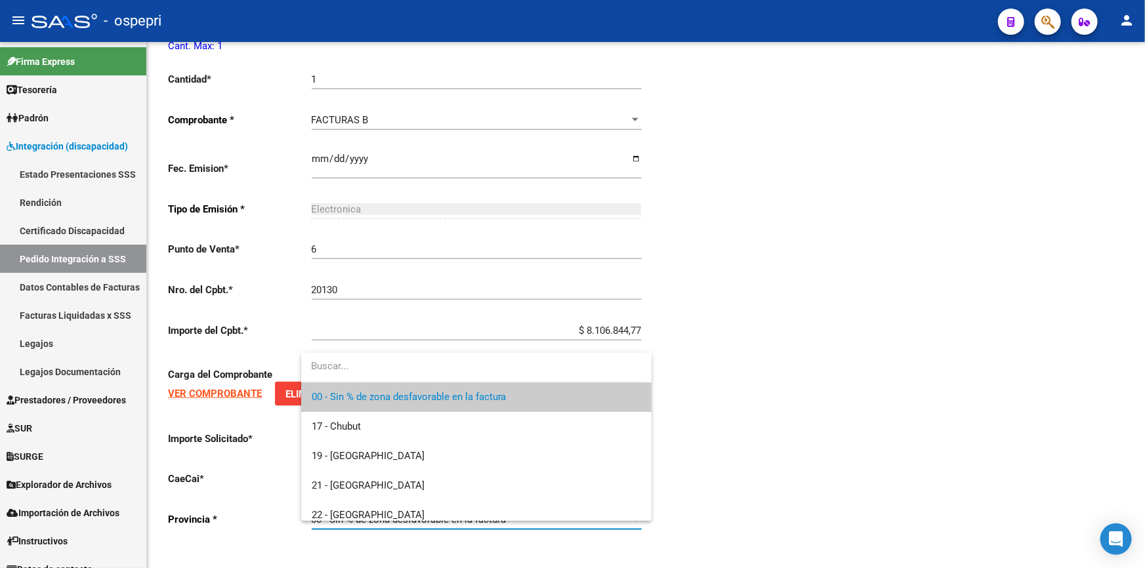
click at [852, 450] on div at bounding box center [572, 284] width 1145 height 568
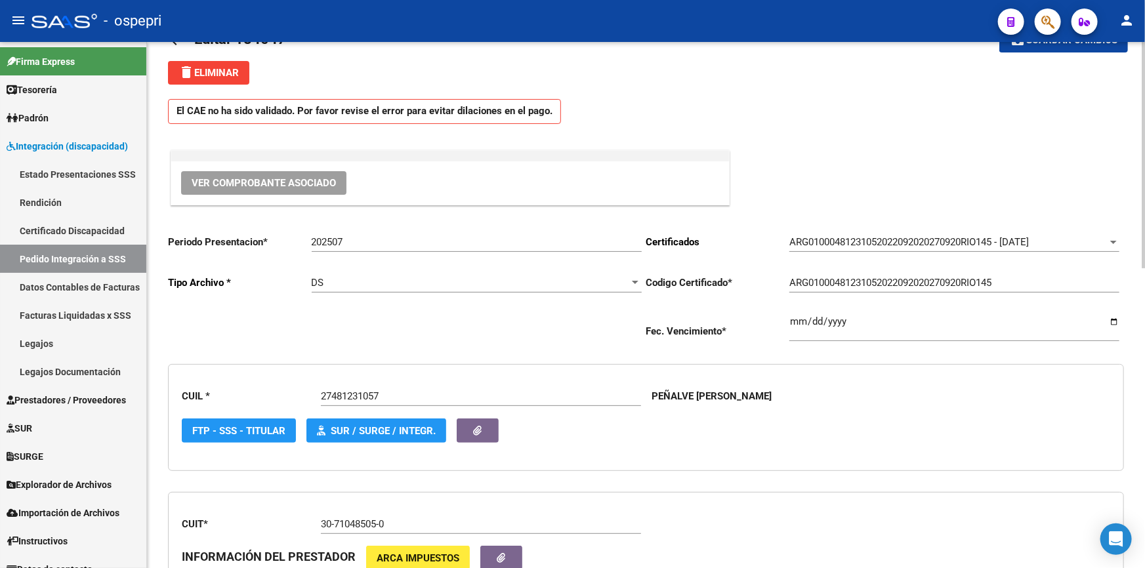
scroll to position [0, 0]
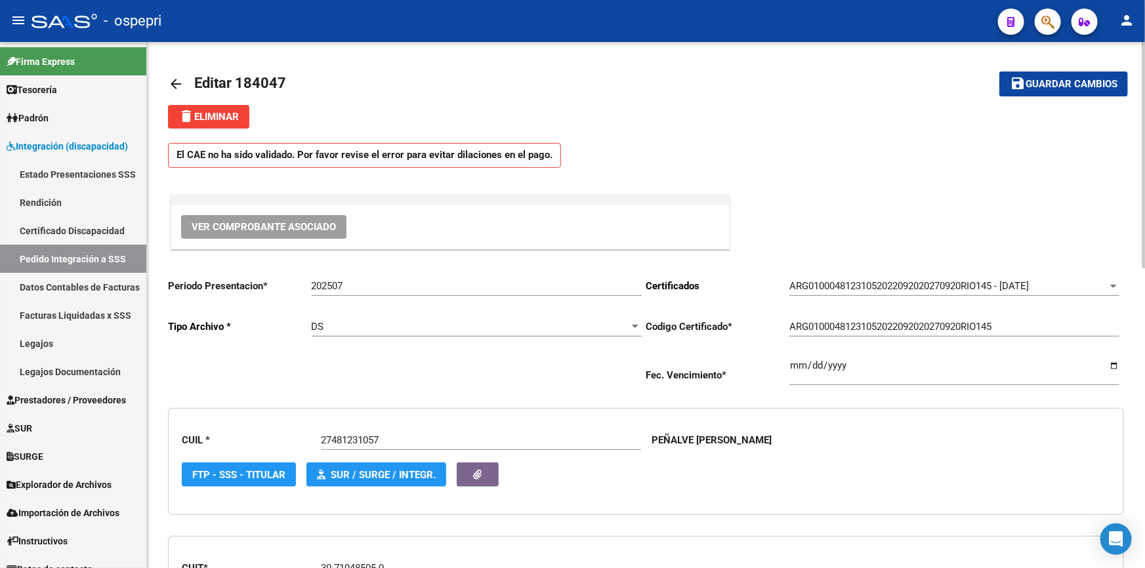
click at [171, 77] on mat-icon "arrow_back" at bounding box center [176, 84] width 16 height 16
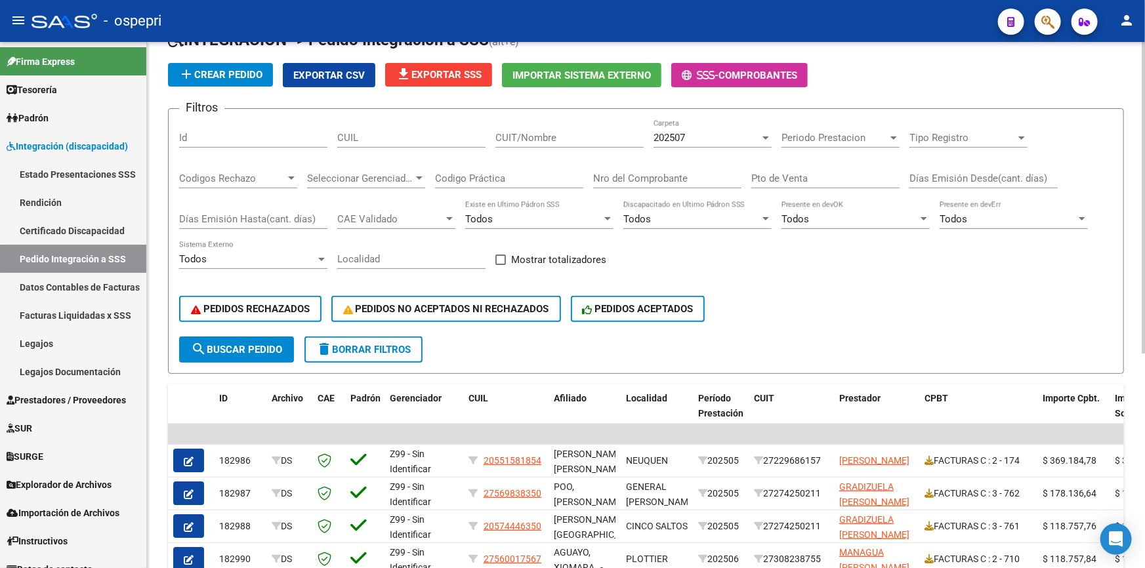
scroll to position [59, 0]
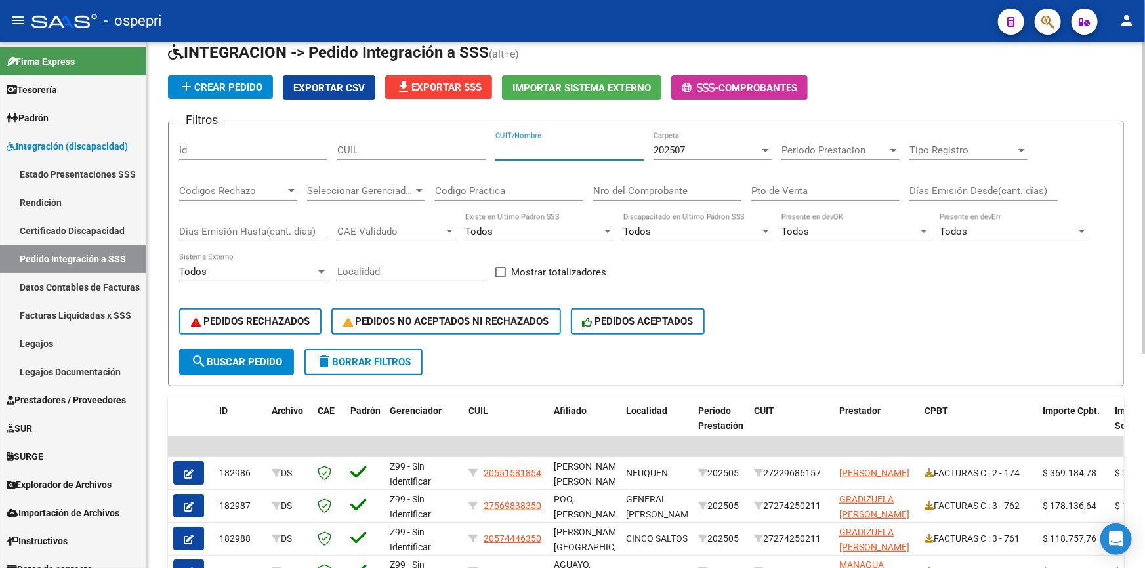
click at [535, 146] on input "CUIT/Nombre" at bounding box center [569, 150] width 148 height 12
click at [240, 356] on span "search Buscar Pedido" at bounding box center [236, 362] width 91 height 12
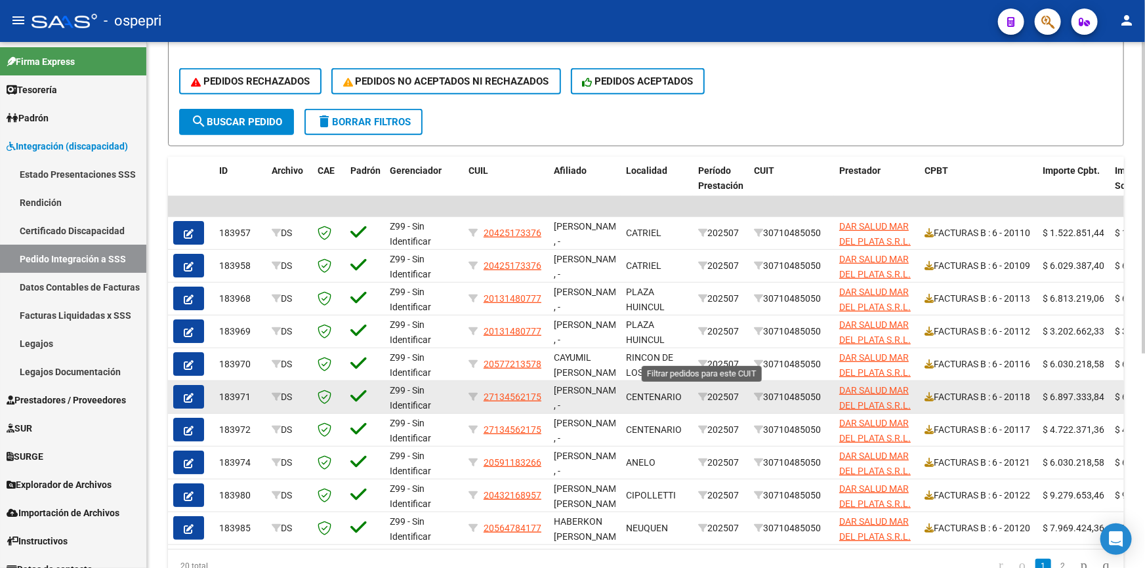
scroll to position [361, 0]
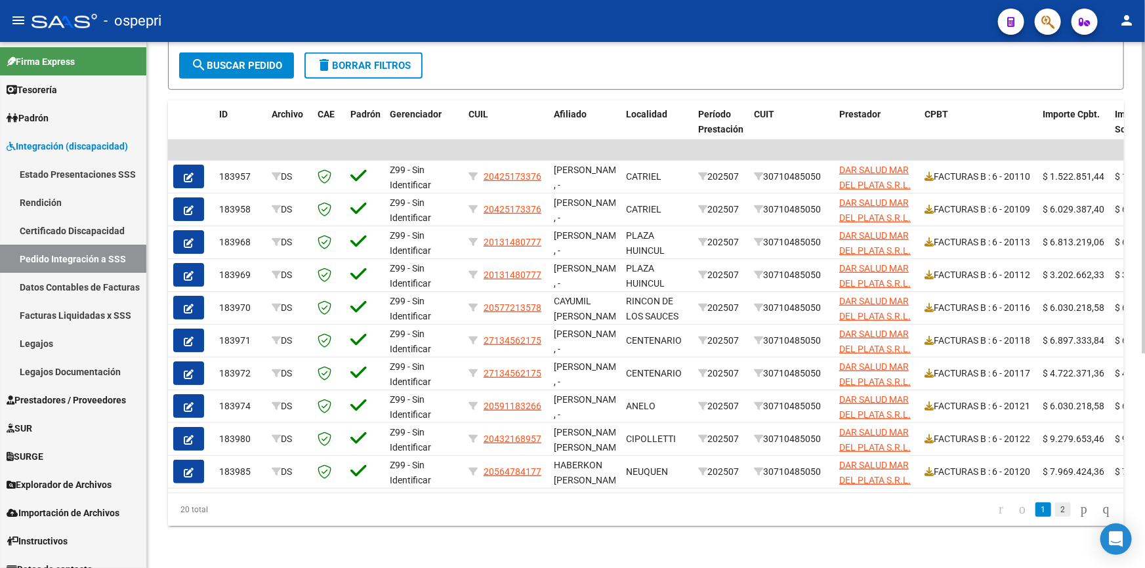
click at [1055, 506] on link "2" at bounding box center [1063, 510] width 16 height 14
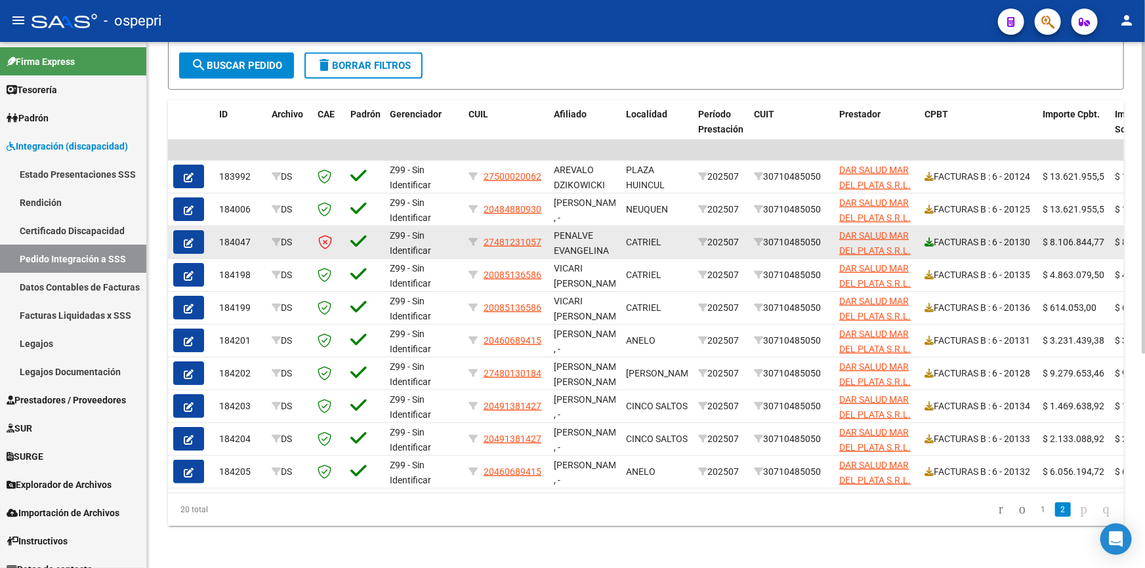
click at [930, 238] on icon at bounding box center [929, 242] width 9 height 9
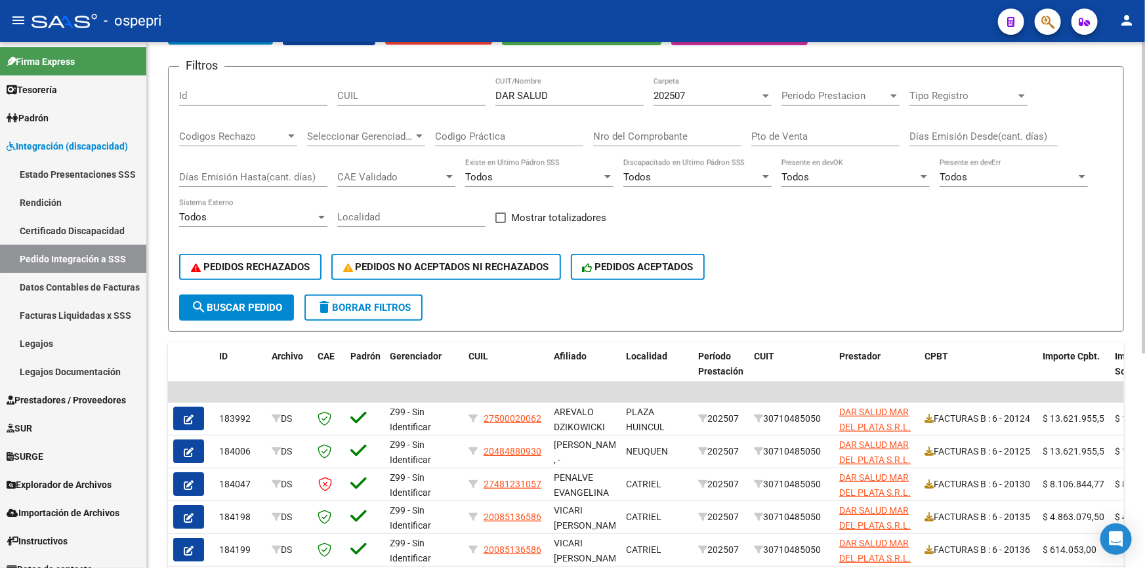
scroll to position [0, 0]
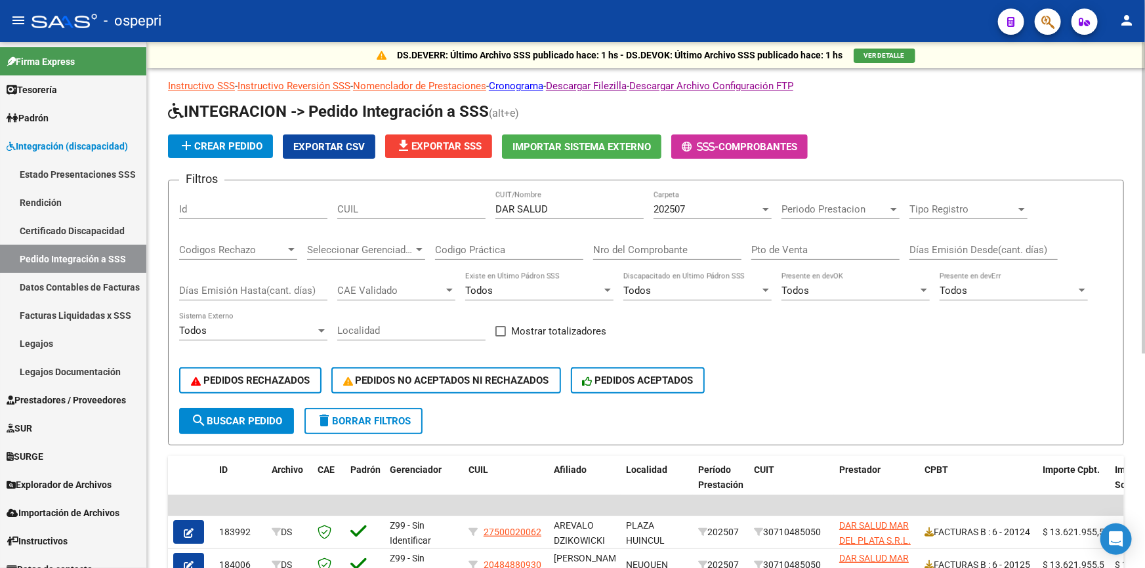
click at [569, 203] on input "DAR SALUD" at bounding box center [569, 209] width 148 height 12
type input "D"
click at [239, 409] on button "search Buscar Pedido" at bounding box center [236, 421] width 115 height 26
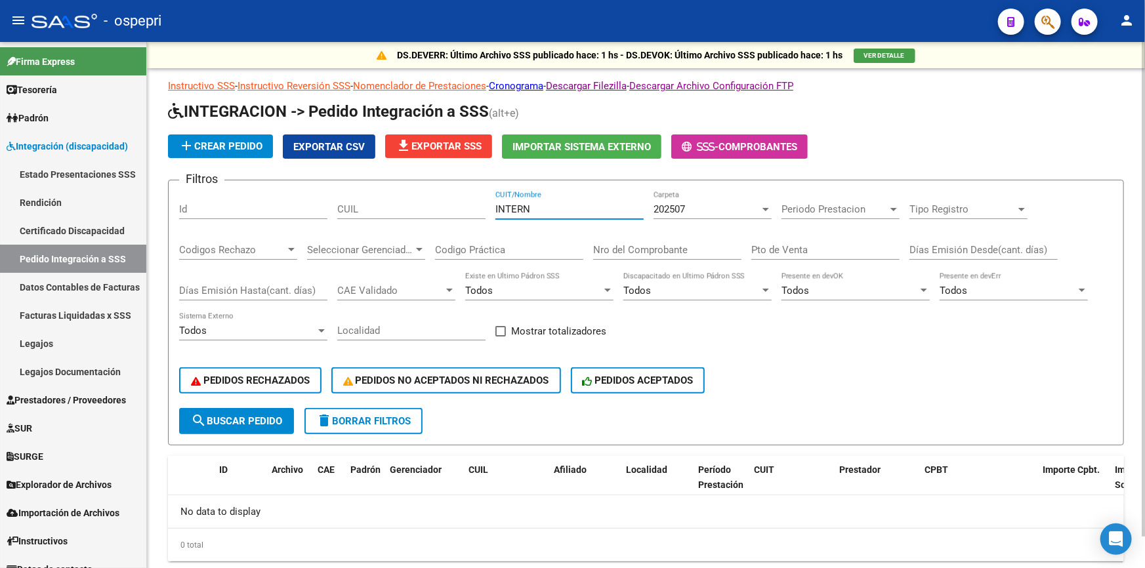
click at [543, 206] on input "INTERN" at bounding box center [569, 209] width 148 height 12
type input "I"
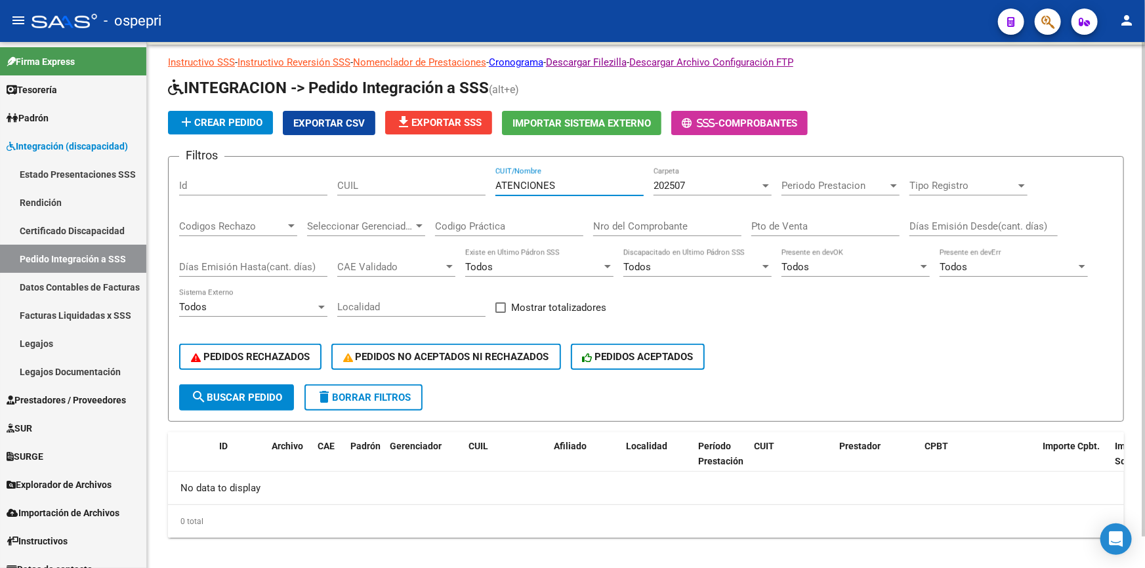
scroll to position [33, 0]
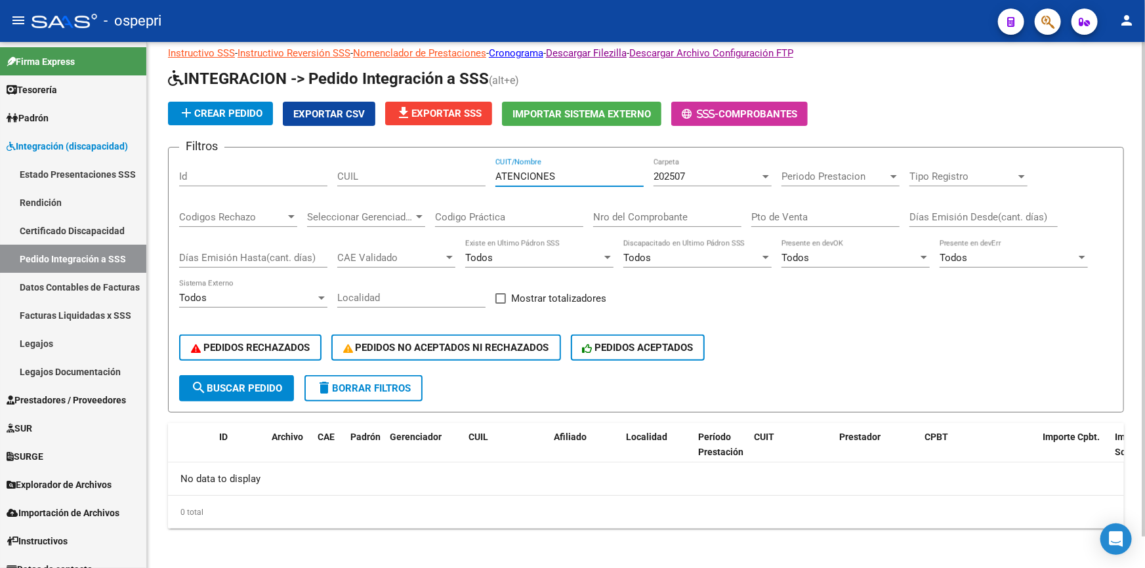
type input "ATENCIONES"
click at [230, 385] on span "search Buscar Pedido" at bounding box center [236, 389] width 91 height 12
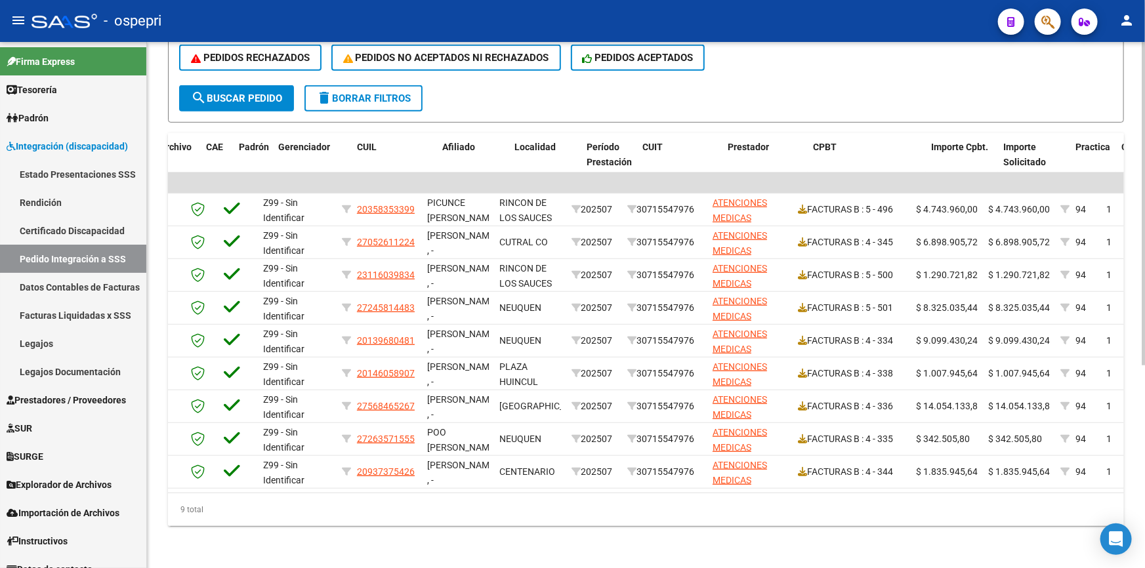
scroll to position [0, 167]
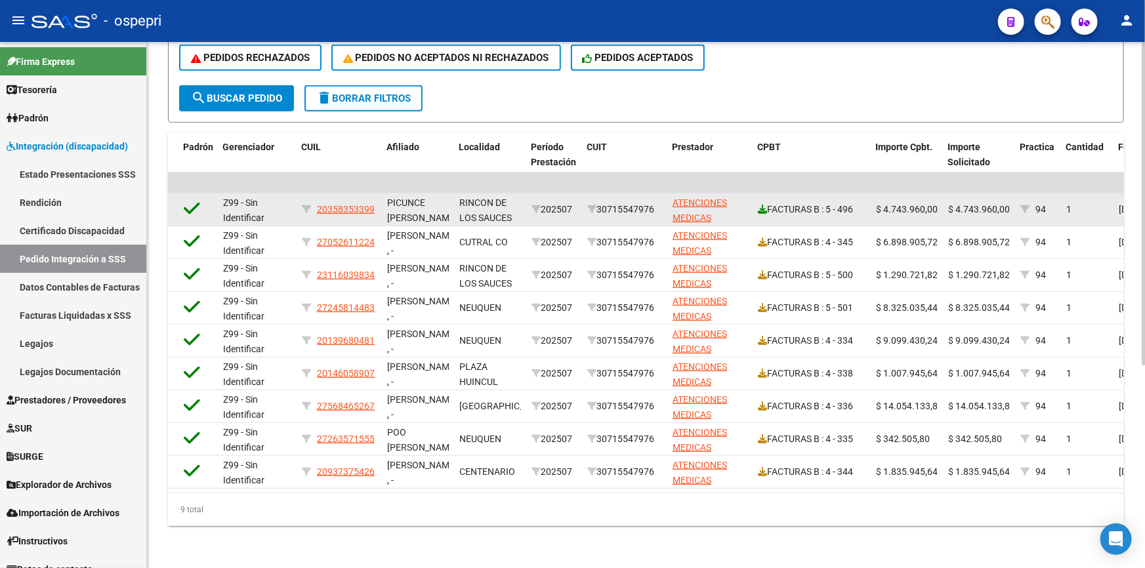
click at [762, 205] on icon at bounding box center [762, 209] width 9 height 9
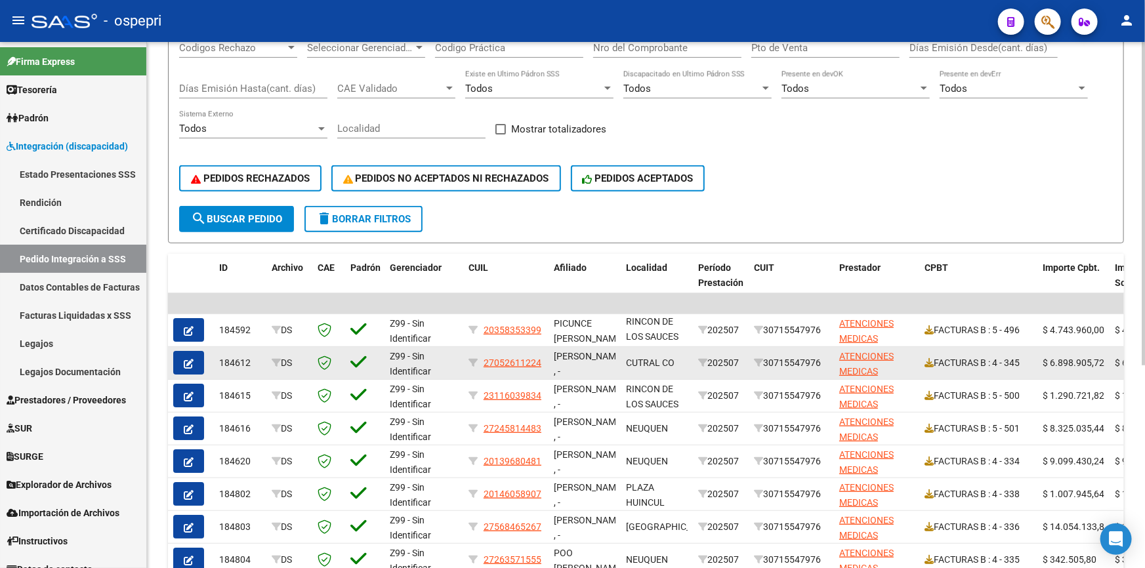
scroll to position [150, 0]
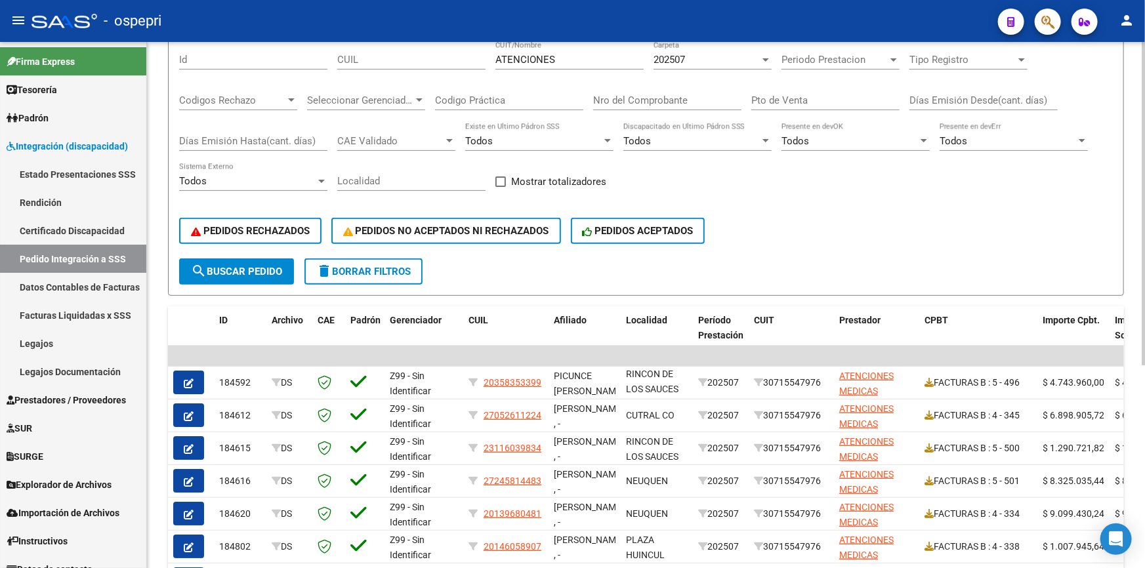
click at [356, 261] on button "delete Borrar Filtros" at bounding box center [363, 272] width 118 height 26
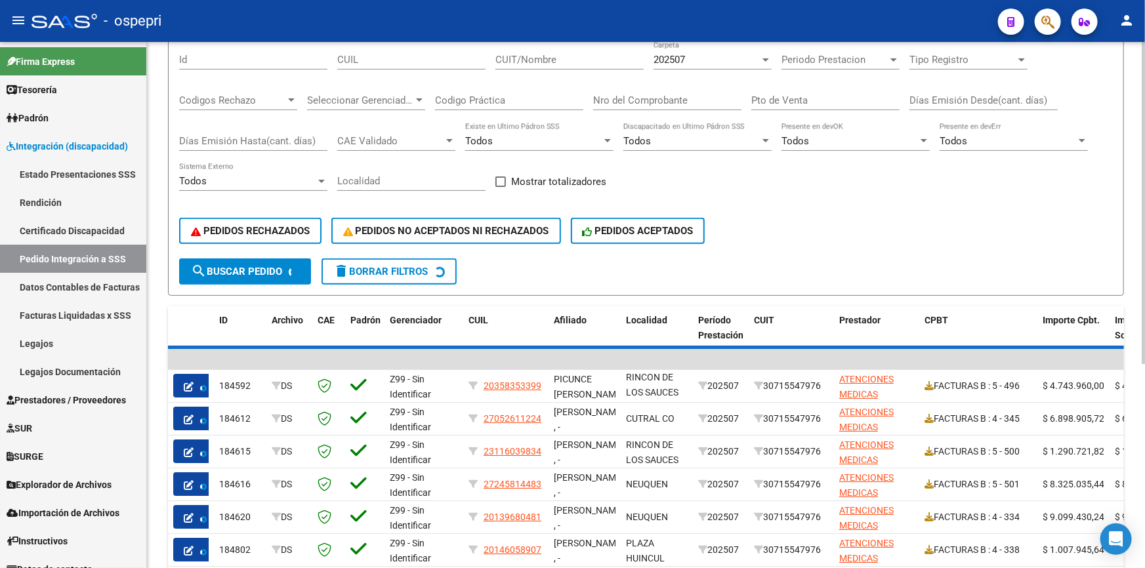
scroll to position [0, 0]
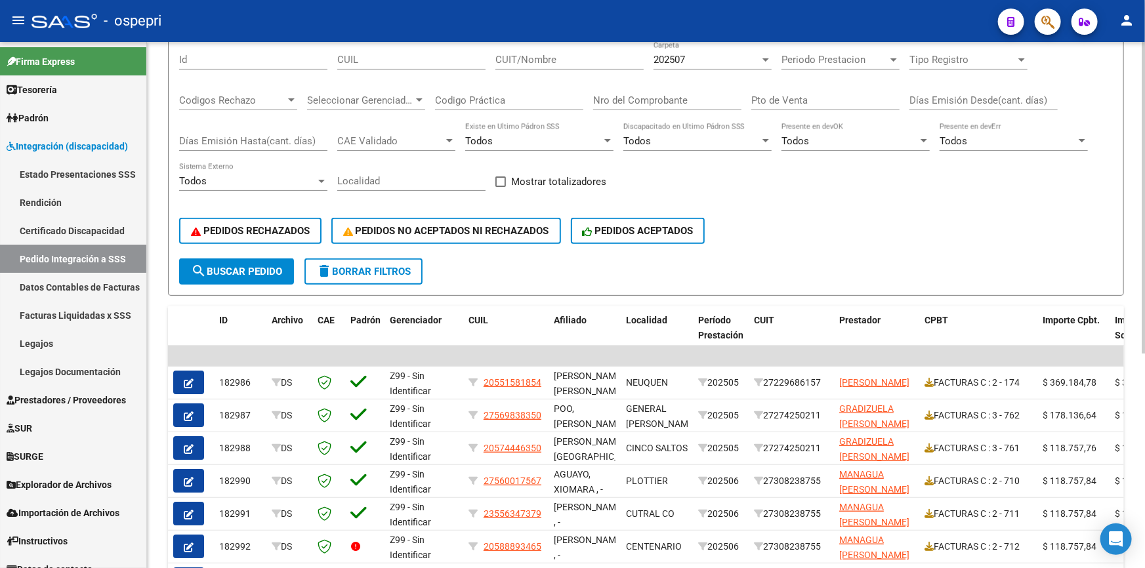
click at [218, 266] on span "search Buscar Pedido" at bounding box center [236, 272] width 91 height 12
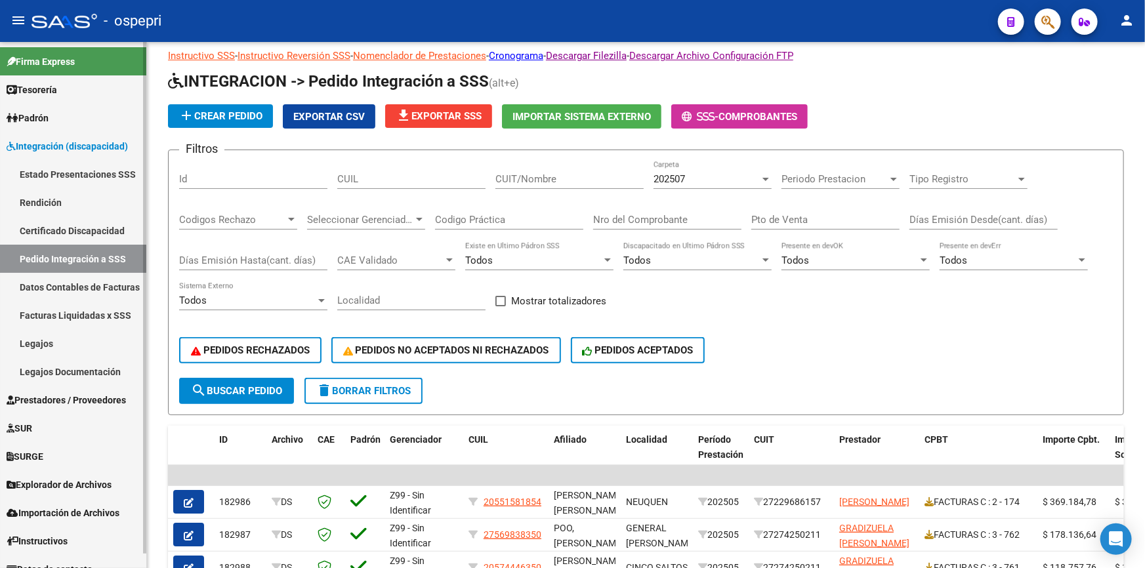
click at [75, 144] on span "Integración (discapacidad)" at bounding box center [67, 146] width 121 height 14
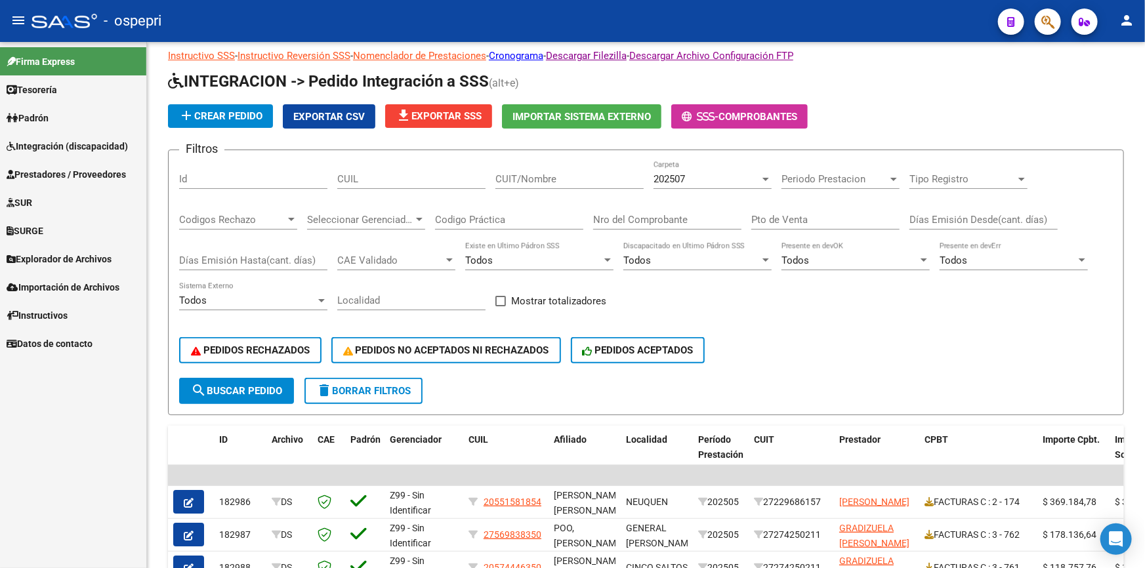
click at [74, 142] on span "Integración (discapacidad)" at bounding box center [67, 146] width 121 height 14
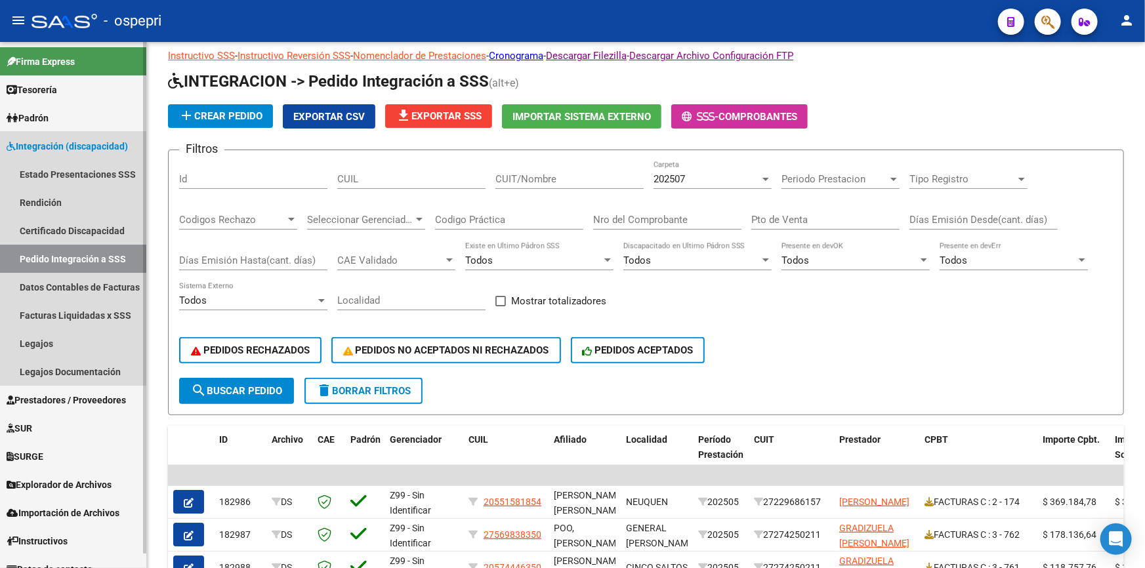
click at [66, 135] on link "Integración (discapacidad)" at bounding box center [73, 146] width 146 height 28
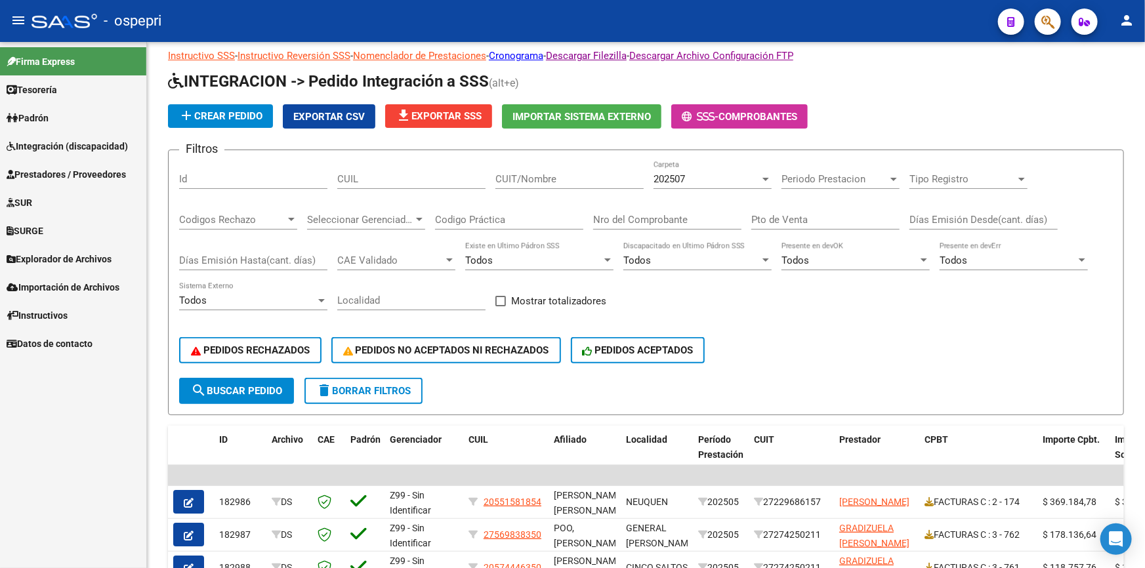
click at [48, 165] on link "Prestadores / Proveedores" at bounding box center [73, 174] width 146 height 28
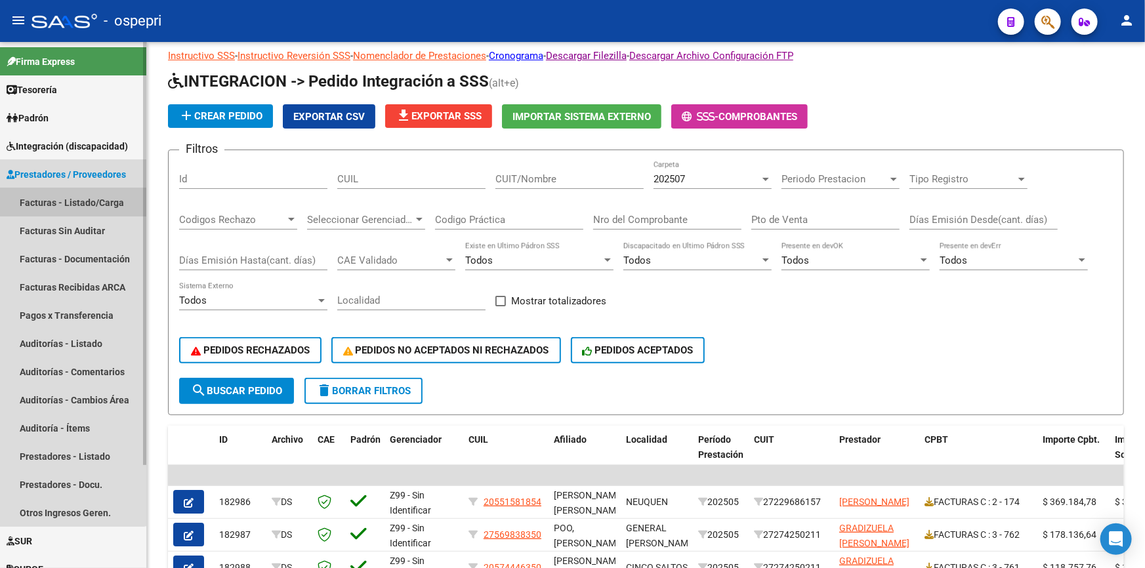
click at [67, 200] on link "Facturas - Listado/Carga" at bounding box center [73, 202] width 146 height 28
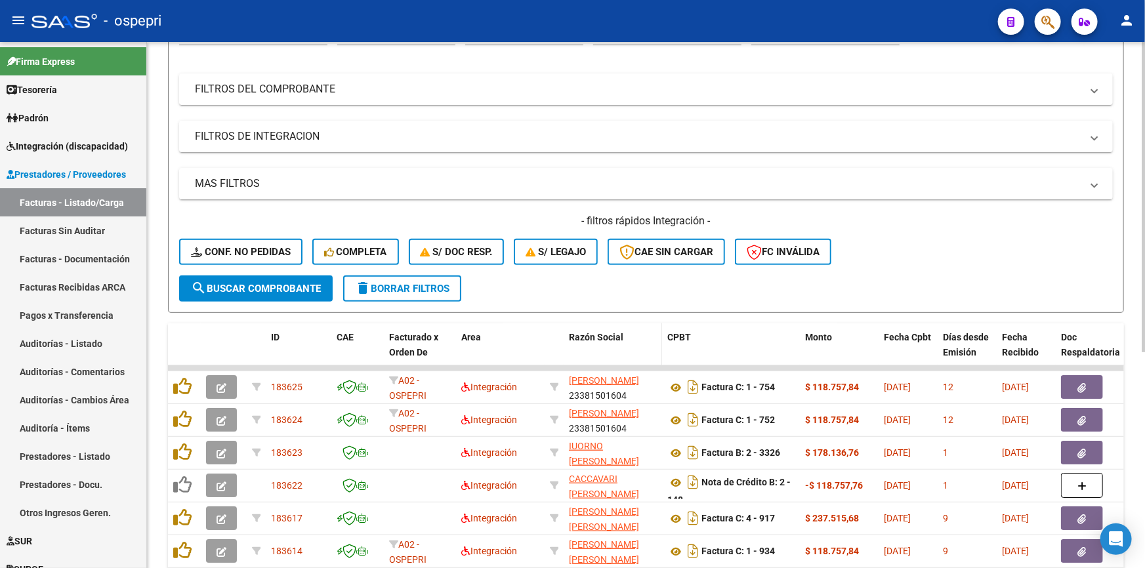
scroll to position [17, 0]
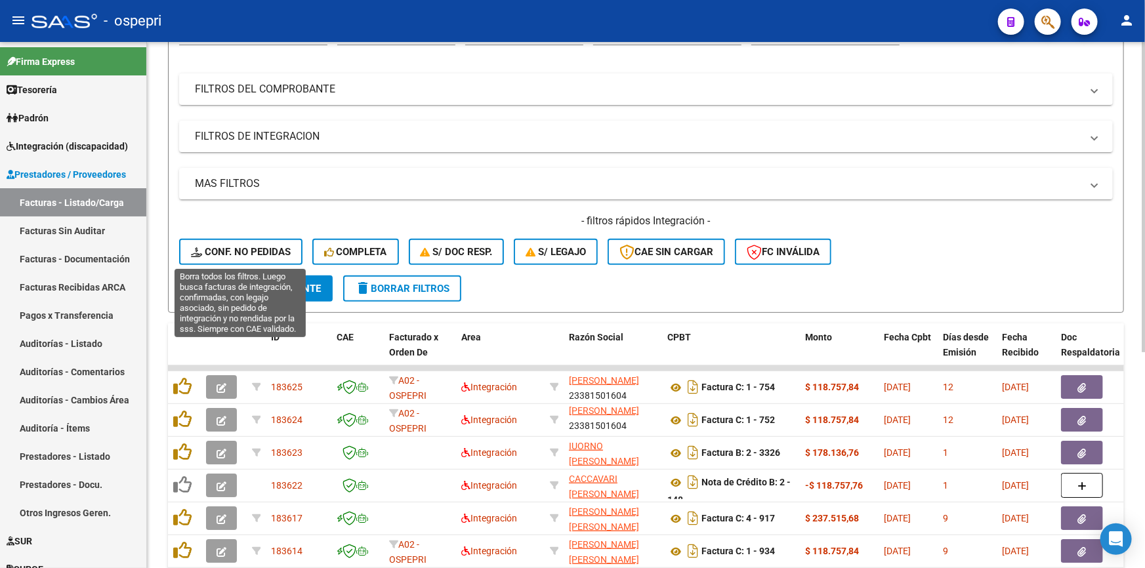
click at [226, 246] on span "Conf. no pedidas" at bounding box center [241, 252] width 100 height 12
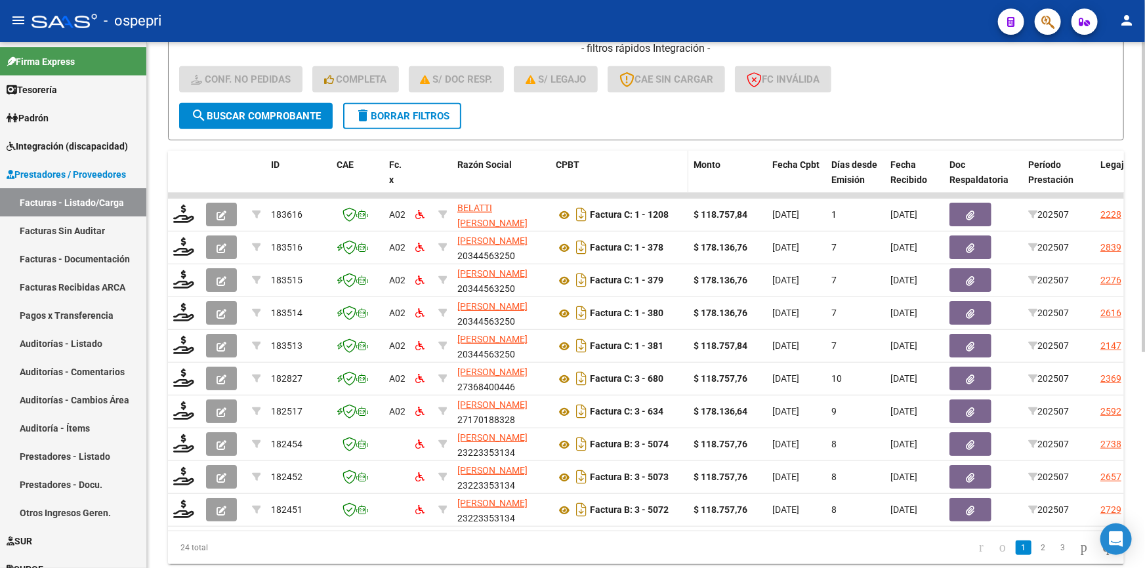
scroll to position [328, 0]
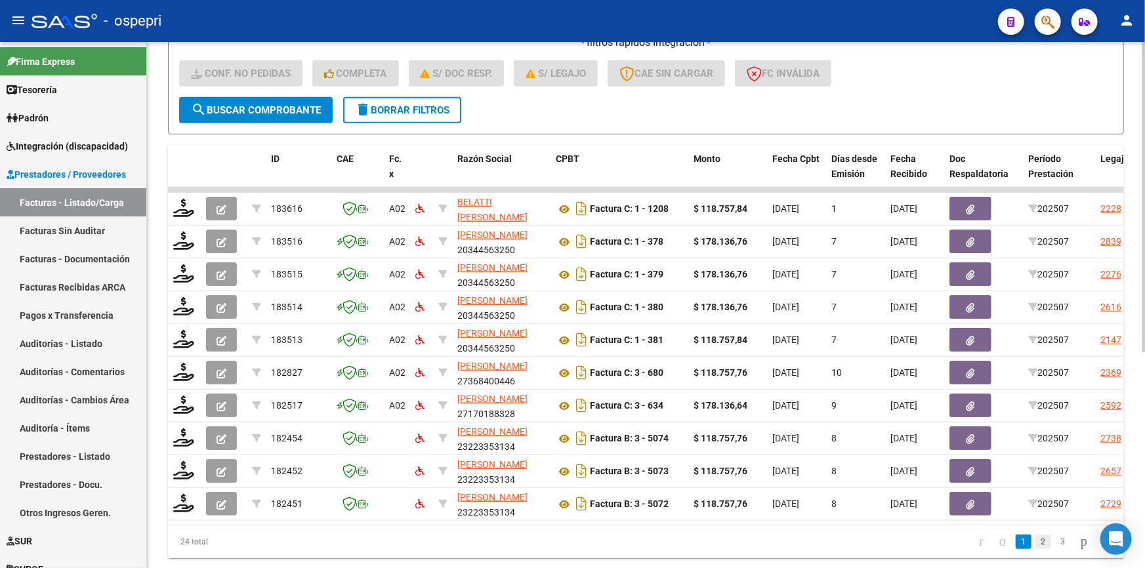
click at [1035, 549] on link "2" at bounding box center [1043, 542] width 16 height 14
click at [1055, 548] on link "3" at bounding box center [1063, 542] width 16 height 14
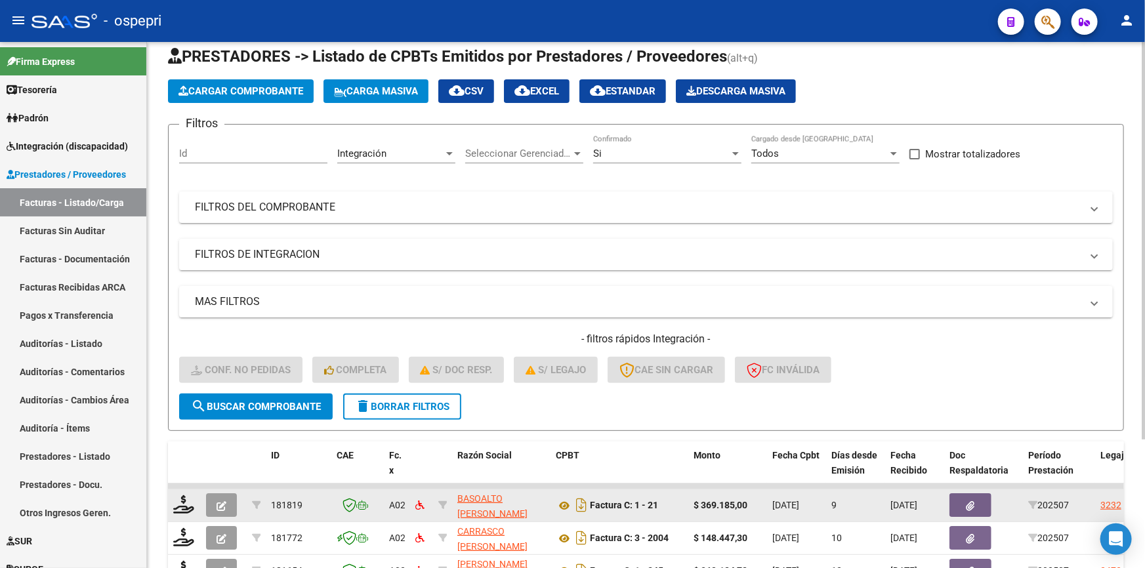
scroll to position [0, 0]
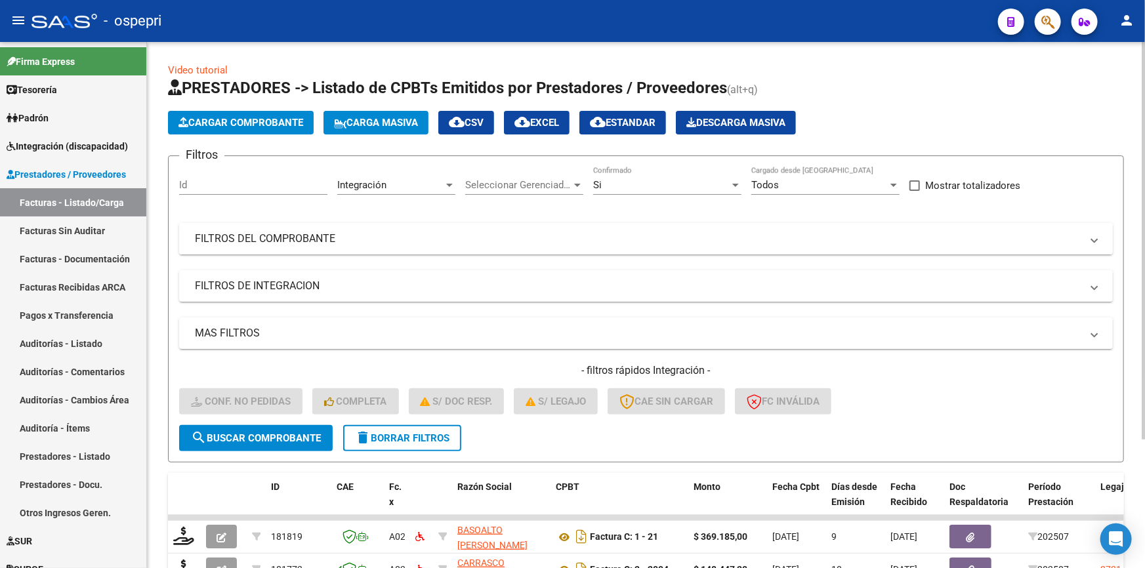
click at [287, 235] on mat-panel-title "FILTROS DEL COMPROBANTE" at bounding box center [638, 239] width 887 height 14
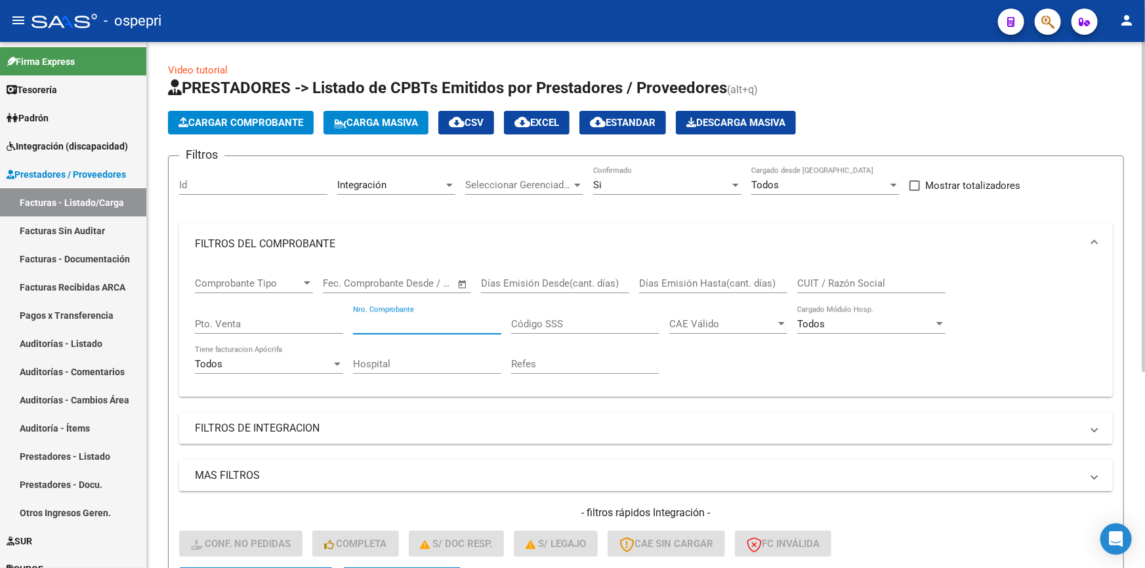
click at [401, 318] on input "Nro. Comprobante" at bounding box center [427, 324] width 148 height 12
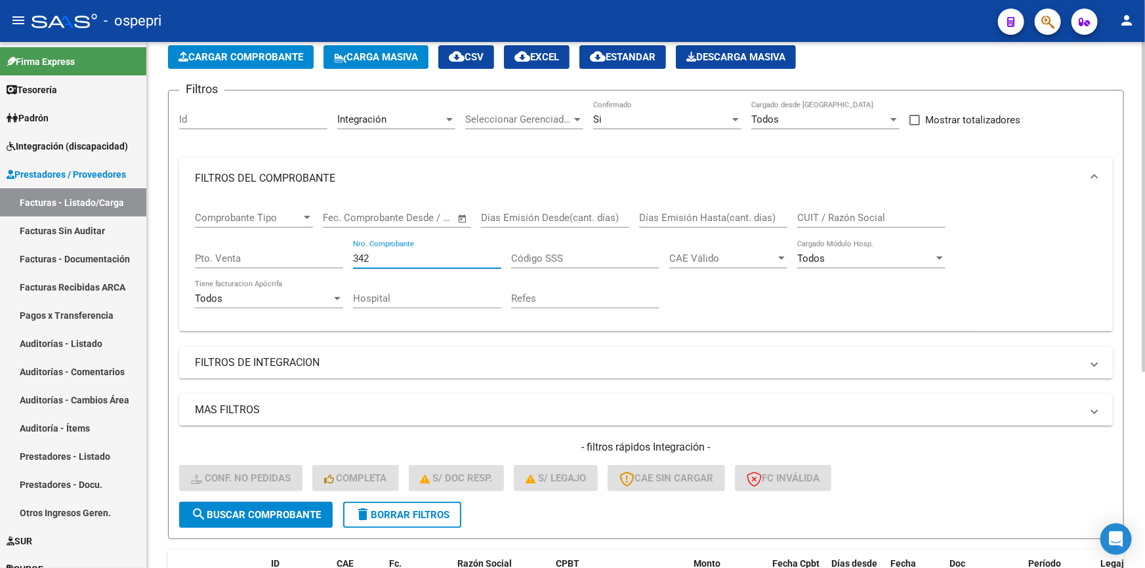
scroll to position [178, 0]
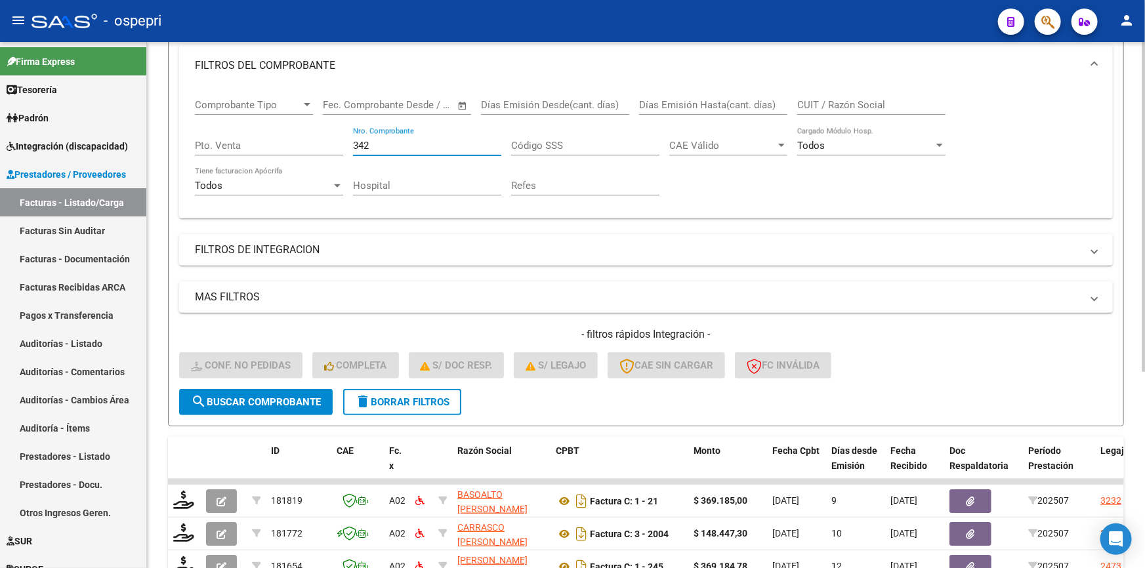
type input "342"
click at [242, 396] on span "search Buscar Comprobante" at bounding box center [256, 402] width 130 height 12
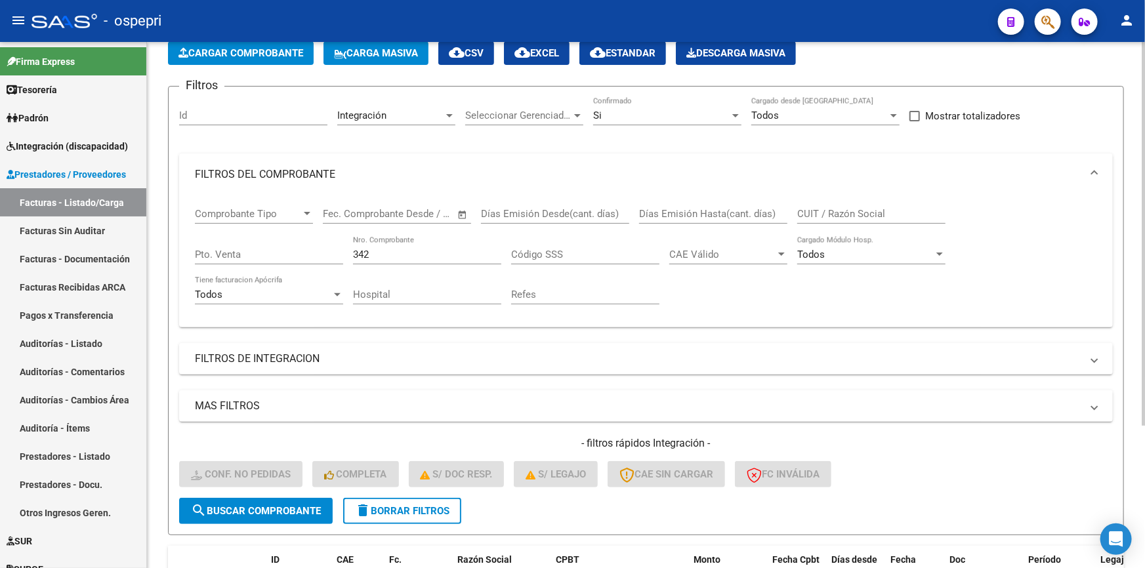
scroll to position [59, 0]
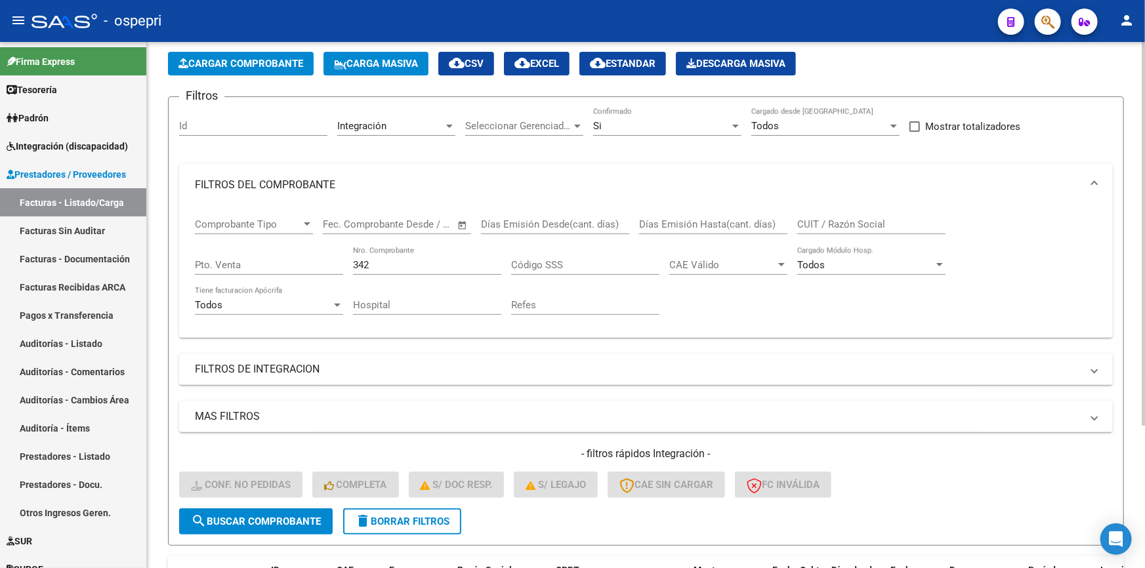
click at [308, 222] on div at bounding box center [307, 223] width 7 height 3
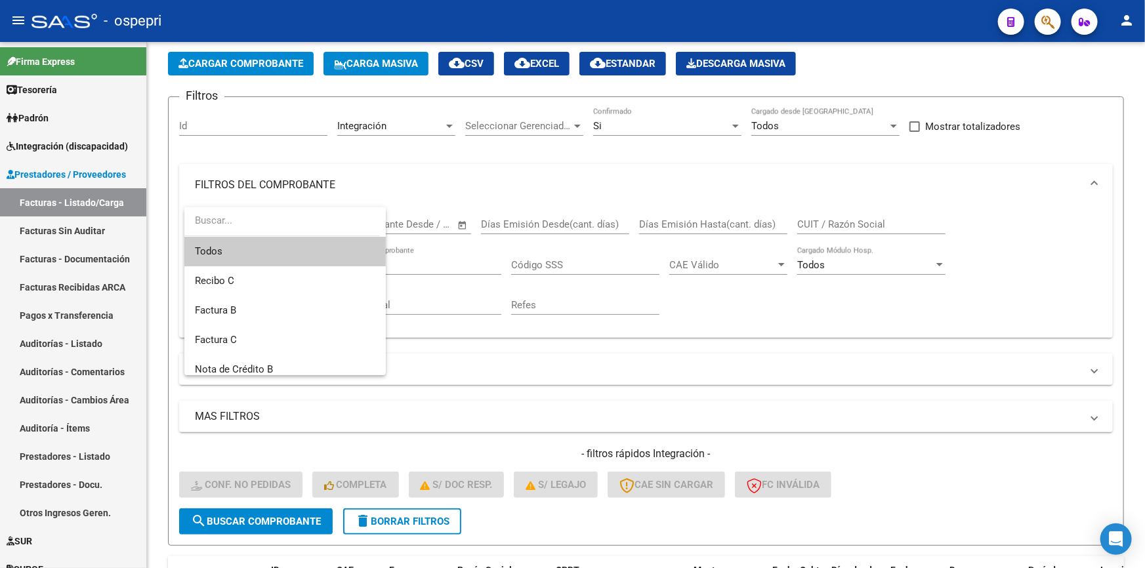
click at [521, 354] on div at bounding box center [572, 284] width 1145 height 568
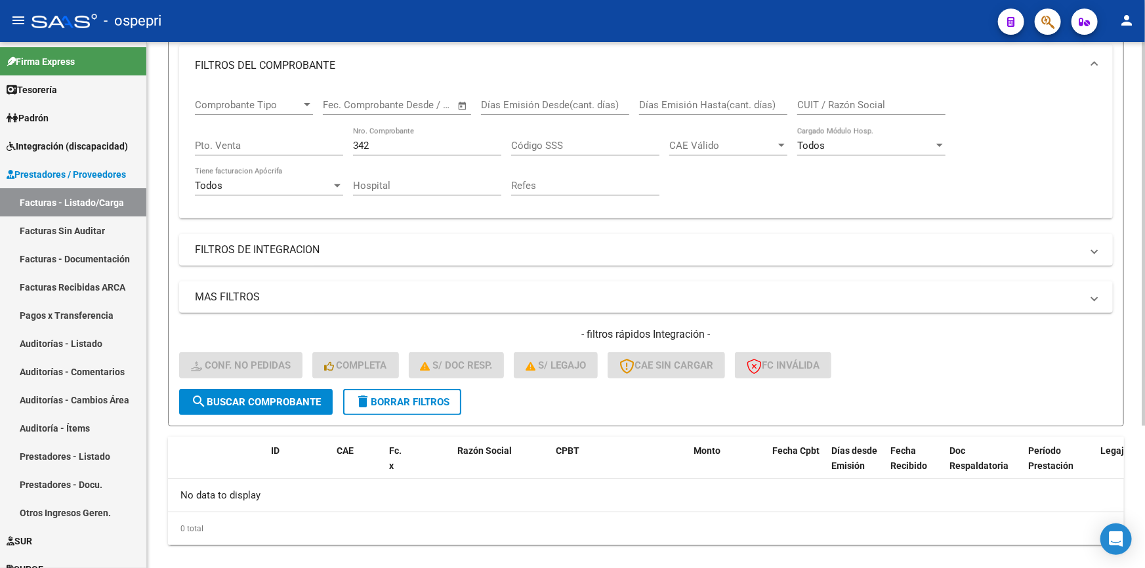
scroll to position [0, 0]
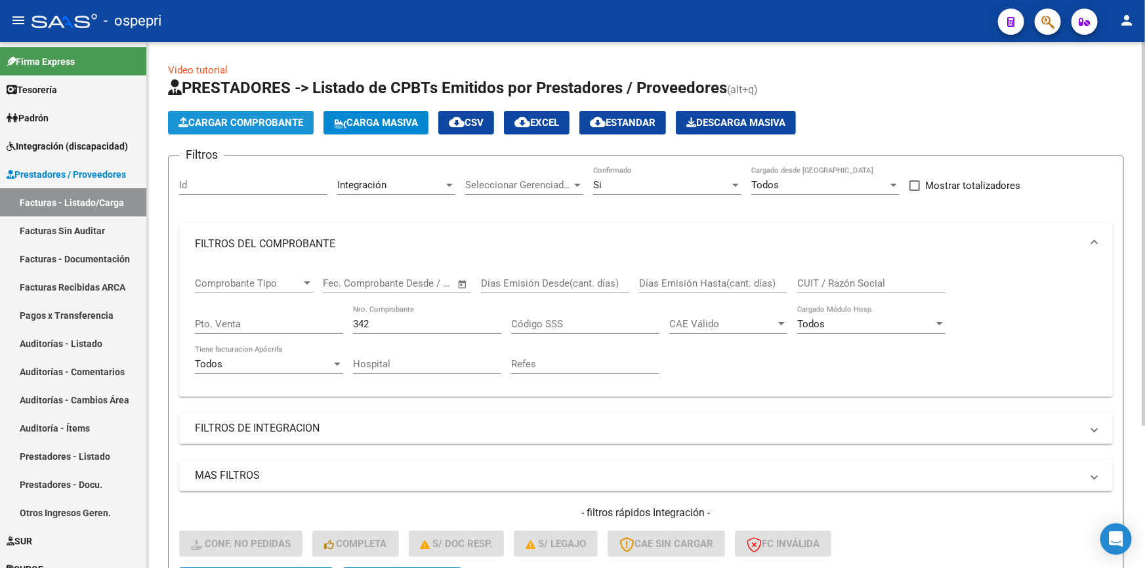
click at [228, 117] on span "Cargar Comprobante" at bounding box center [240, 123] width 125 height 12
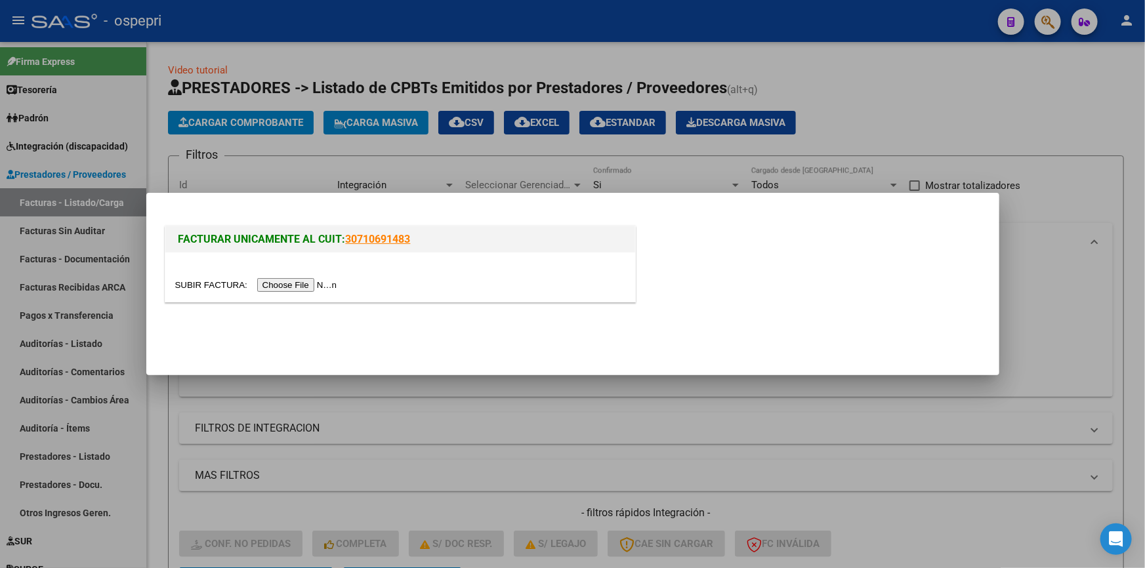
click at [288, 287] on input "file" at bounding box center [258, 285] width 166 height 14
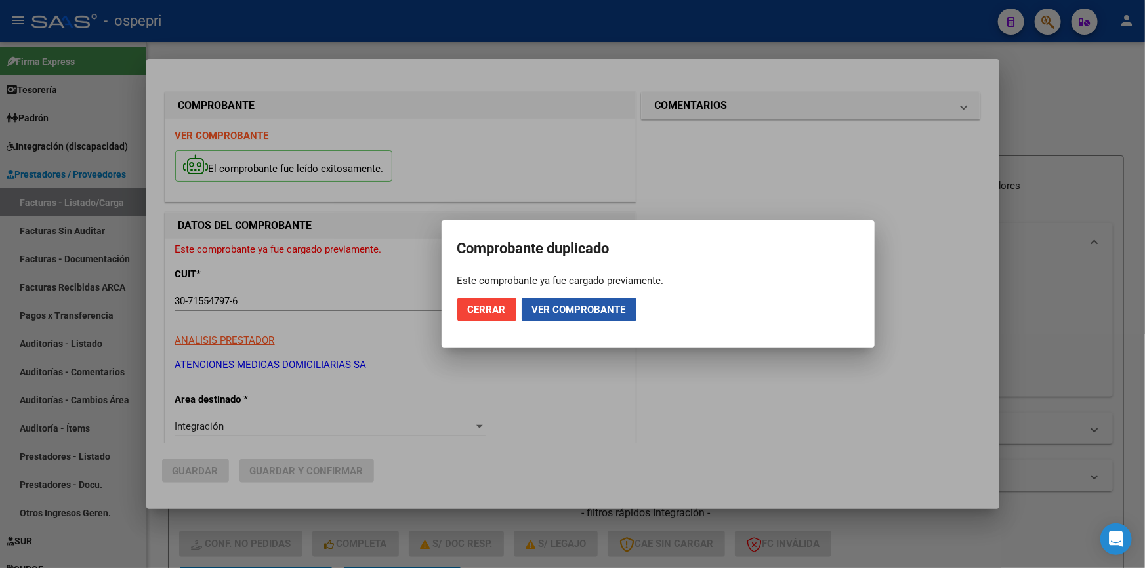
click at [551, 304] on span "Ver comprobante" at bounding box center [579, 310] width 94 height 12
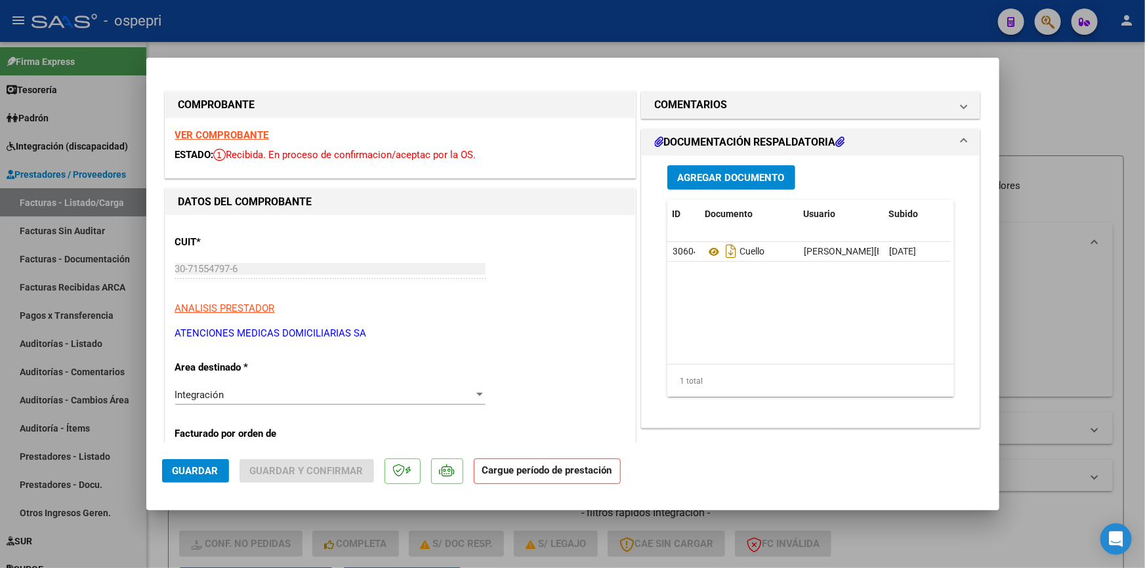
click at [213, 130] on strong "VER COMPROBANTE" at bounding box center [222, 135] width 94 height 12
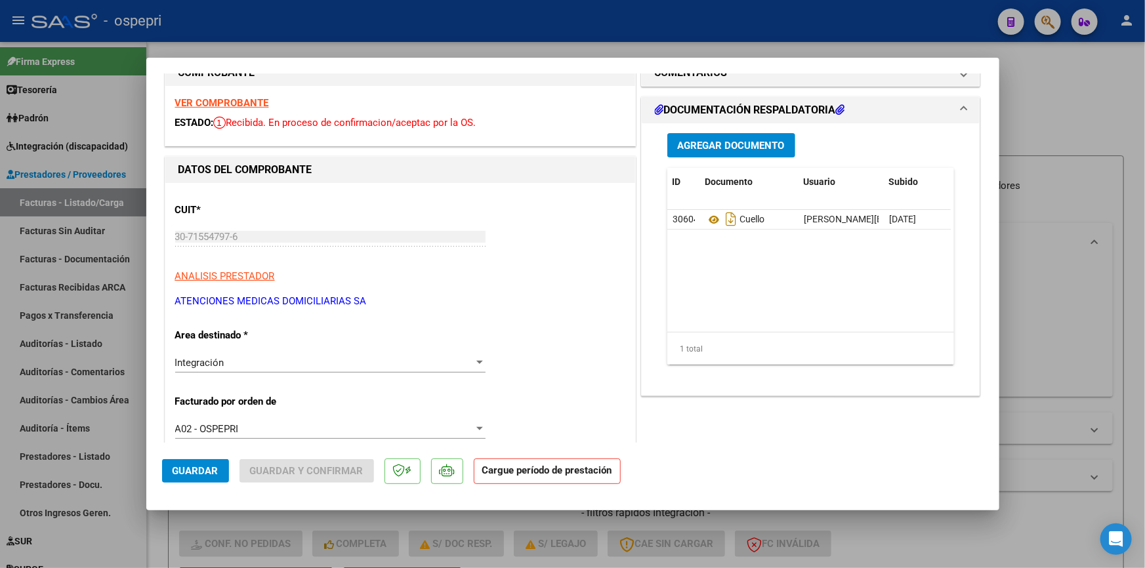
scroll to position [59, 0]
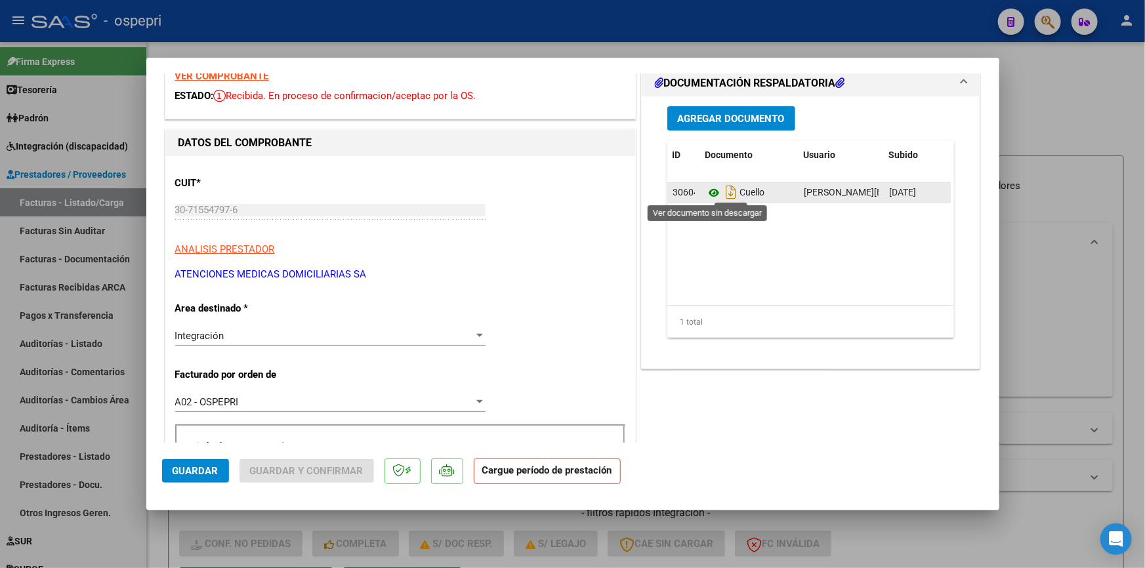
click at [705, 188] on icon at bounding box center [713, 193] width 17 height 16
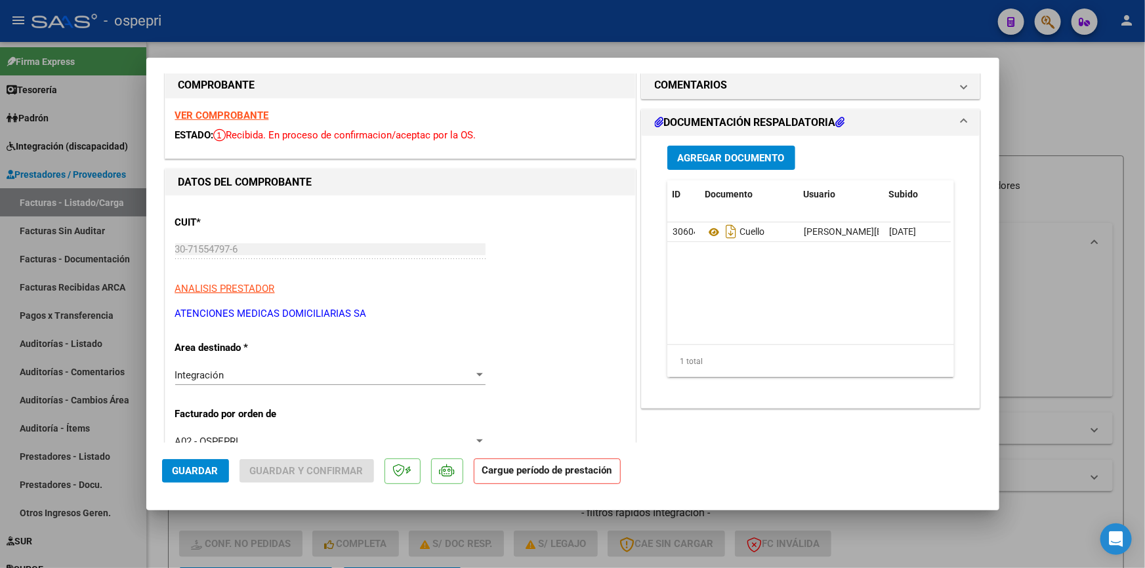
scroll to position [0, 0]
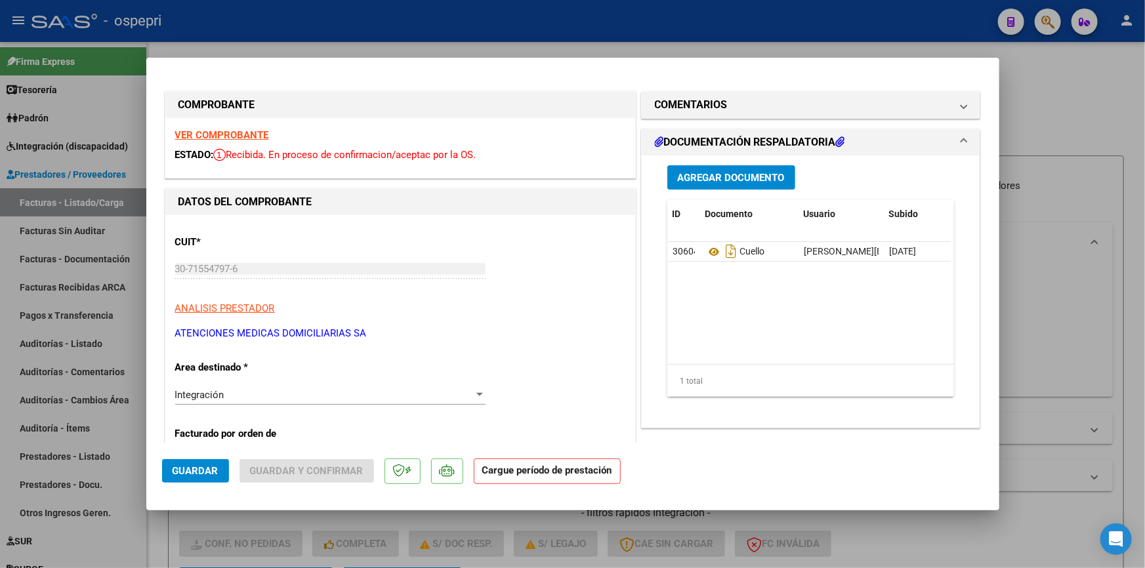
click at [546, 472] on strong "Cargue período de prestación" at bounding box center [547, 472] width 147 height 26
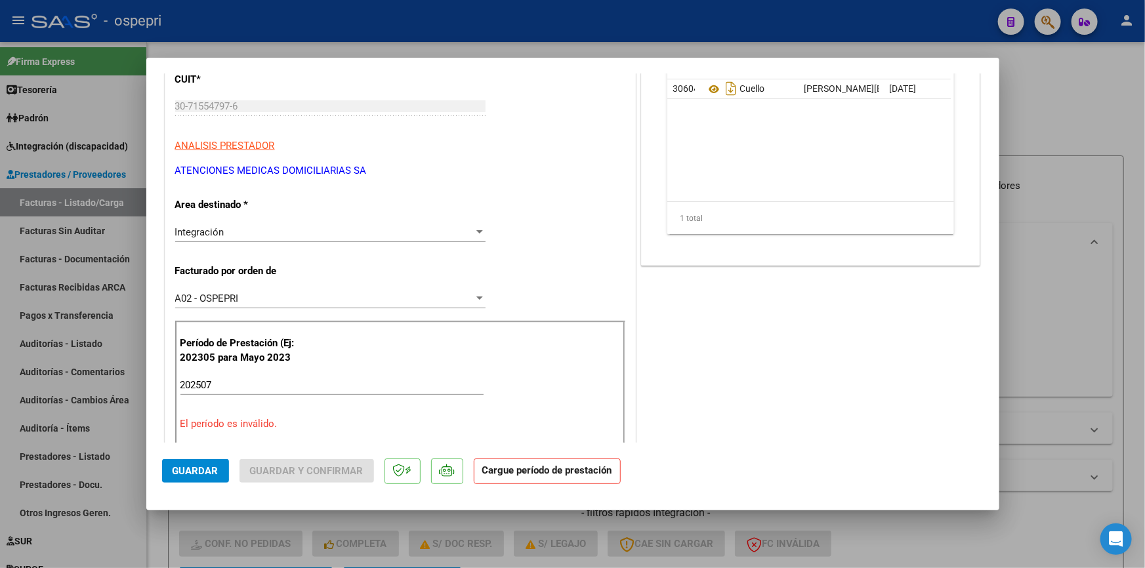
scroll to position [238, 0]
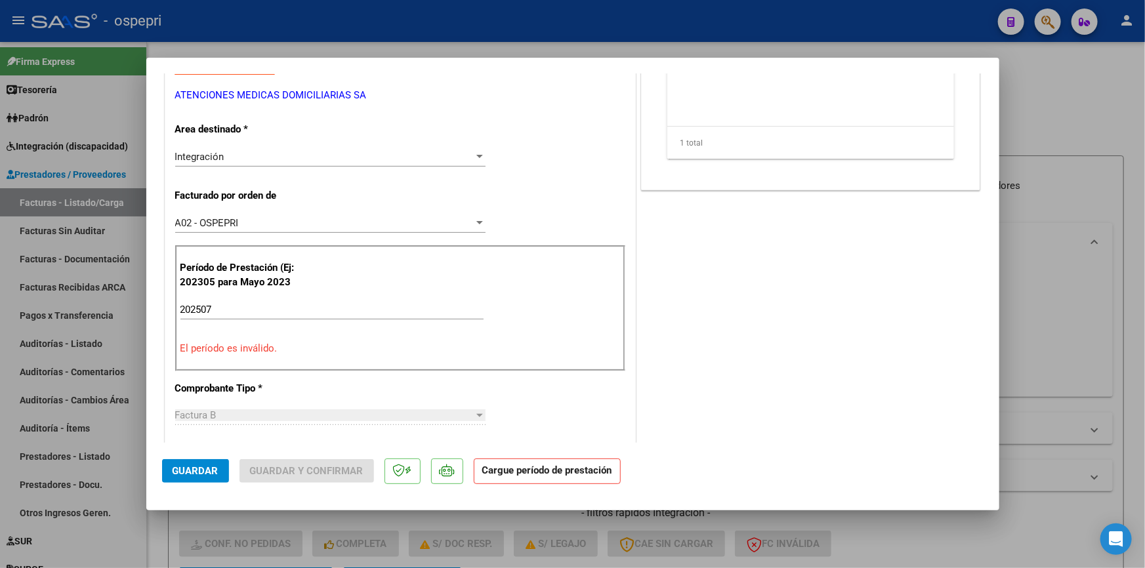
click at [256, 310] on input "202507" at bounding box center [331, 310] width 303 height 12
type input "2"
type input "202507"
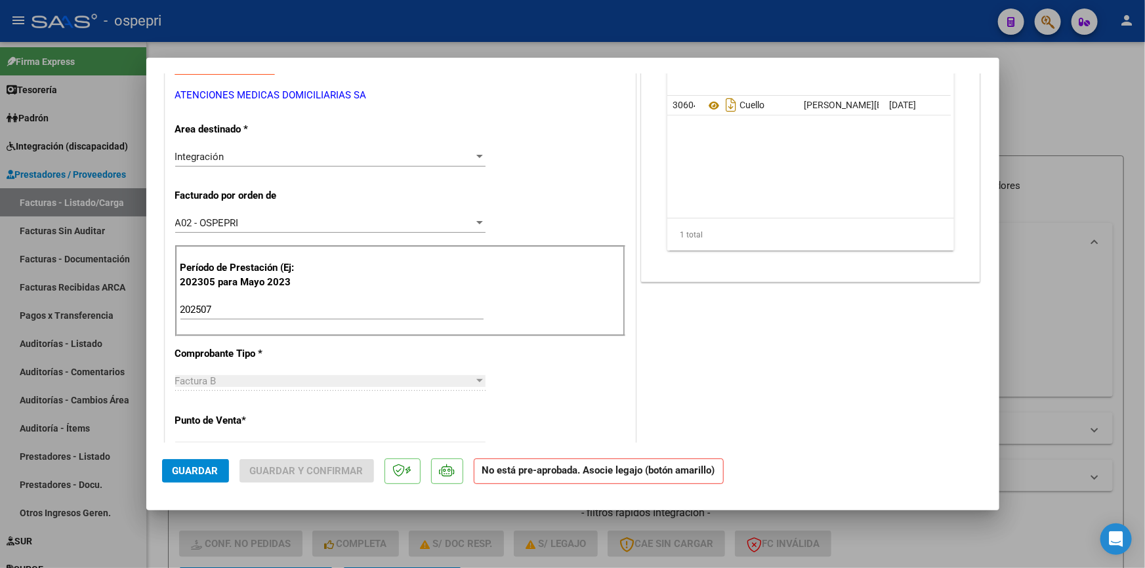
click at [638, 411] on div "COMENTARIOS Comentarios De la Obra Social: Comentarios de la Obra Social (no vi…" at bounding box center [810, 459] width 345 height 1219
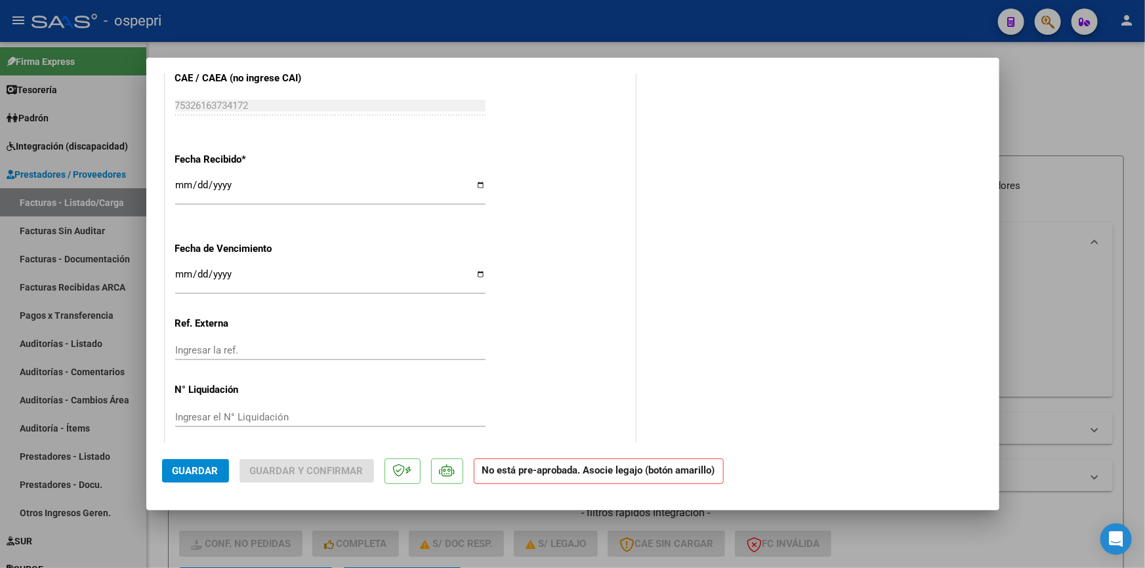
scroll to position [862, 0]
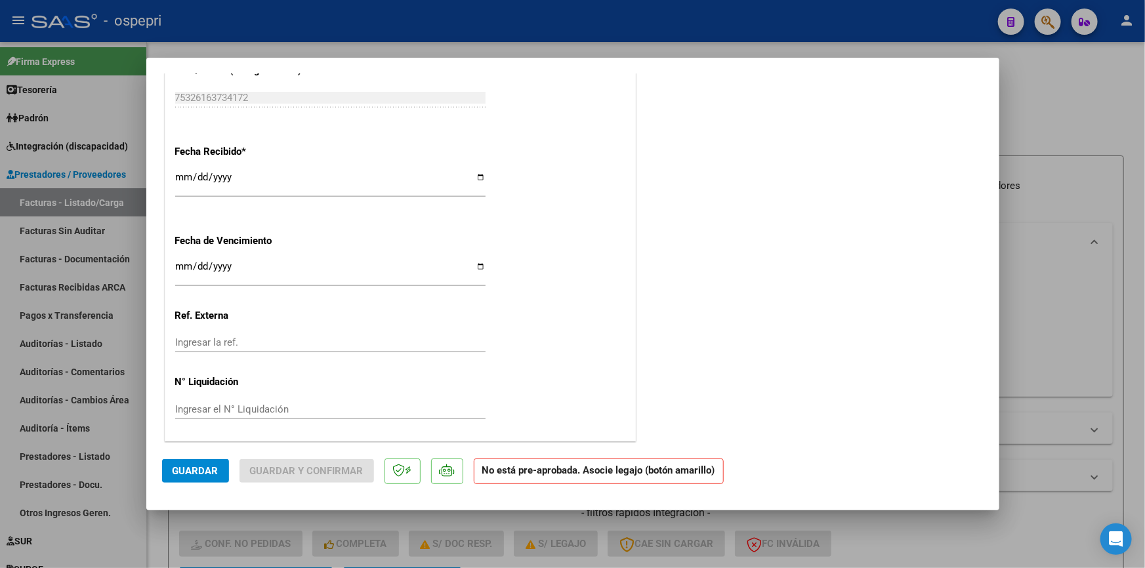
click at [203, 463] on button "Guardar" at bounding box center [195, 471] width 67 height 24
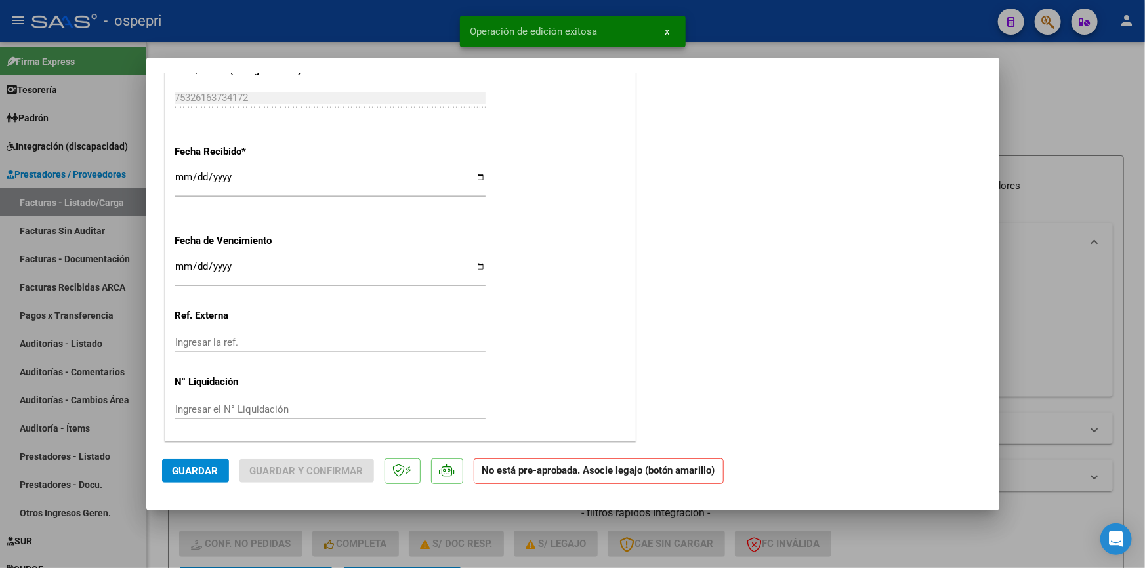
click at [1050, 229] on div at bounding box center [572, 284] width 1145 height 568
type input "$ 0,00"
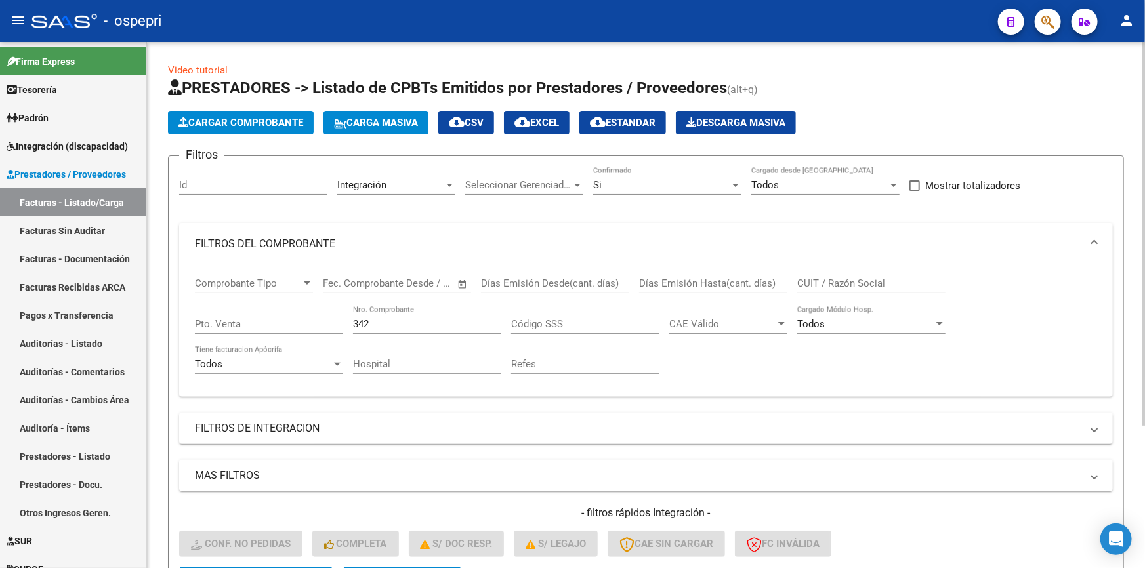
scroll to position [195, 0]
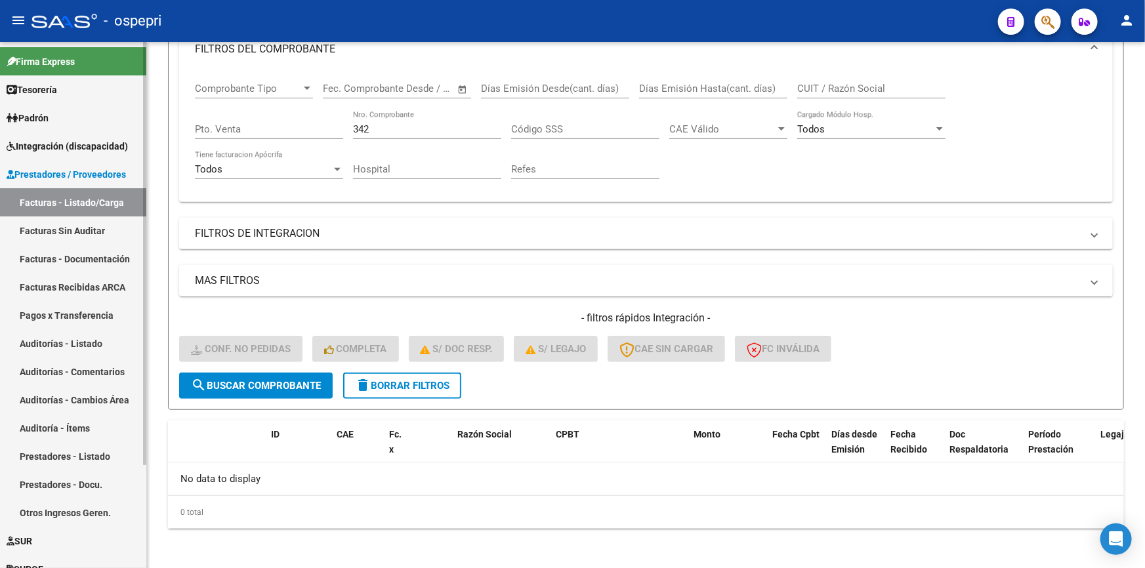
click at [79, 199] on link "Facturas - Listado/Carga" at bounding box center [73, 202] width 146 height 28
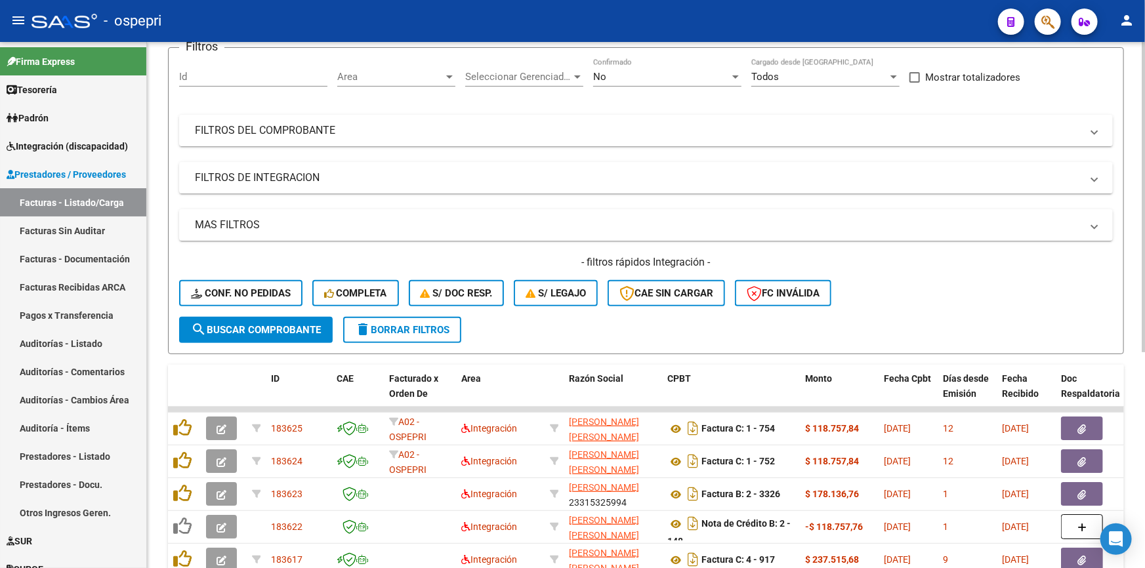
scroll to position [119, 0]
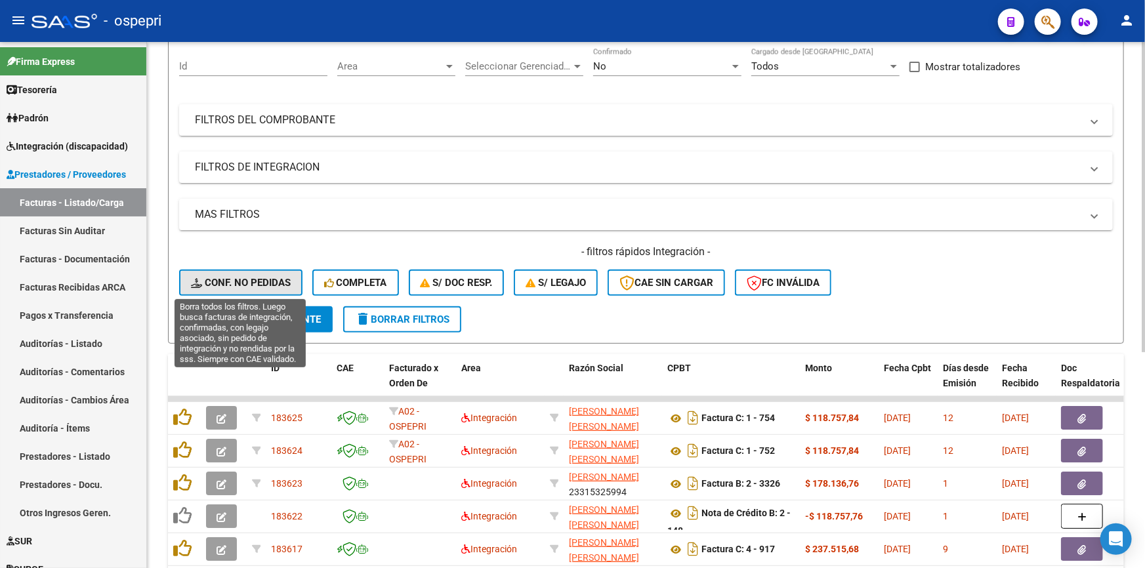
click at [270, 277] on span "Conf. no pedidas" at bounding box center [241, 283] width 100 height 12
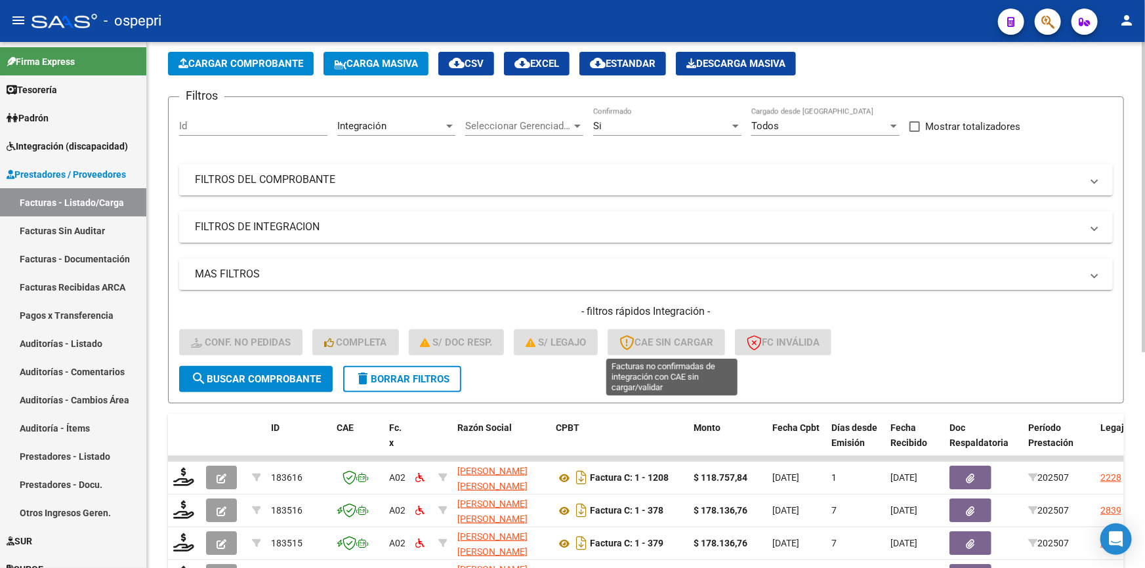
scroll to position [0, 0]
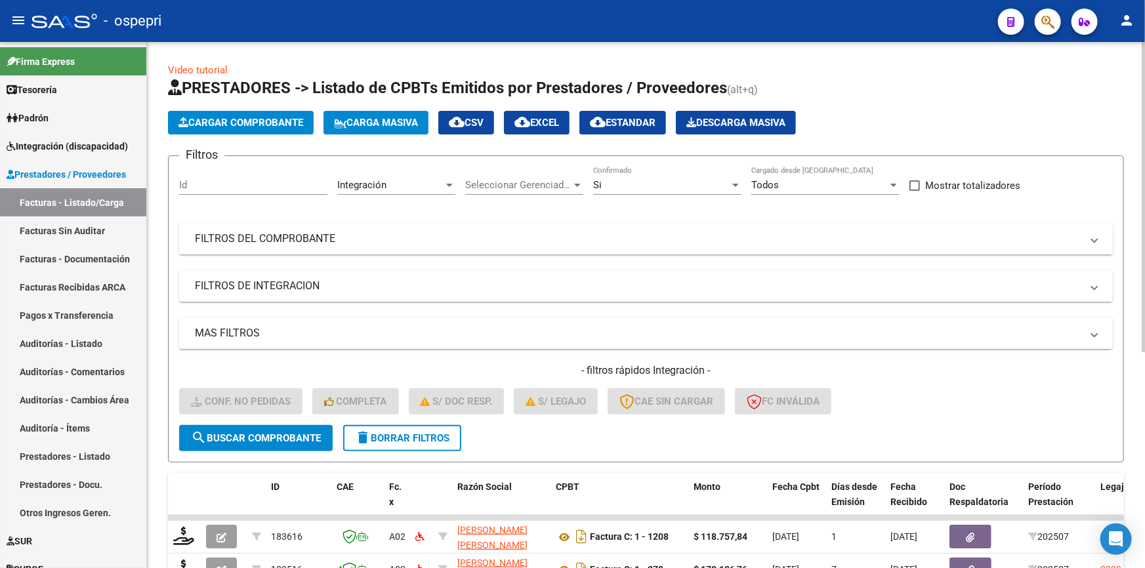
click at [304, 232] on mat-panel-title "FILTROS DEL COMPROBANTE" at bounding box center [638, 239] width 887 height 14
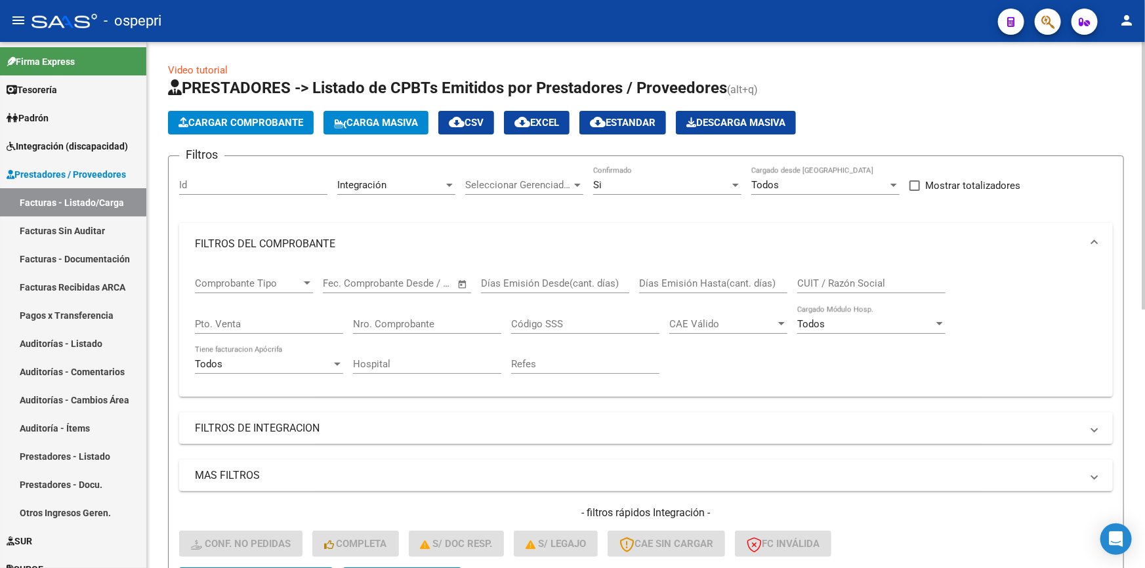
click at [440, 321] on input "Nro. Comprobante" at bounding box center [427, 324] width 148 height 12
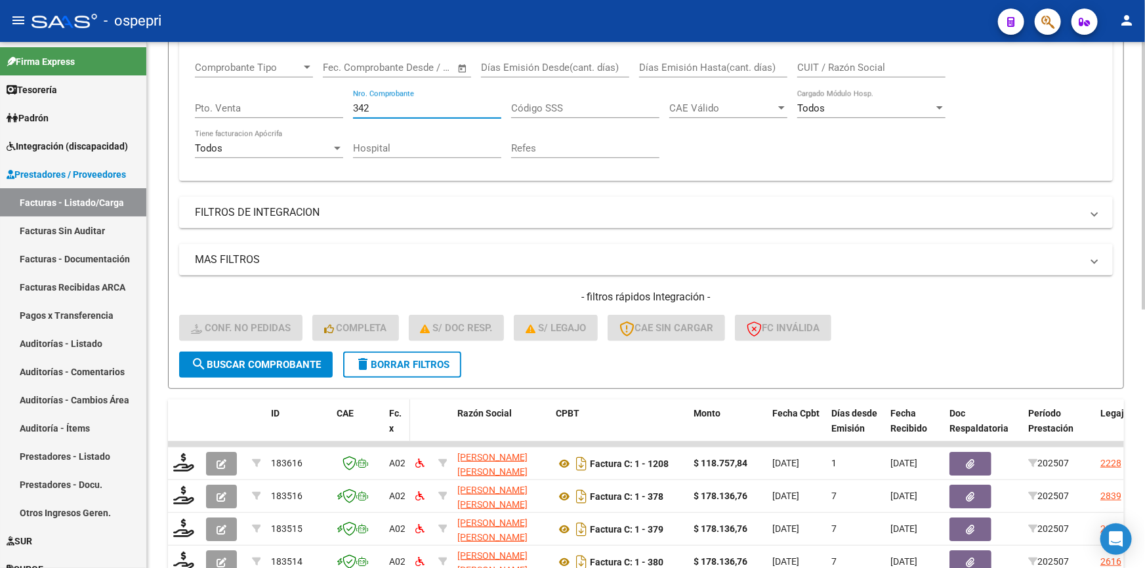
scroll to position [238, 0]
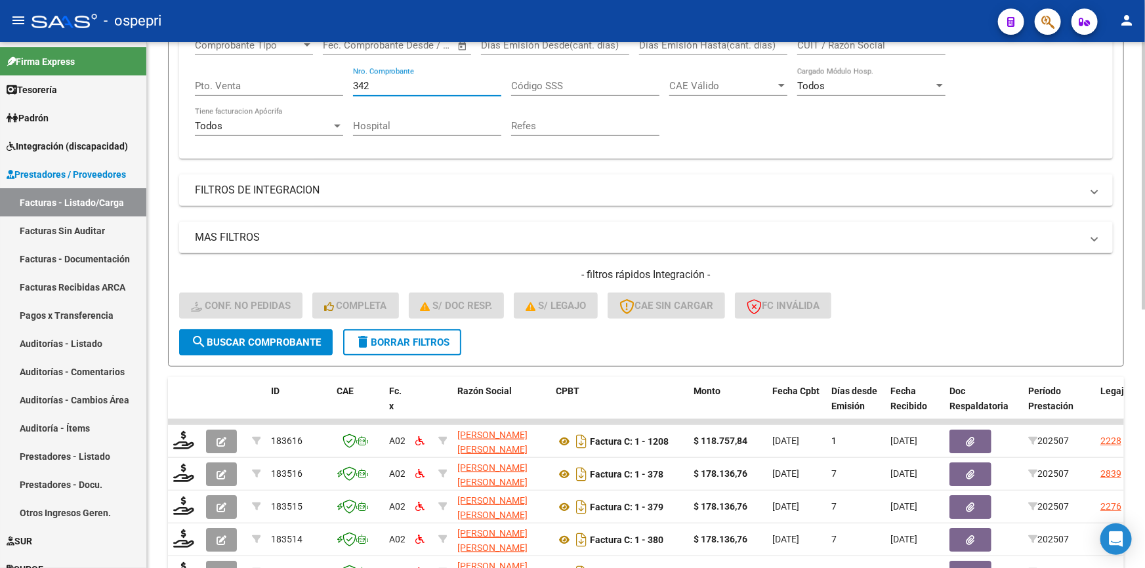
type input "342"
click at [259, 337] on span "search Buscar Comprobante" at bounding box center [256, 343] width 130 height 12
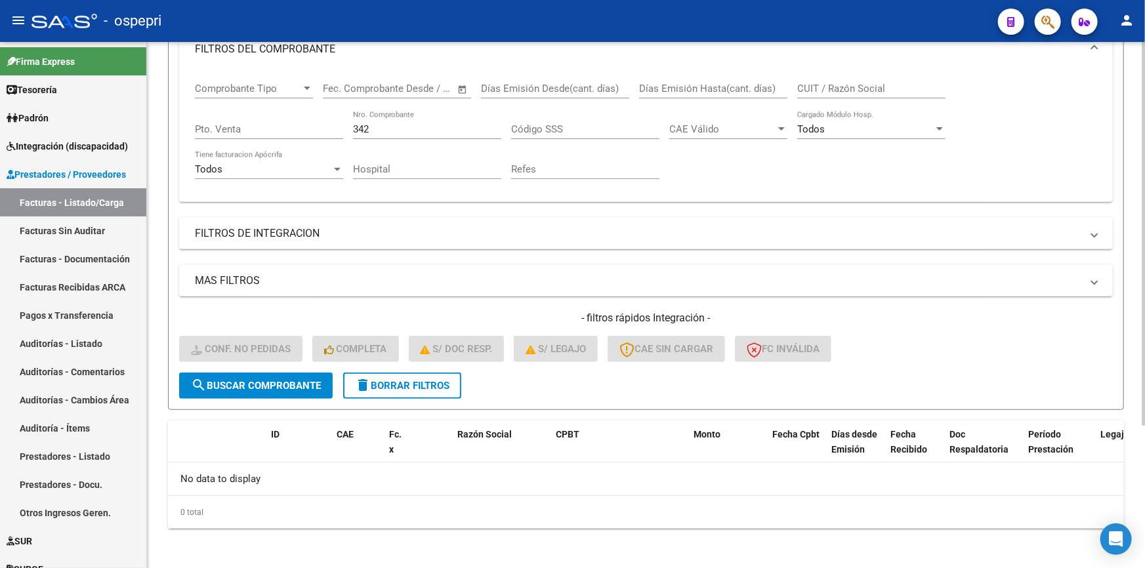
scroll to position [75, 0]
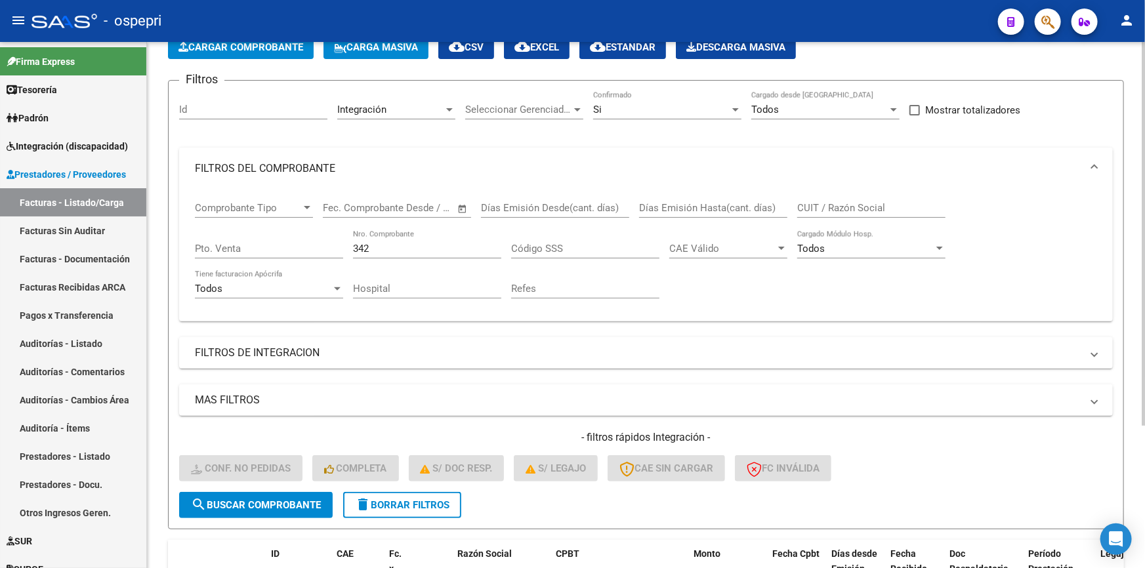
click at [229, 243] on input "Pto. Venta" at bounding box center [269, 249] width 148 height 12
click at [334, 283] on div at bounding box center [337, 288] width 12 height 10
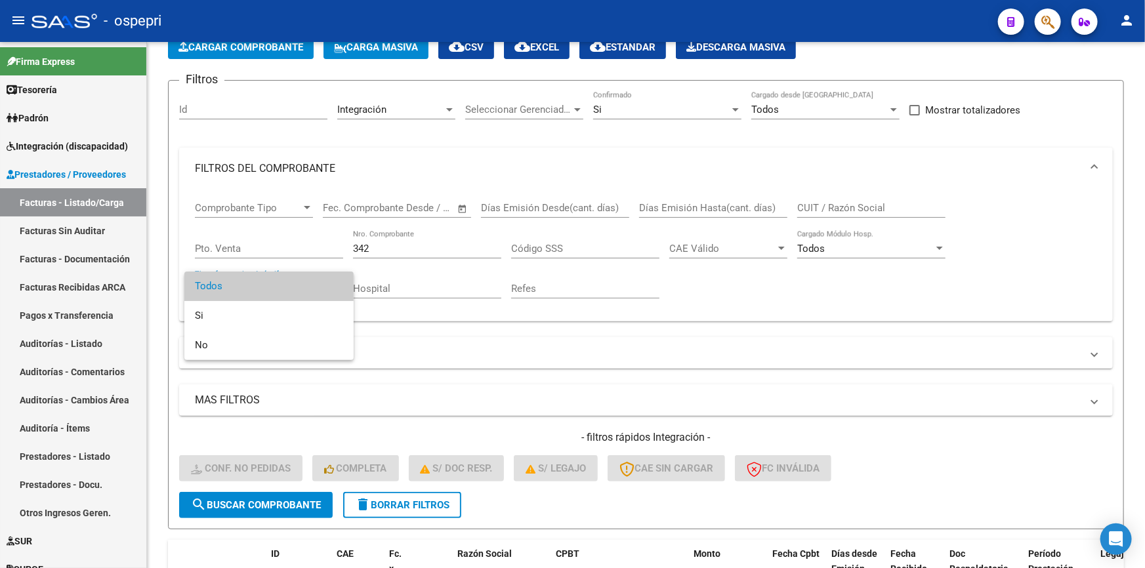
click at [453, 287] on div at bounding box center [572, 284] width 1145 height 568
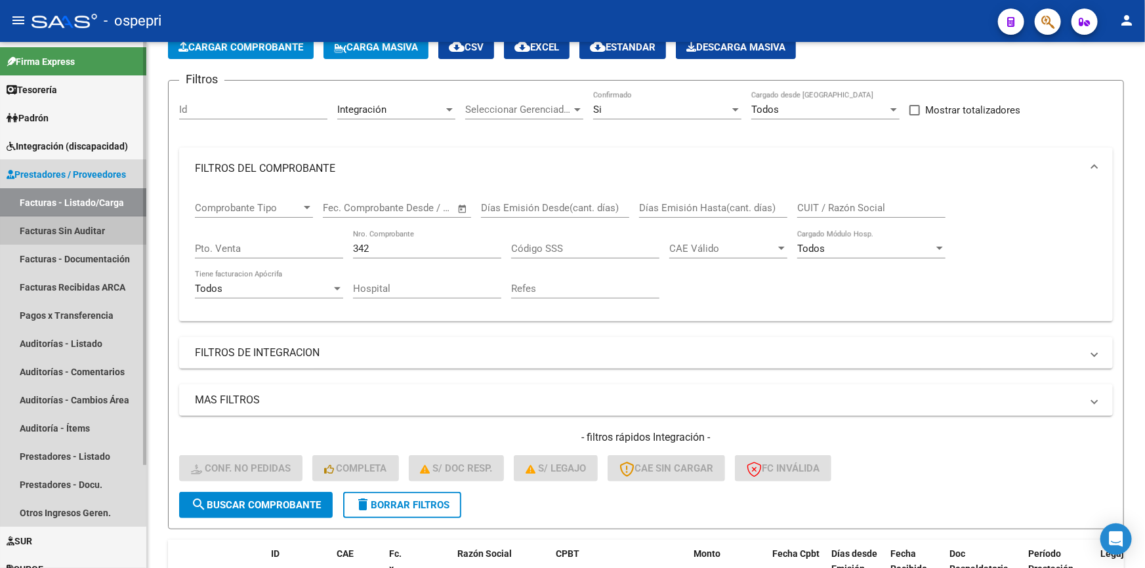
click at [46, 226] on link "Facturas Sin Auditar" at bounding box center [73, 231] width 146 height 28
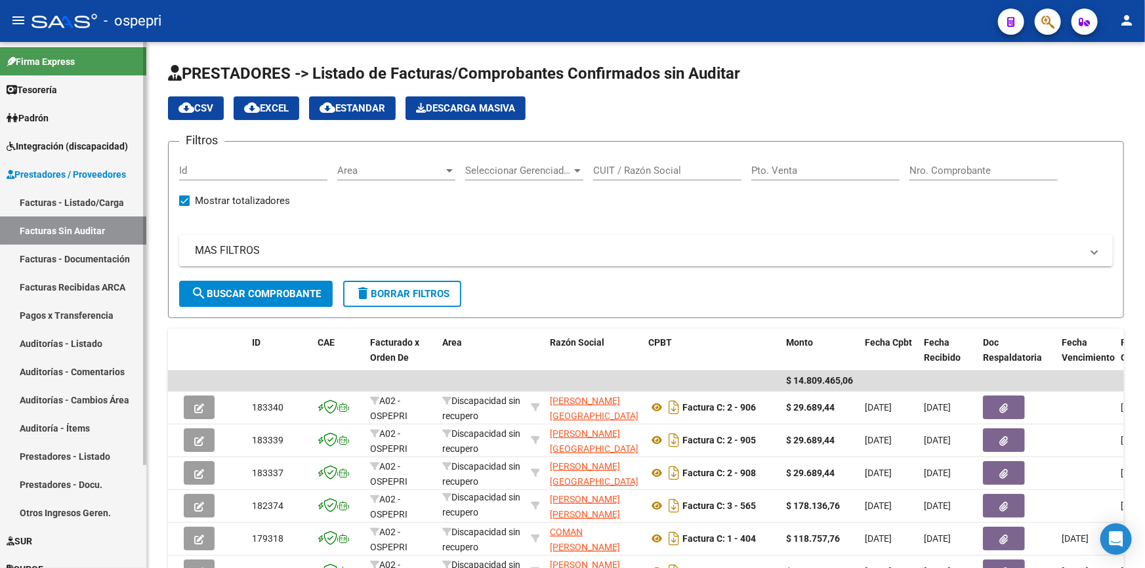
click at [47, 140] on span "Integración (discapacidad)" at bounding box center [67, 146] width 121 height 14
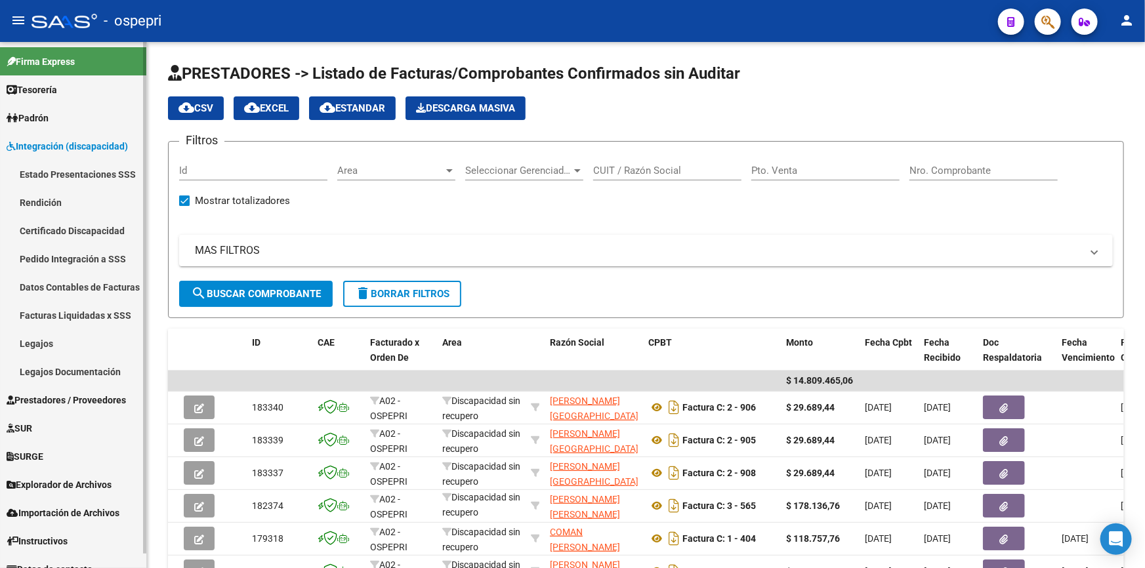
click at [41, 144] on span "Integración (discapacidad)" at bounding box center [67, 146] width 121 height 14
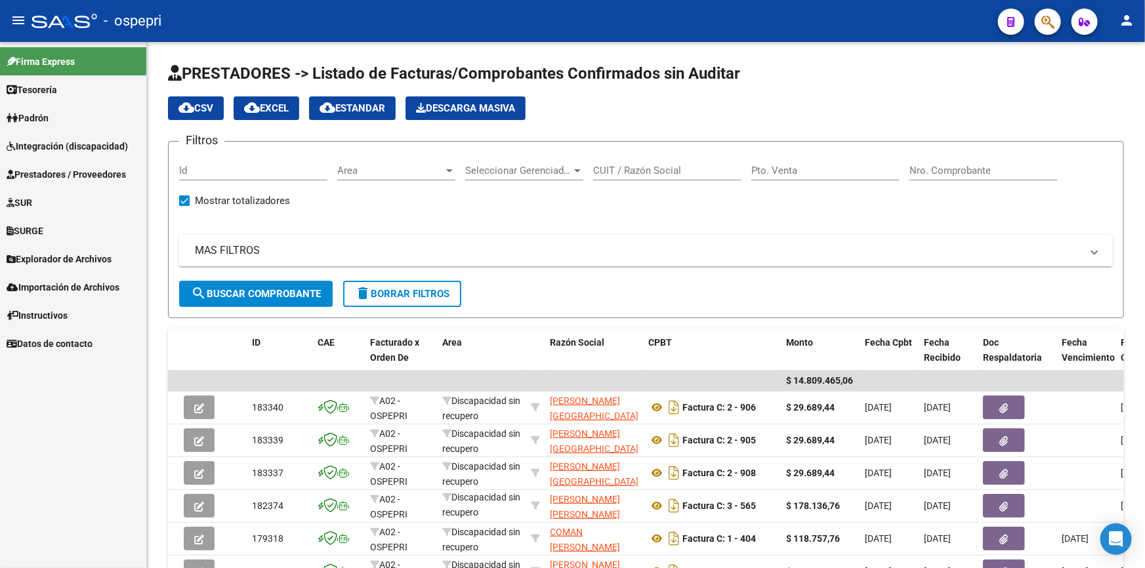
click at [41, 171] on span "Prestadores / Proveedores" at bounding box center [66, 174] width 119 height 14
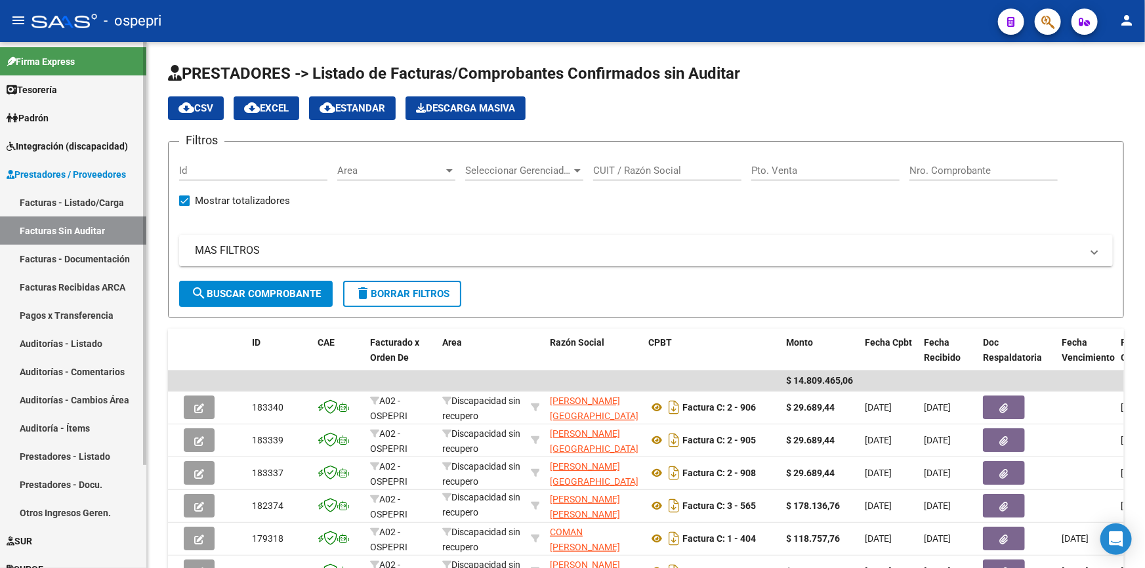
click at [39, 252] on link "Facturas - Documentación" at bounding box center [73, 259] width 146 height 28
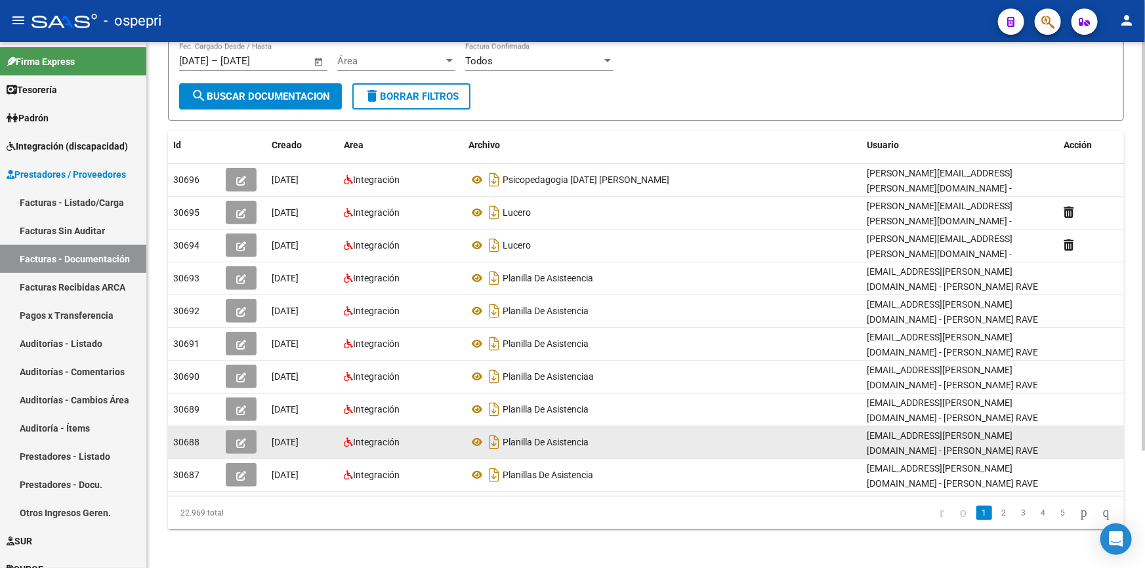
scroll to position [151, 0]
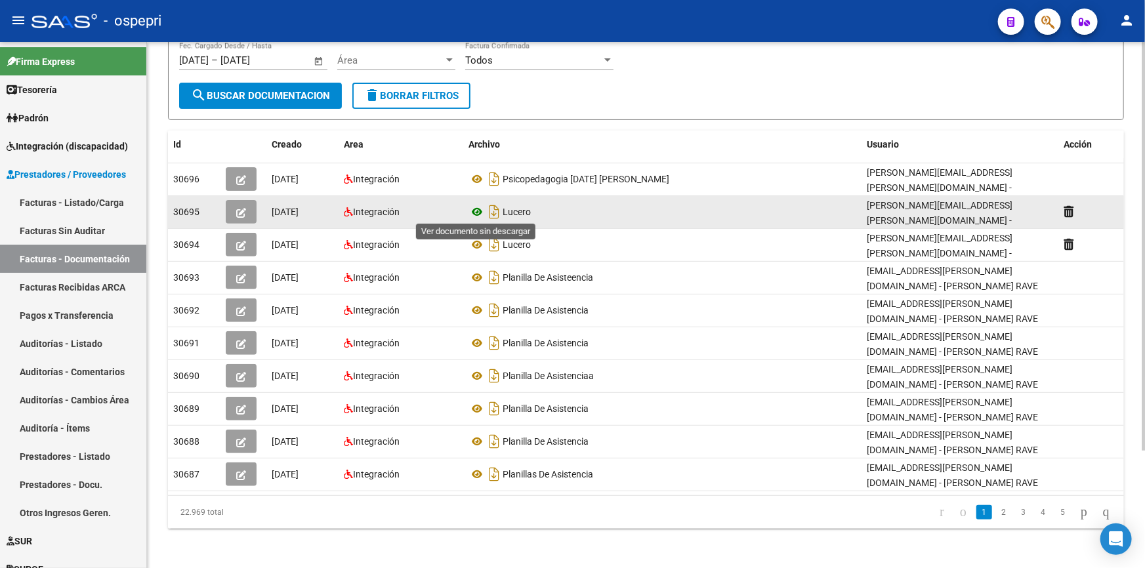
click at [474, 210] on icon at bounding box center [477, 212] width 17 height 16
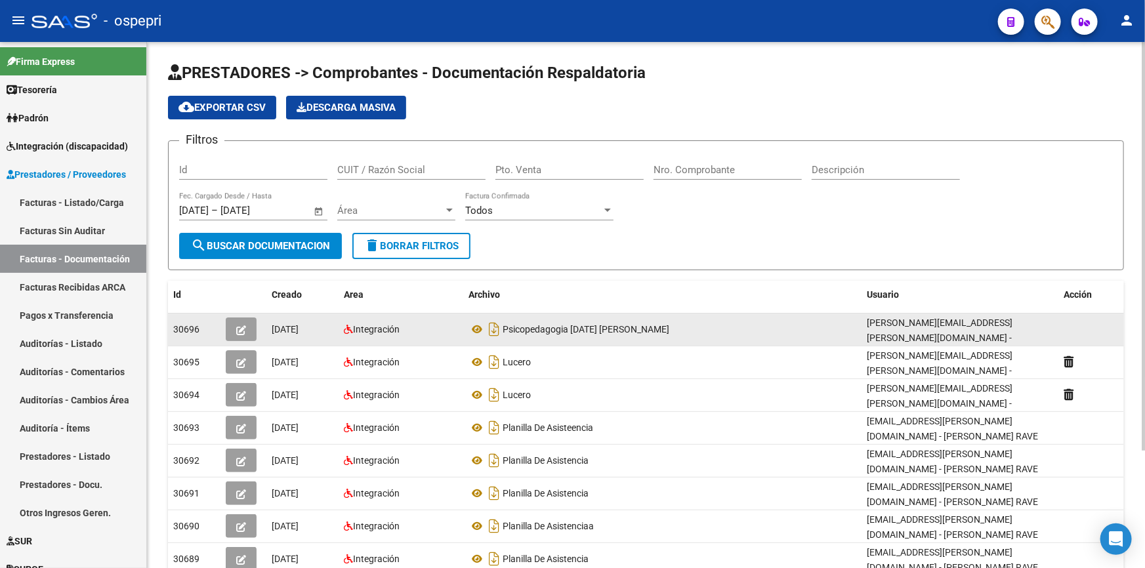
scroll to position [0, 0]
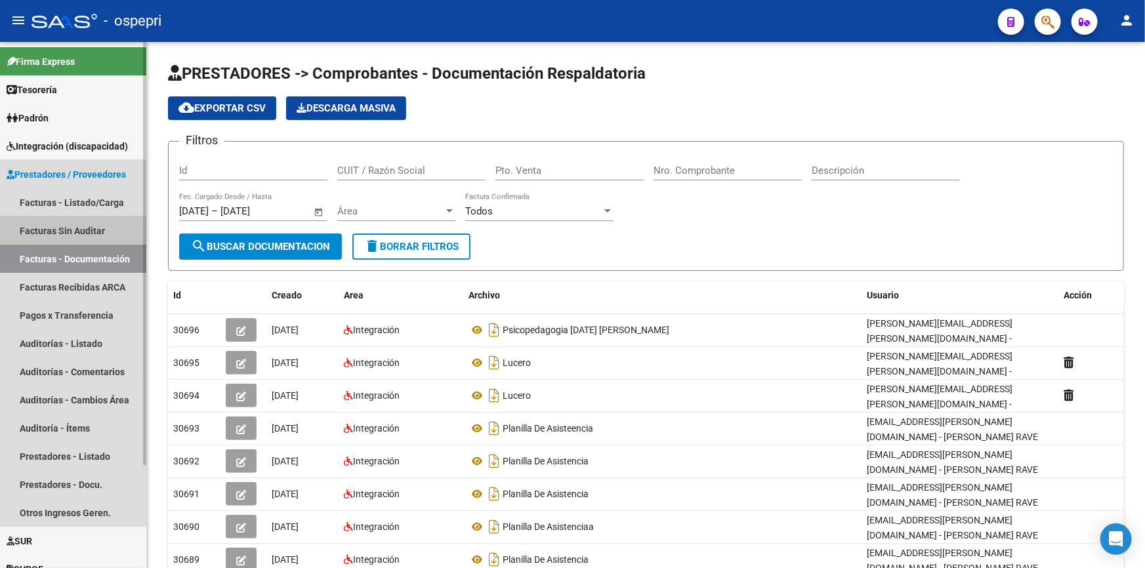
click at [62, 222] on link "Facturas Sin Auditar" at bounding box center [73, 231] width 146 height 28
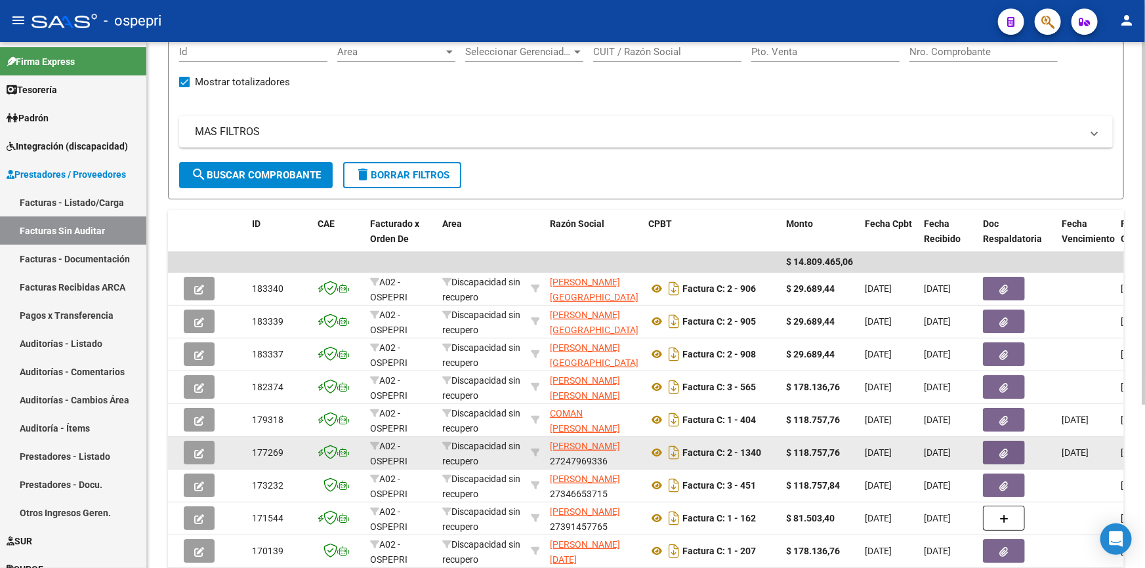
scroll to position [237, 0]
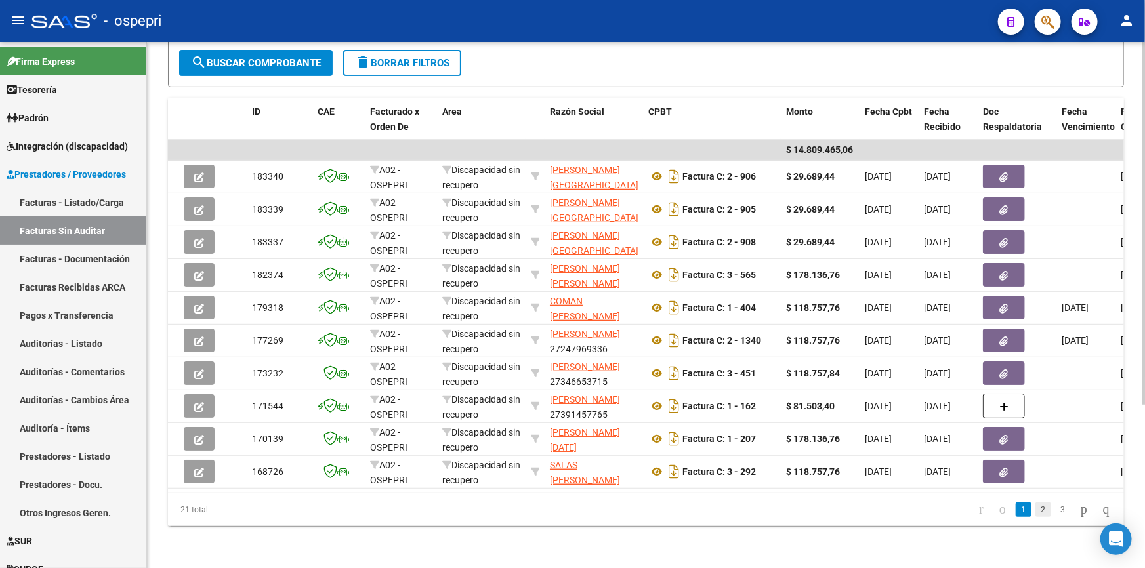
click at [1035, 511] on link "2" at bounding box center [1043, 510] width 16 height 14
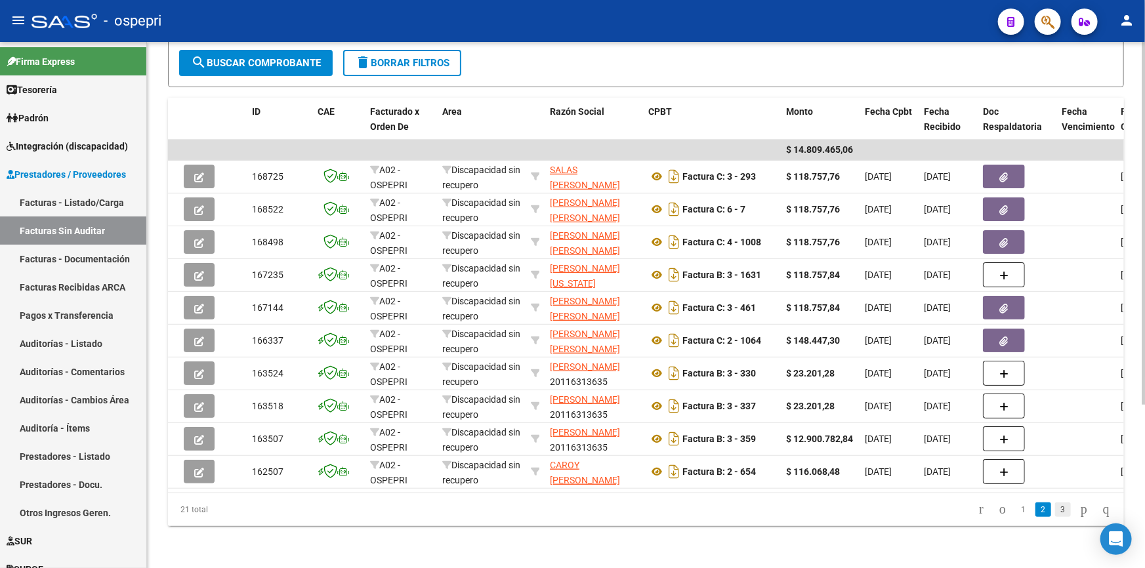
click at [1055, 510] on link "3" at bounding box center [1063, 510] width 16 height 14
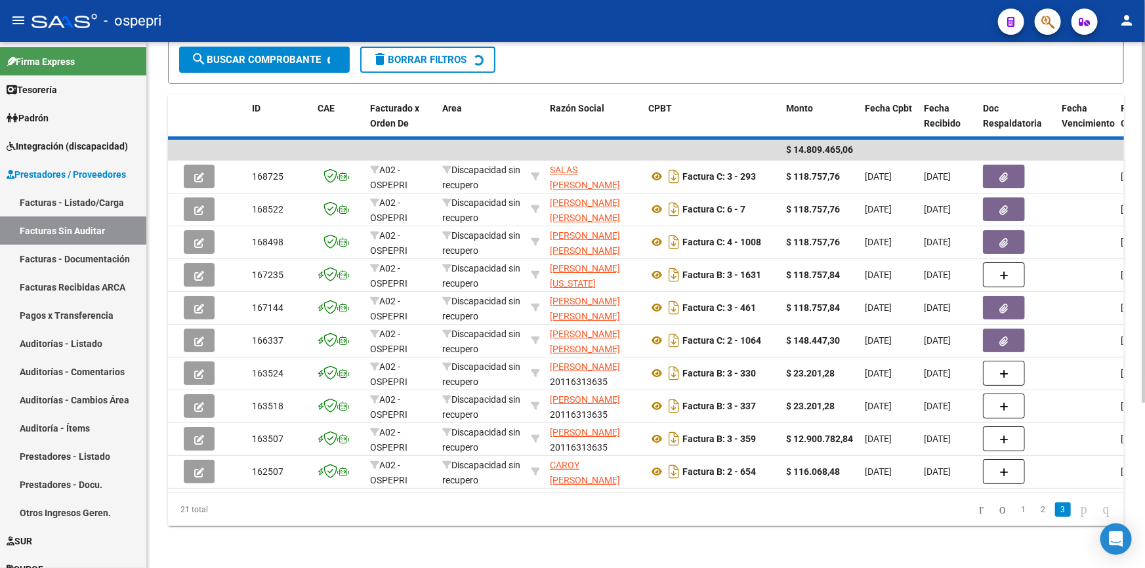
scroll to position [0, 0]
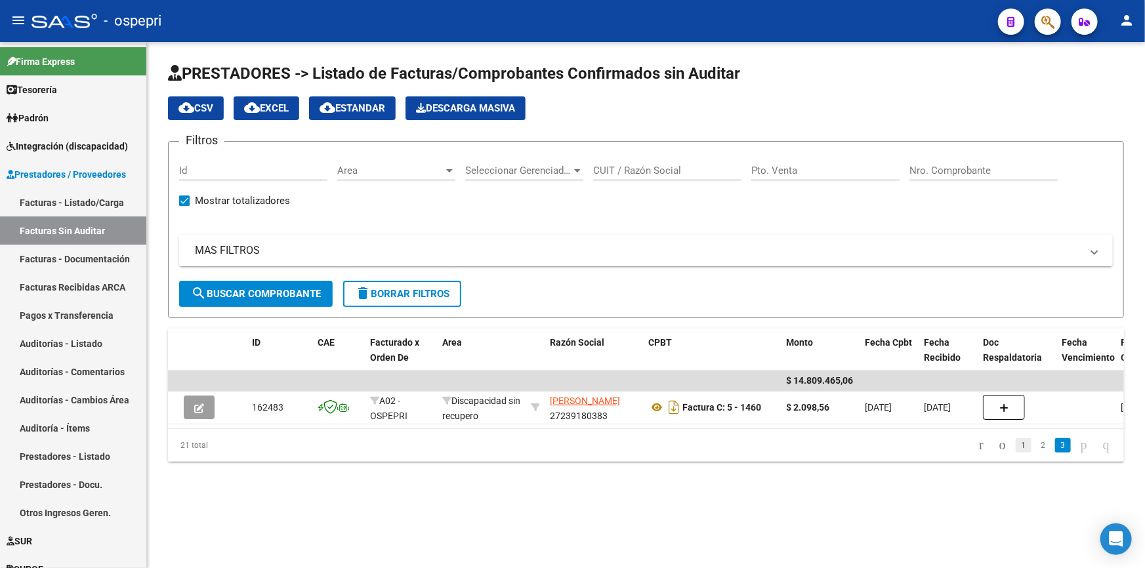
click at [1016, 448] on link "1" at bounding box center [1024, 445] width 16 height 14
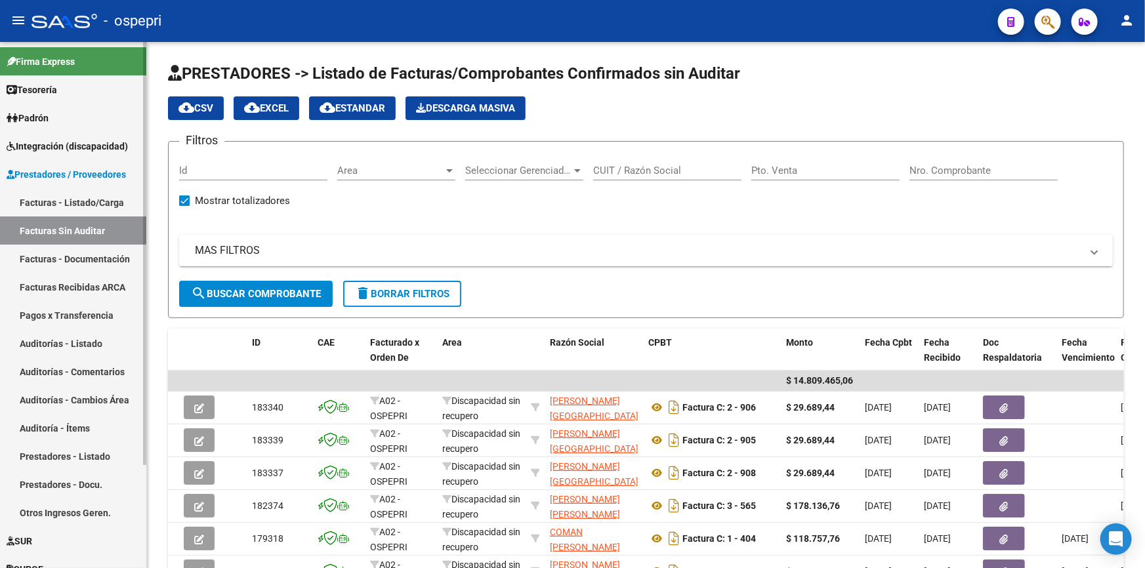
click at [52, 139] on span "Integración (discapacidad)" at bounding box center [67, 146] width 121 height 14
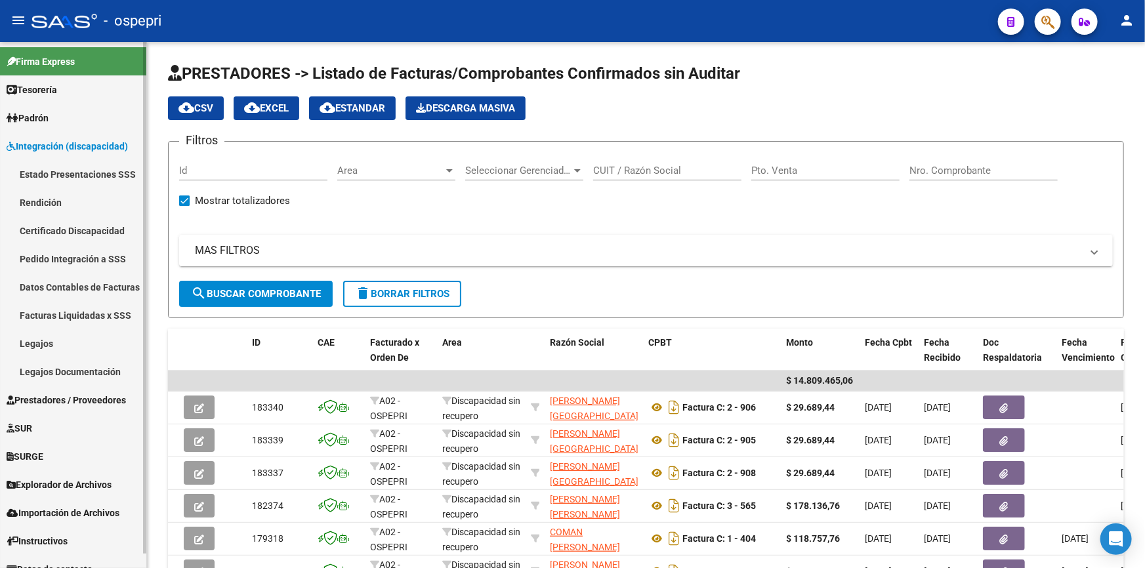
click at [55, 139] on span "Integración (discapacidad)" at bounding box center [67, 146] width 121 height 14
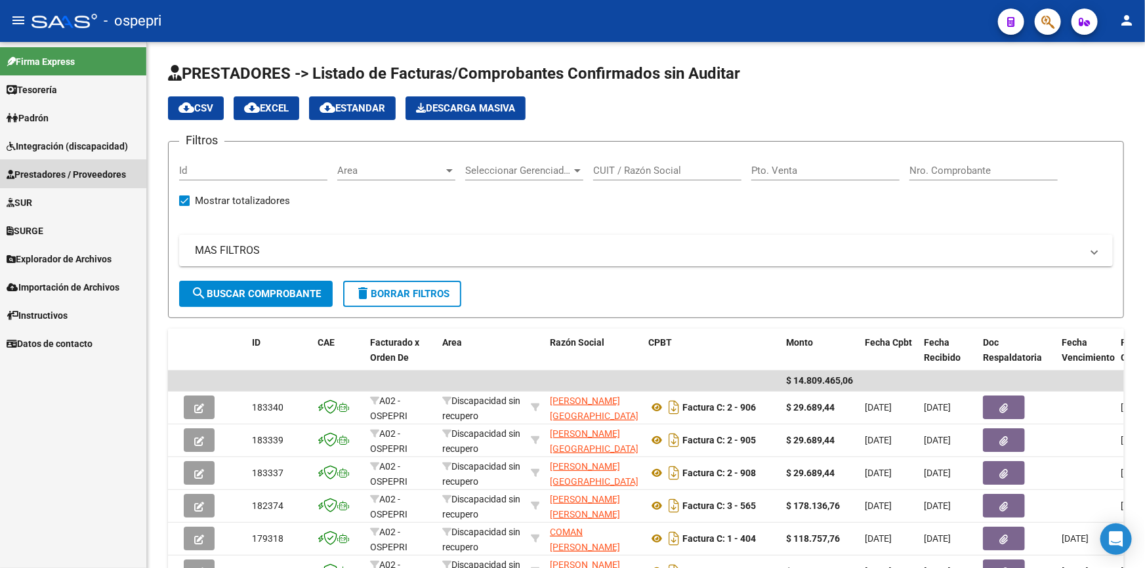
click at [51, 169] on span "Prestadores / Proveedores" at bounding box center [66, 174] width 119 height 14
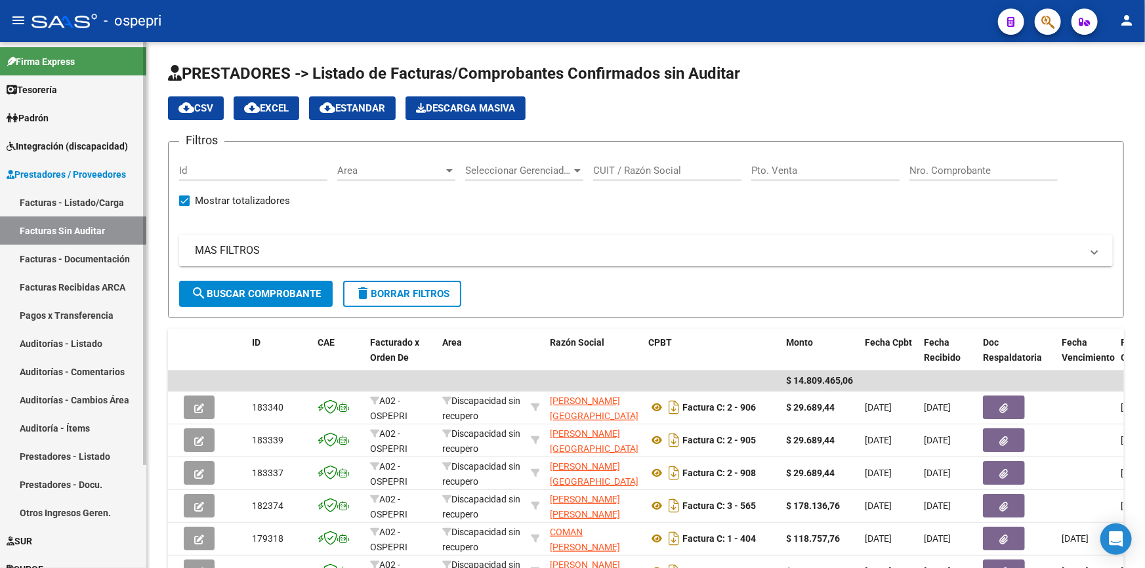
click at [52, 252] on link "Facturas - Documentación" at bounding box center [73, 259] width 146 height 28
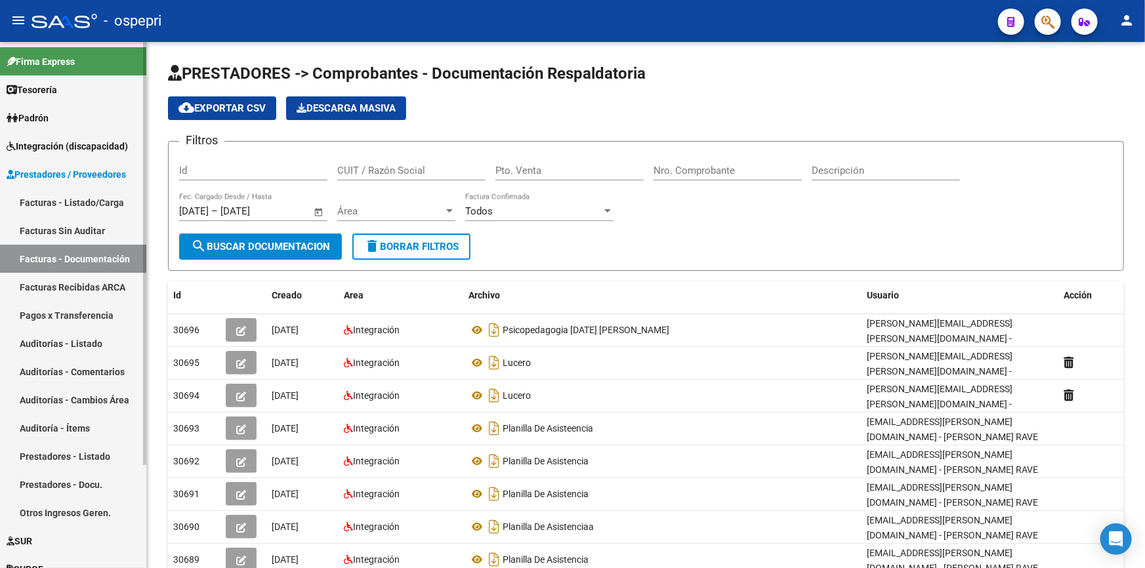
click at [44, 194] on link "Facturas - Listado/Carga" at bounding box center [73, 202] width 146 height 28
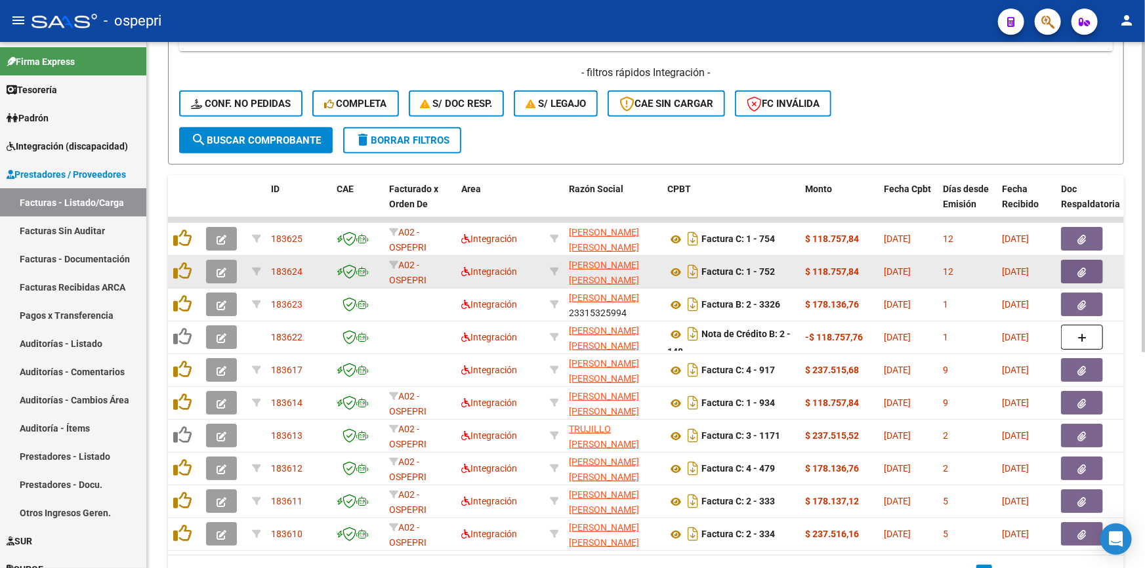
scroll to position [238, 0]
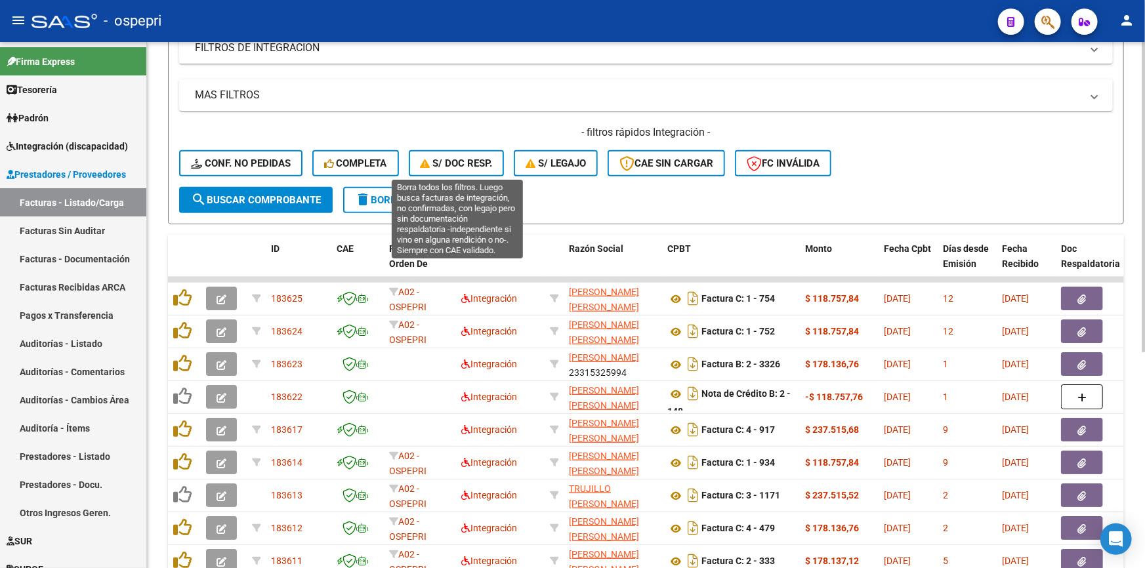
click at [452, 157] on span "S/ Doc Resp." at bounding box center [457, 163] width 72 height 12
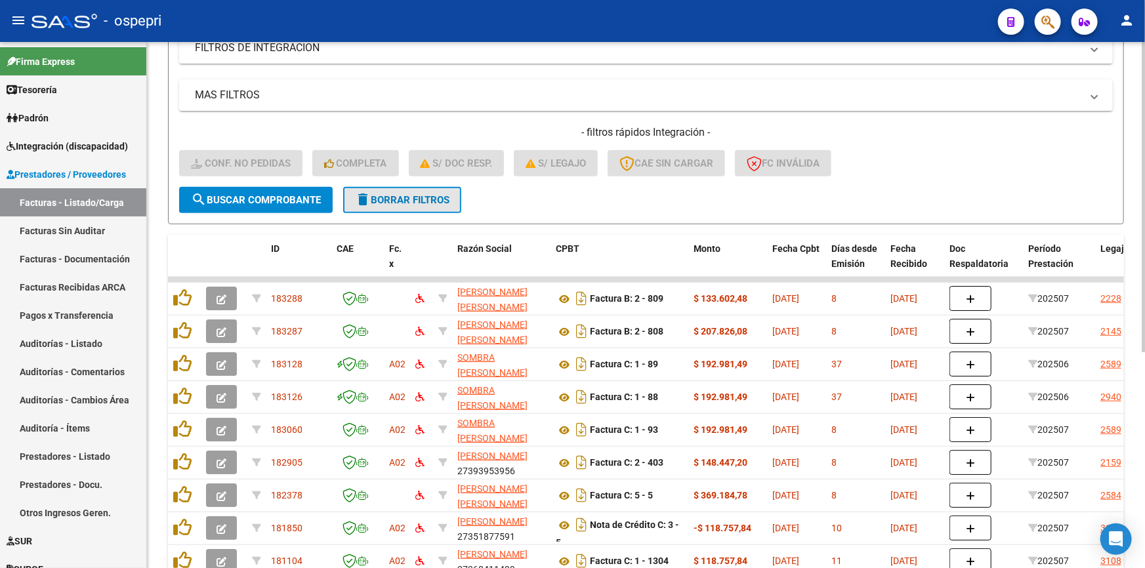
click at [413, 190] on button "delete Borrar Filtros" at bounding box center [402, 200] width 118 height 26
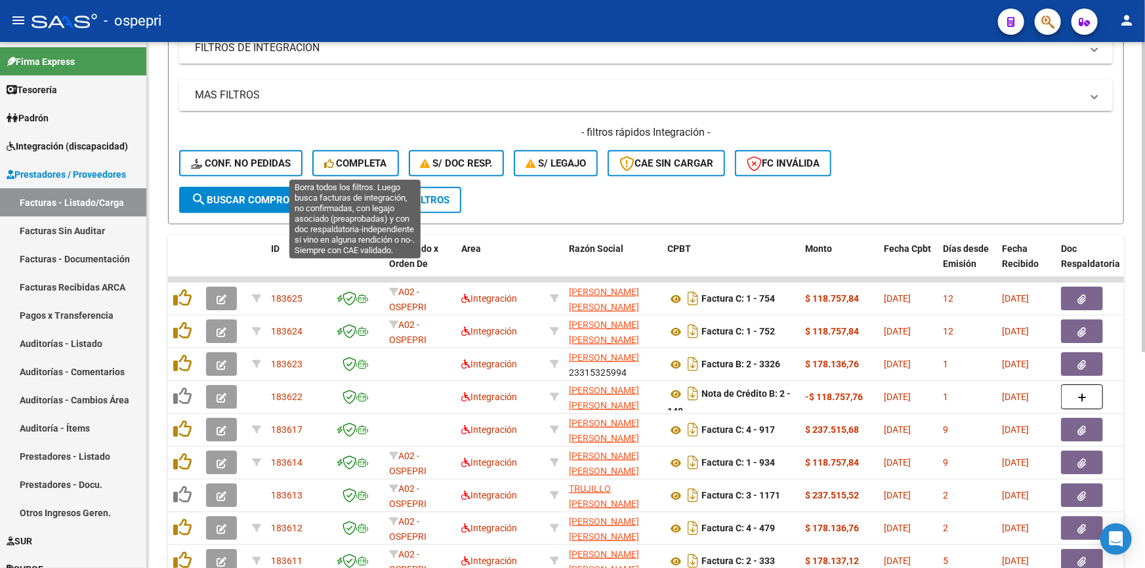
click at [343, 158] on span "Completa" at bounding box center [355, 163] width 63 height 12
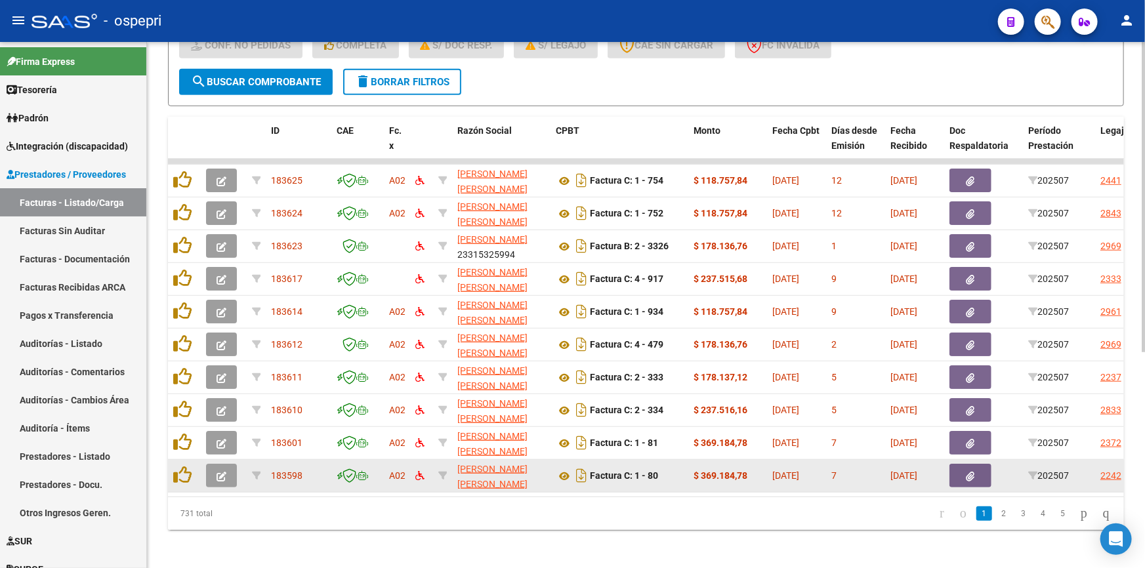
scroll to position [358, 0]
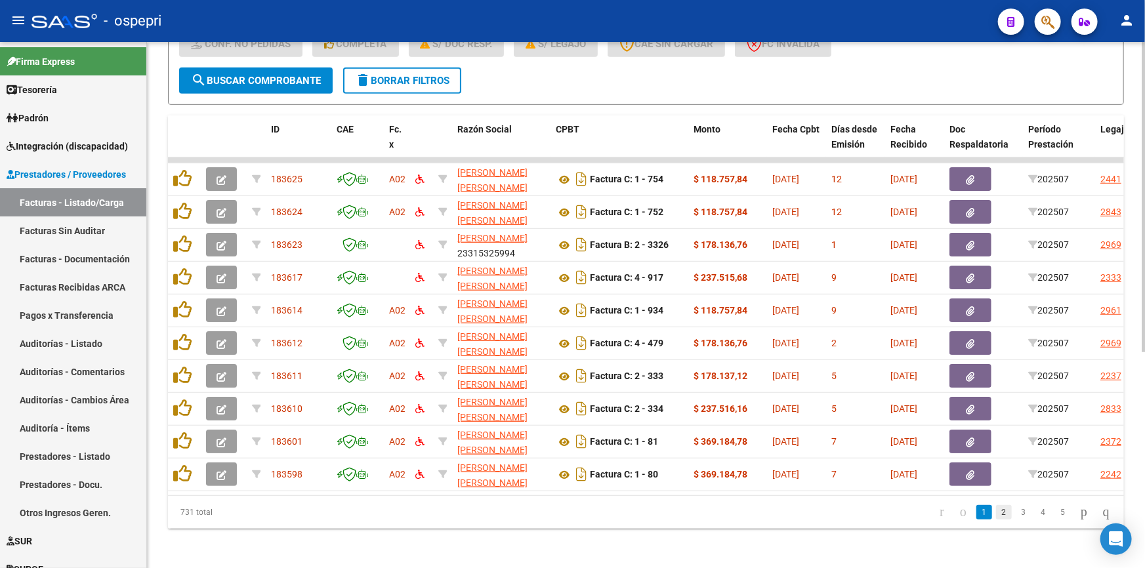
click at [996, 518] on link "2" at bounding box center [1004, 512] width 16 height 14
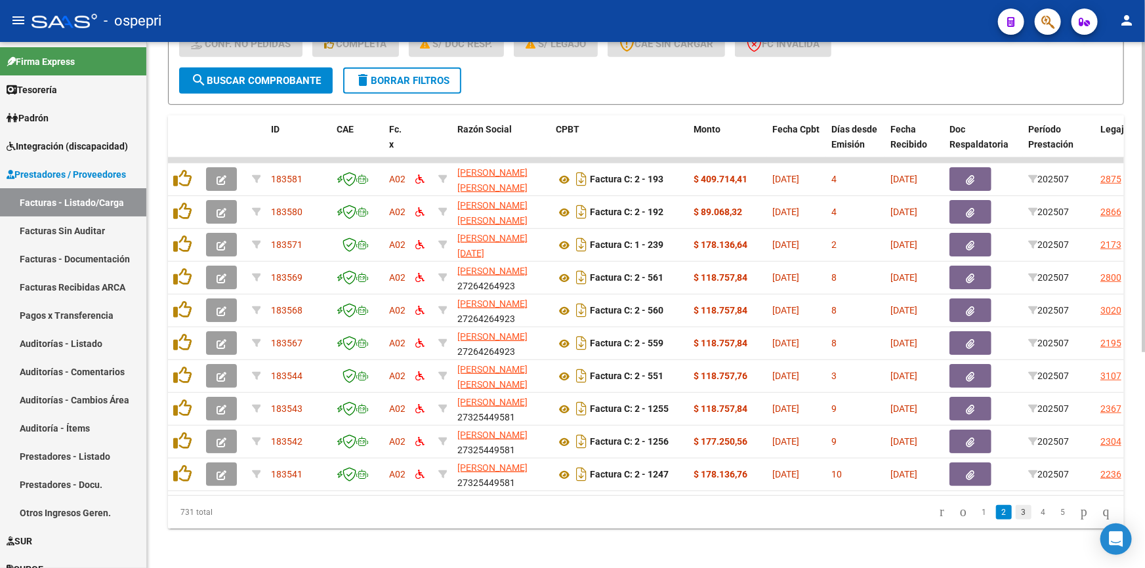
click at [1016, 517] on link "3" at bounding box center [1024, 512] width 16 height 14
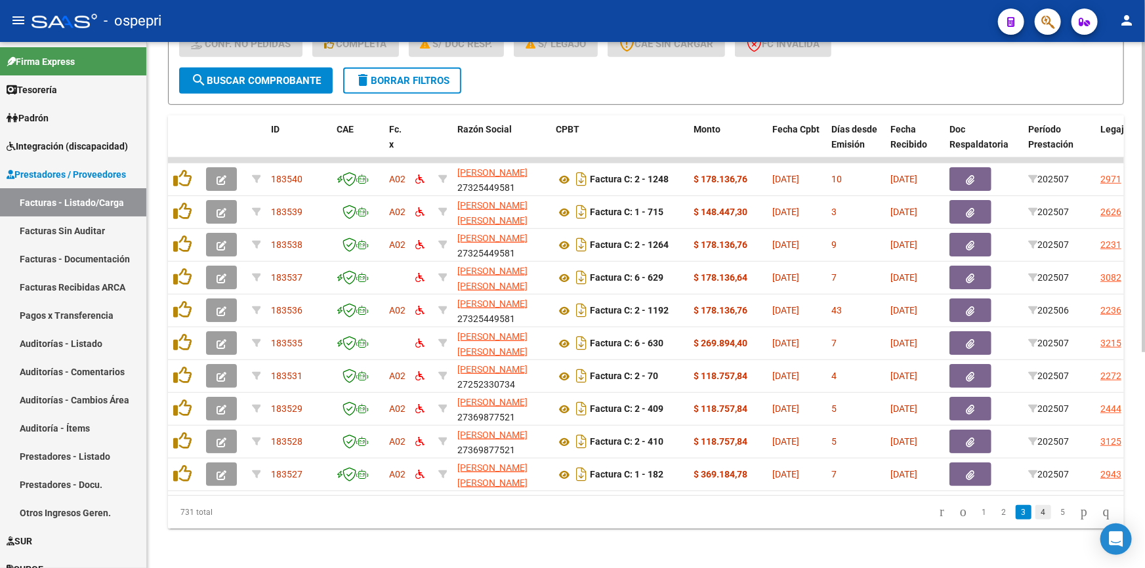
click at [1035, 517] on link "4" at bounding box center [1043, 512] width 16 height 14
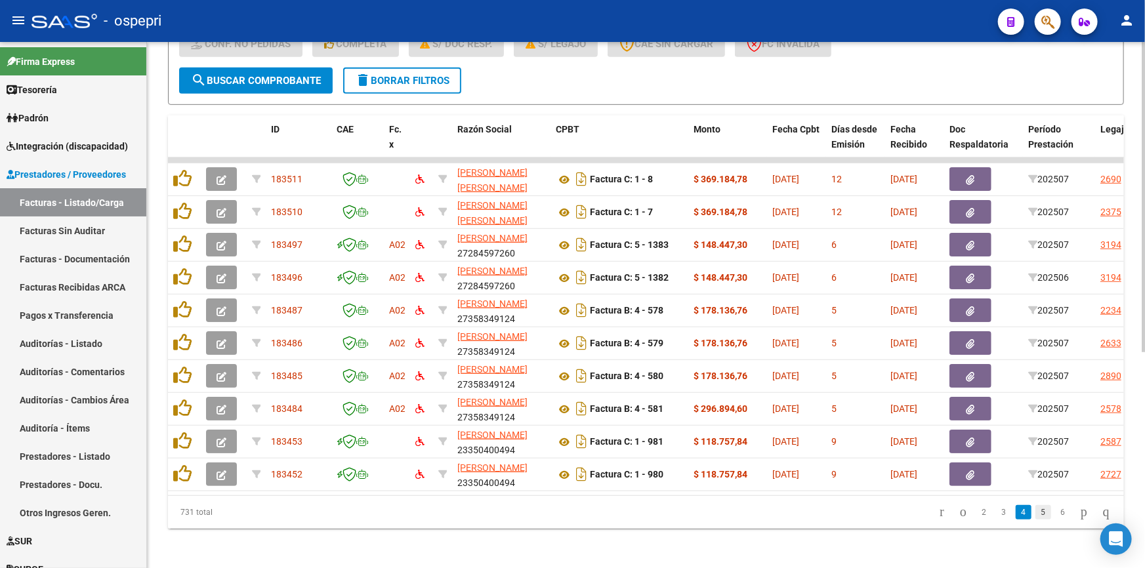
click at [1035, 518] on link "5" at bounding box center [1043, 512] width 16 height 14
click at [1035, 518] on link "6" at bounding box center [1043, 512] width 16 height 14
click at [1035, 518] on link "7" at bounding box center [1043, 512] width 16 height 14
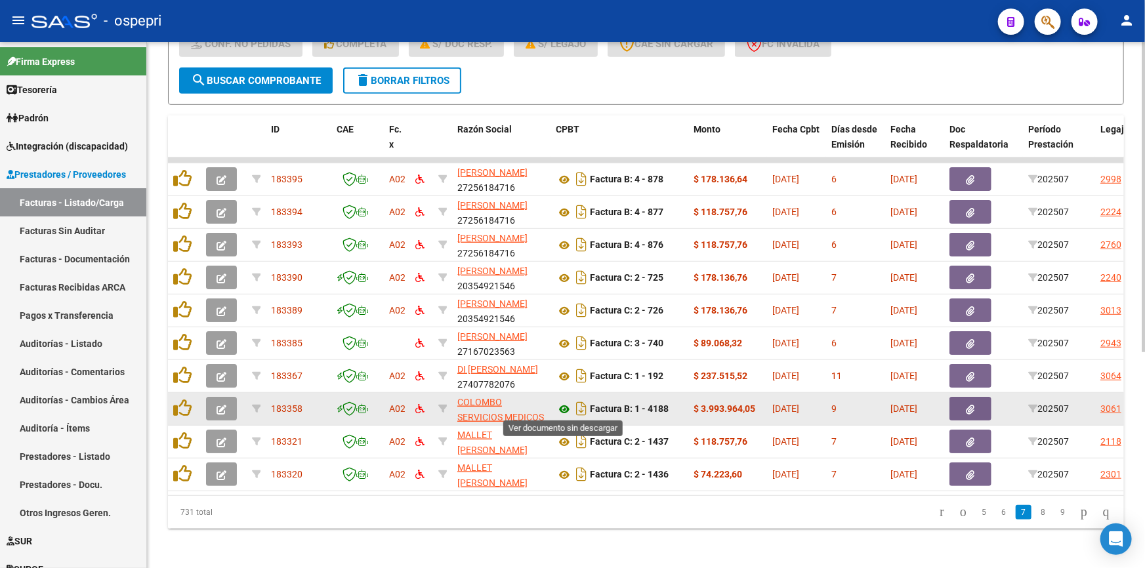
click at [562, 405] on icon at bounding box center [564, 410] width 17 height 16
